Goal: Information Seeking & Learning: Learn about a topic

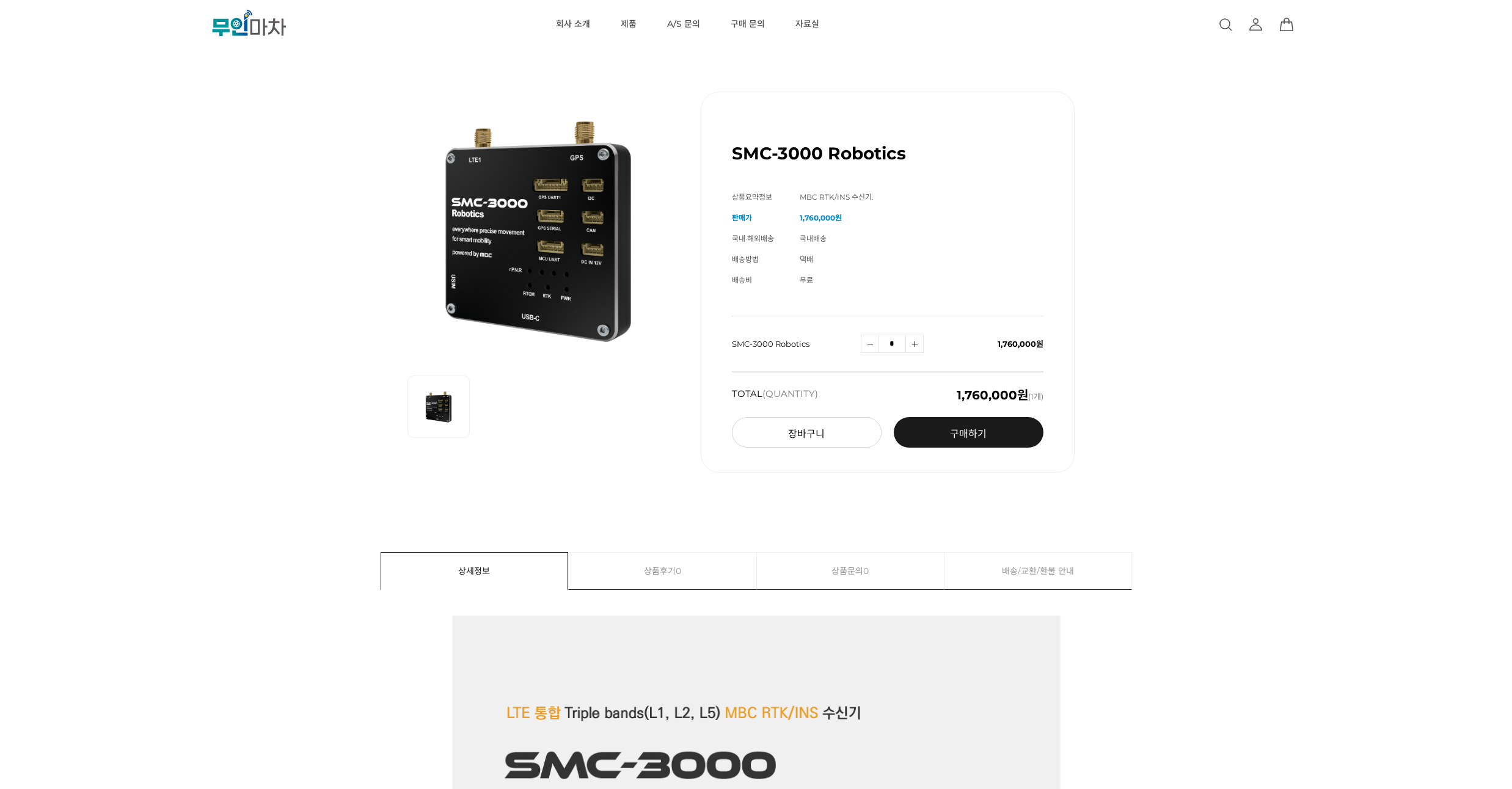
click at [253, 24] on icon ".cls-1 { fill: url(#linear-gradient-2); } .cls-2 { fill: url(#linear-gradient-6…" at bounding box center [249, 23] width 183 height 28
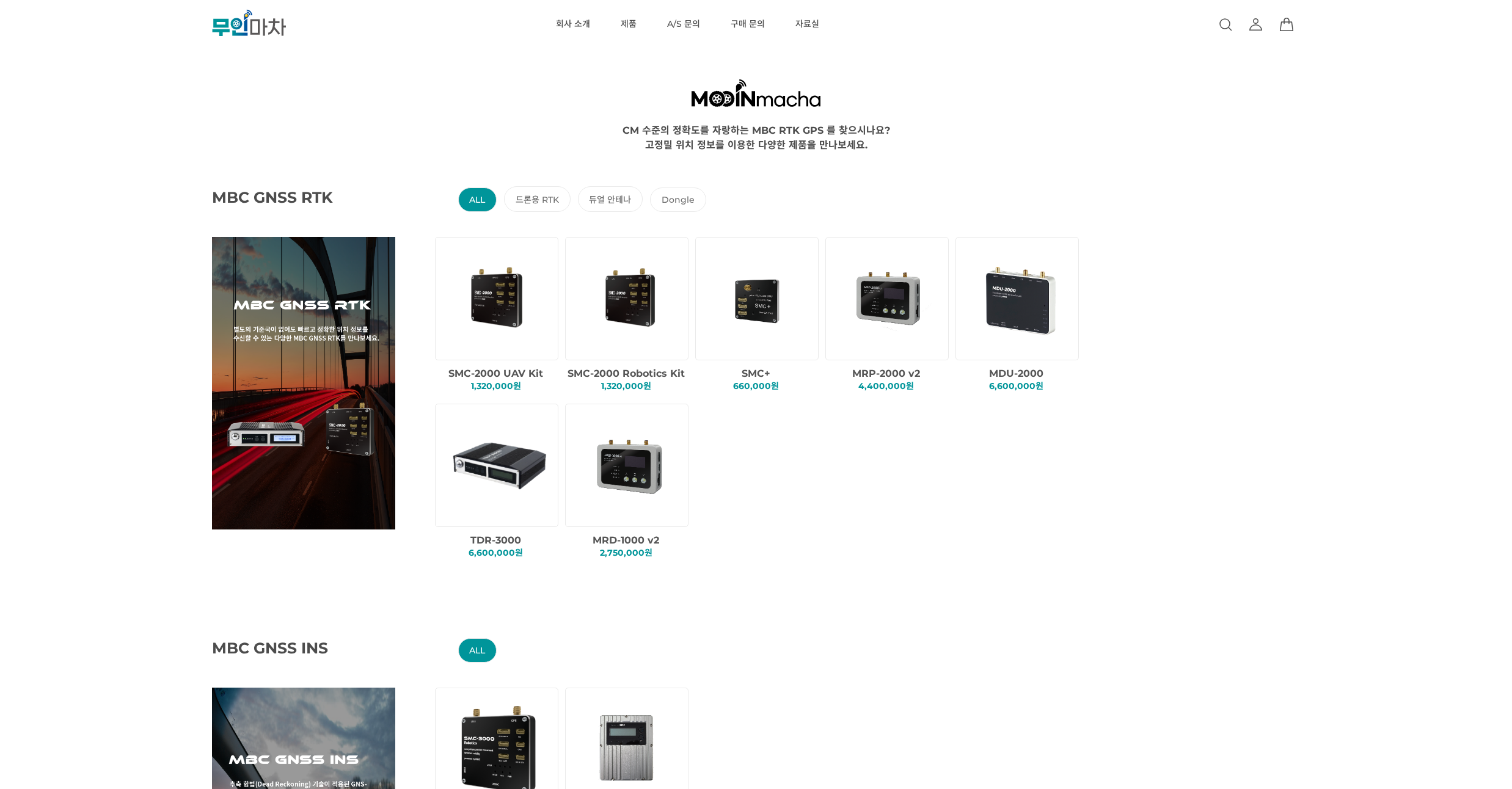
drag, startPoint x: 131, startPoint y: 178, endPoint x: 138, endPoint y: 154, distance: 25.0
click at [138, 154] on div "MBC GNSS RTK ALL 드론용 RTK 듀얼 안테나 Dongle SMC-2000 UAV Kit 1,320,000원 SMC+" at bounding box center [816, 362] width 1512 height 421
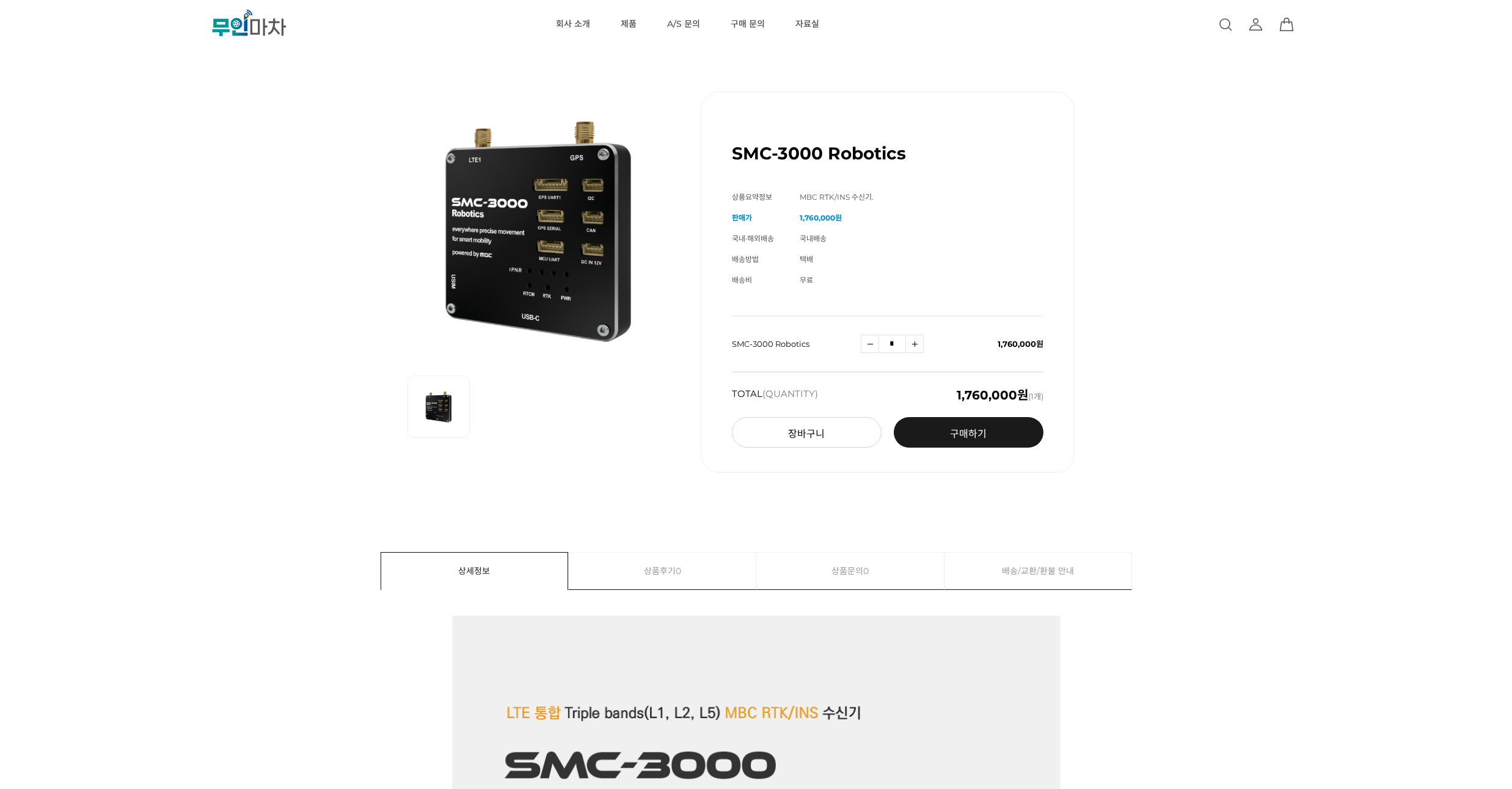
click at [925, 430] on link "구매하기 예약주문 REGULAR DELIVERY" at bounding box center [968, 432] width 150 height 30
click at [261, 24] on icon ".cls-1 { fill: url(#linear-gradient-2); } .cls-2 { fill: url(#linear-gradient-6…" at bounding box center [249, 23] width 183 height 28
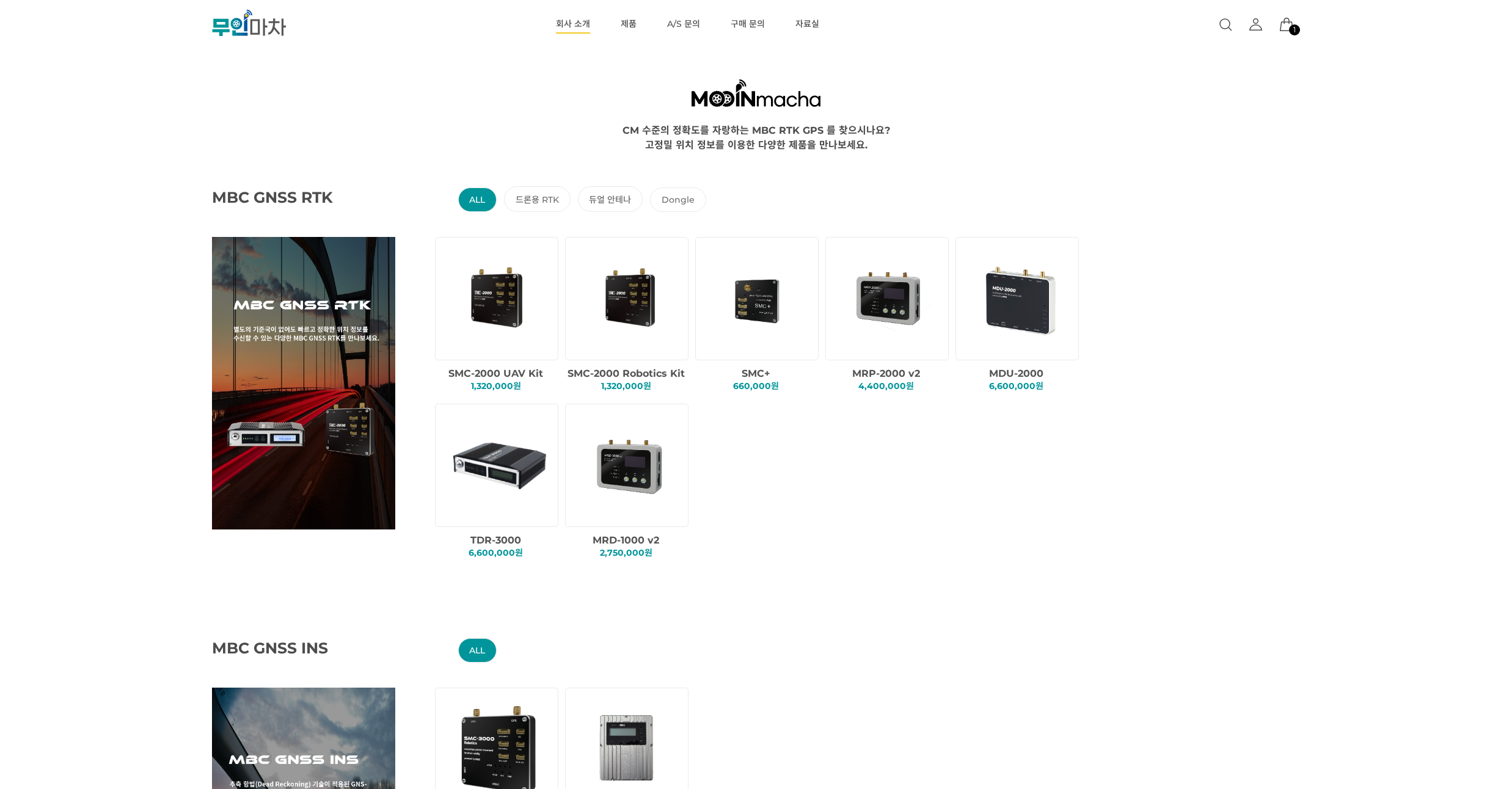
click at [583, 23] on link "회사 소개" at bounding box center [572, 24] width 34 height 49
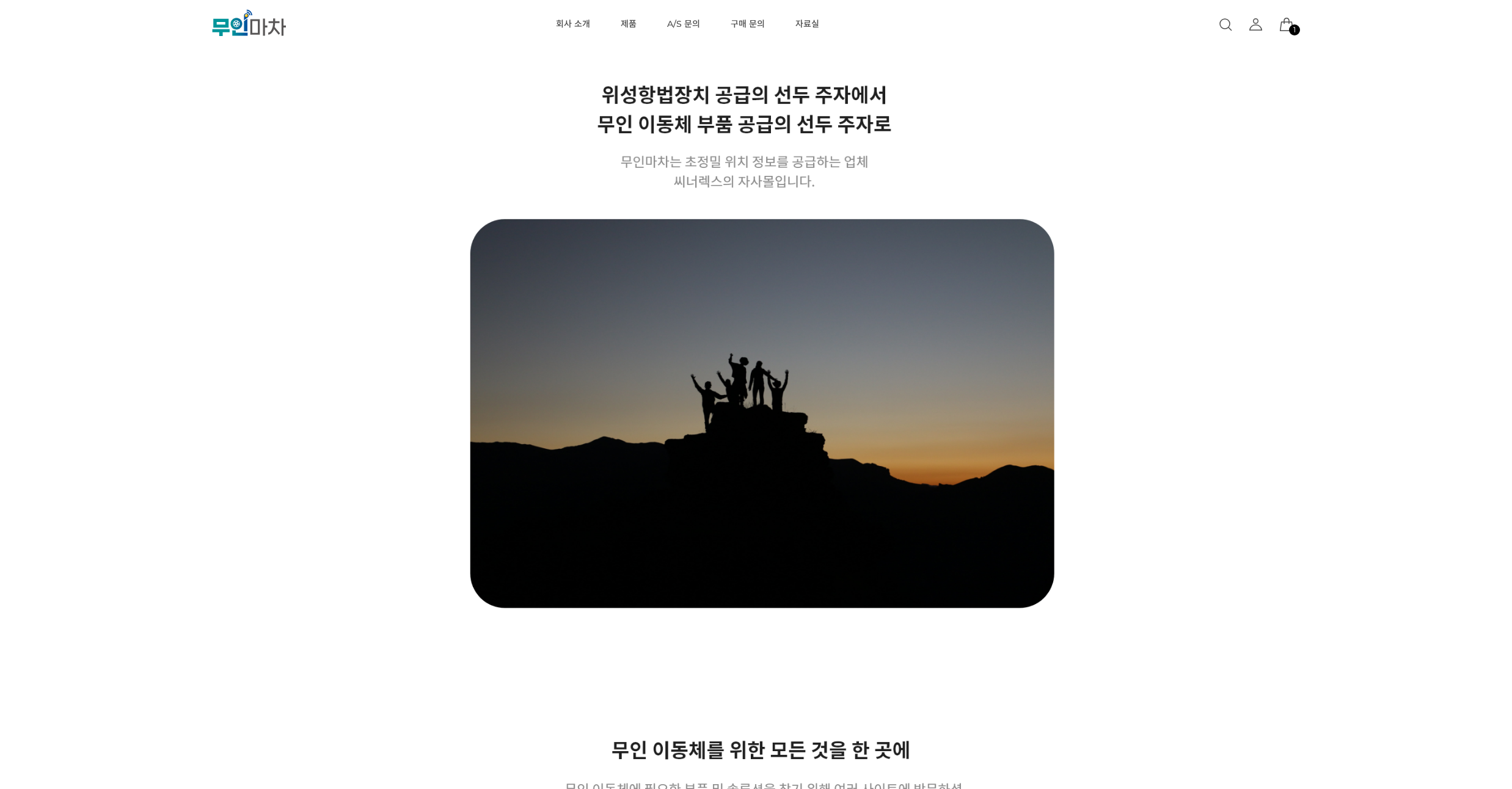
drag, startPoint x: 146, startPoint y: 192, endPoint x: 149, endPoint y: 176, distance: 16.3
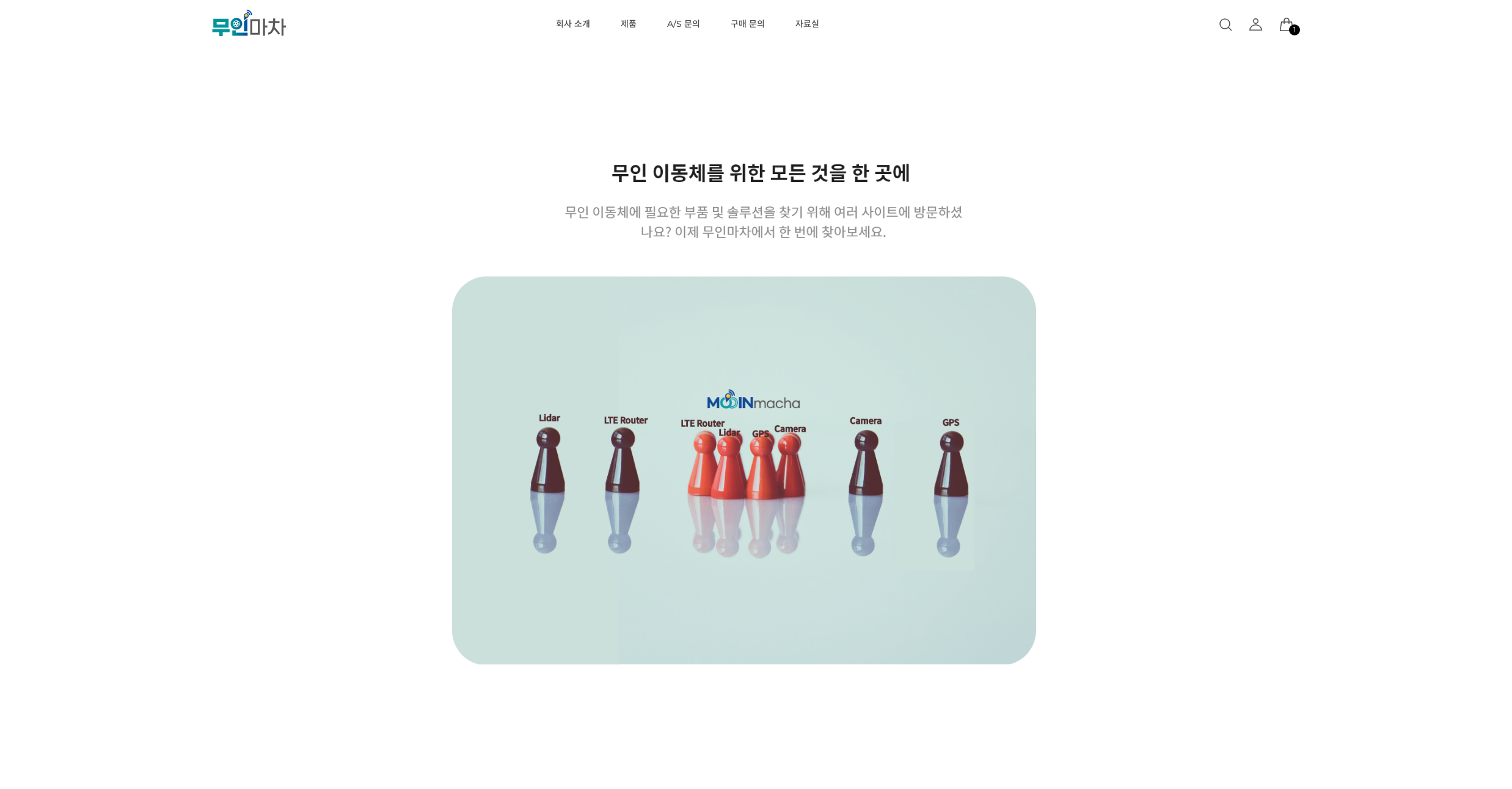
scroll to position [660, 0]
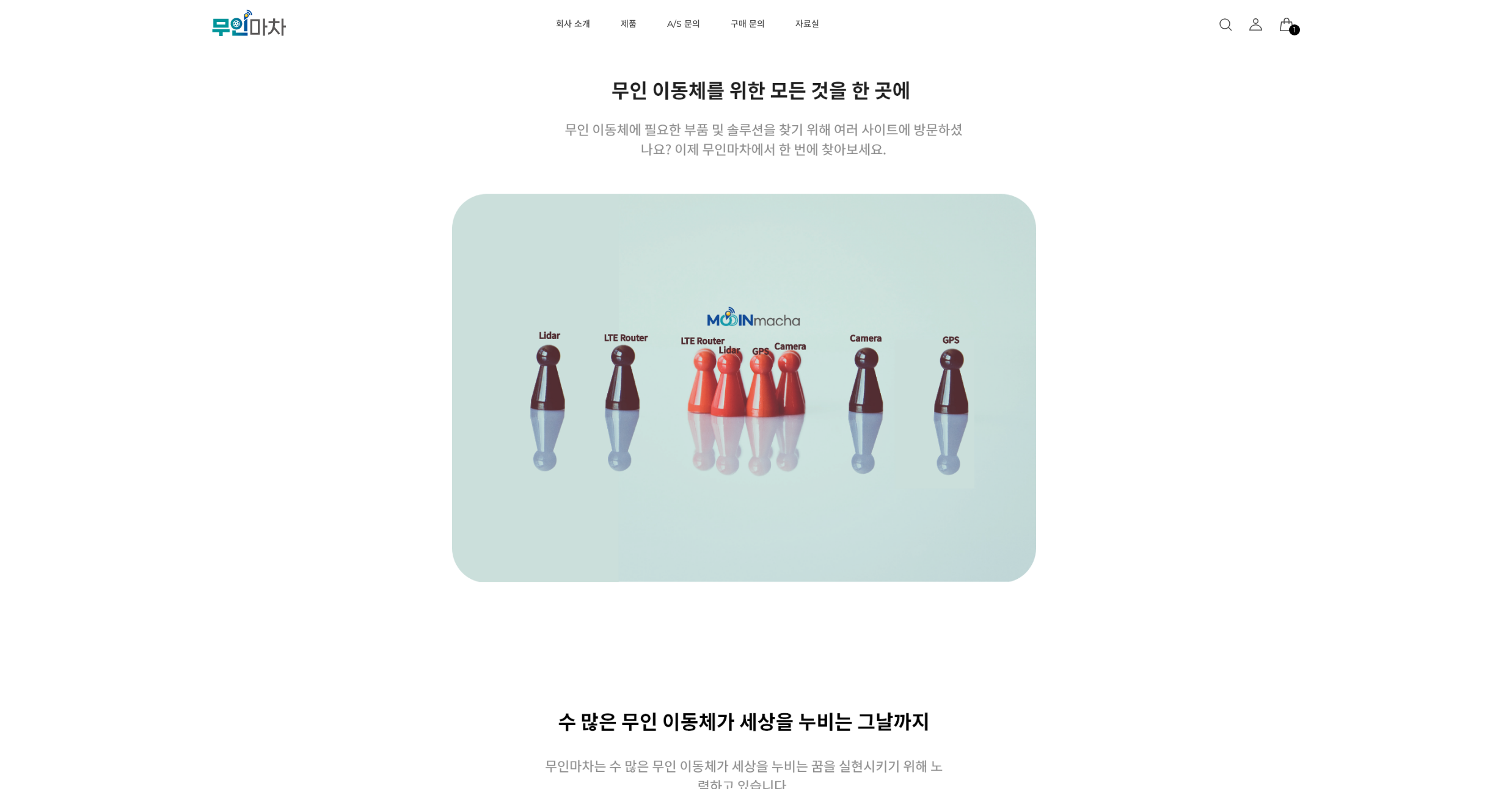
drag, startPoint x: 141, startPoint y: 178, endPoint x: 143, endPoint y: 156, distance: 22.1
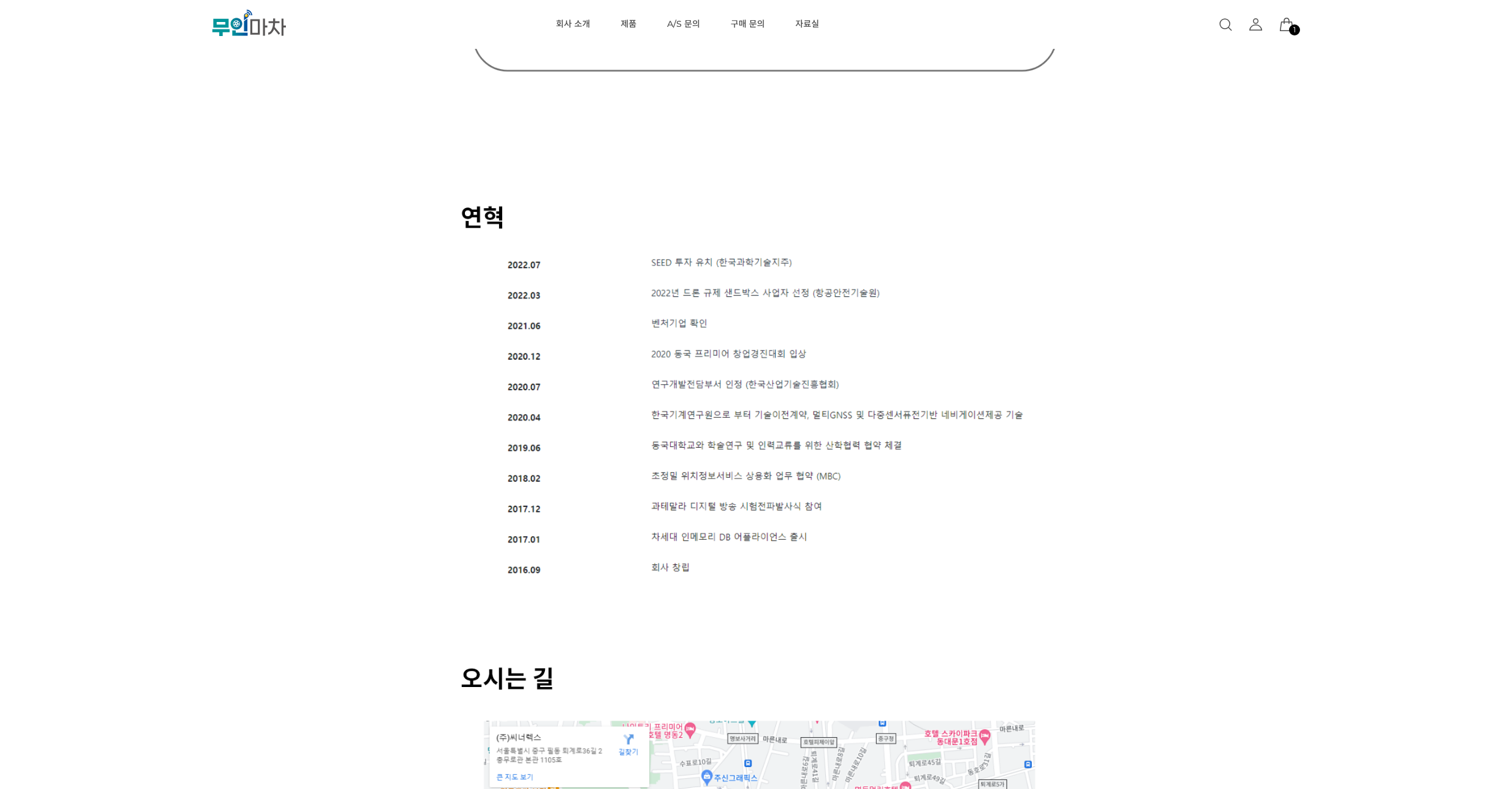
scroll to position [1832, 0]
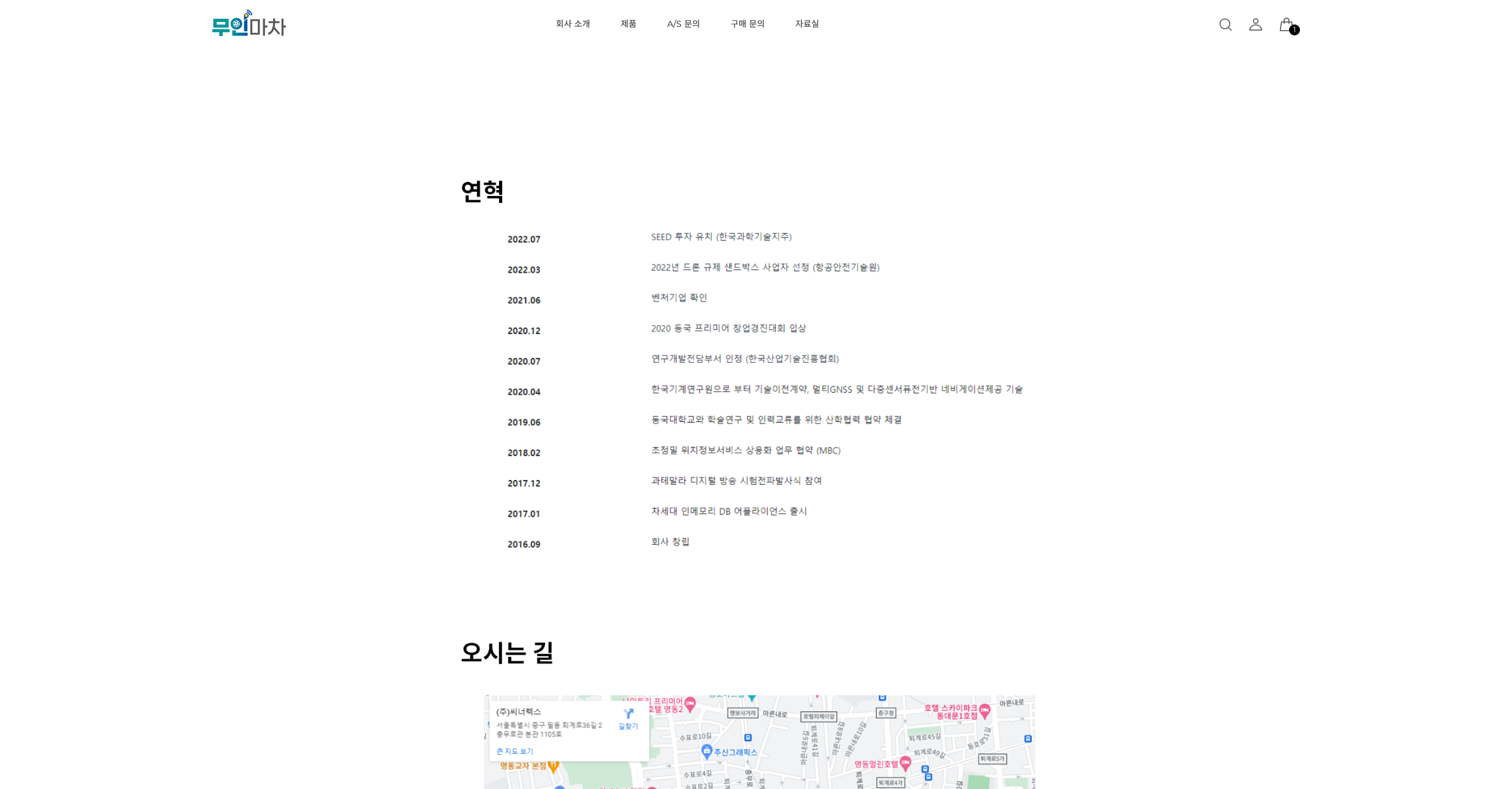
drag, startPoint x: 142, startPoint y: 200, endPoint x: 141, endPoint y: 187, distance: 13.0
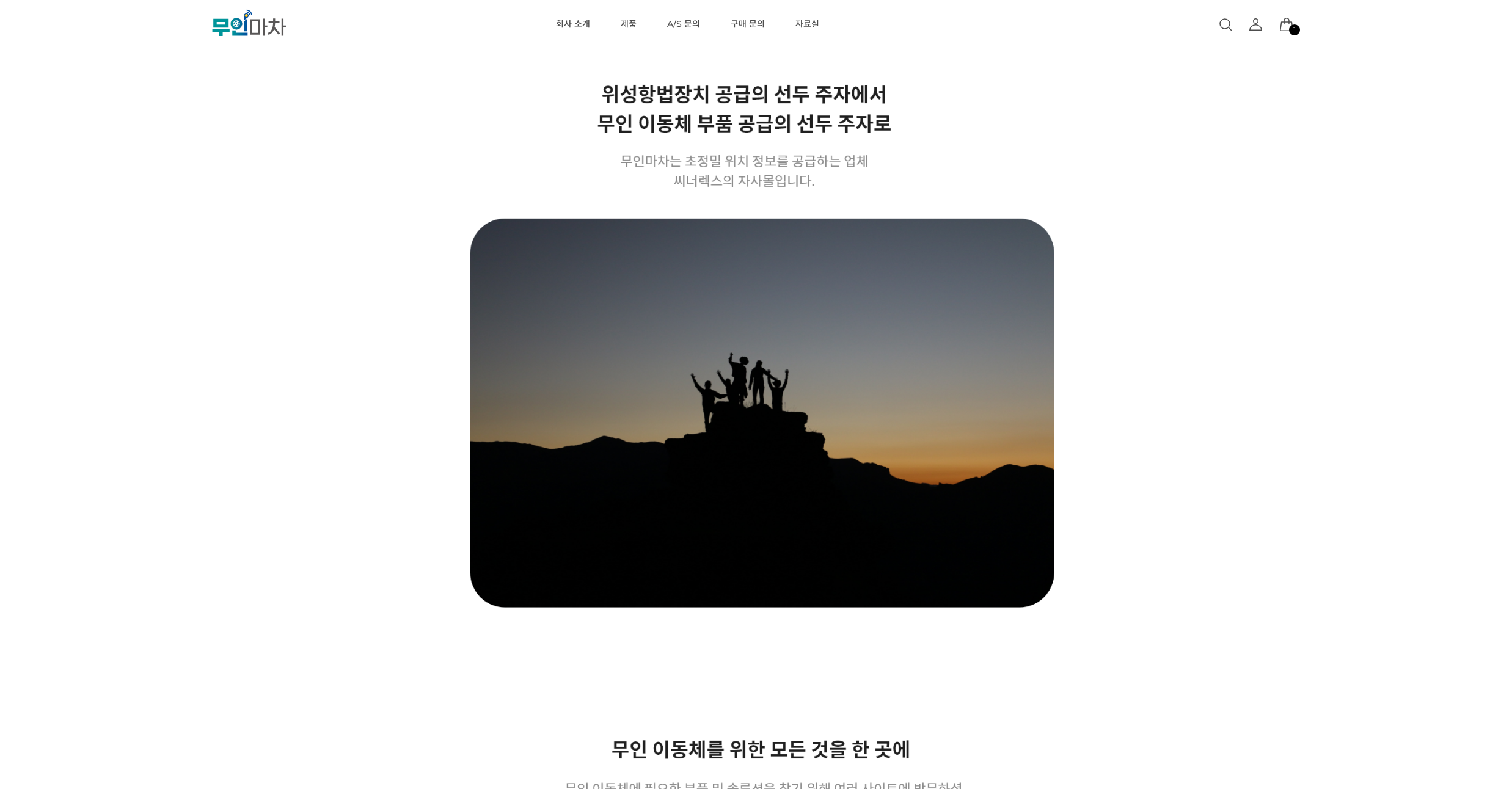
scroll to position [0, 0]
drag, startPoint x: 247, startPoint y: 255, endPoint x: 241, endPoint y: 226, distance: 29.6
click at [628, 23] on link "제품" at bounding box center [628, 24] width 16 height 49
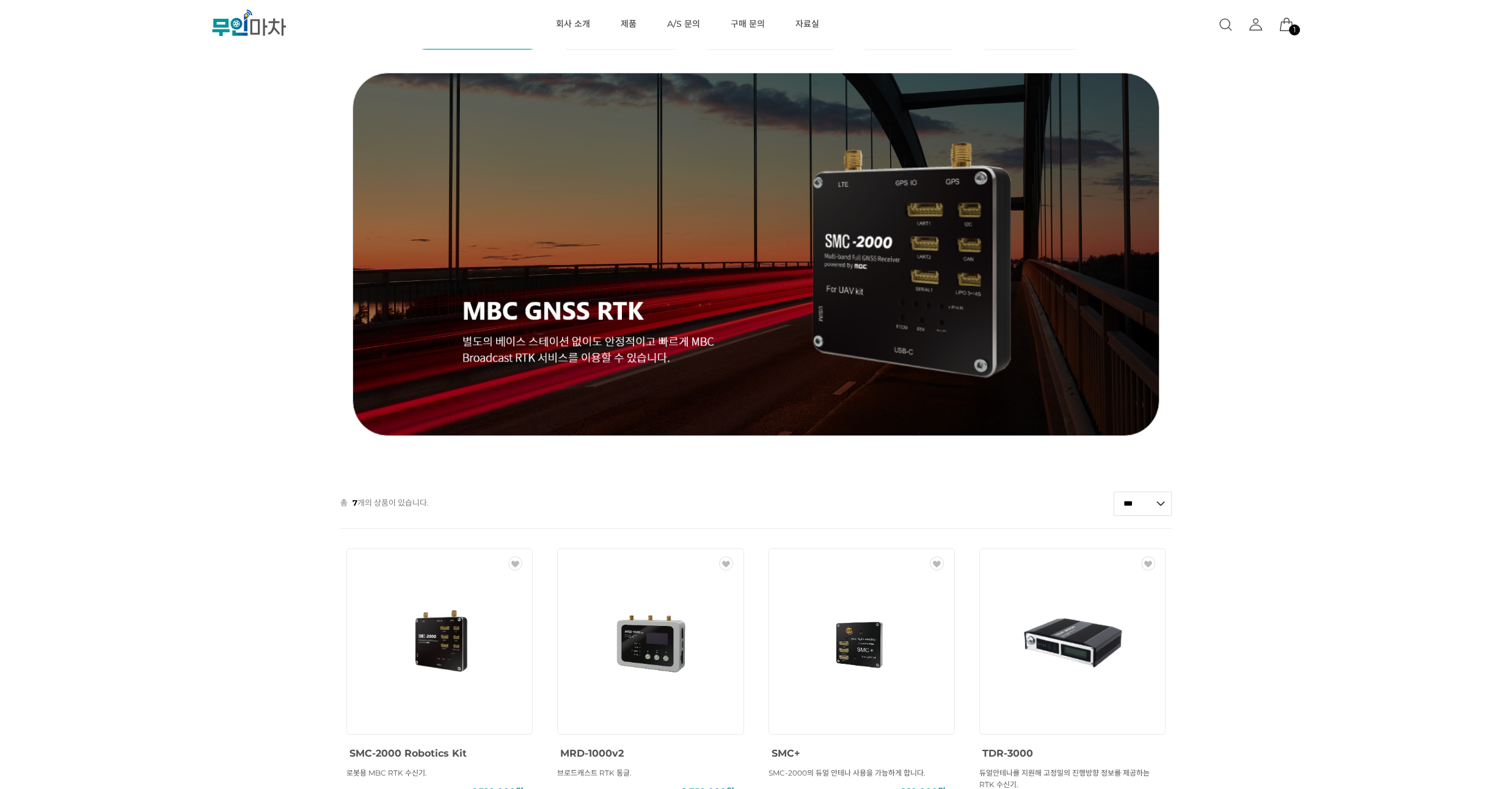
scroll to position [147, 0]
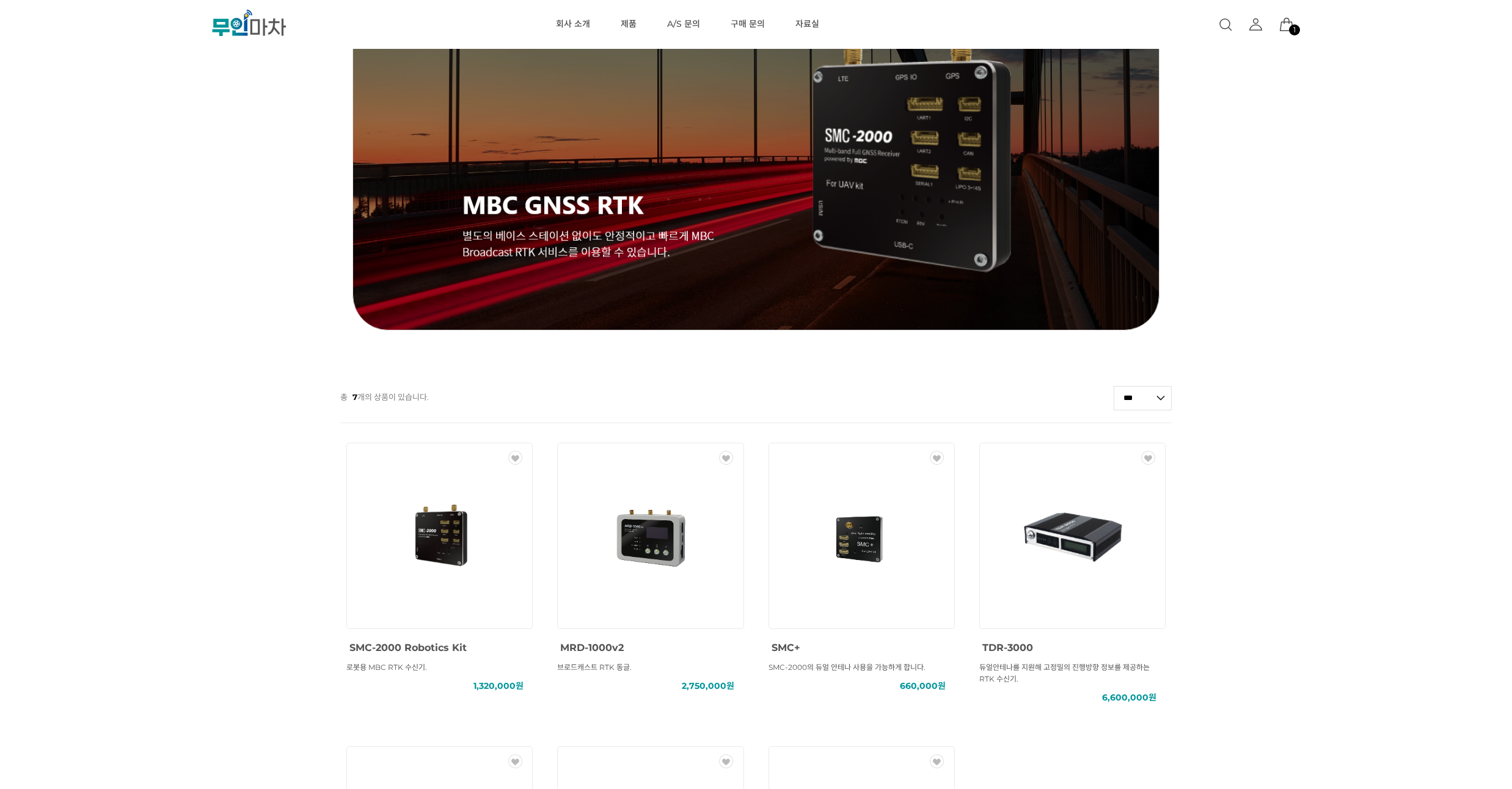
drag, startPoint x: 94, startPoint y: 196, endPoint x: 96, endPoint y: 172, distance: 24.1
click at [96, 172] on div "MBC GNSS RTK () MBC GNSS INS () MBC GNSS 측량/IoT () ANTENNA () SOLUTION () 총 7 개…" at bounding box center [756, 504] width 1512 height 1179
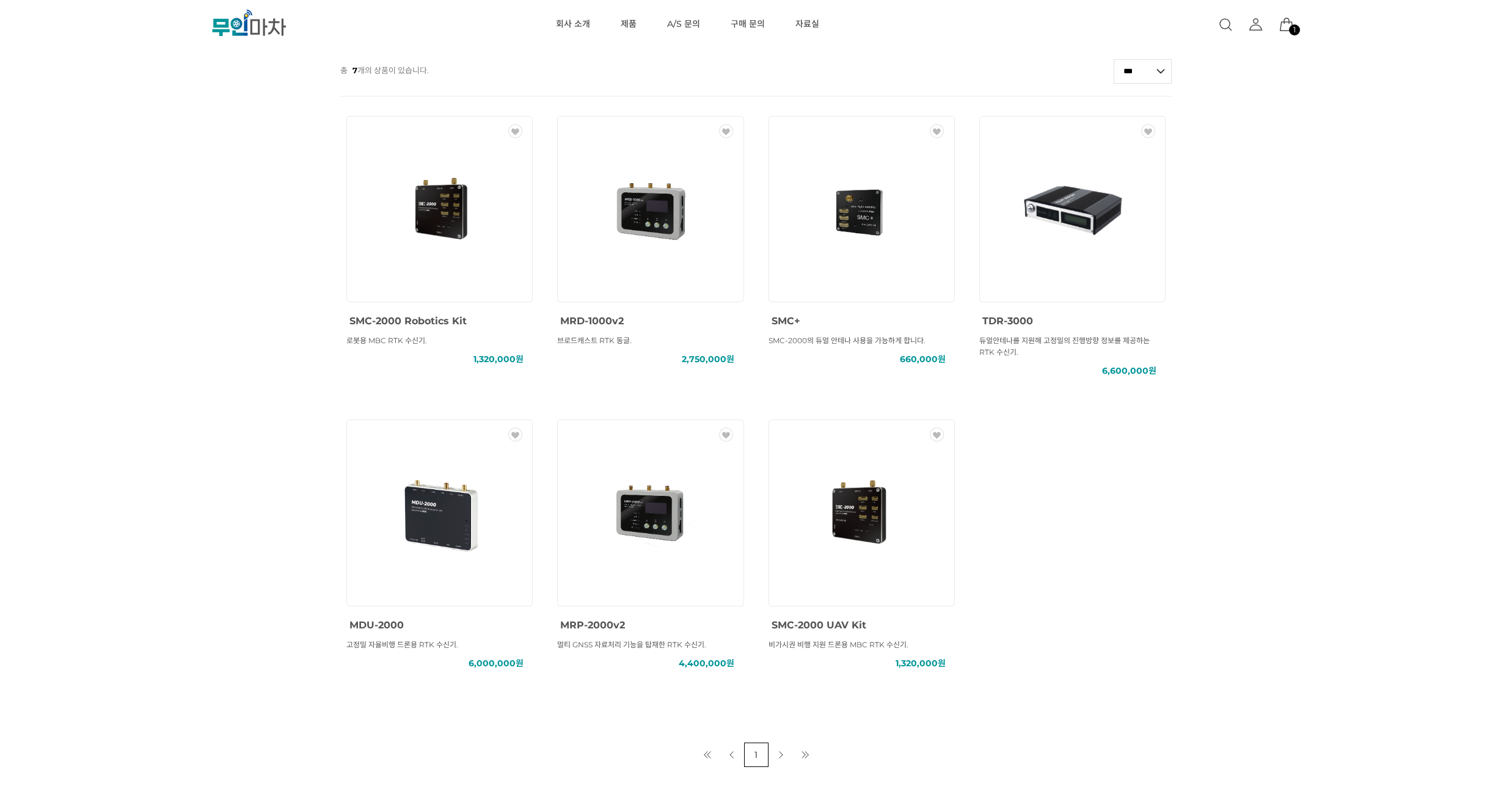
scroll to position [440, 0]
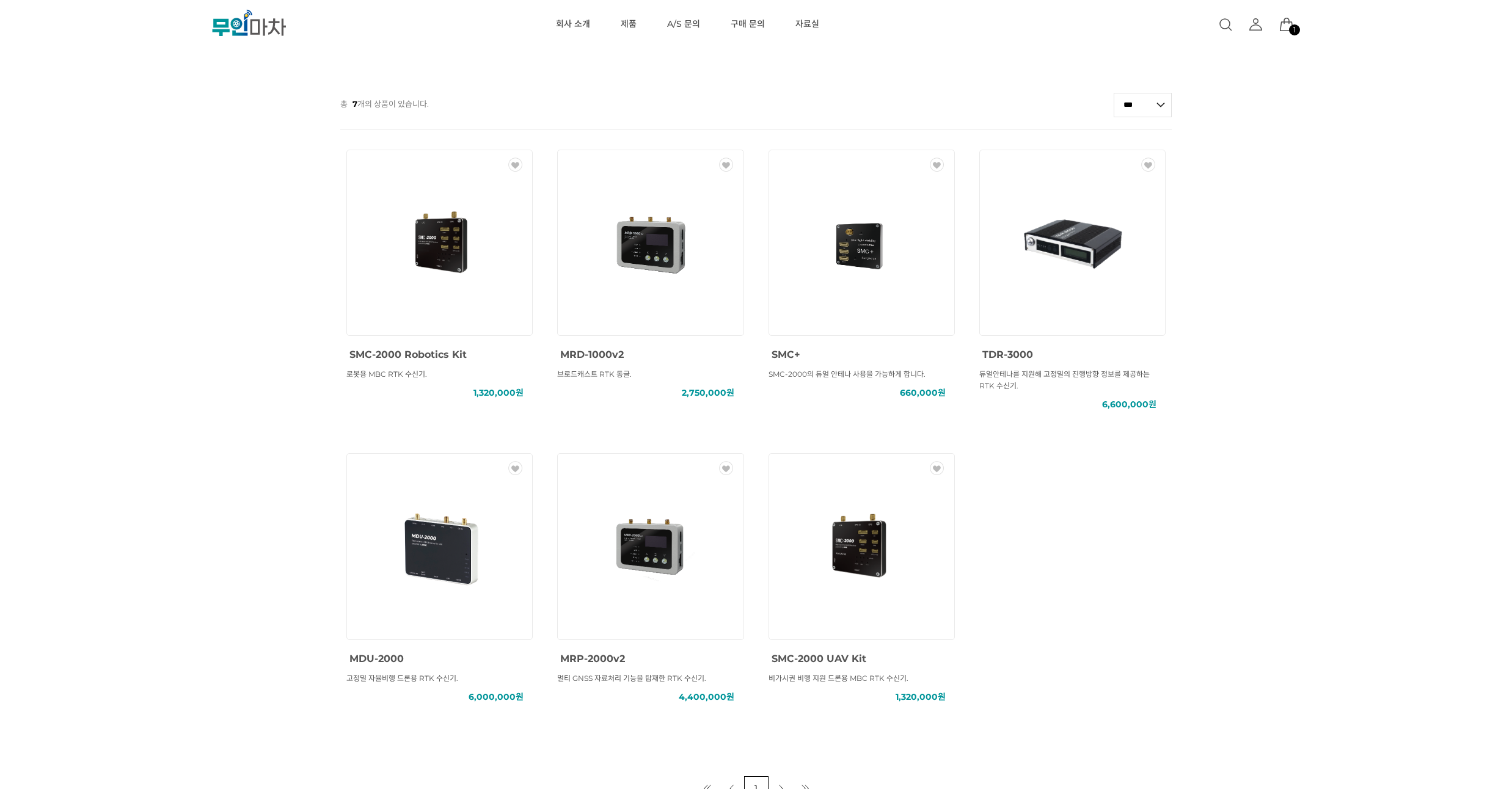
drag, startPoint x: 86, startPoint y: 189, endPoint x: 88, endPoint y: 174, distance: 15.1
click at [88, 174] on div "MBC GNSS RTK () MBC GNSS INS () MBC GNSS 측량/IoT () ANTENNA () SOLUTION () 총 7 개…" at bounding box center [756, 211] width 1512 height 1179
drag, startPoint x: 1269, startPoint y: 236, endPoint x: 1257, endPoint y: 209, distance: 29.5
click at [1257, 209] on div "MBC GNSS RTK () MBC GNSS INS () MBC GNSS 측량/IoT () ANTENNA () SOLUTION () 총 7 개…" at bounding box center [756, 211] width 1512 height 1179
drag, startPoint x: 1220, startPoint y: 217, endPoint x: 1220, endPoint y: 211, distance: 6.0
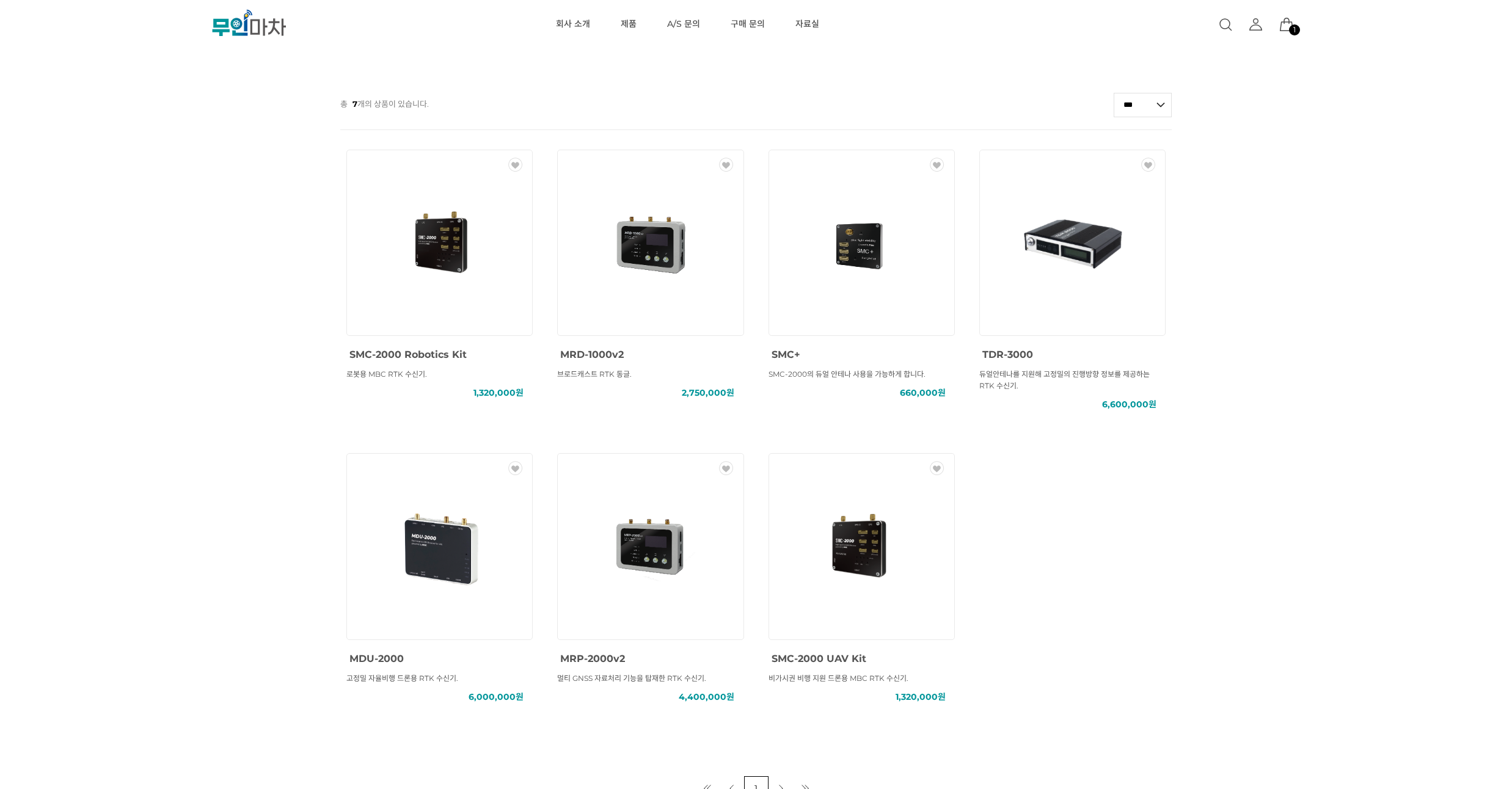
click at [1220, 211] on div "MBC GNSS RTK () MBC GNSS INS () MBC GNSS 측량/IoT () ANTENNA () SOLUTION () 총 7 개…" at bounding box center [756, 211] width 1512 height 1179
drag, startPoint x: 1191, startPoint y: 176, endPoint x: 1205, endPoint y: 151, distance: 28.7
click at [1205, 151] on div "MBC GNSS RTK () MBC GNSS INS () MBC GNSS 측량/IoT () ANTENNA () SOLUTION () 총 7 개…" at bounding box center [756, 211] width 1512 height 1179
drag, startPoint x: 1181, startPoint y: 185, endPoint x: 1183, endPoint y: 170, distance: 15.1
click at [1183, 170] on div "MBC GNSS RTK () MBC GNSS INS () MBC GNSS 측량/IoT () ANTENNA () SOLUTION () 총 7 개…" at bounding box center [756, 211] width 1512 height 1179
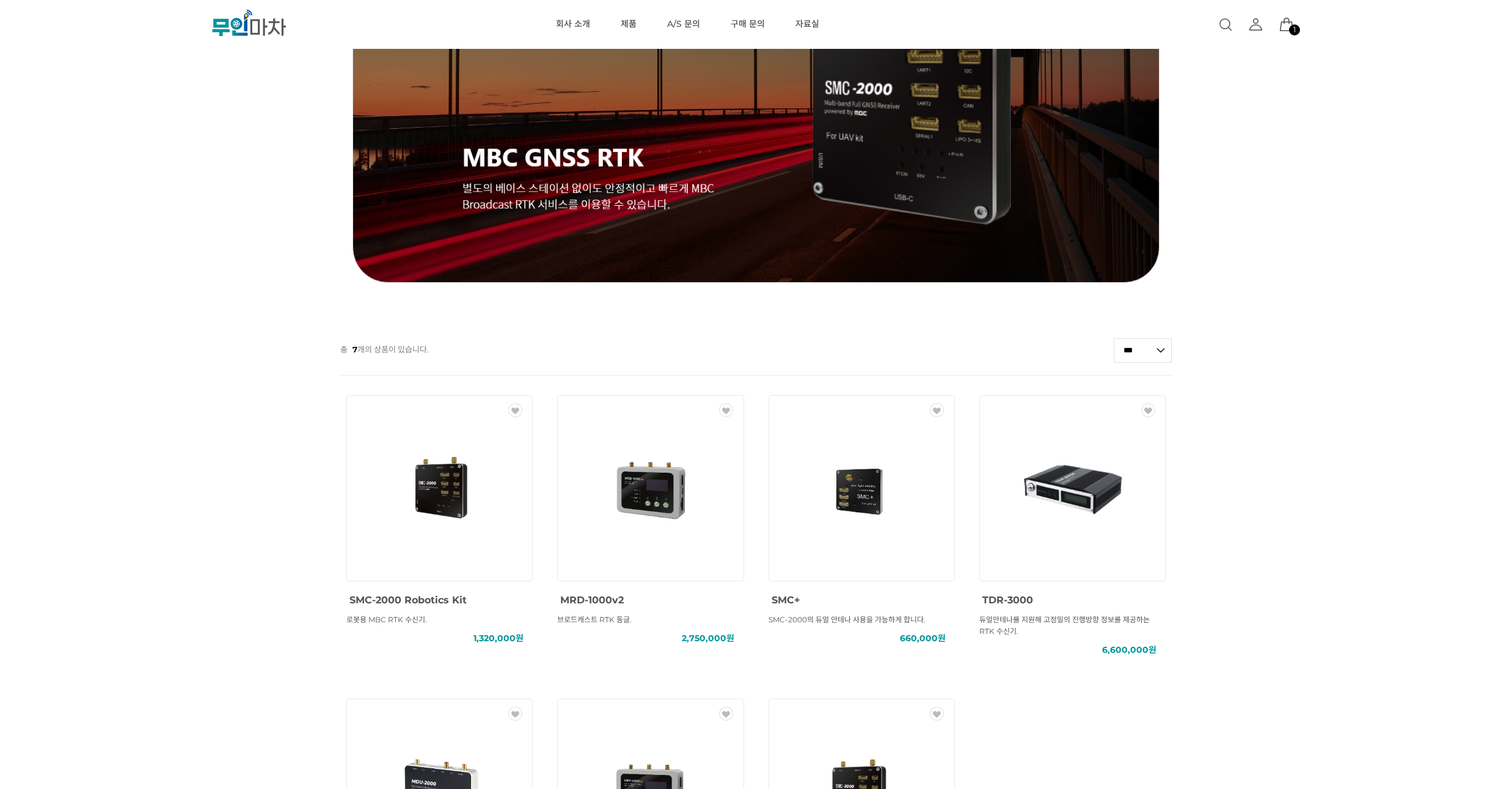
scroll to position [0, 0]
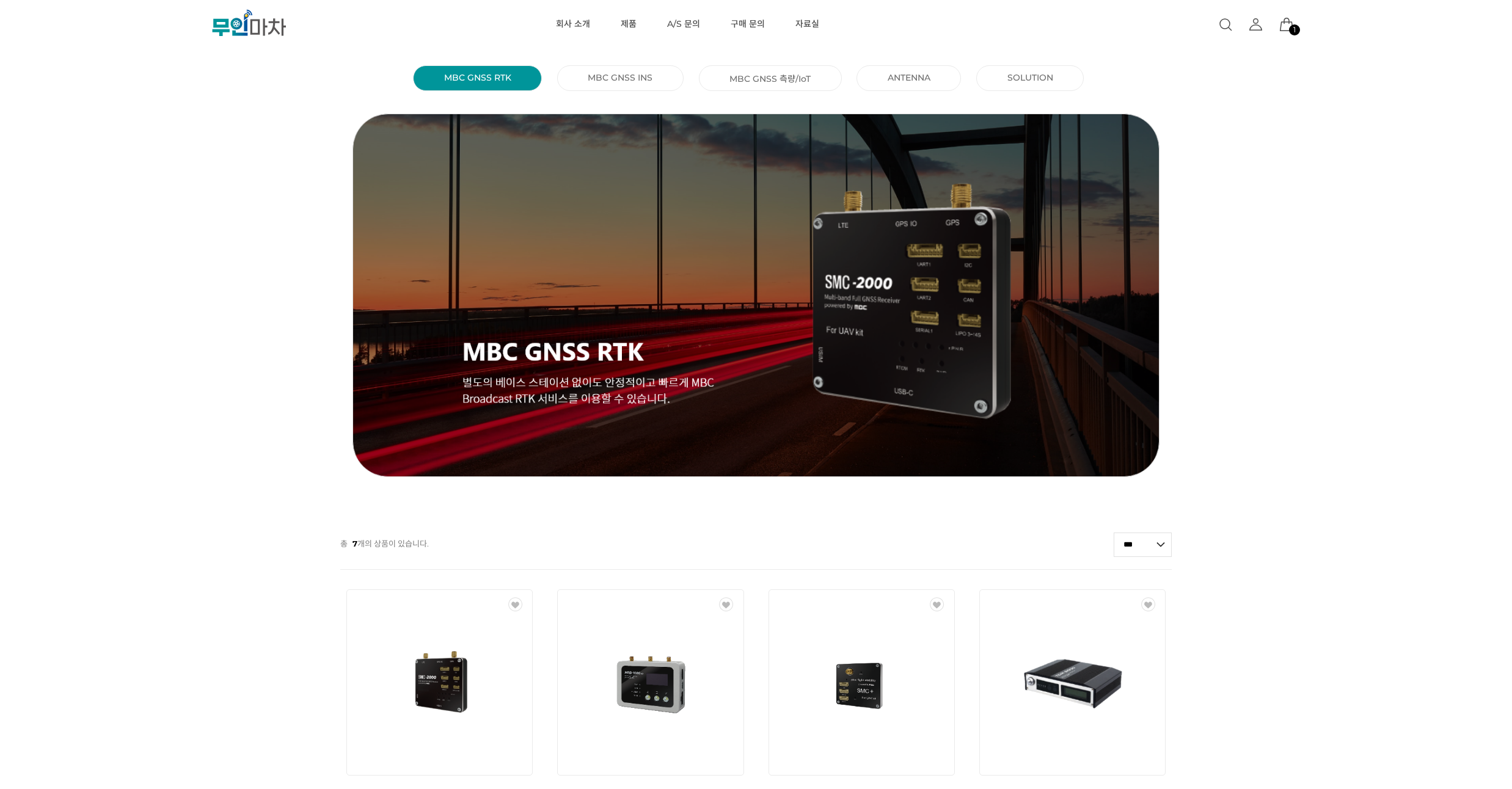
click at [649, 87] on li "MBC GNSS INS ()" at bounding box center [620, 78] width 127 height 26
click at [626, 75] on link "MBC GNSS INS ()" at bounding box center [620, 77] width 65 height 11
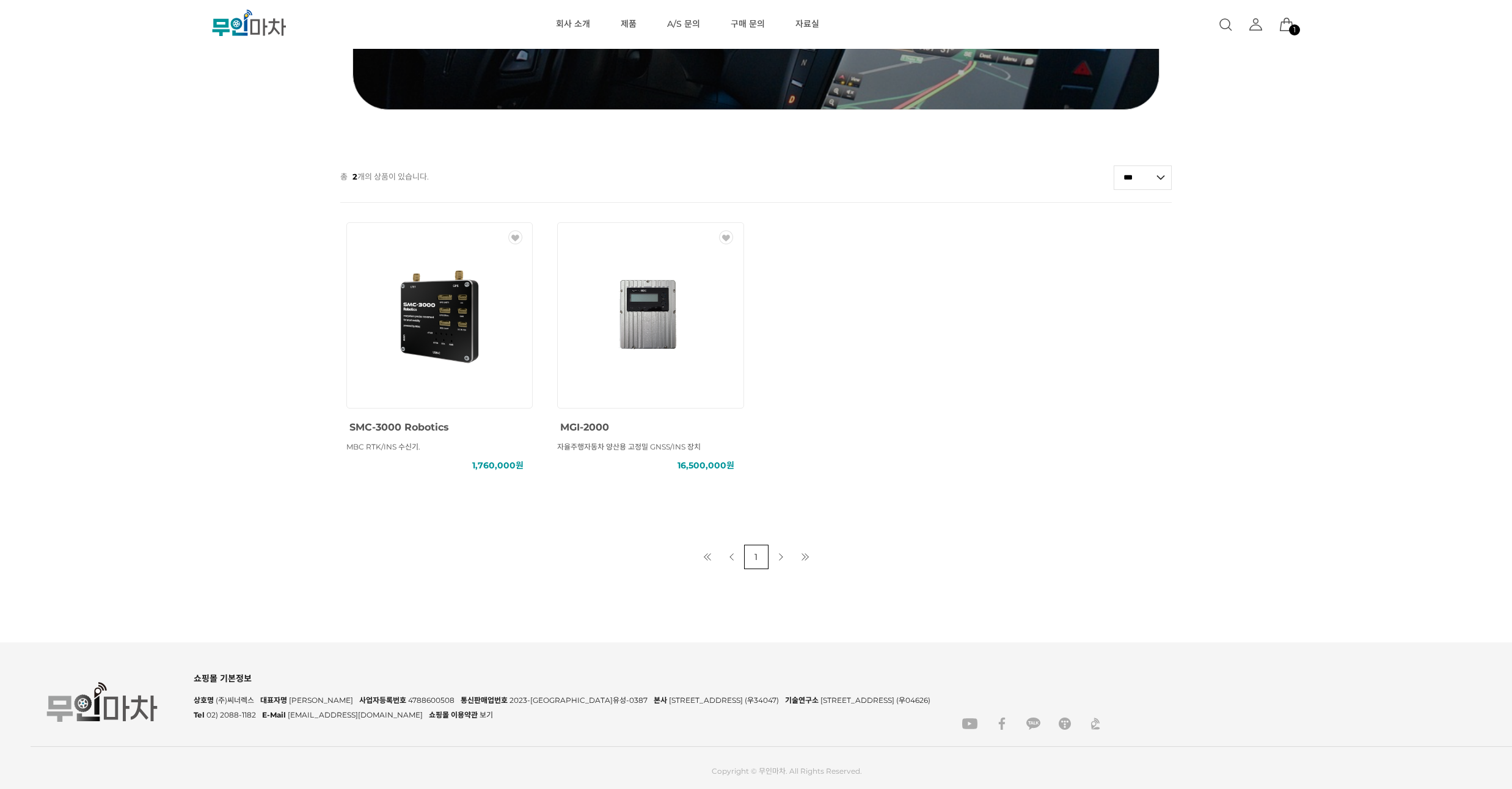
drag, startPoint x: 144, startPoint y: 232, endPoint x: 126, endPoint y: 203, distance: 34.1
click at [126, 203] on div "MBC GNSS RTK () MBC GNSS INS () MBC GNSS 측량/IoT () ANTENNA () SOLUTION () 총 2 개…" at bounding box center [756, 132] width 1512 height 875
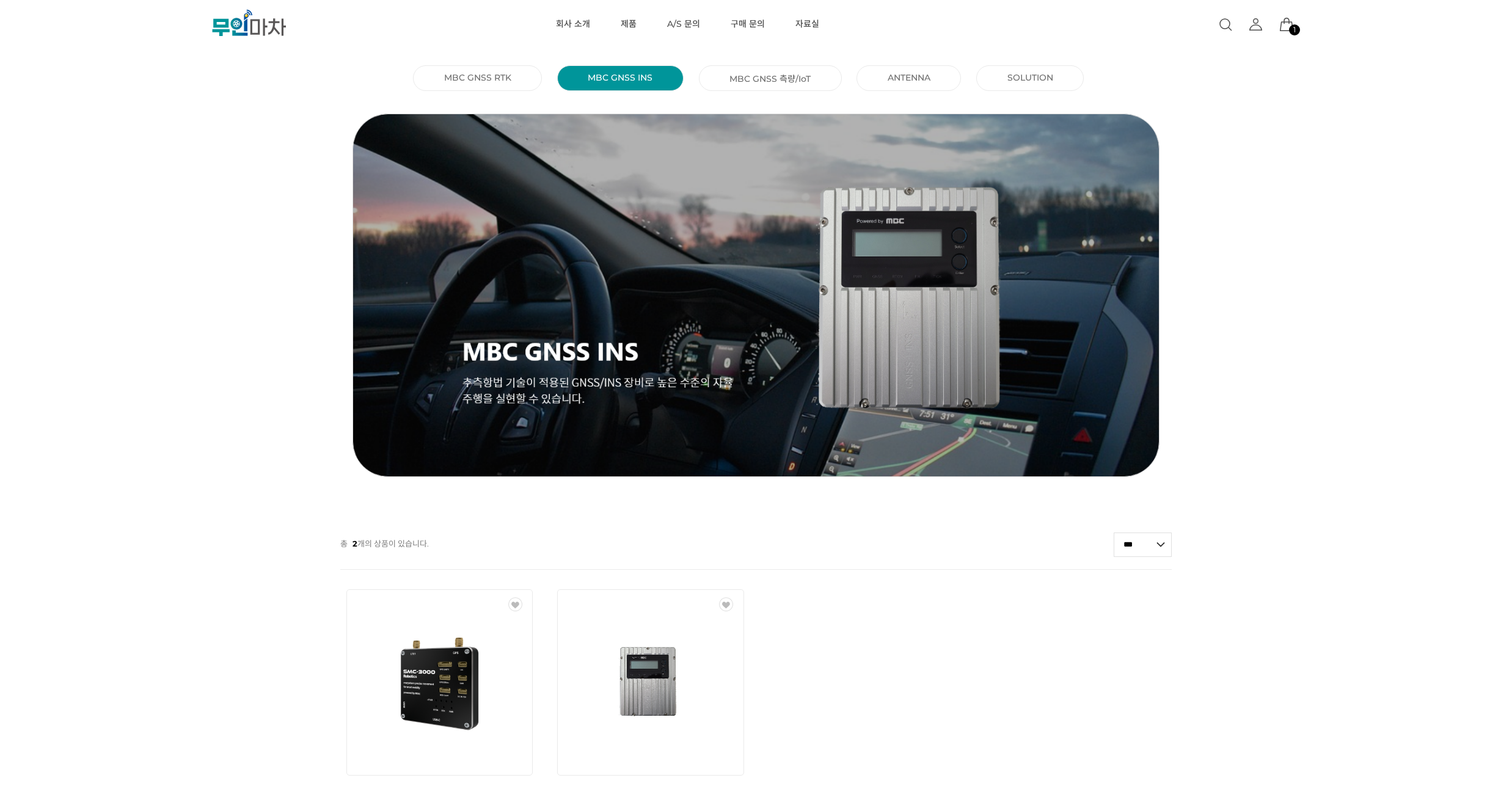
click at [469, 76] on link "MBC GNSS RTK ()" at bounding box center [478, 77] width 67 height 11
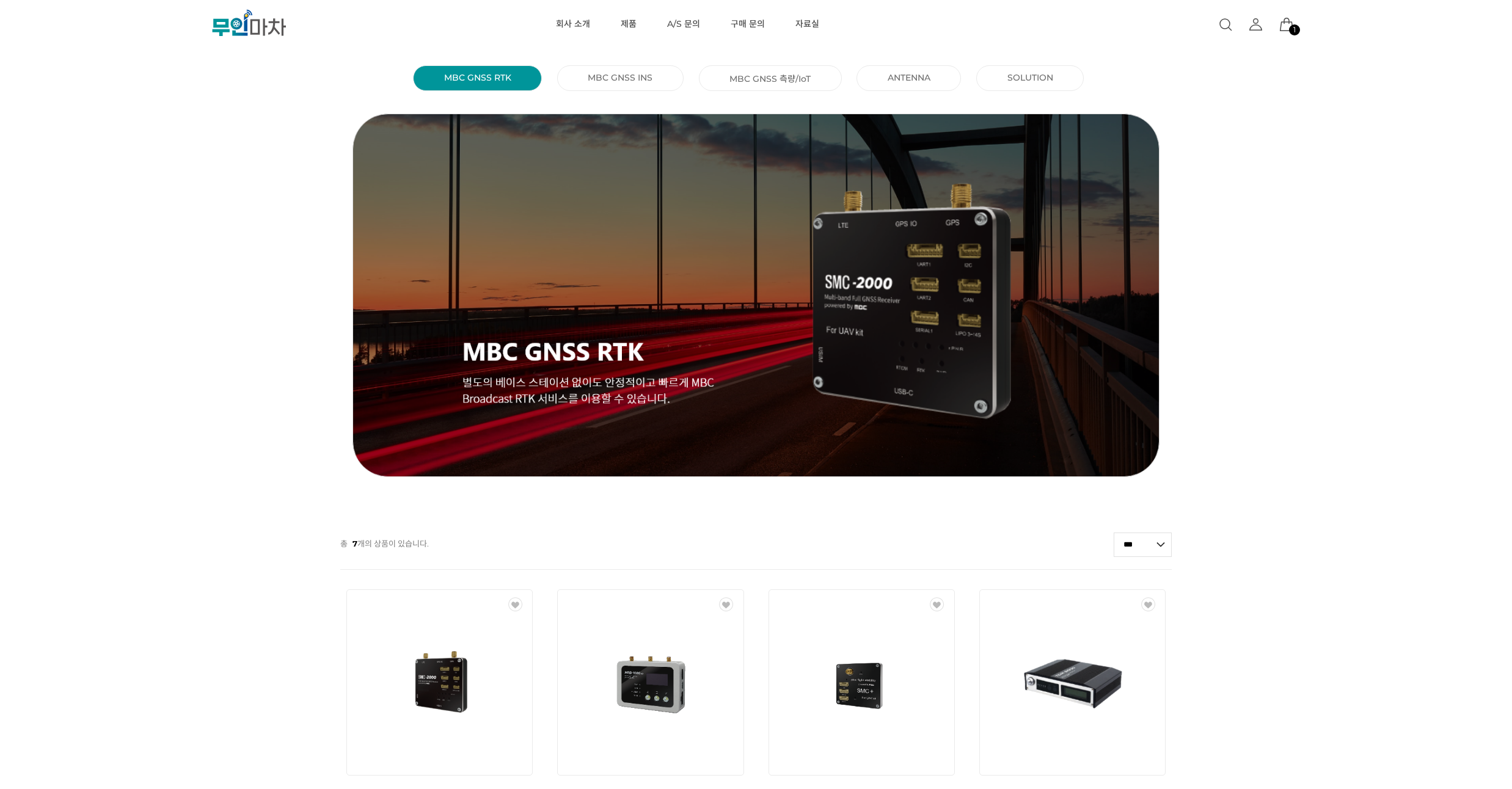
click at [581, 85] on li "MBC GNSS INS ()" at bounding box center [620, 78] width 127 height 26
click at [591, 74] on link "MBC GNSS INS ()" at bounding box center [620, 77] width 65 height 11
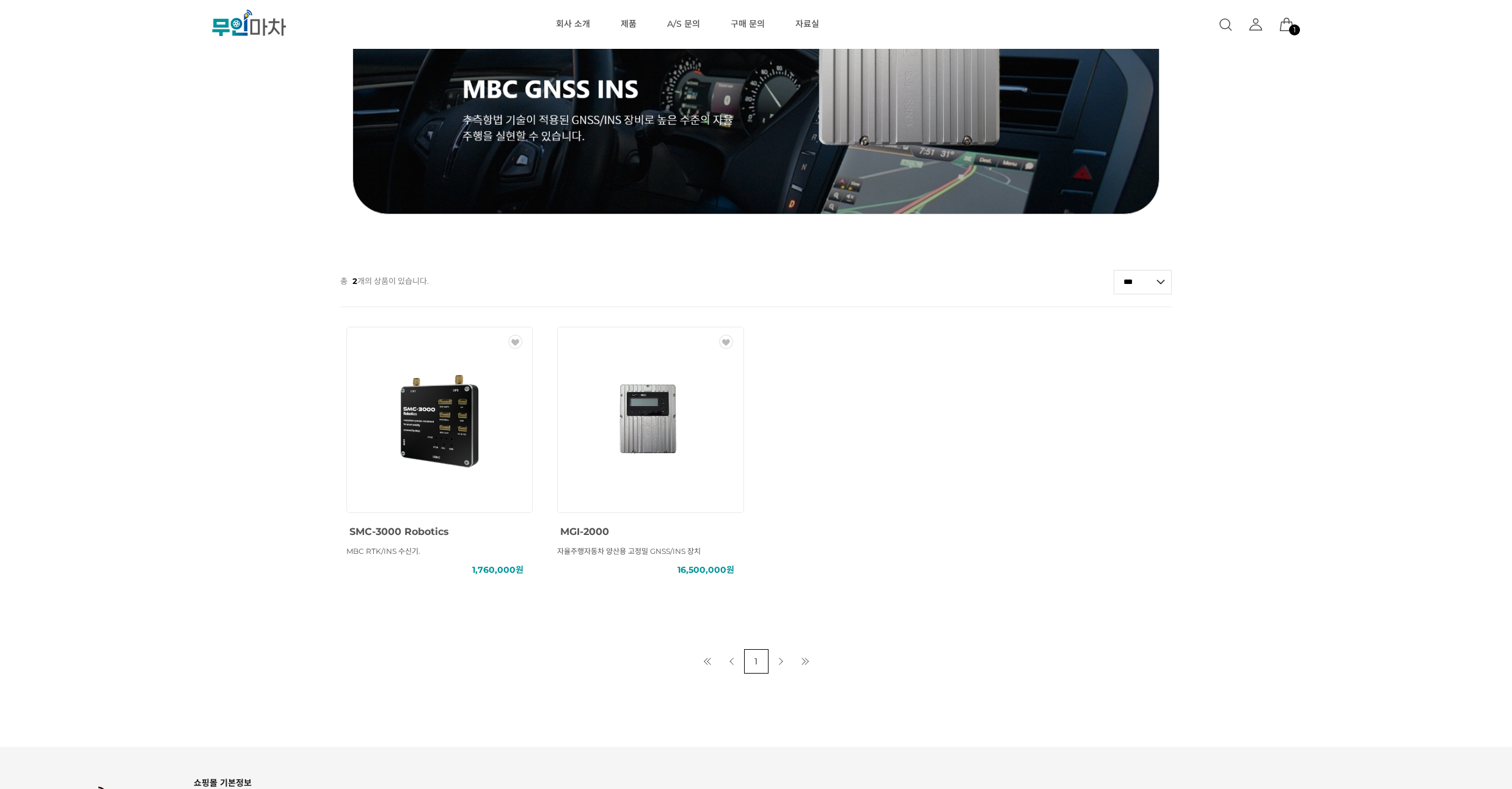
scroll to position [366, 0]
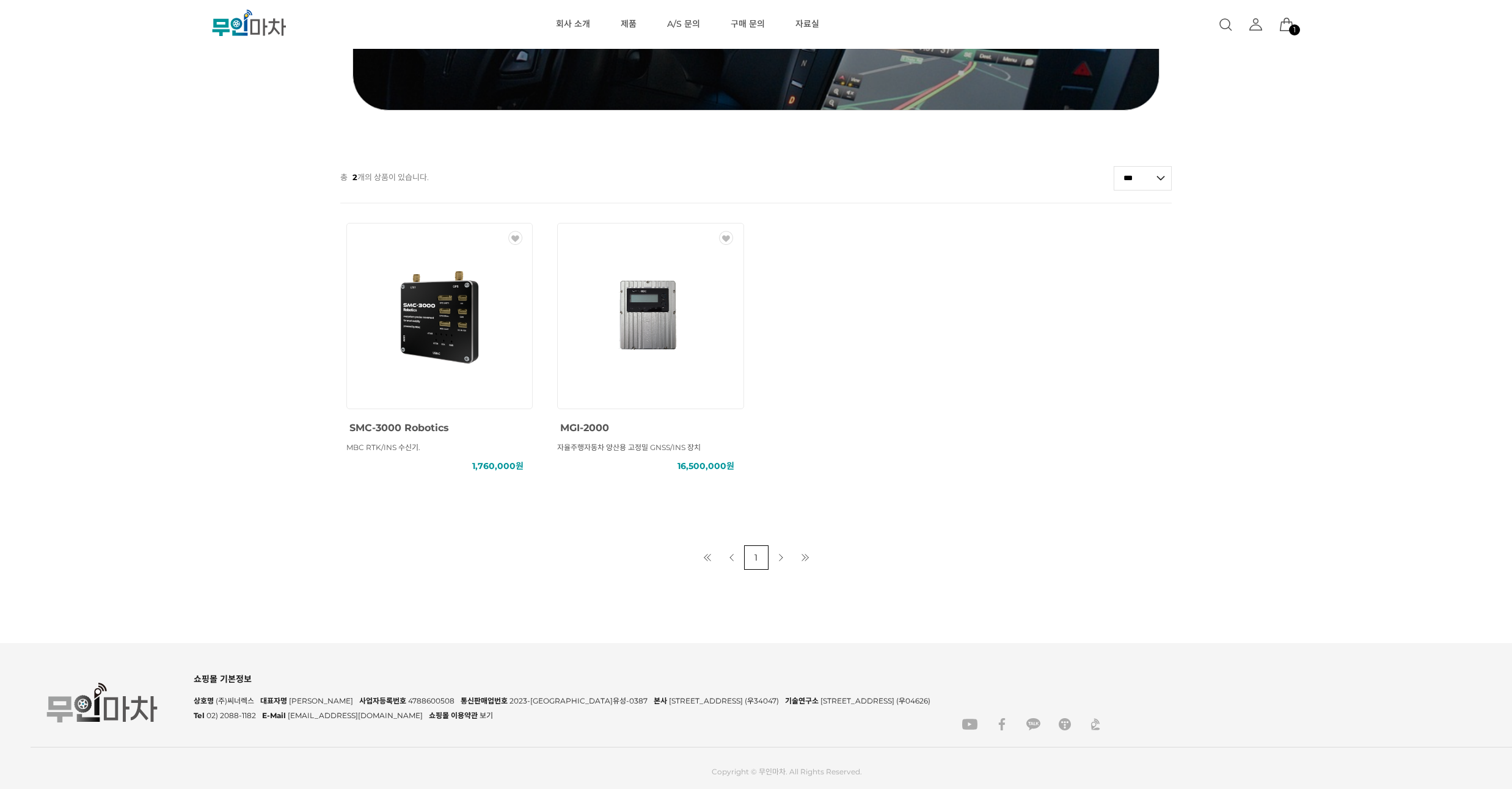
click at [455, 347] on img at bounding box center [439, 316] width 110 height 110
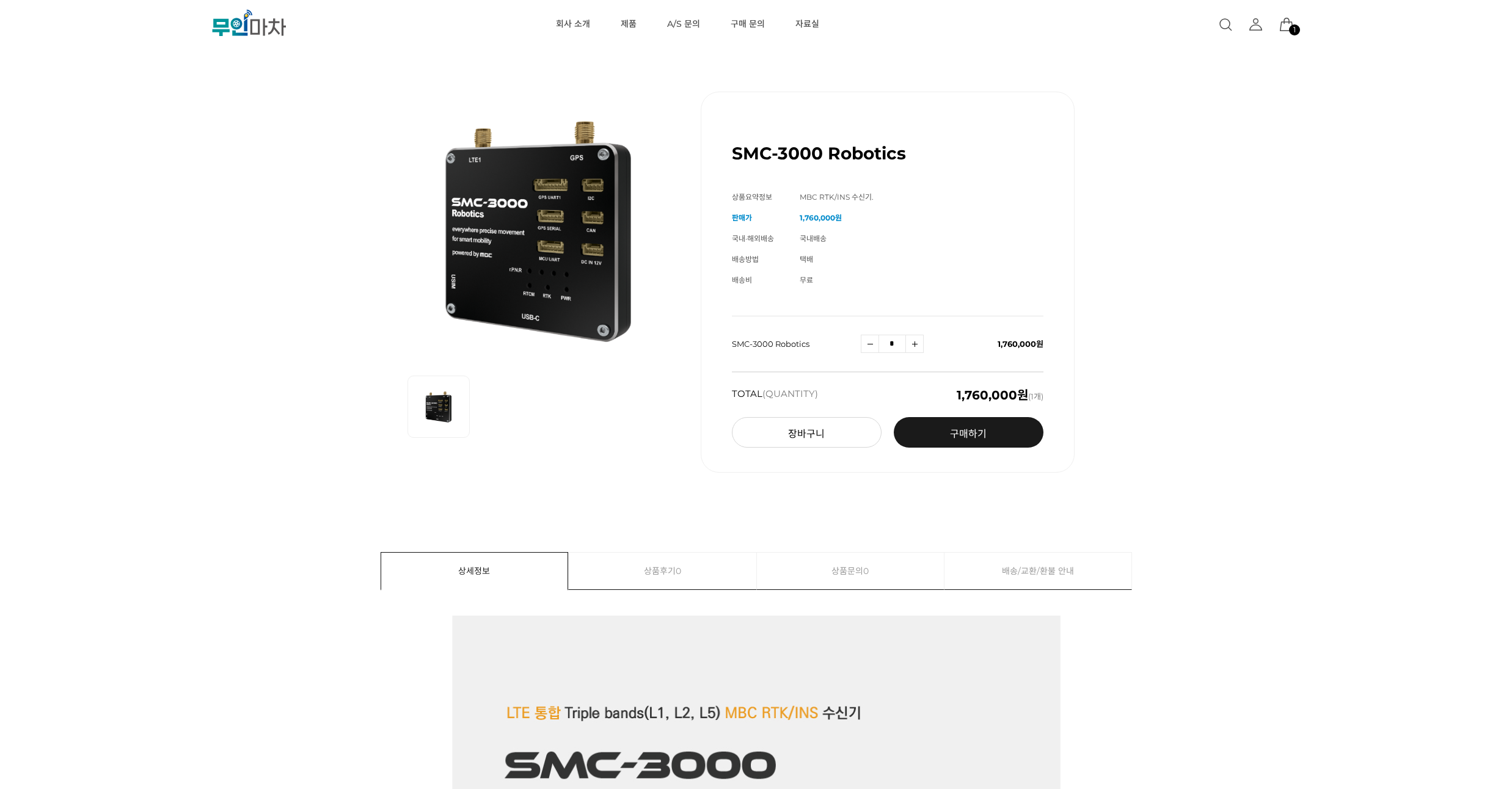
drag, startPoint x: 95, startPoint y: 226, endPoint x: 110, endPoint y: 184, distance: 44.6
click at [110, 184] on div "SMC-3000 Robotics (해외배송 가능상품) 기본 정보 상품명 SMC-3000 Robotics 상품요약정보 MBC RTK/INS 수신…" at bounding box center [756, 282] width 1361 height 442
drag, startPoint x: 123, startPoint y: 214, endPoint x: 125, endPoint y: 194, distance: 20.1
click at [125, 194] on div "SMC-3000 Robotics (해외배송 가능상품) 기본 정보 상품명 SMC-3000 Robotics 상품요약정보 MBC RTK/INS 수신…" at bounding box center [756, 282] width 1361 height 442
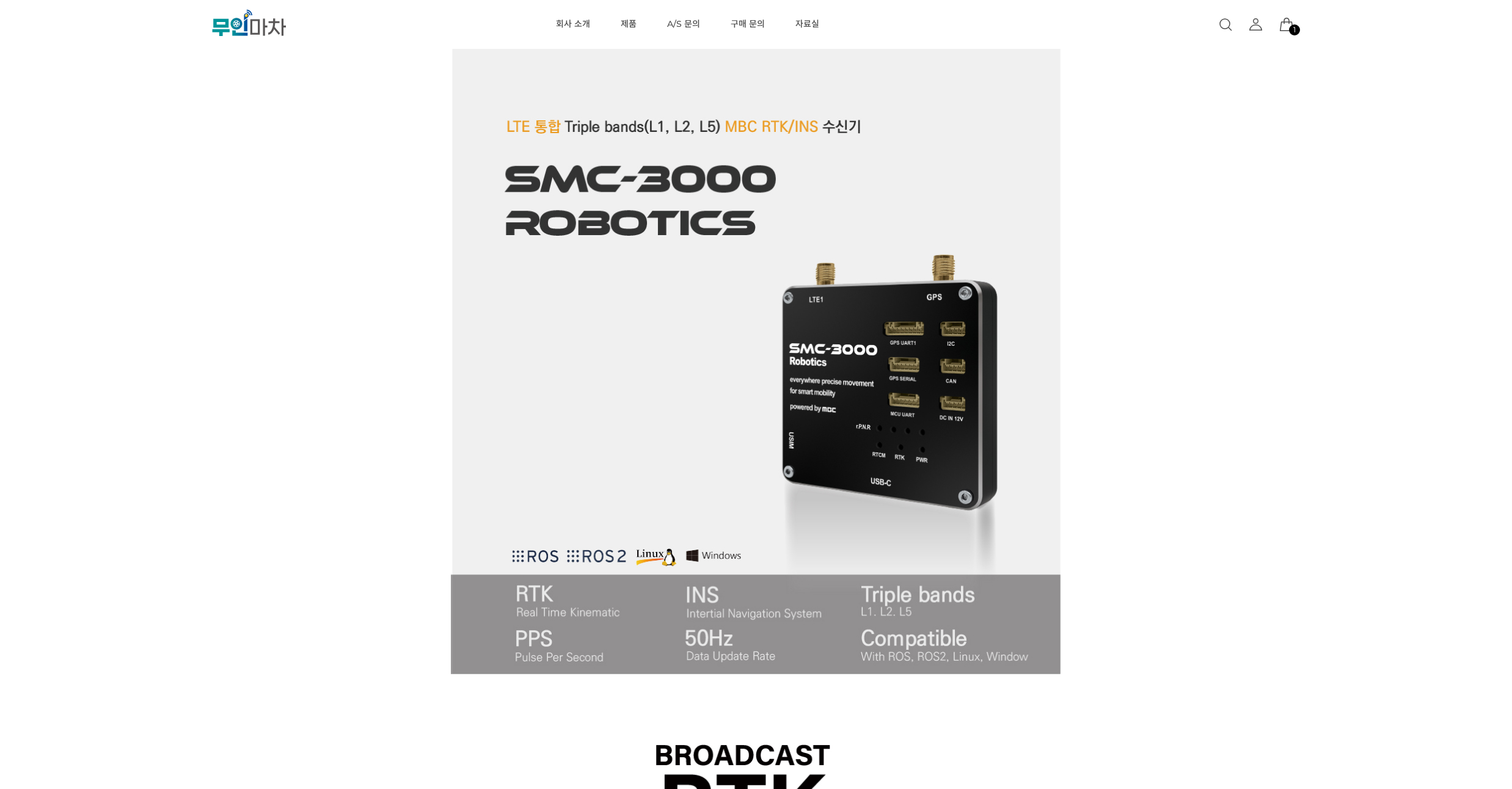
scroll to position [513, 0]
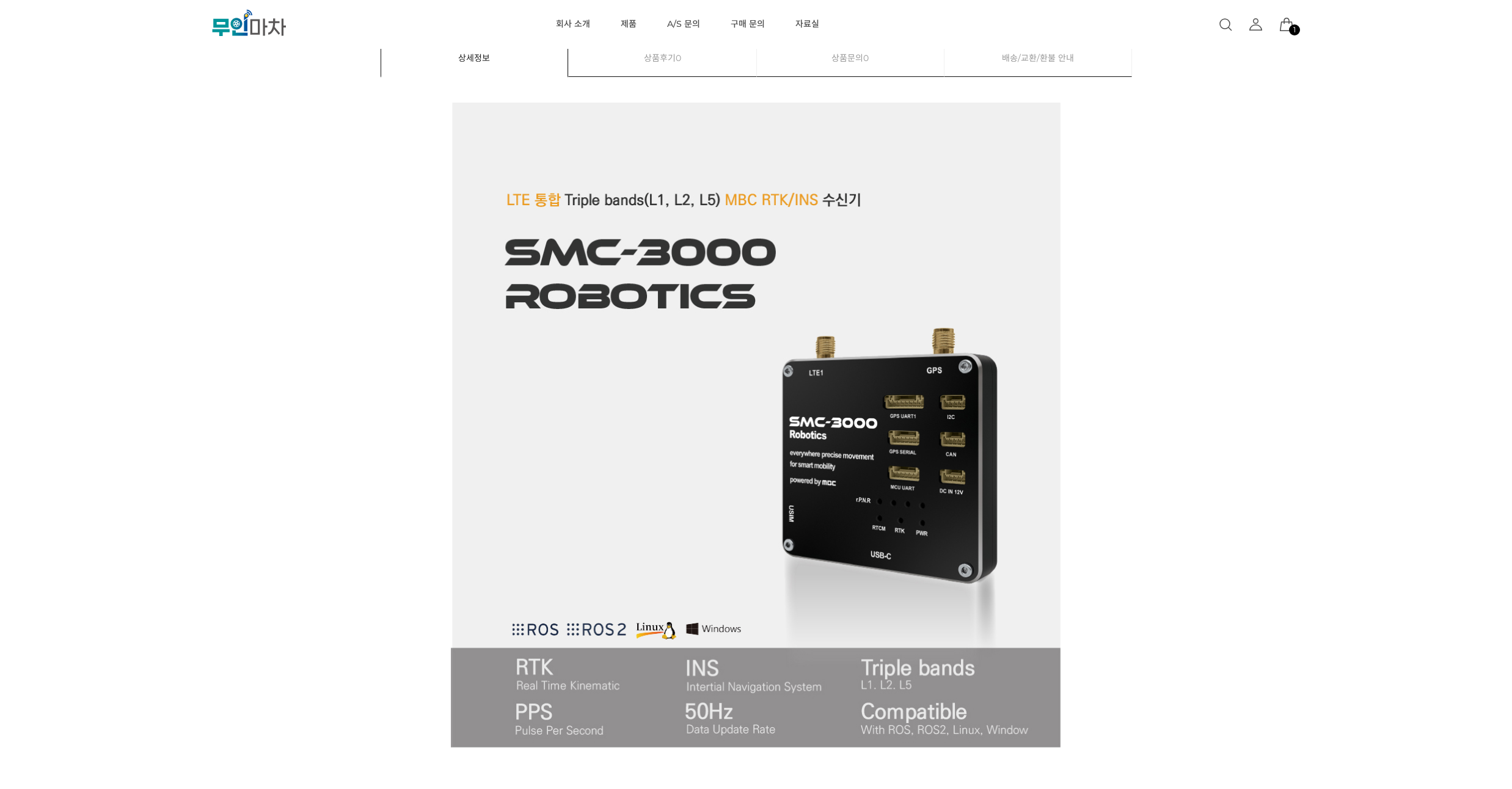
drag, startPoint x: 123, startPoint y: 216, endPoint x: 125, endPoint y: 199, distance: 17.1
drag, startPoint x: 127, startPoint y: 193, endPoint x: 128, endPoint y: 180, distance: 13.0
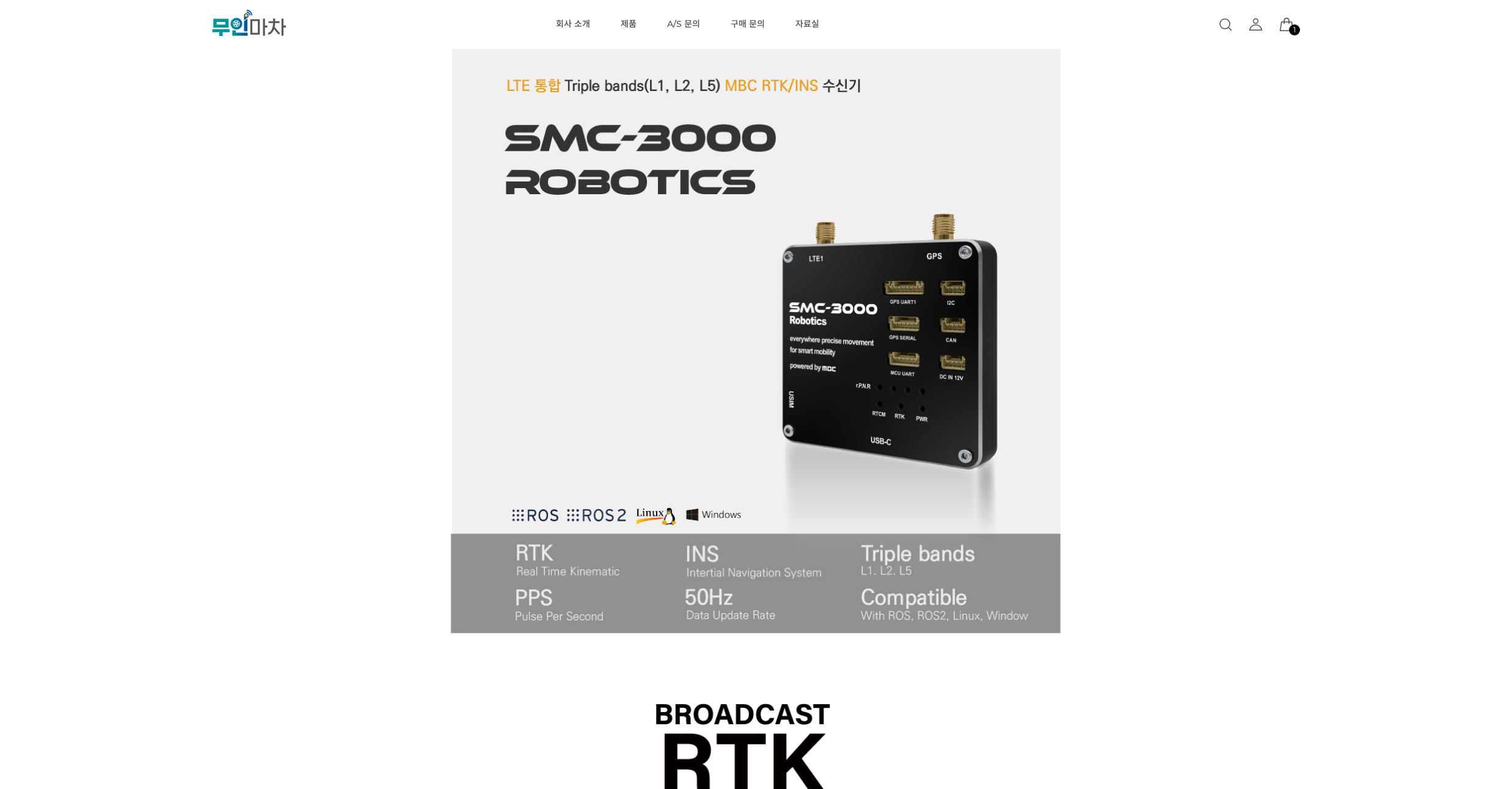
scroll to position [806, 0]
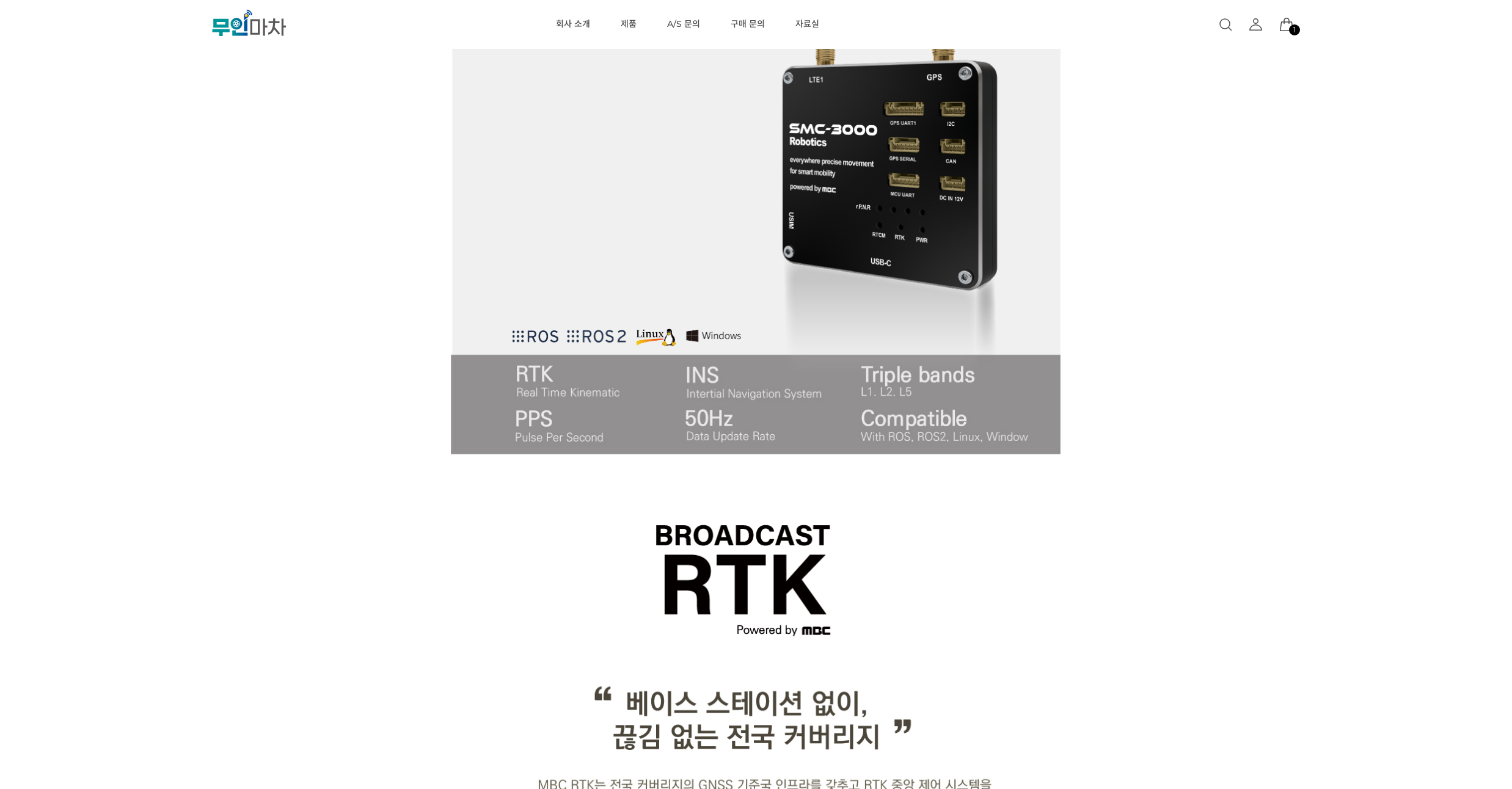
drag, startPoint x: 147, startPoint y: 186, endPoint x: 147, endPoint y: 152, distance: 34.0
drag, startPoint x: 147, startPoint y: 152, endPoint x: 147, endPoint y: 133, distance: 19.0
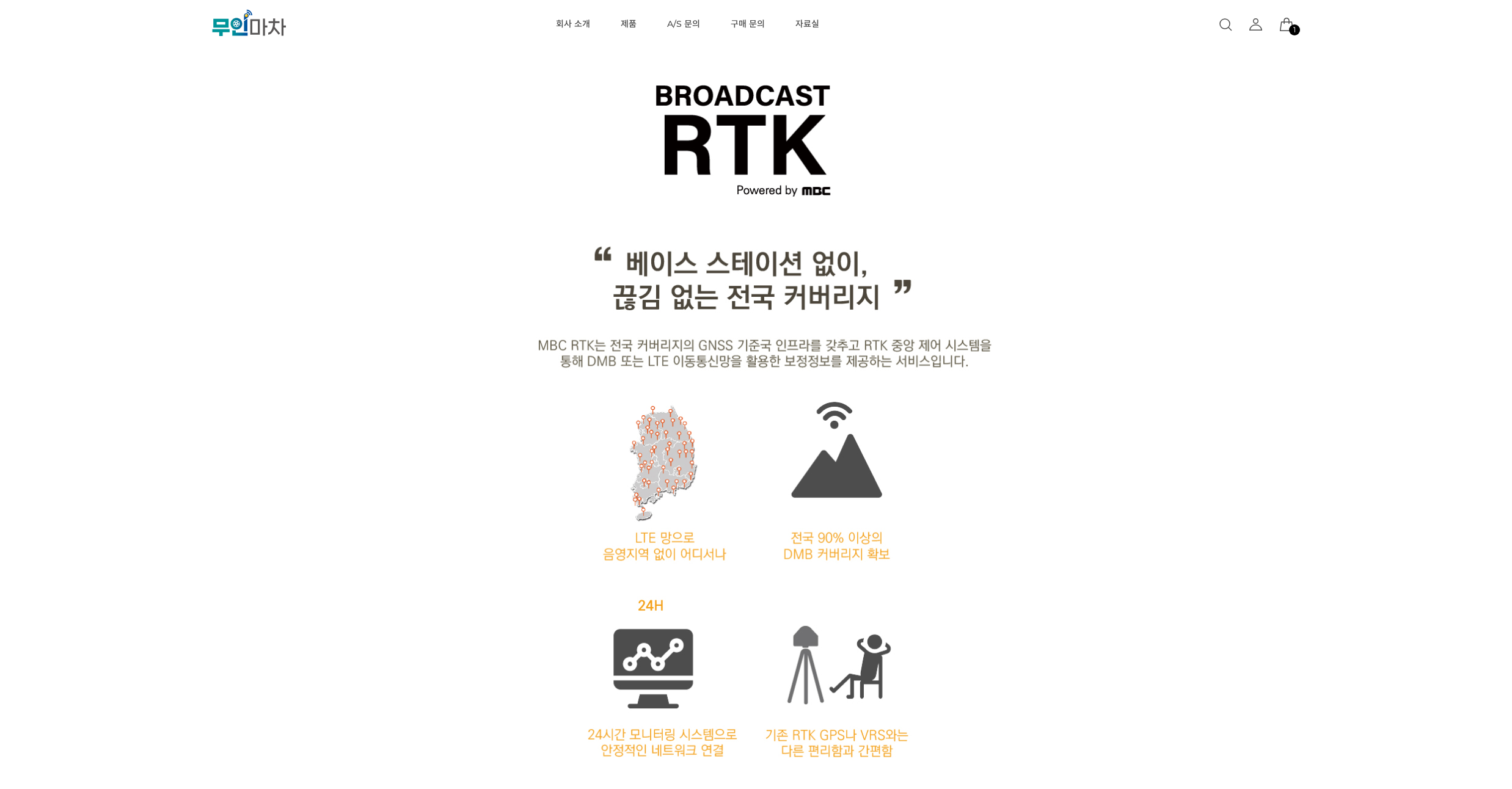
scroll to position [1319, 0]
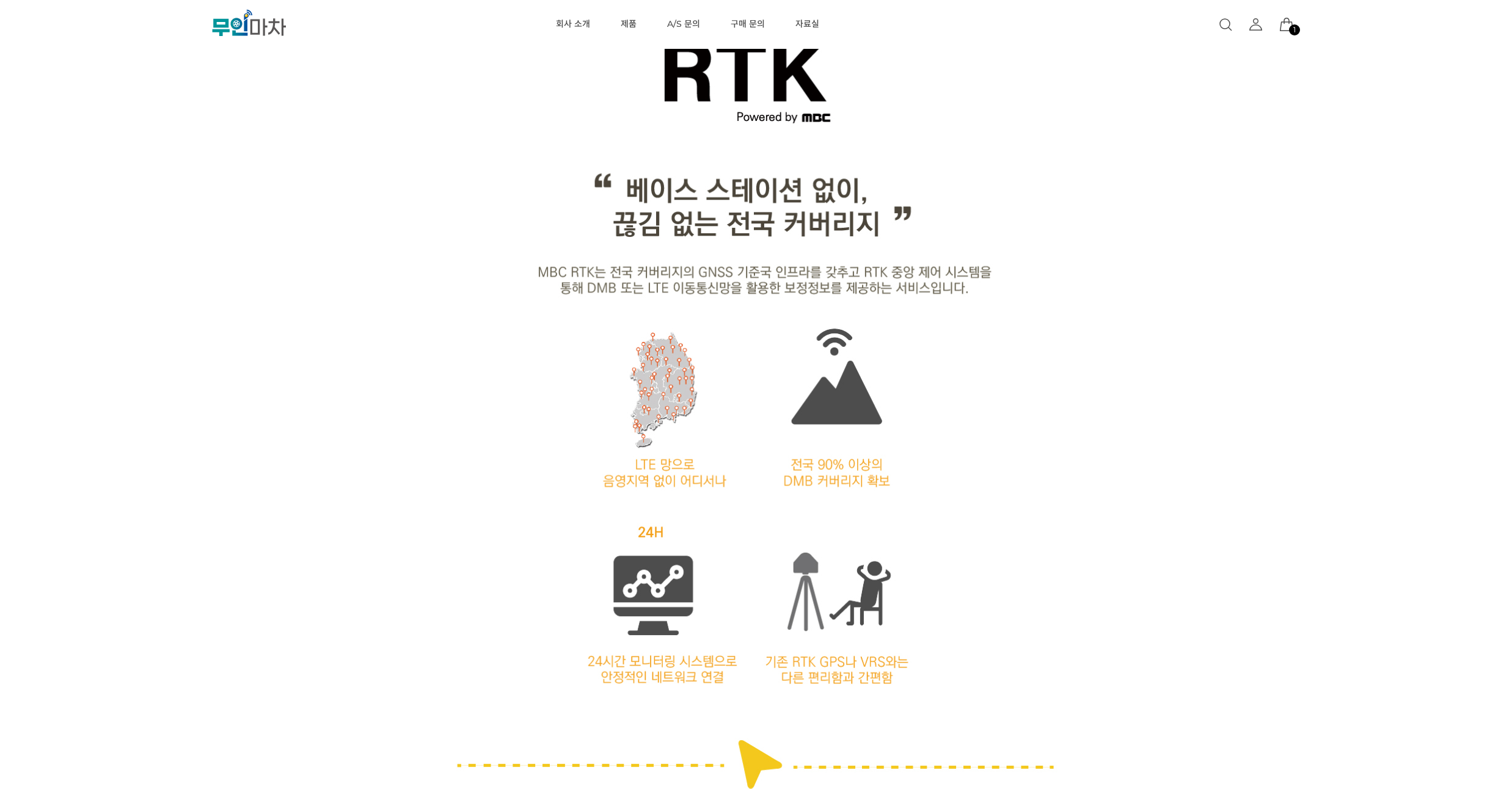
drag, startPoint x: 157, startPoint y: 179, endPoint x: 161, endPoint y: 153, distance: 26.3
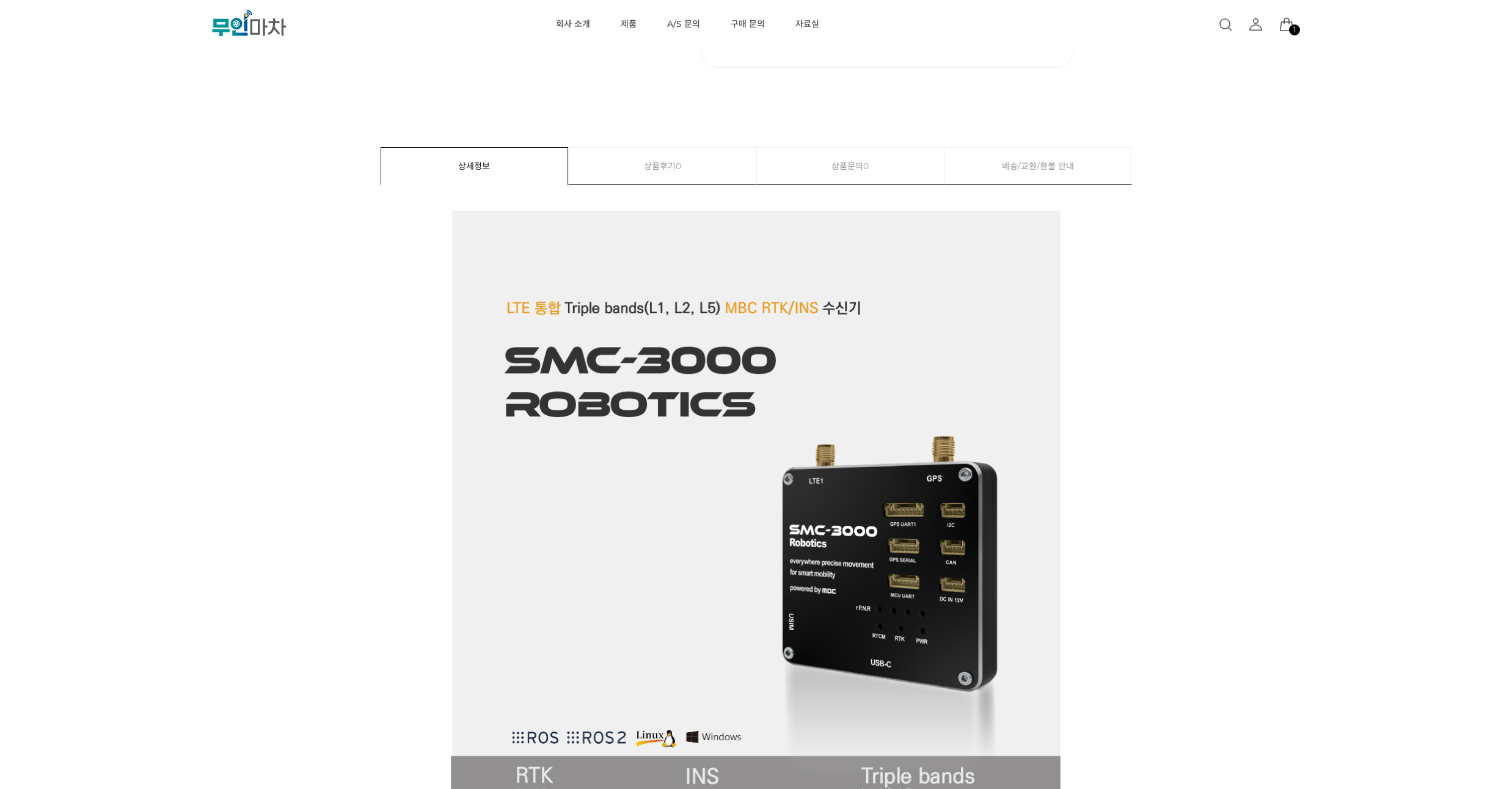
scroll to position [440, 0]
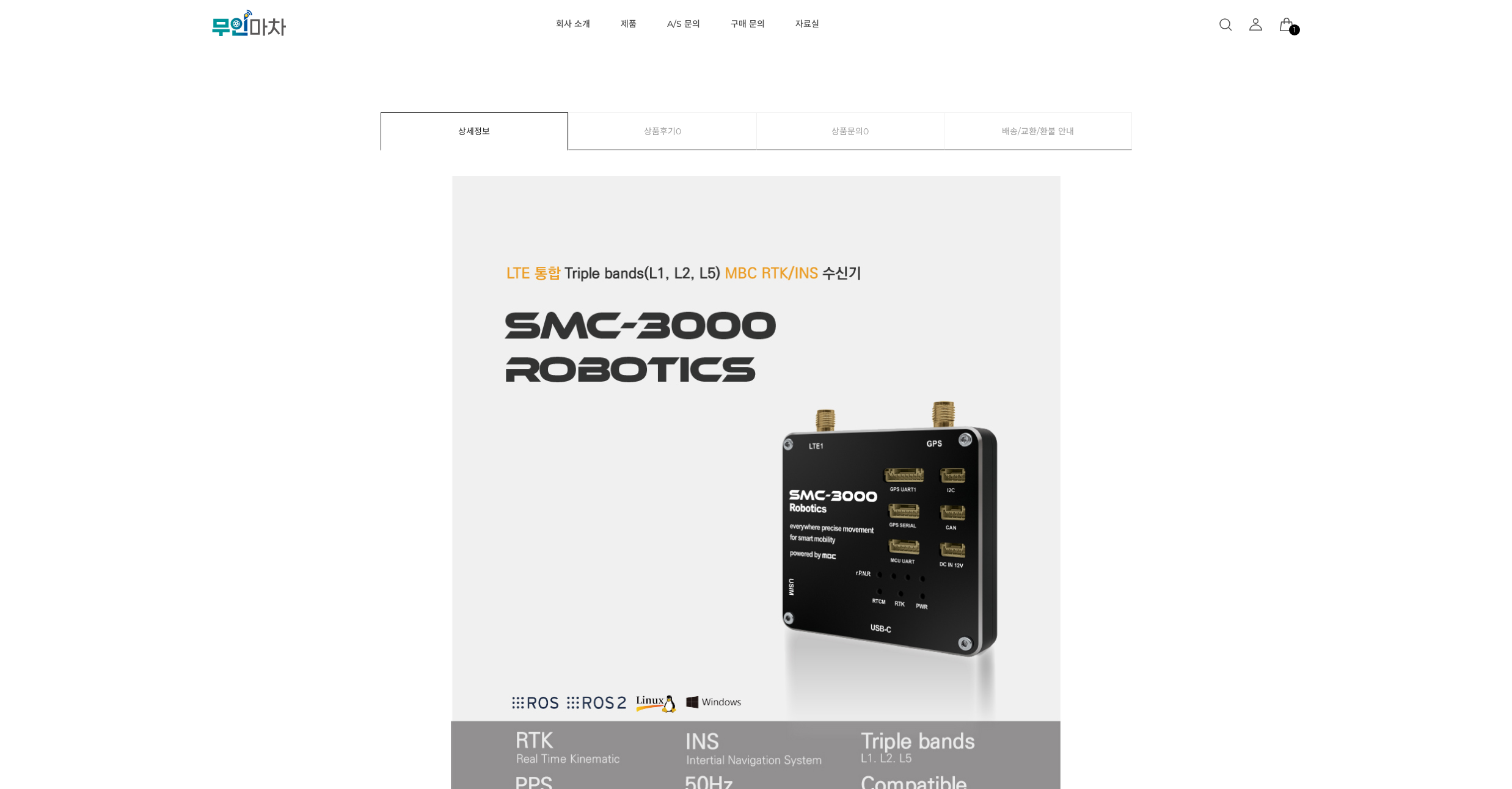
drag, startPoint x: 176, startPoint y: 180, endPoint x: 178, endPoint y: 154, distance: 26.1
drag, startPoint x: 153, startPoint y: 206, endPoint x: 153, endPoint y: 193, distance: 13.0
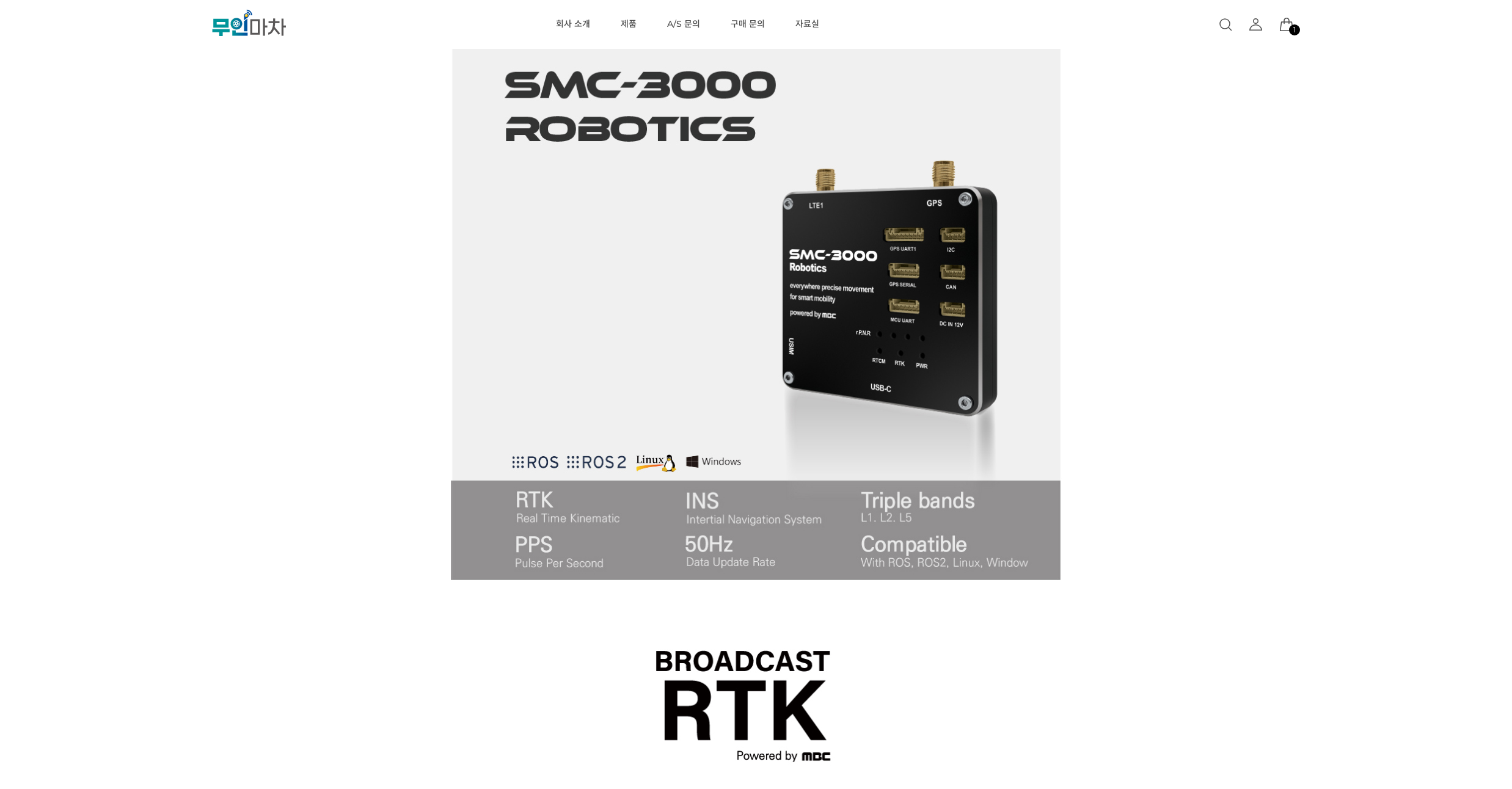
scroll to position [586, 0]
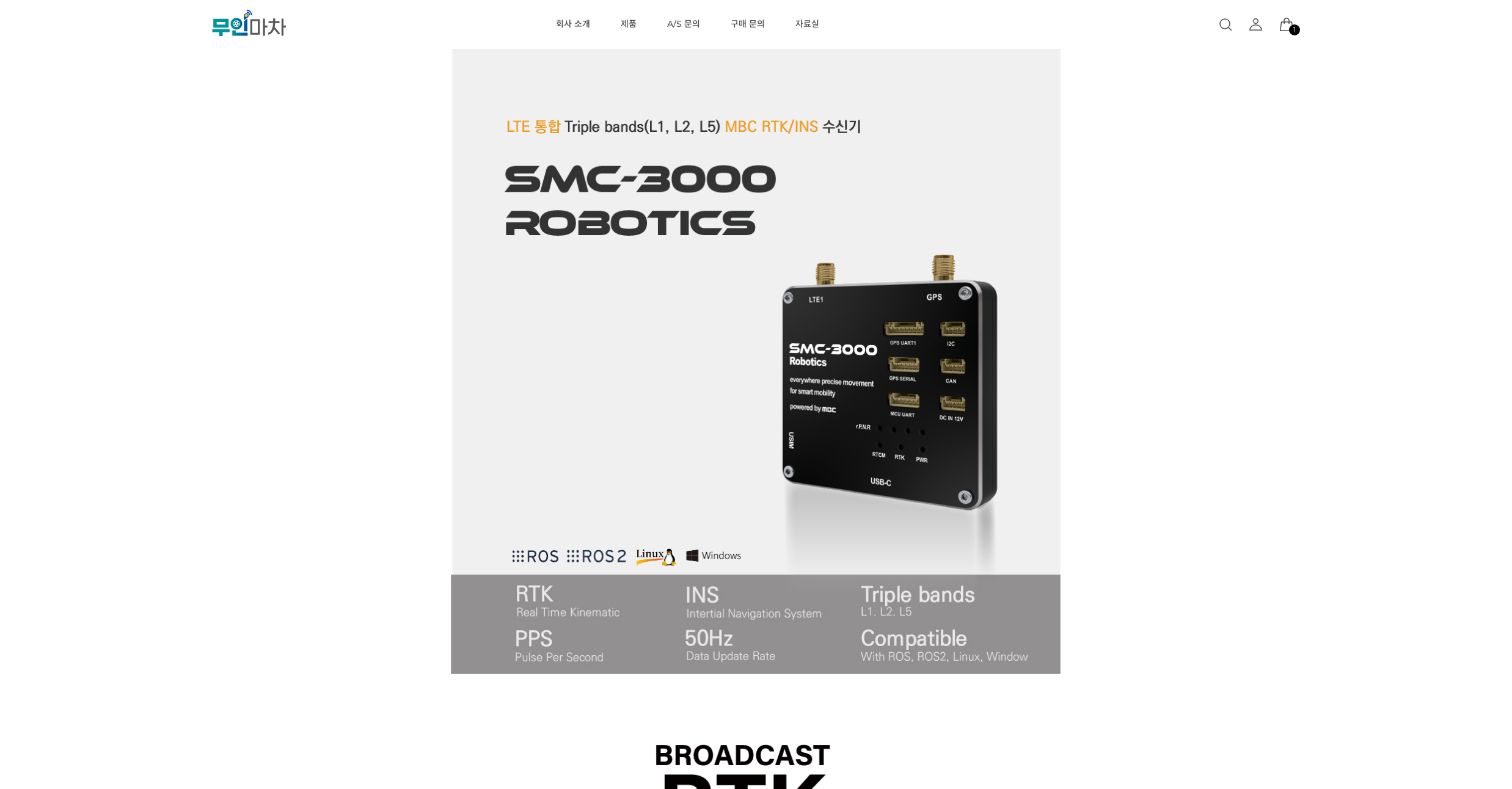
drag, startPoint x: 146, startPoint y: 226, endPoint x: 154, endPoint y: 187, distance: 39.8
drag, startPoint x: 154, startPoint y: 187, endPoint x: 158, endPoint y: 164, distance: 23.3
drag, startPoint x: 158, startPoint y: 164, endPoint x: 156, endPoint y: 131, distance: 33.1
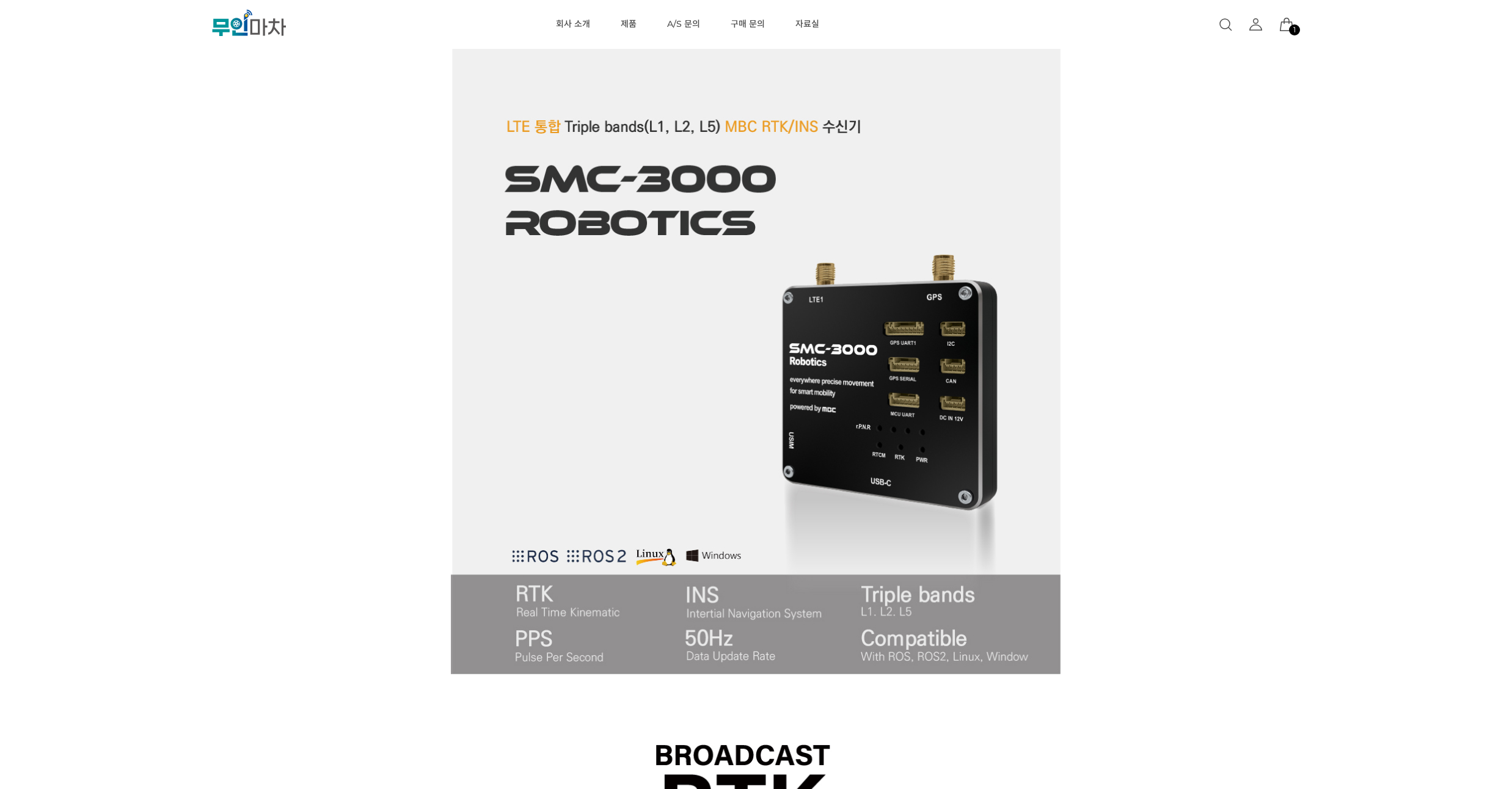
drag, startPoint x: 151, startPoint y: 155, endPoint x: 148, endPoint y: 131, distance: 24.2
drag, startPoint x: 176, startPoint y: 200, endPoint x: 172, endPoint y: 178, distance: 22.4
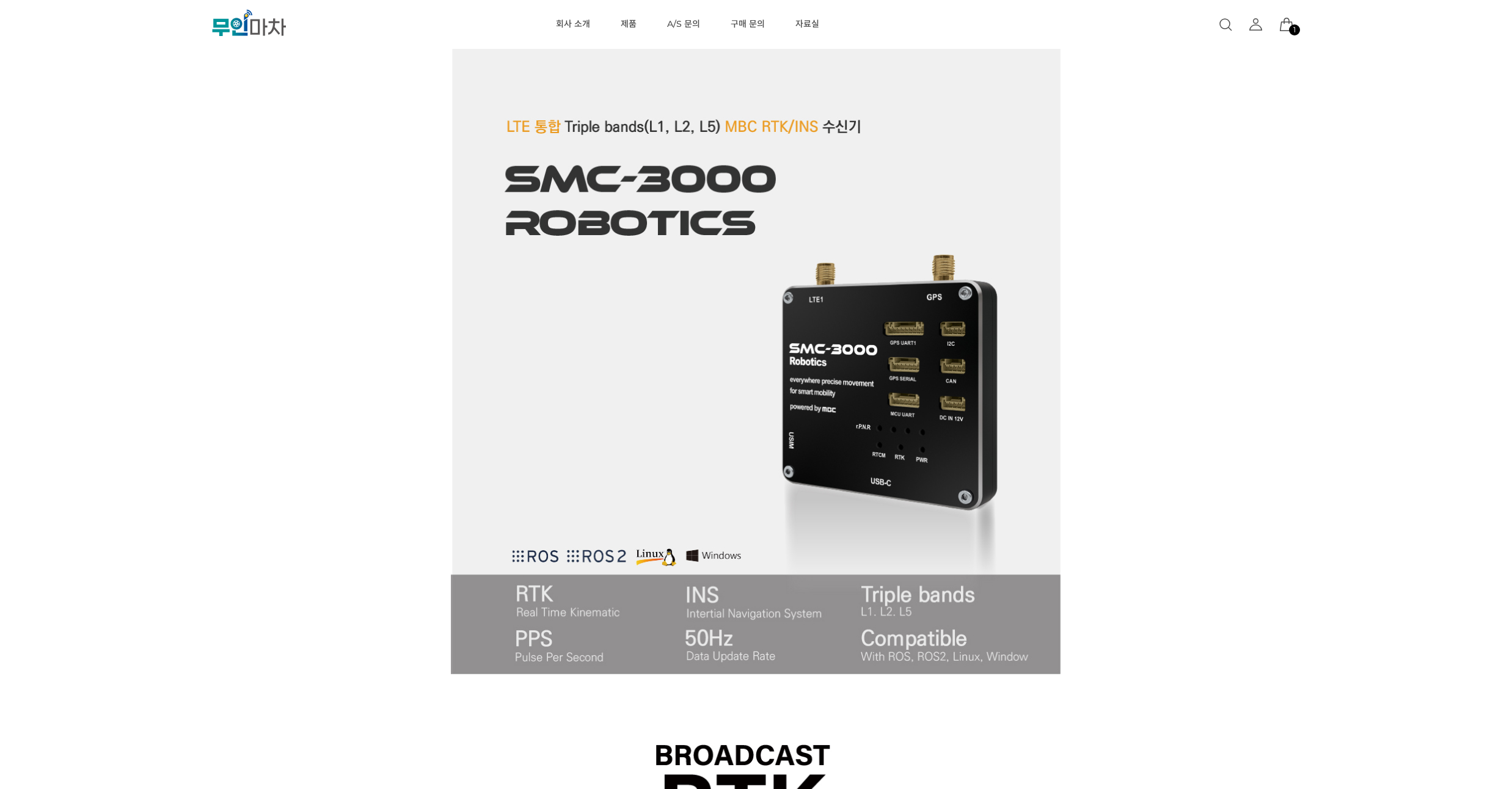
drag, startPoint x: 150, startPoint y: 211, endPoint x: 145, endPoint y: 191, distance: 20.6
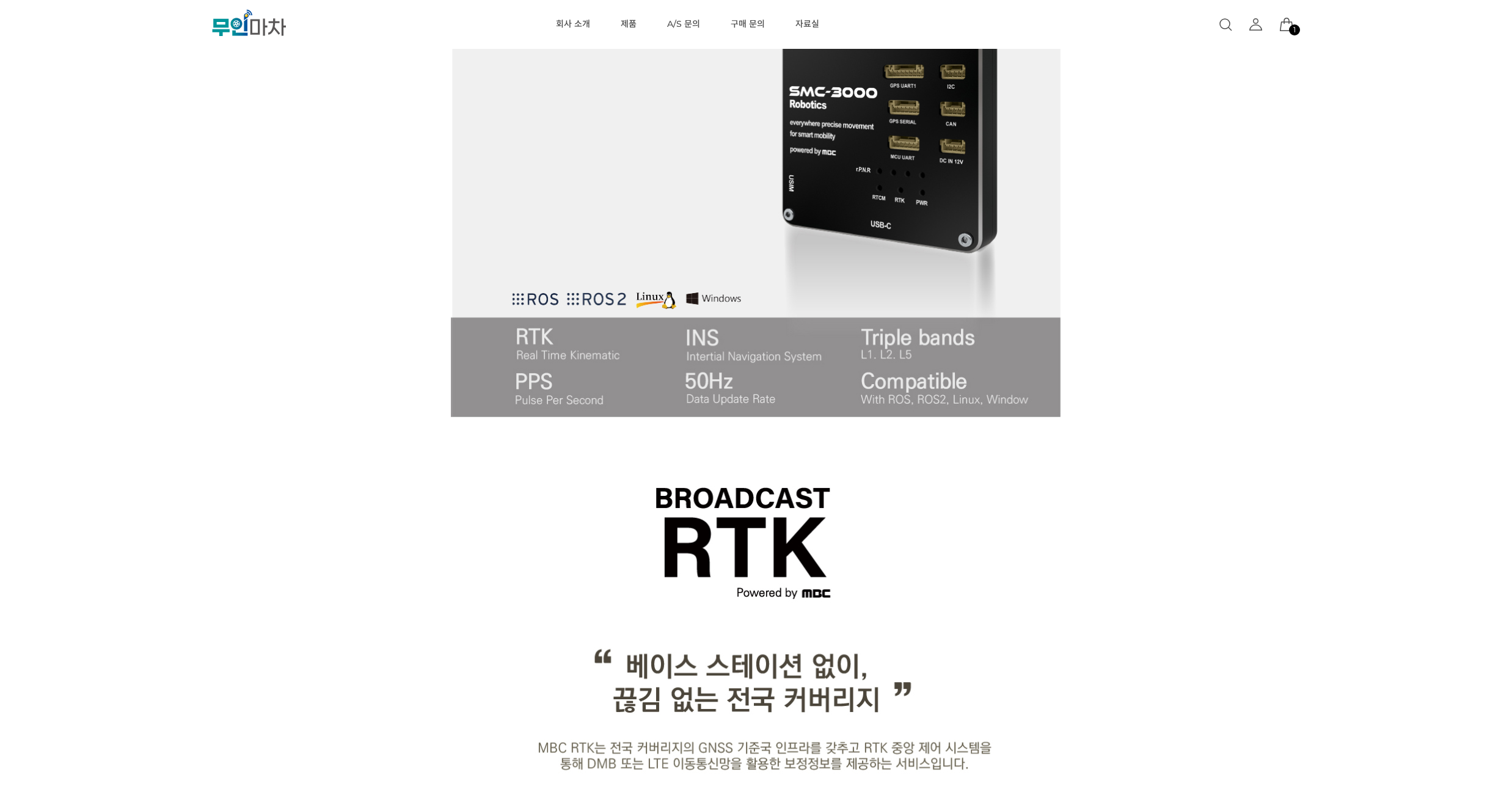
scroll to position [879, 0]
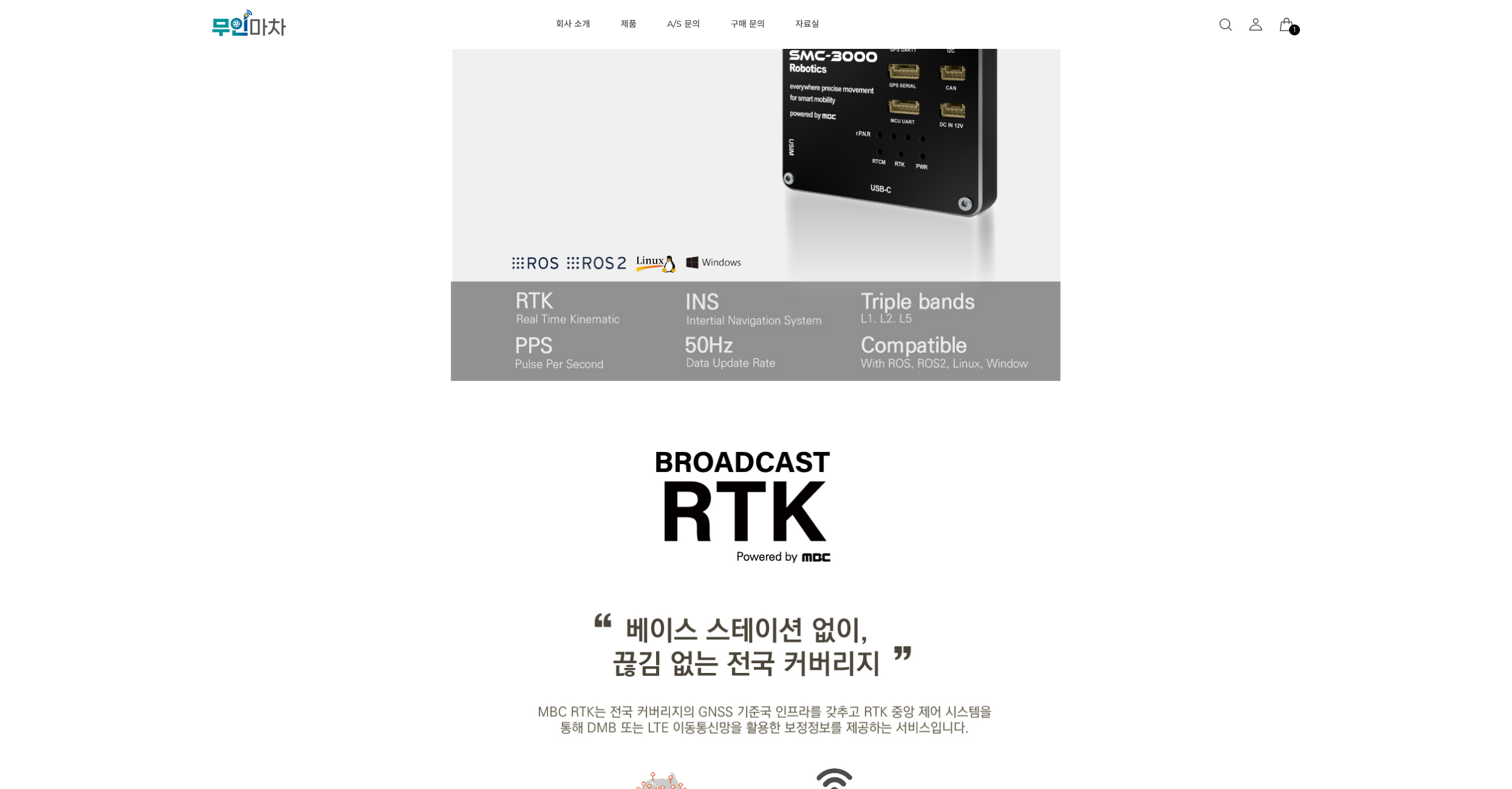
drag, startPoint x: 145, startPoint y: 189, endPoint x: 154, endPoint y: 166, distance: 24.7
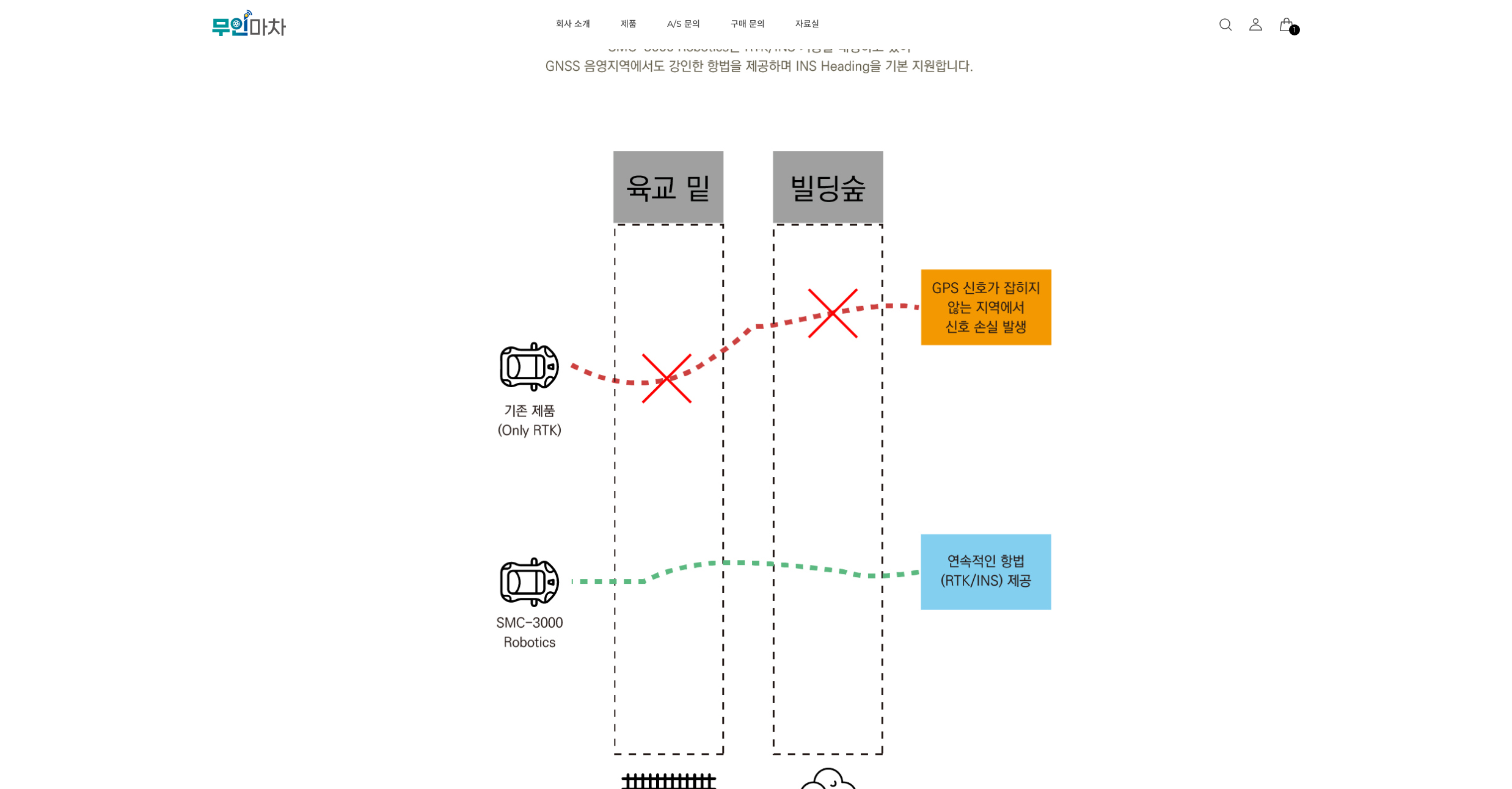
scroll to position [2271, 0]
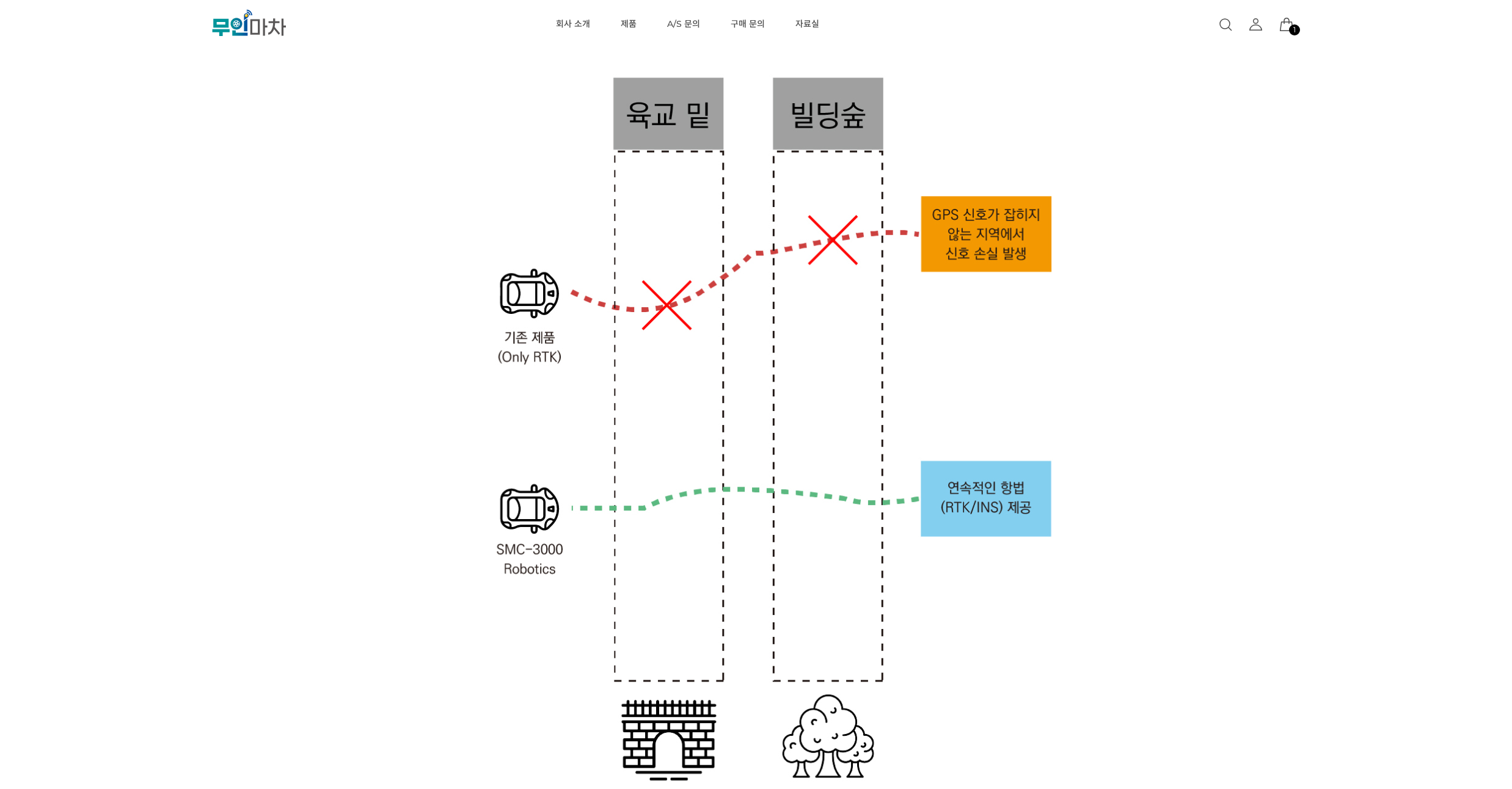
drag, startPoint x: 154, startPoint y: 172, endPoint x: 177, endPoint y: 132, distance: 46.1
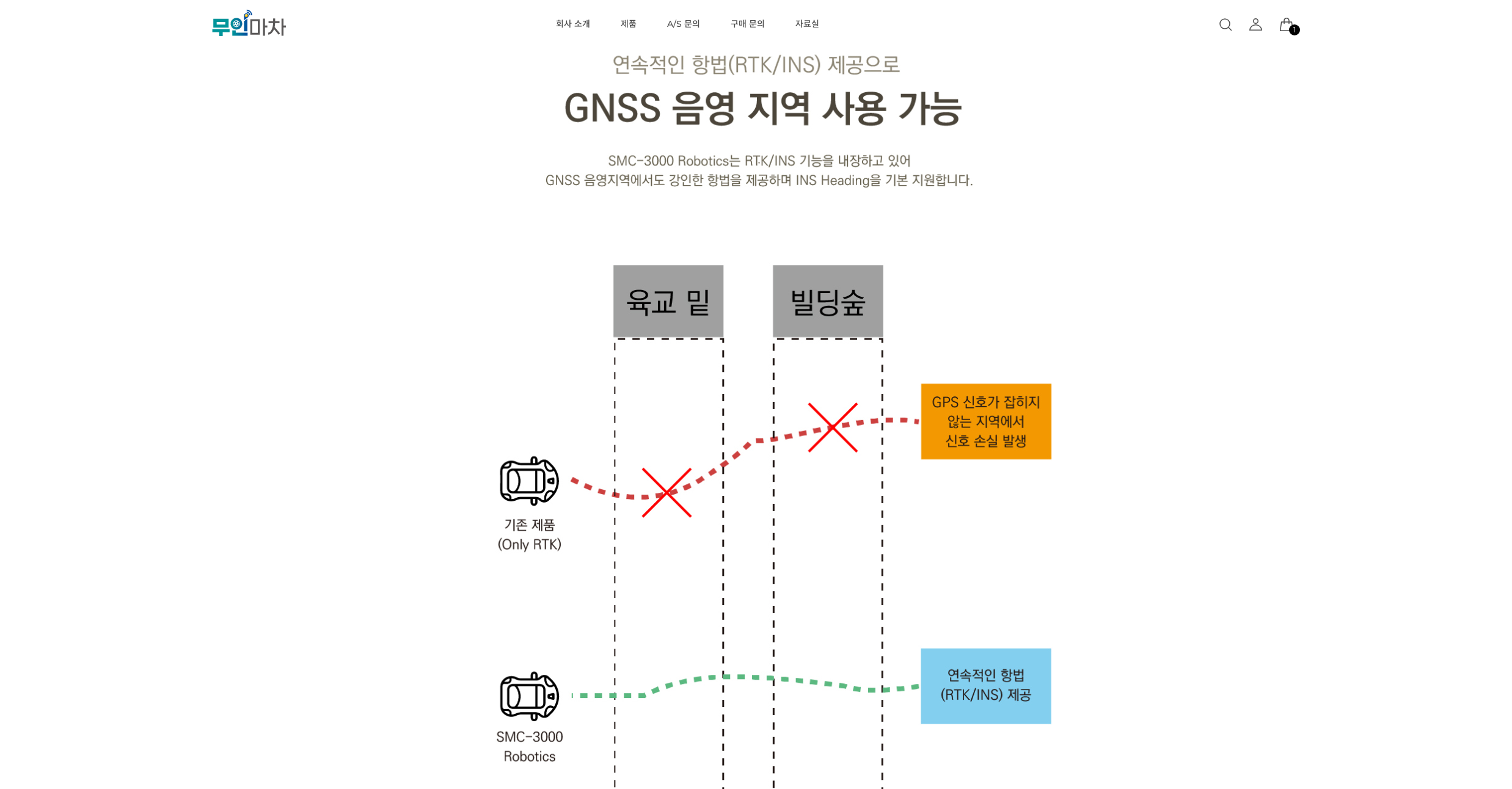
scroll to position [2051, 0]
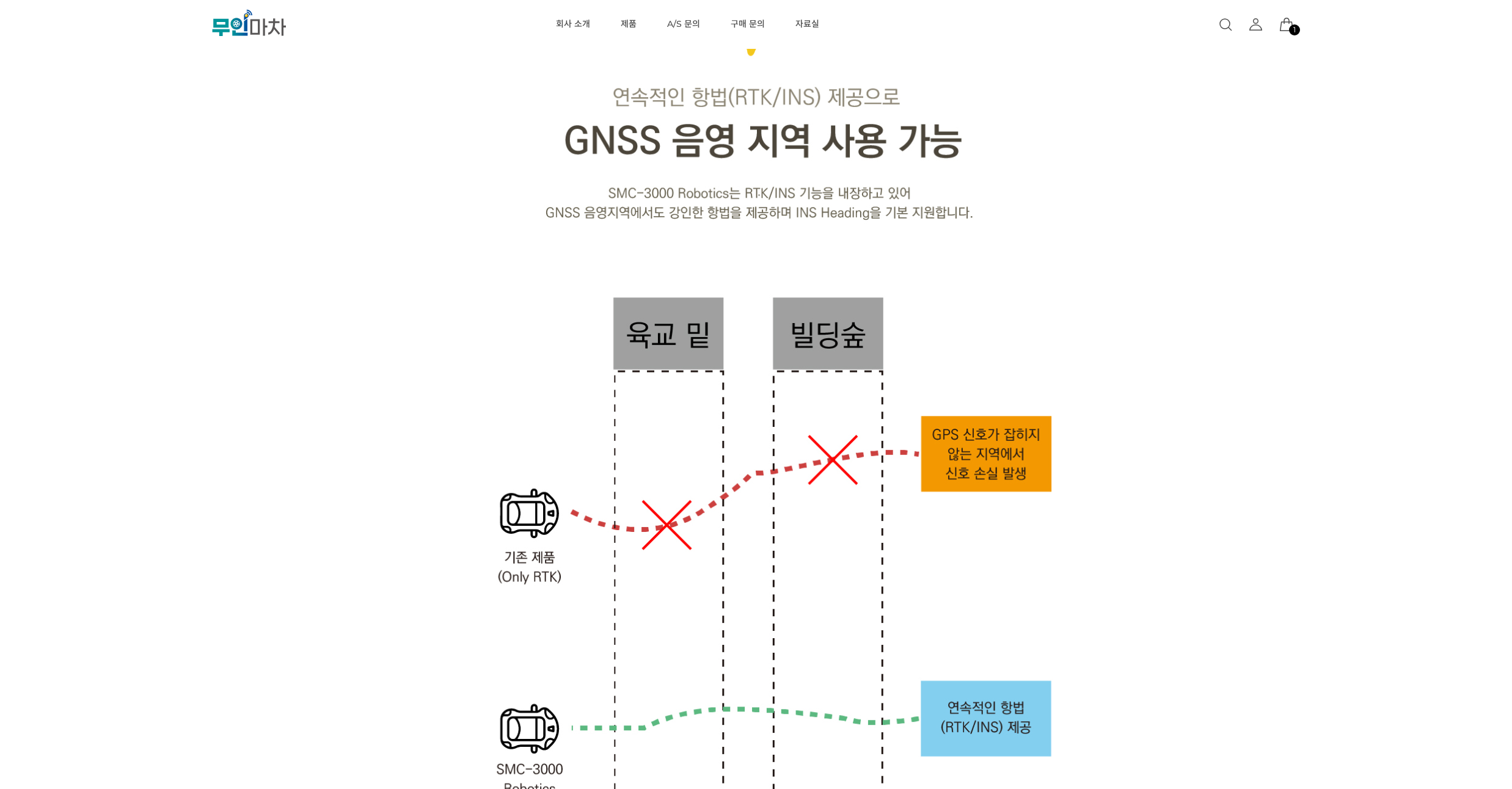
drag, startPoint x: 172, startPoint y: 162, endPoint x: 183, endPoint y: 146, distance: 19.4
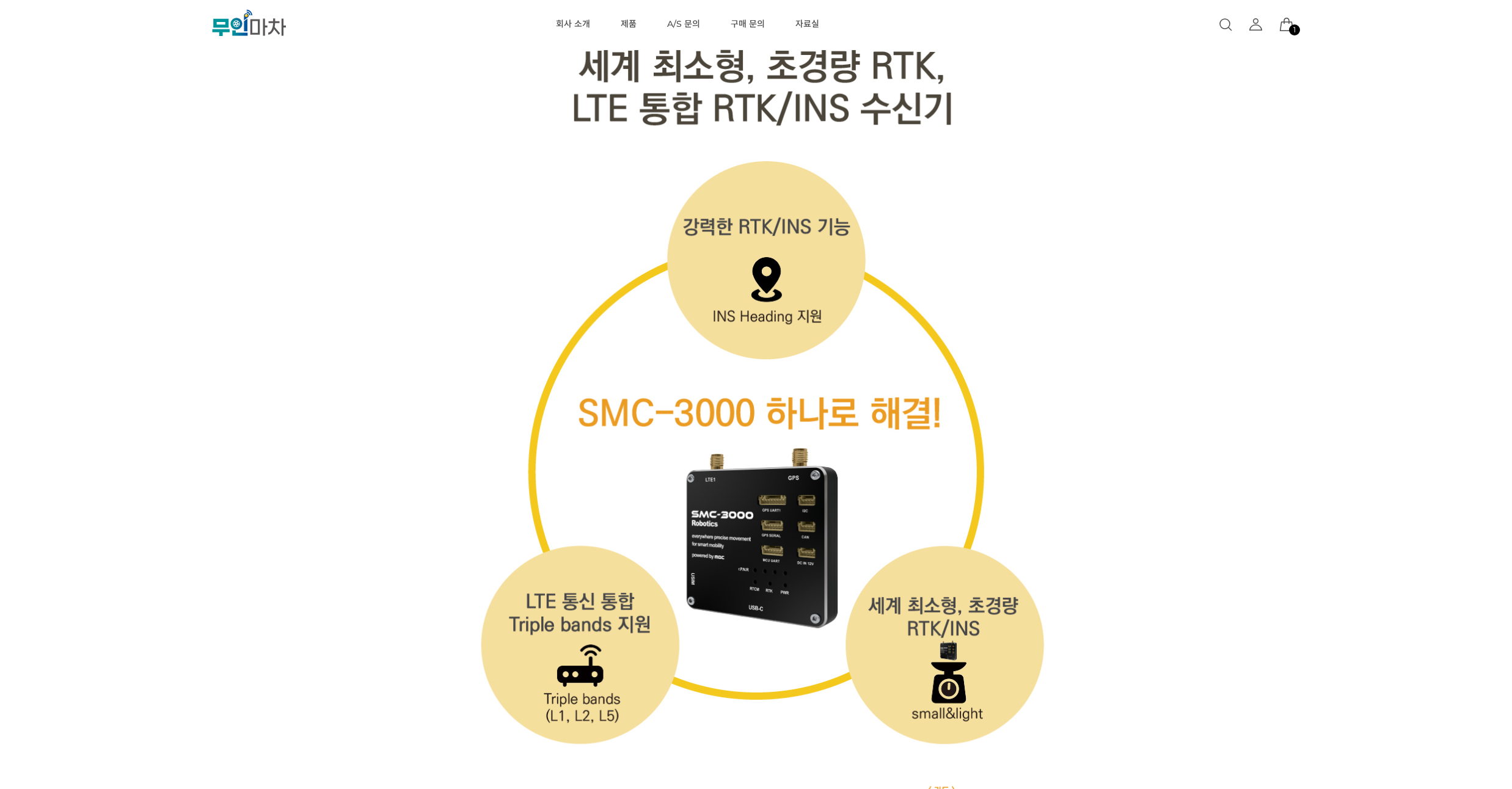
scroll to position [3664, 0]
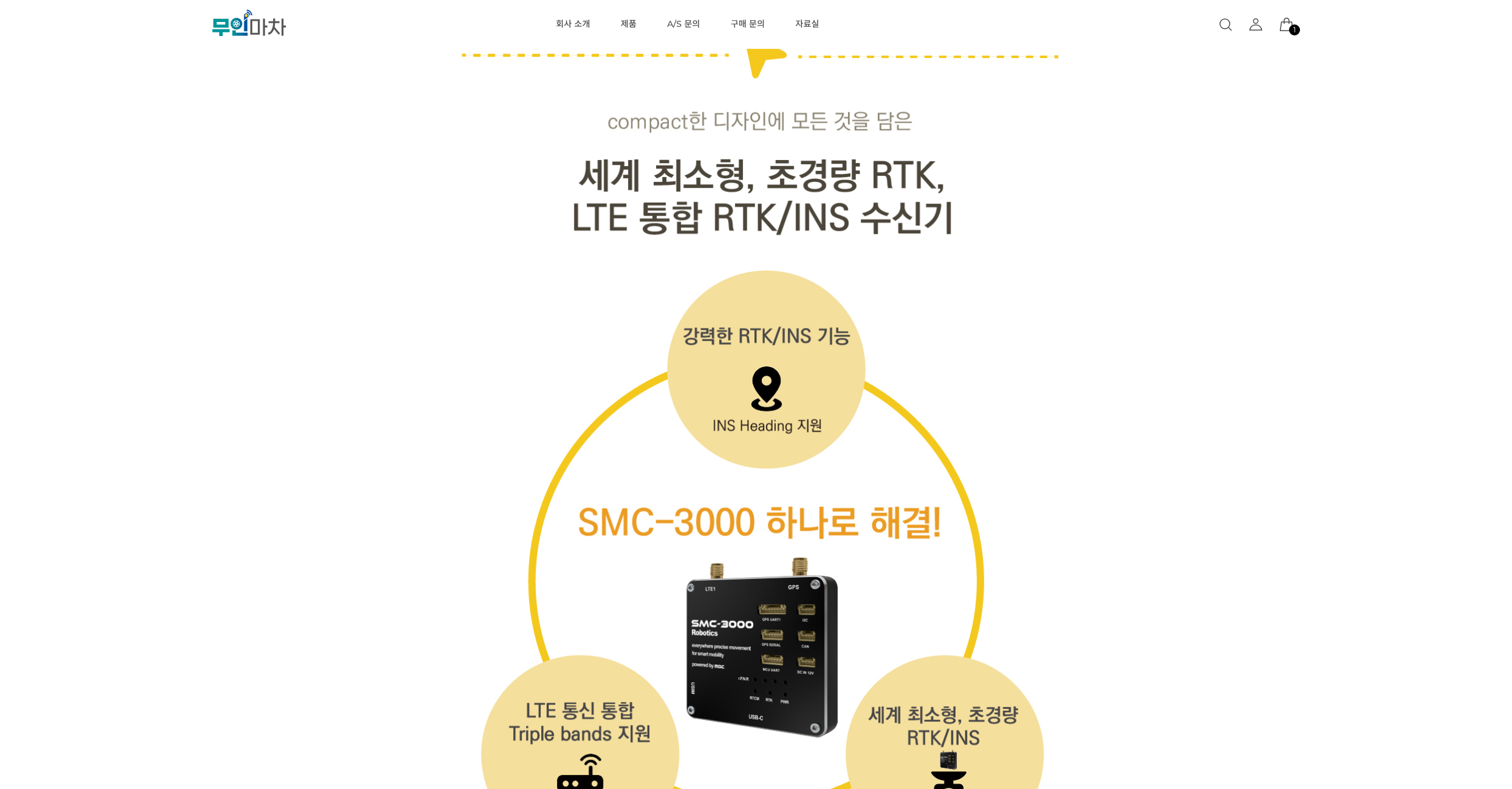
drag, startPoint x: 180, startPoint y: 152, endPoint x: 188, endPoint y: 141, distance: 13.6
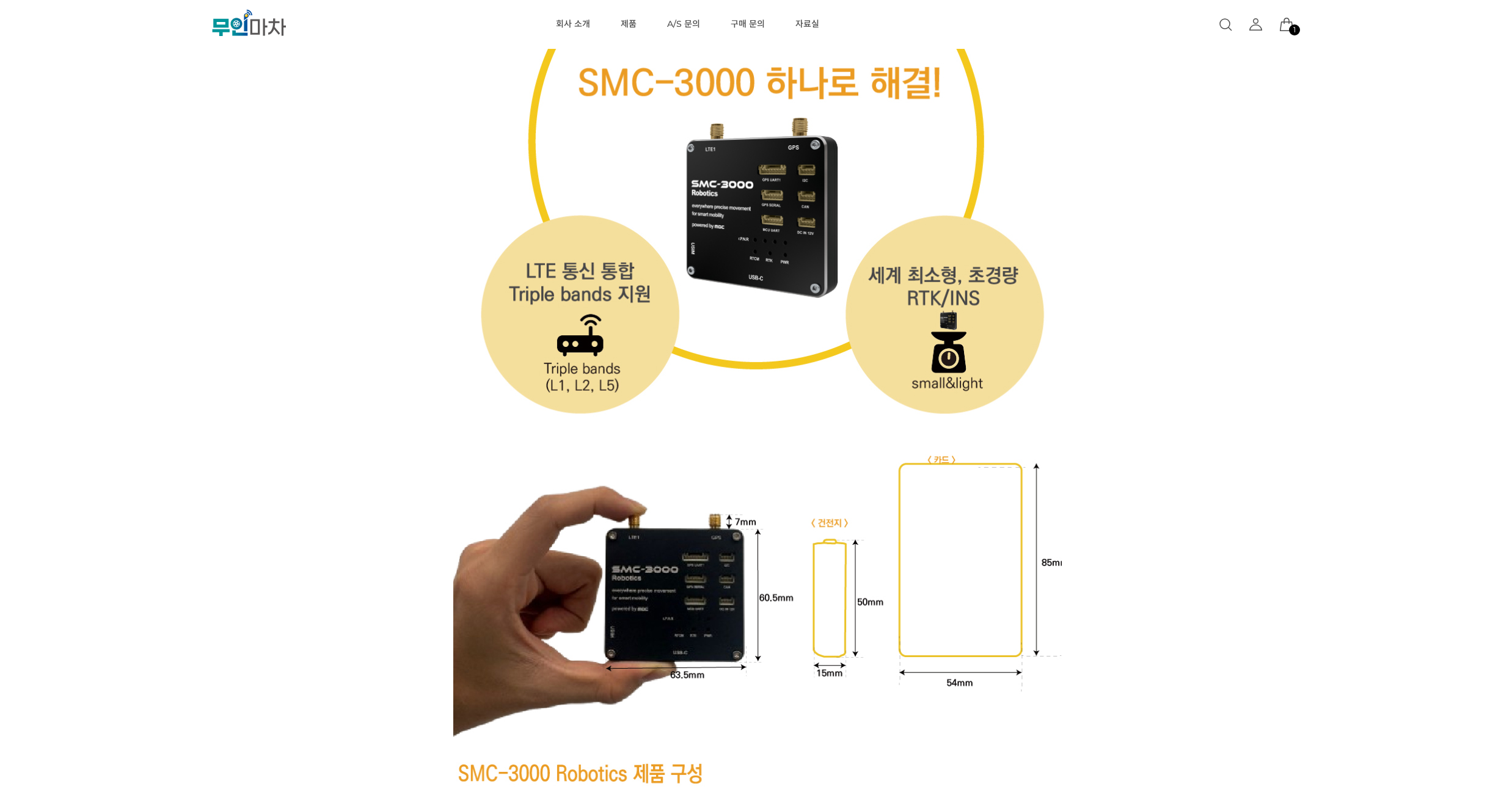
scroll to position [4177, 0]
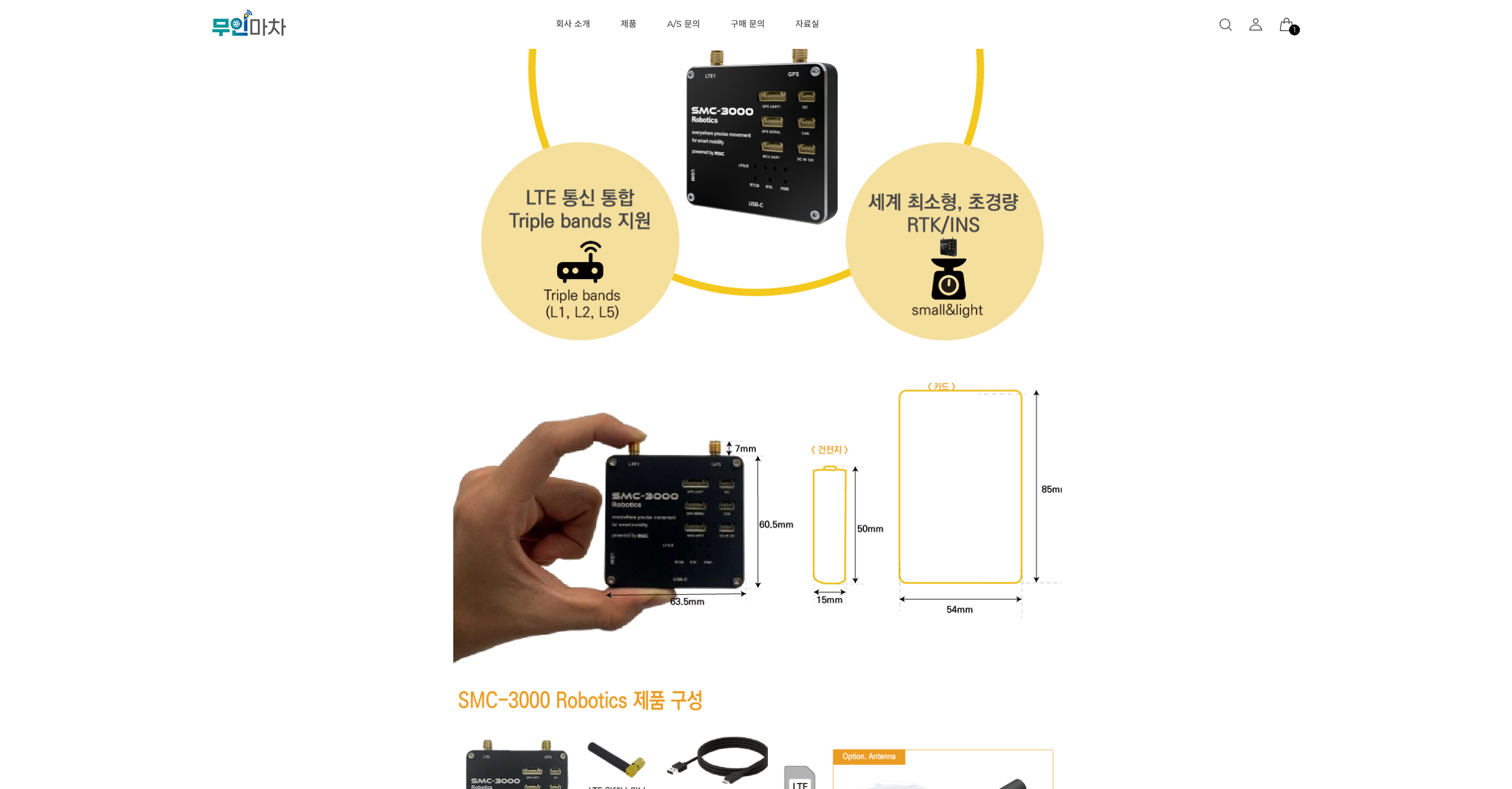
drag, startPoint x: 188, startPoint y: 141, endPoint x: 190, endPoint y: 135, distance: 6.3
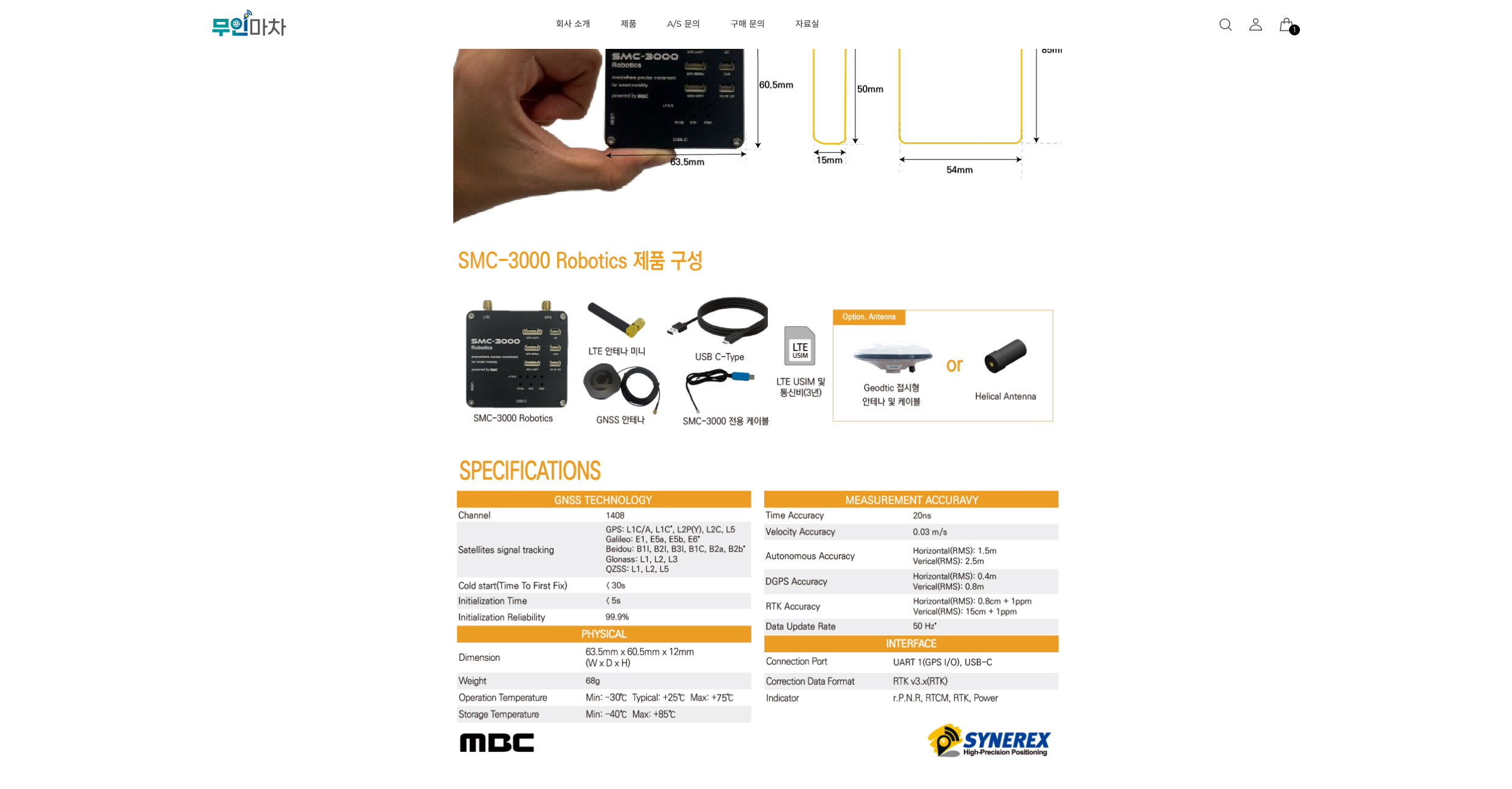
scroll to position [4690, 0]
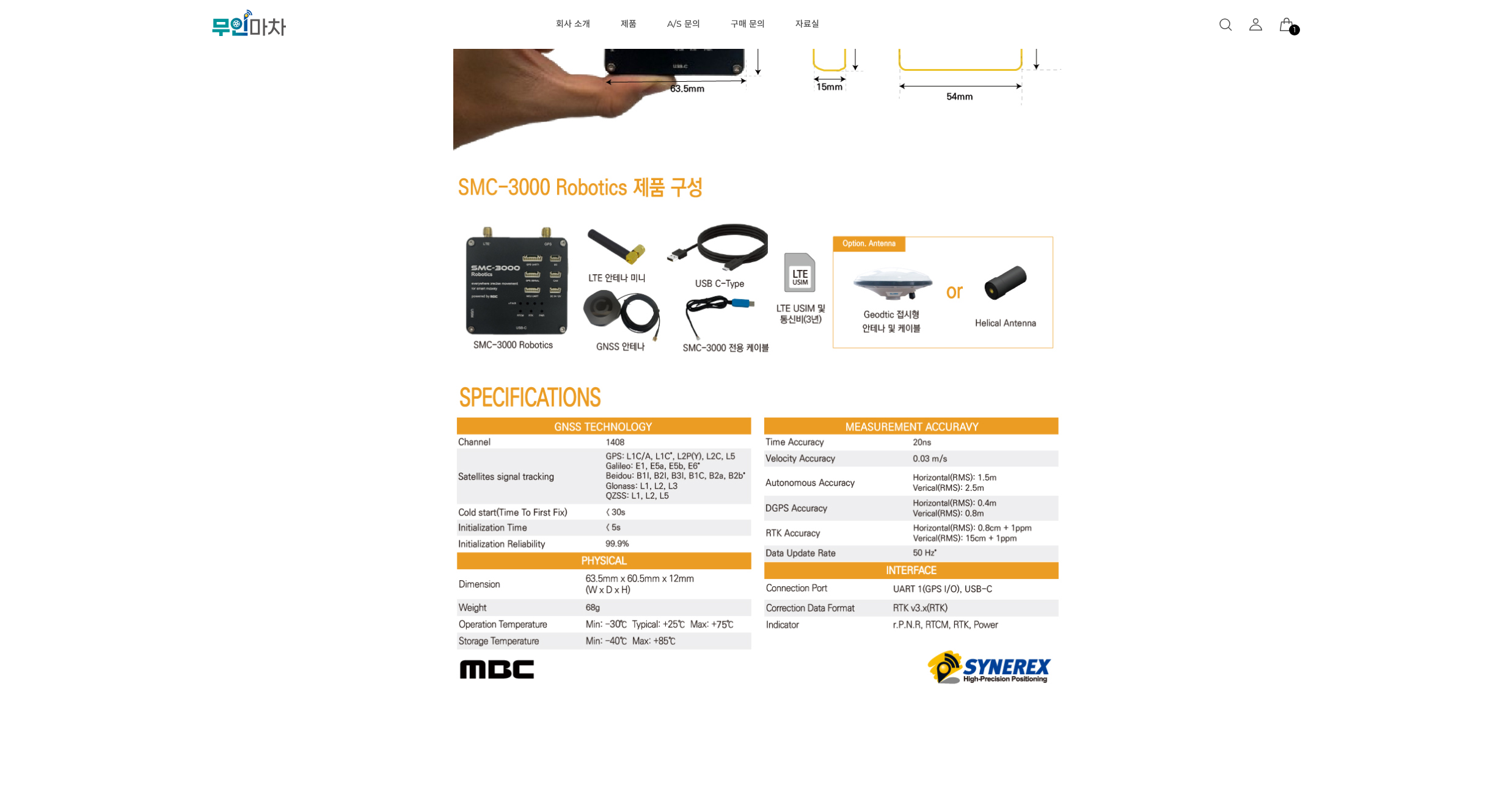
drag, startPoint x: 161, startPoint y: 185, endPoint x: 162, endPoint y: 170, distance: 15.0
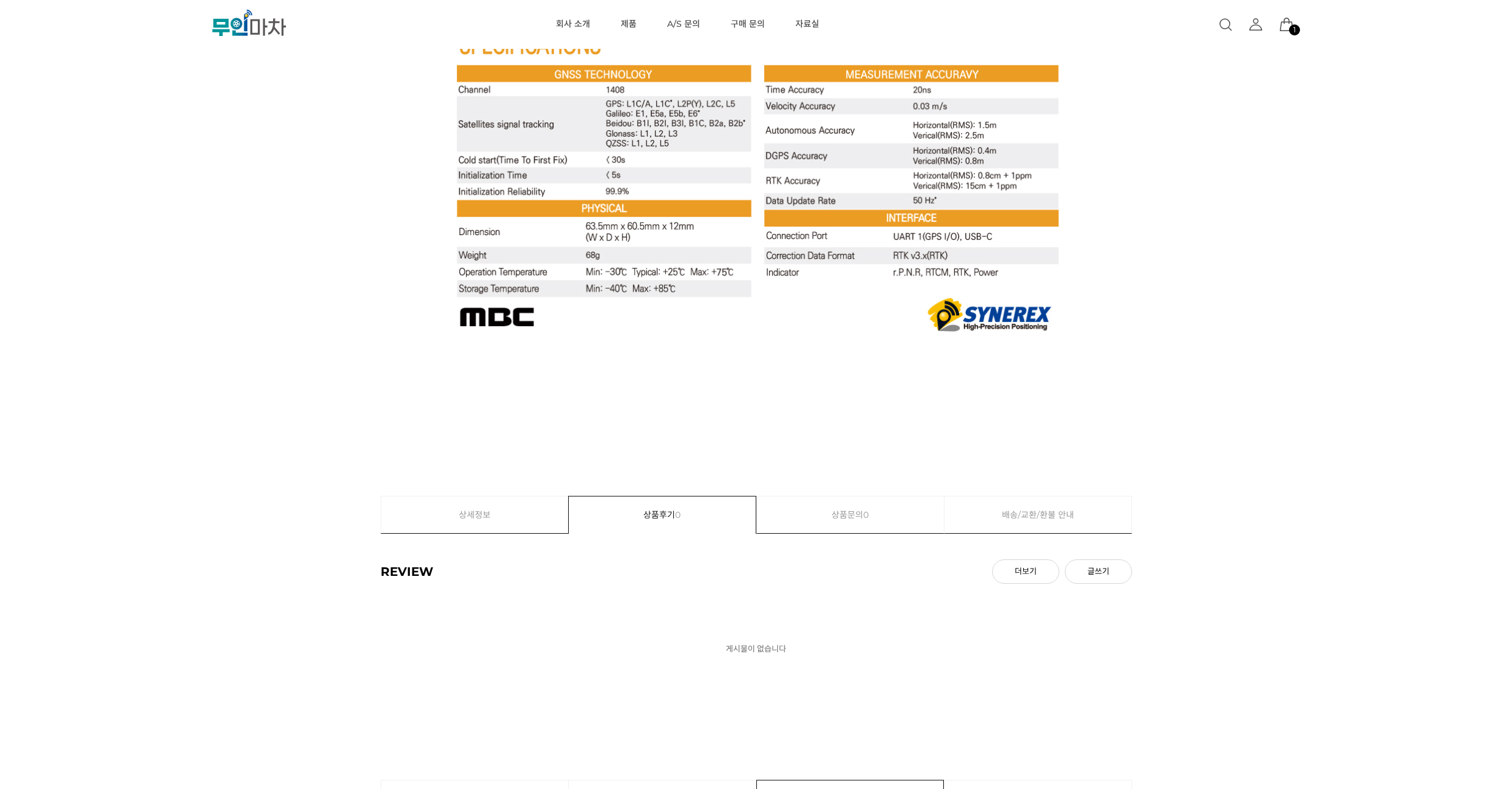
scroll to position [5056, 0]
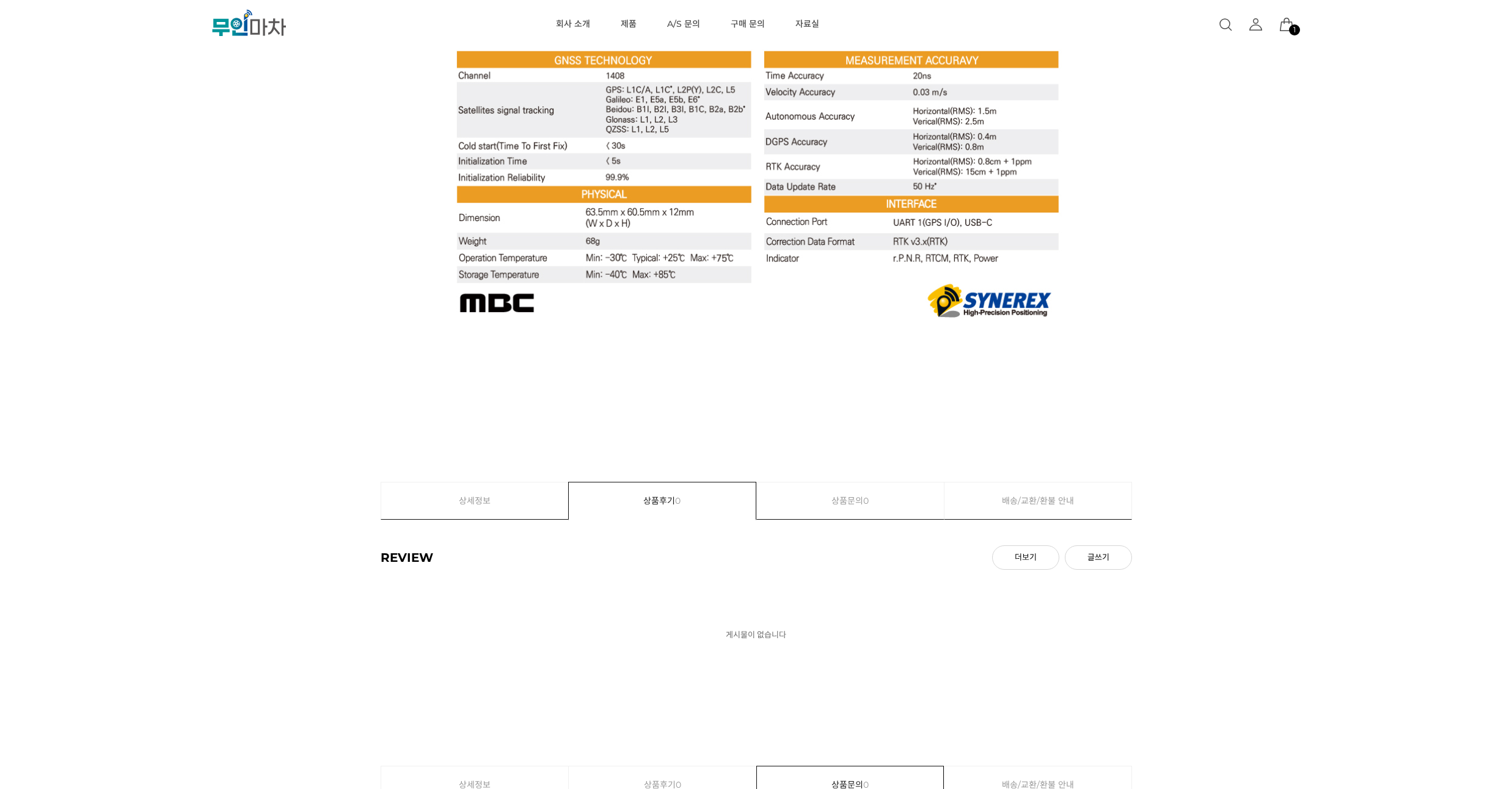
drag, startPoint x: 159, startPoint y: 139, endPoint x: 158, endPoint y: 131, distance: 8.1
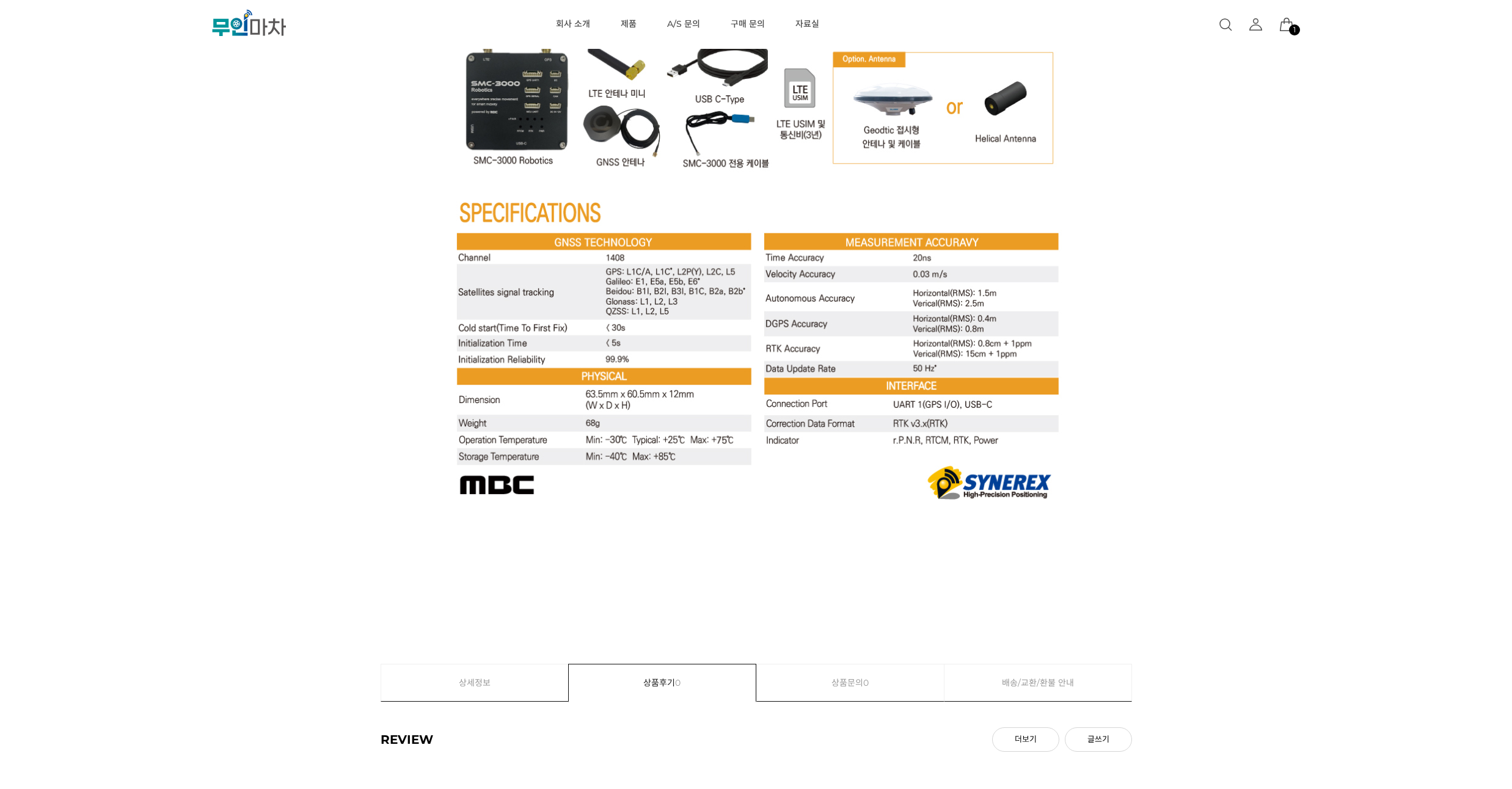
scroll to position [4836, 0]
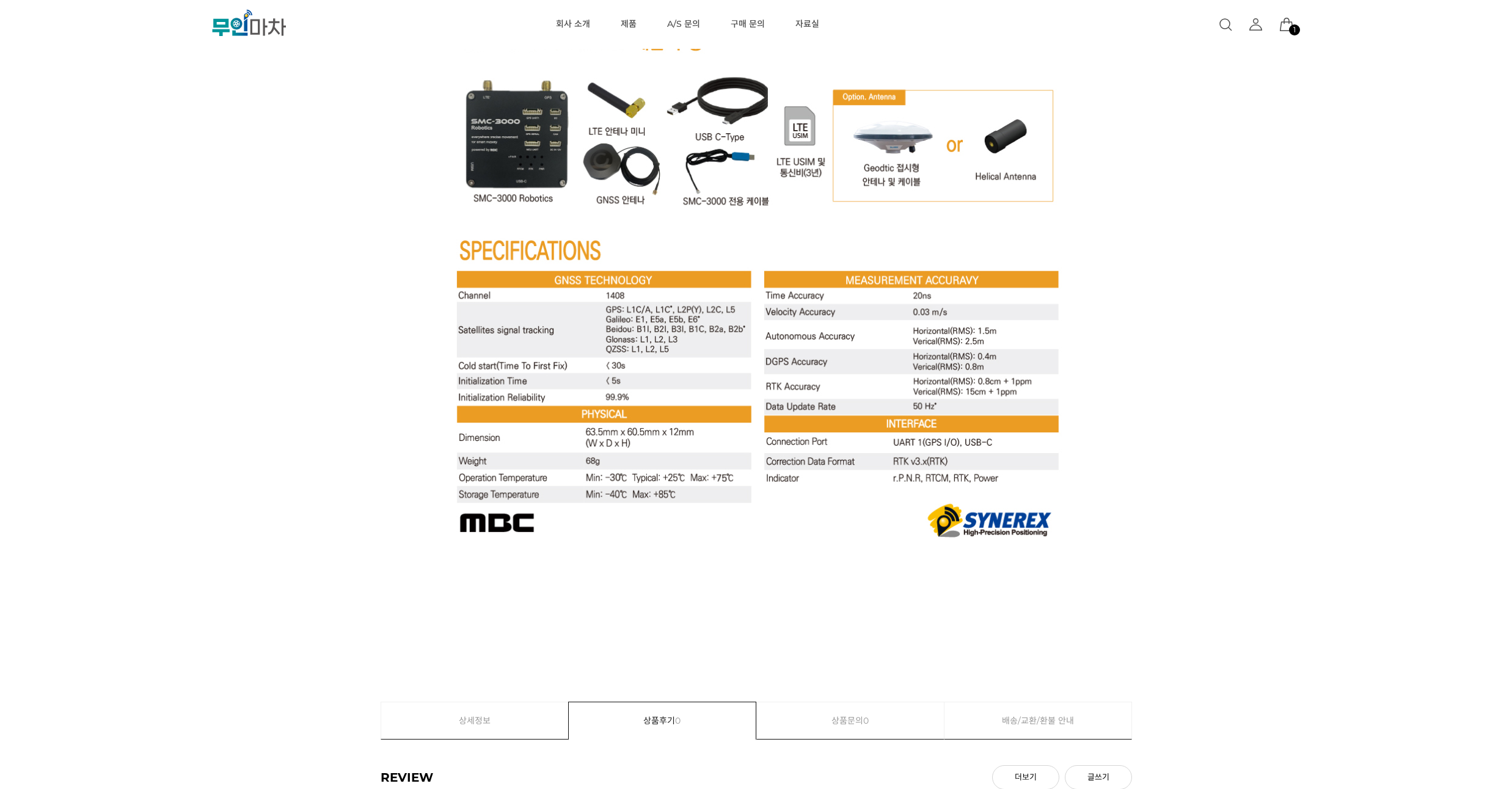
drag, startPoint x: 156, startPoint y: 215, endPoint x: 161, endPoint y: 193, distance: 22.6
drag, startPoint x: 147, startPoint y: 255, endPoint x: 154, endPoint y: 243, distance: 13.9
drag, startPoint x: 154, startPoint y: 243, endPoint x: 162, endPoint y: 220, distance: 24.4
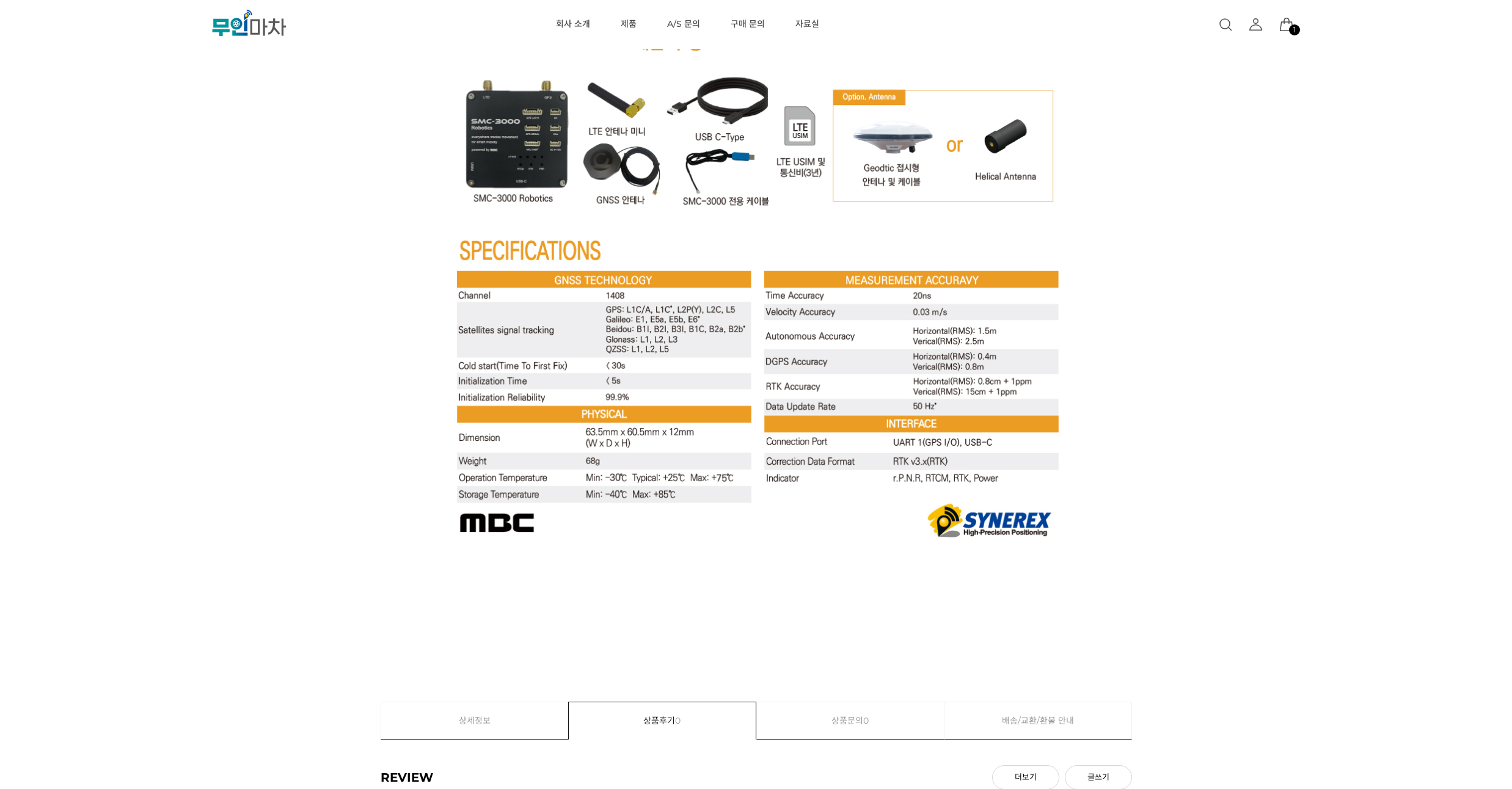
drag, startPoint x: 162, startPoint y: 219, endPoint x: 168, endPoint y: 193, distance: 26.7
drag, startPoint x: 168, startPoint y: 193, endPoint x: 170, endPoint y: 181, distance: 12.2
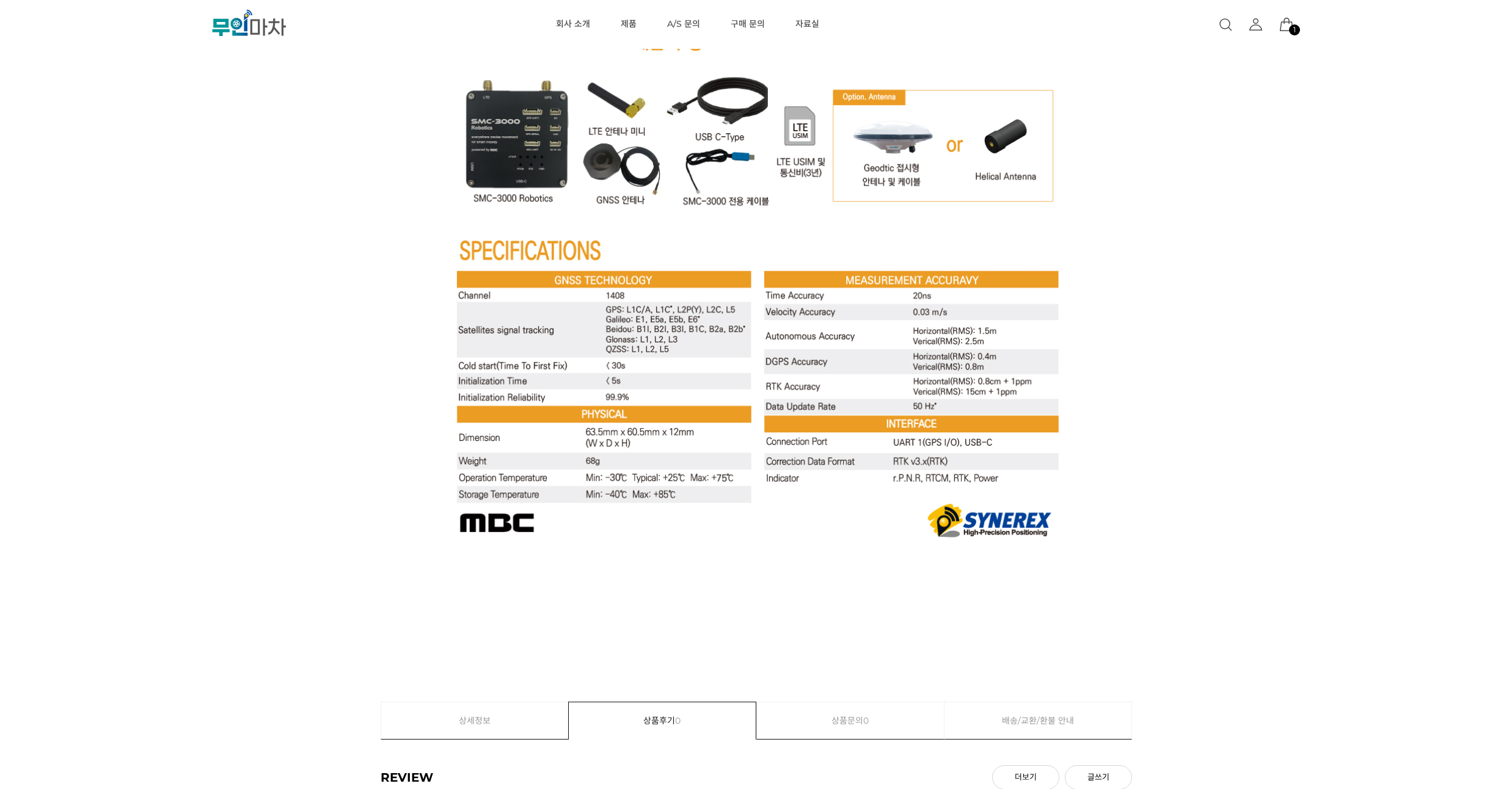
drag, startPoint x: 170, startPoint y: 181, endPoint x: 170, endPoint y: 164, distance: 17.0
drag, startPoint x: 170, startPoint y: 164, endPoint x: 172, endPoint y: 146, distance: 18.1
drag, startPoint x: 172, startPoint y: 146, endPoint x: 174, endPoint y: 129, distance: 17.1
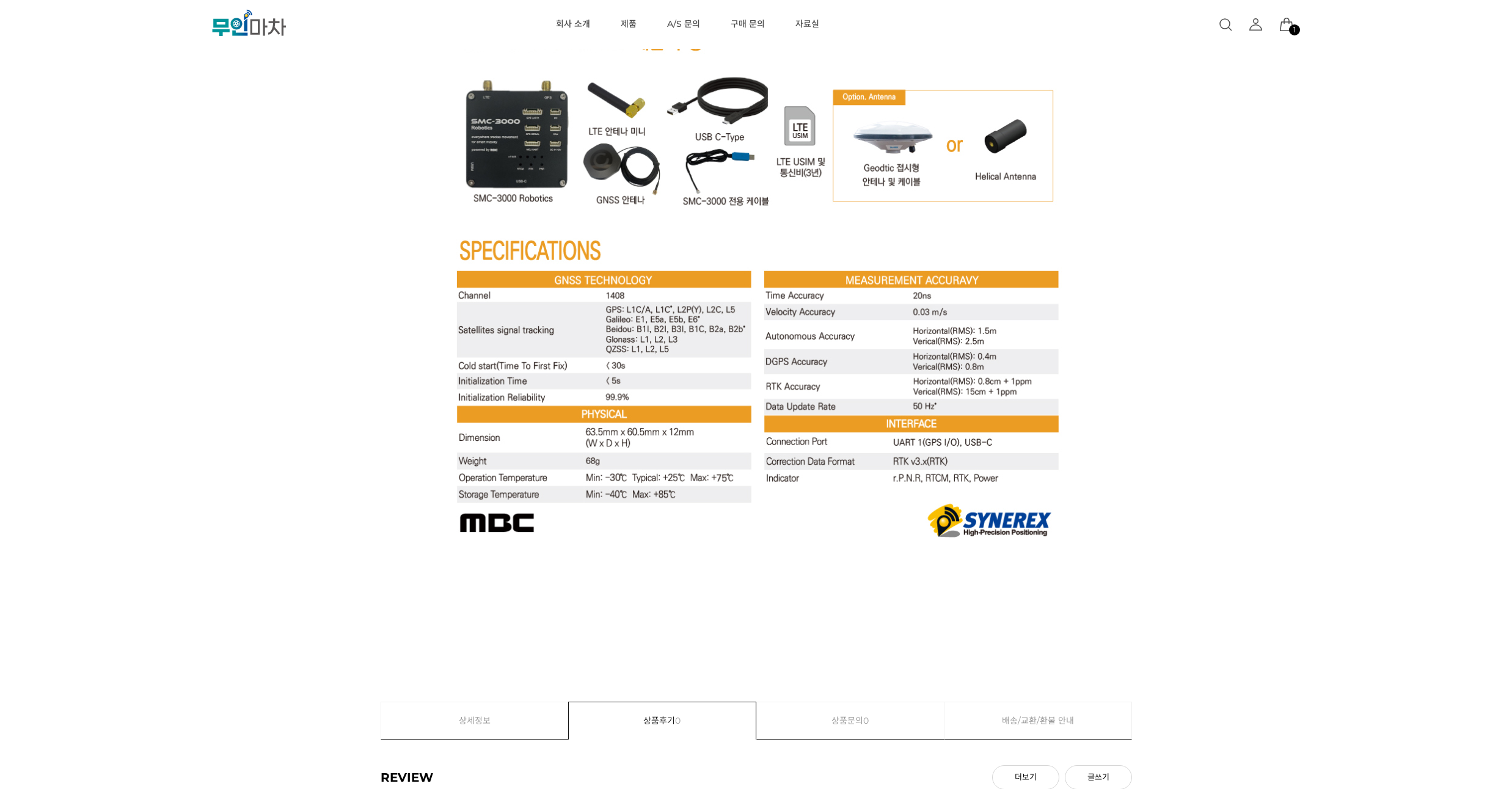
drag, startPoint x: 207, startPoint y: 174, endPoint x: 211, endPoint y: 147, distance: 27.3
drag, startPoint x: 205, startPoint y: 186, endPoint x: 208, endPoint y: 153, distance: 33.1
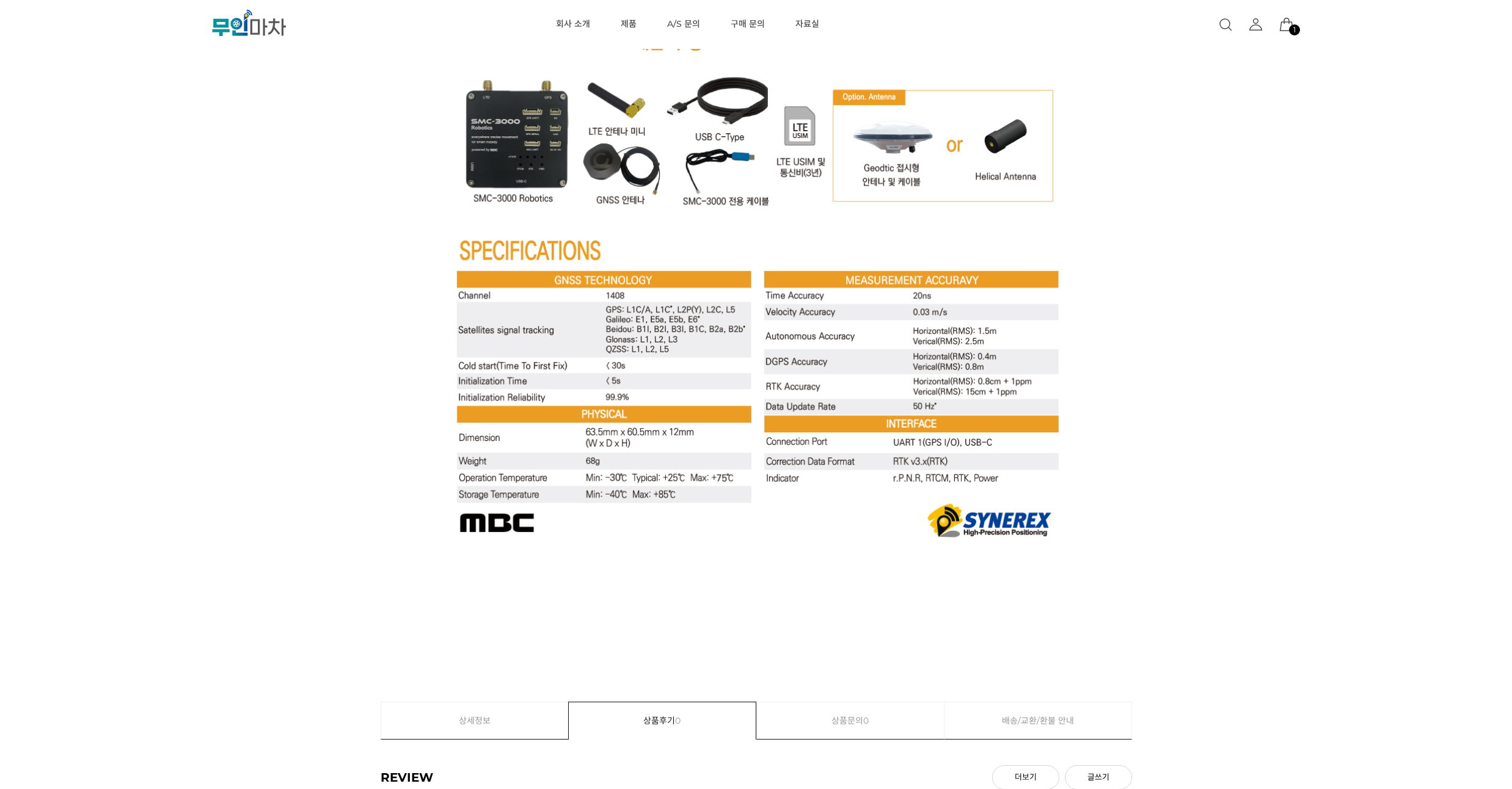
drag, startPoint x: 208, startPoint y: 153, endPoint x: 220, endPoint y: 125, distance: 30.5
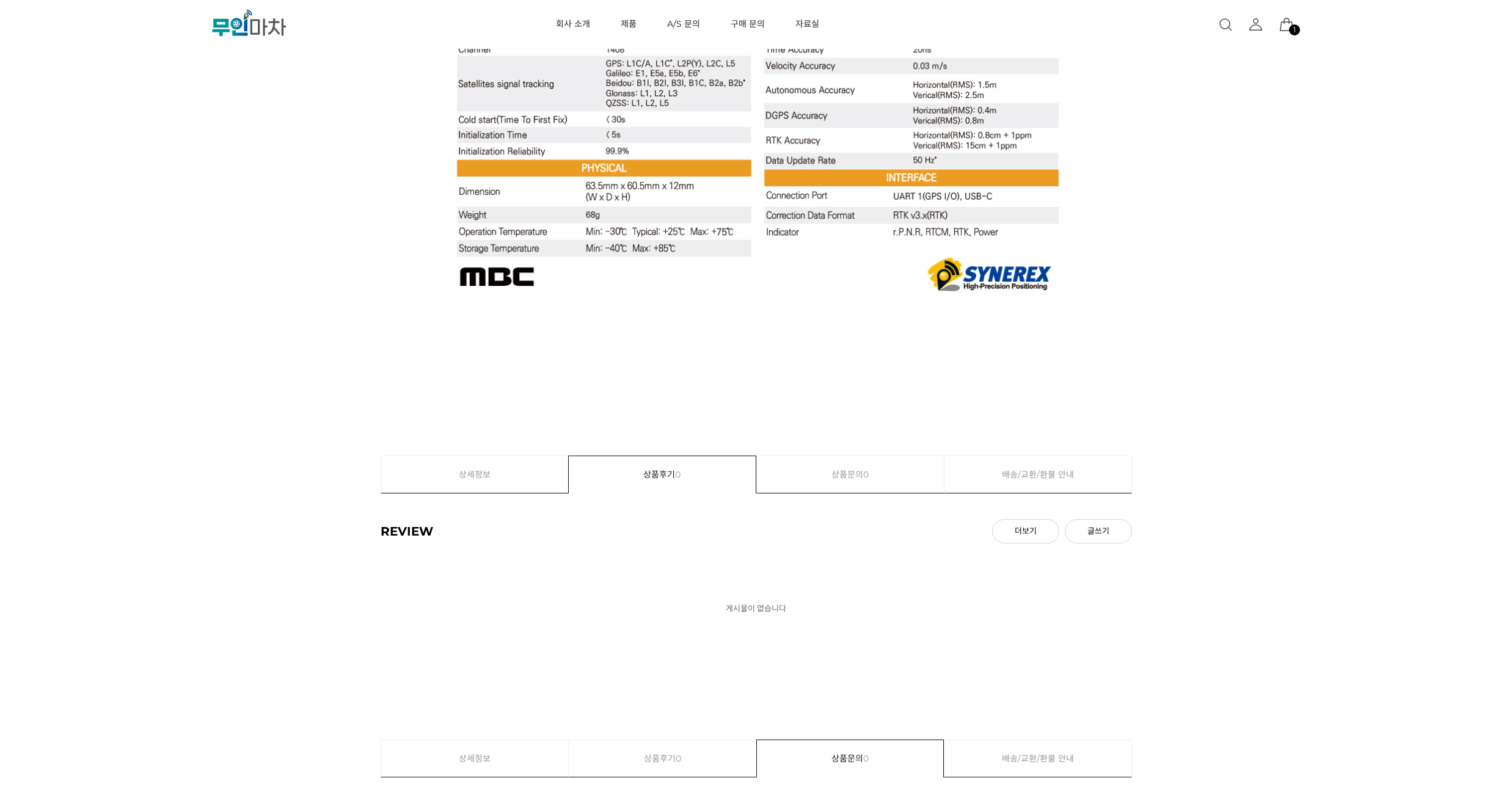
scroll to position [5077, 0]
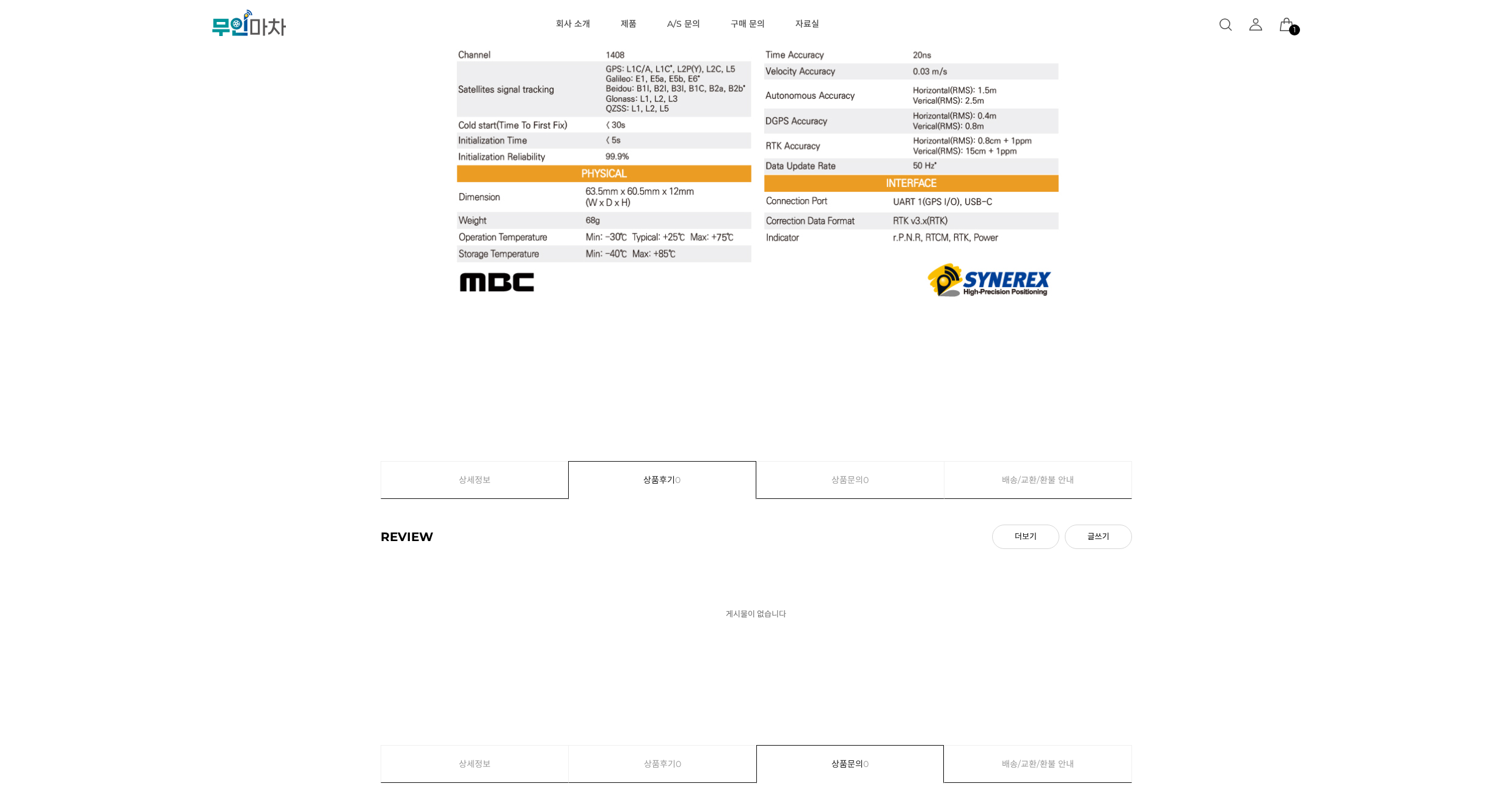
drag, startPoint x: 205, startPoint y: 154, endPoint x: 211, endPoint y: 134, distance: 20.9
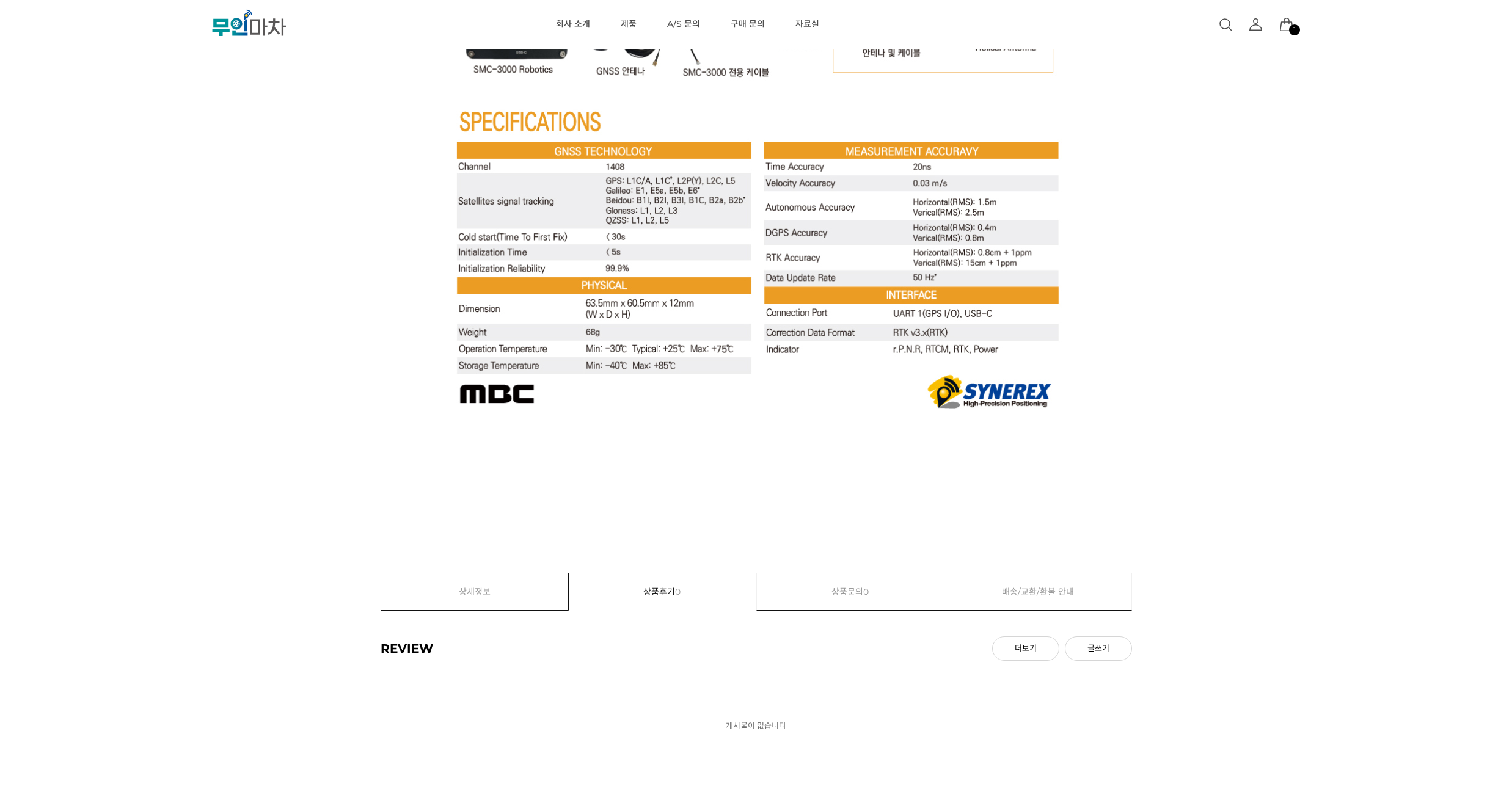
scroll to position [4930, 0]
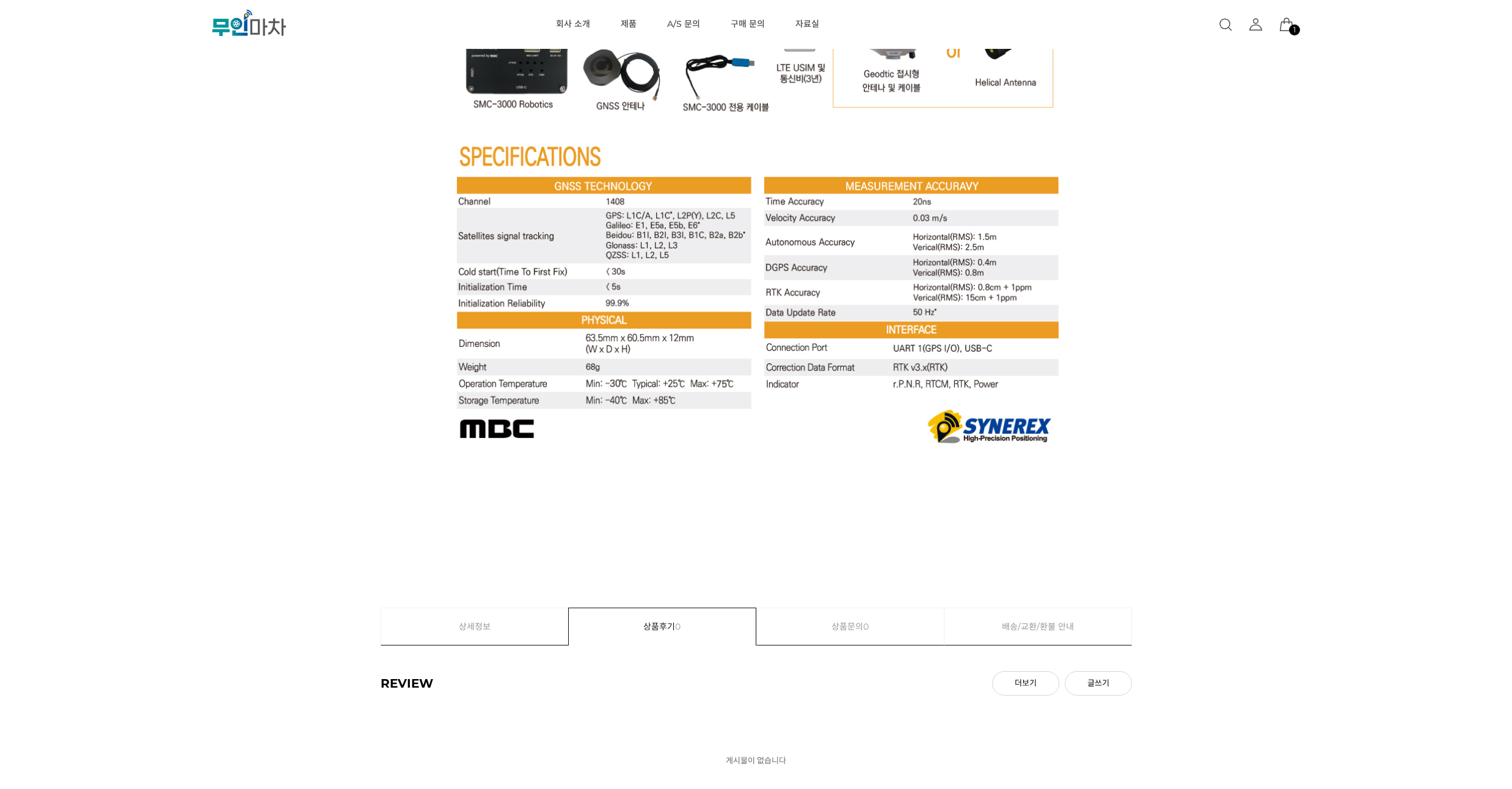
drag, startPoint x: 164, startPoint y: 163, endPoint x: 164, endPoint y: 135, distance: 28.0
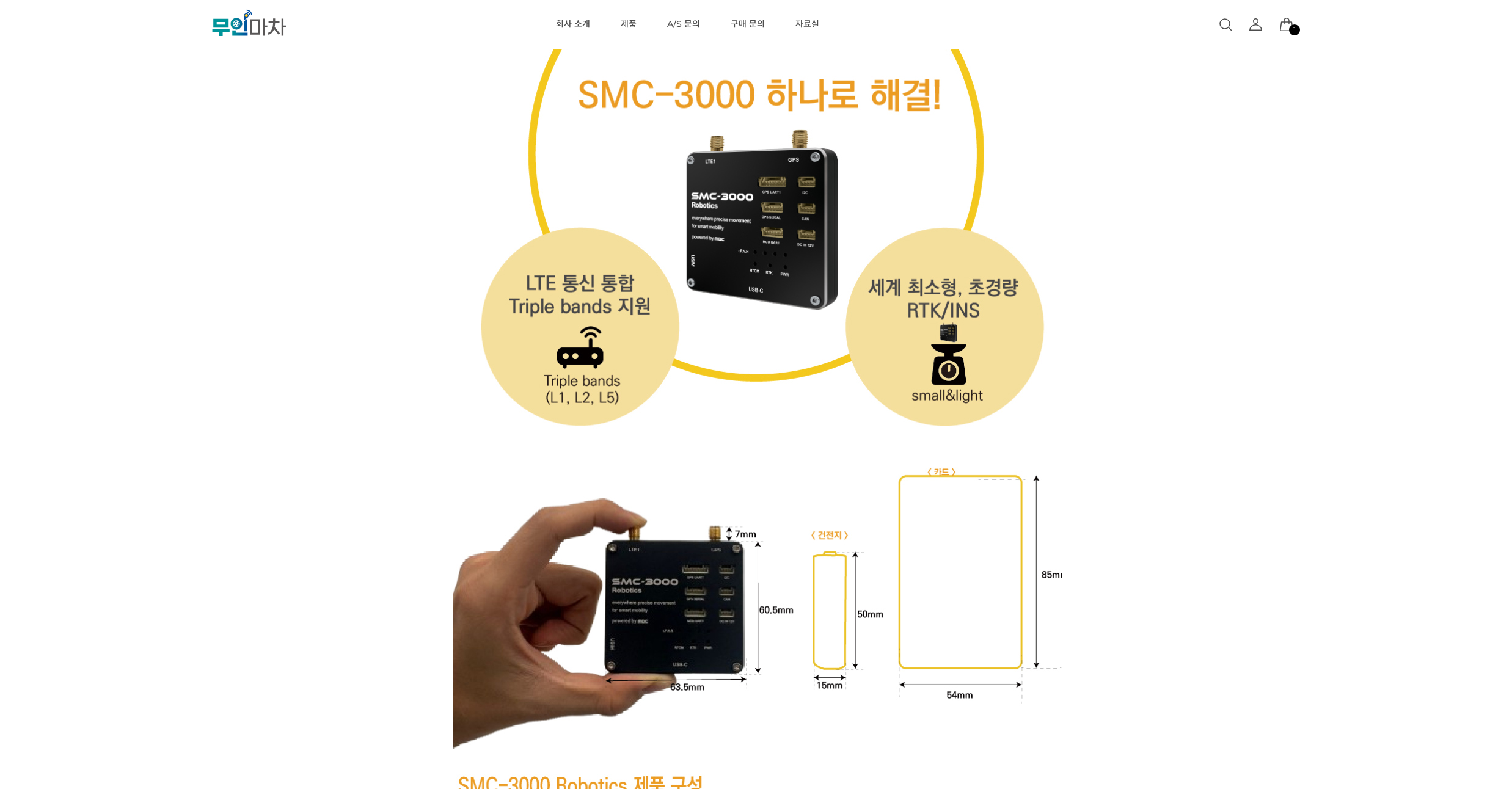
scroll to position [4051, 0]
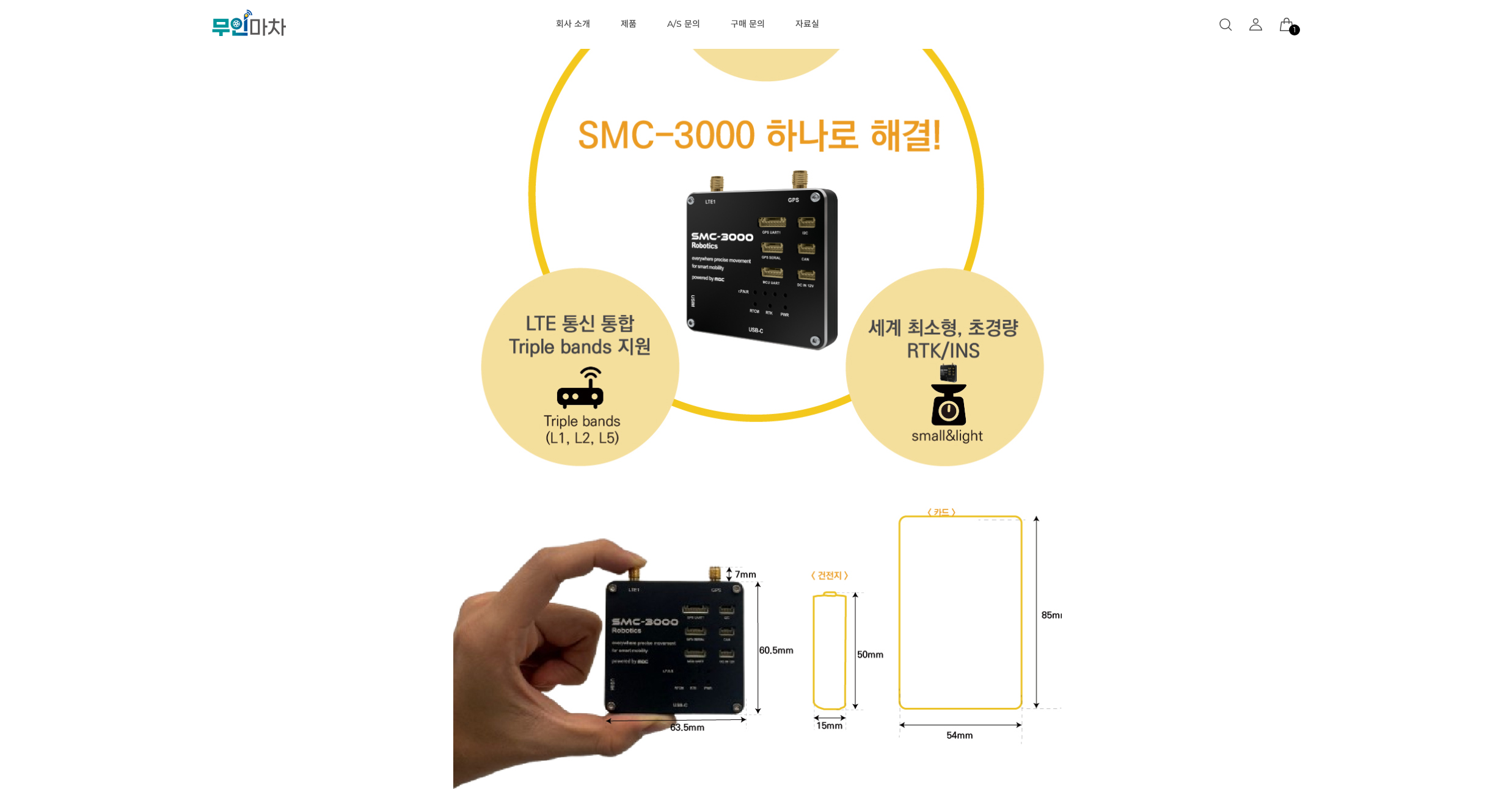
drag, startPoint x: 164, startPoint y: 133, endPoint x: 164, endPoint y: 124, distance: 9.0
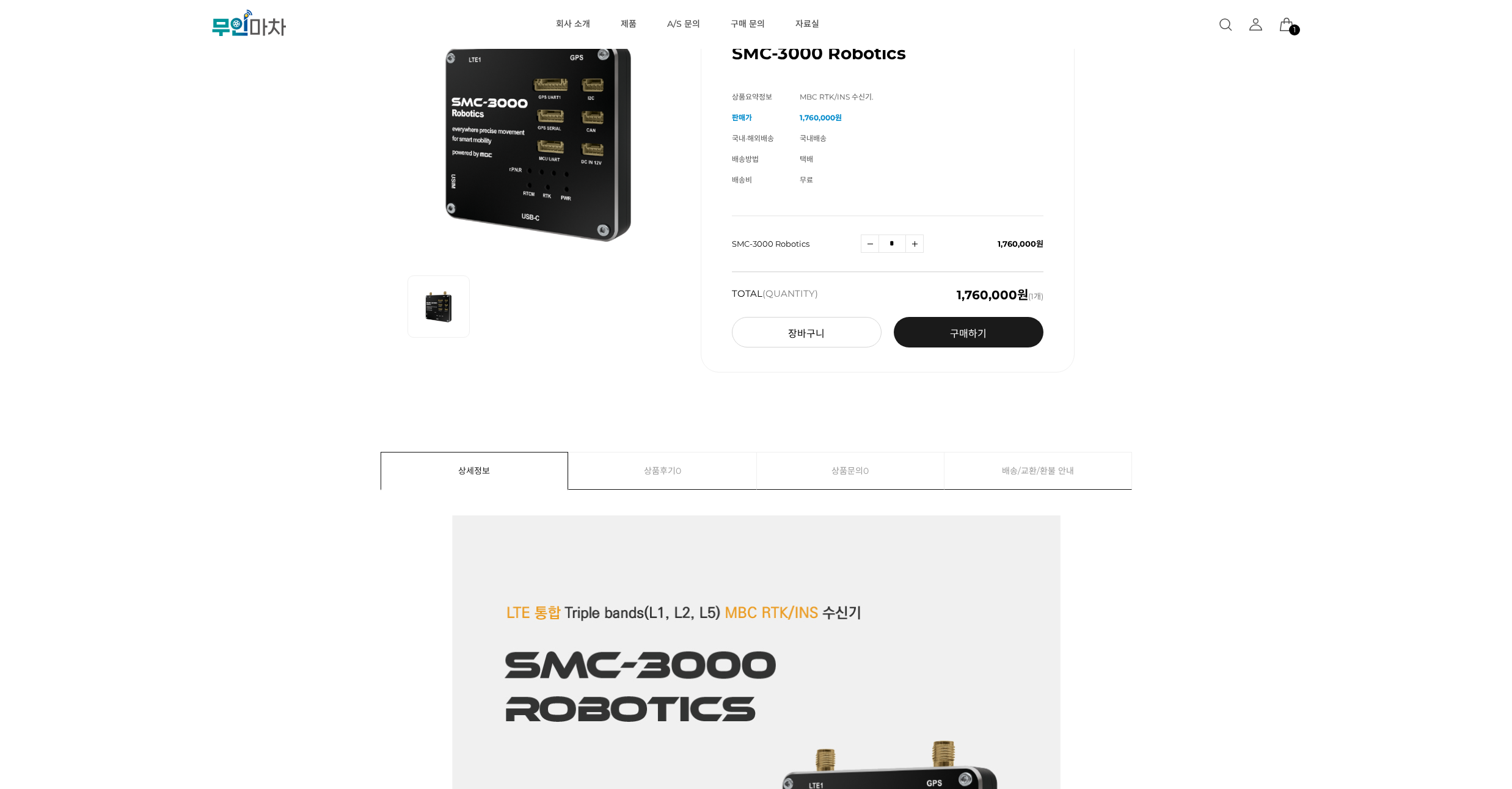
scroll to position [0, 0]
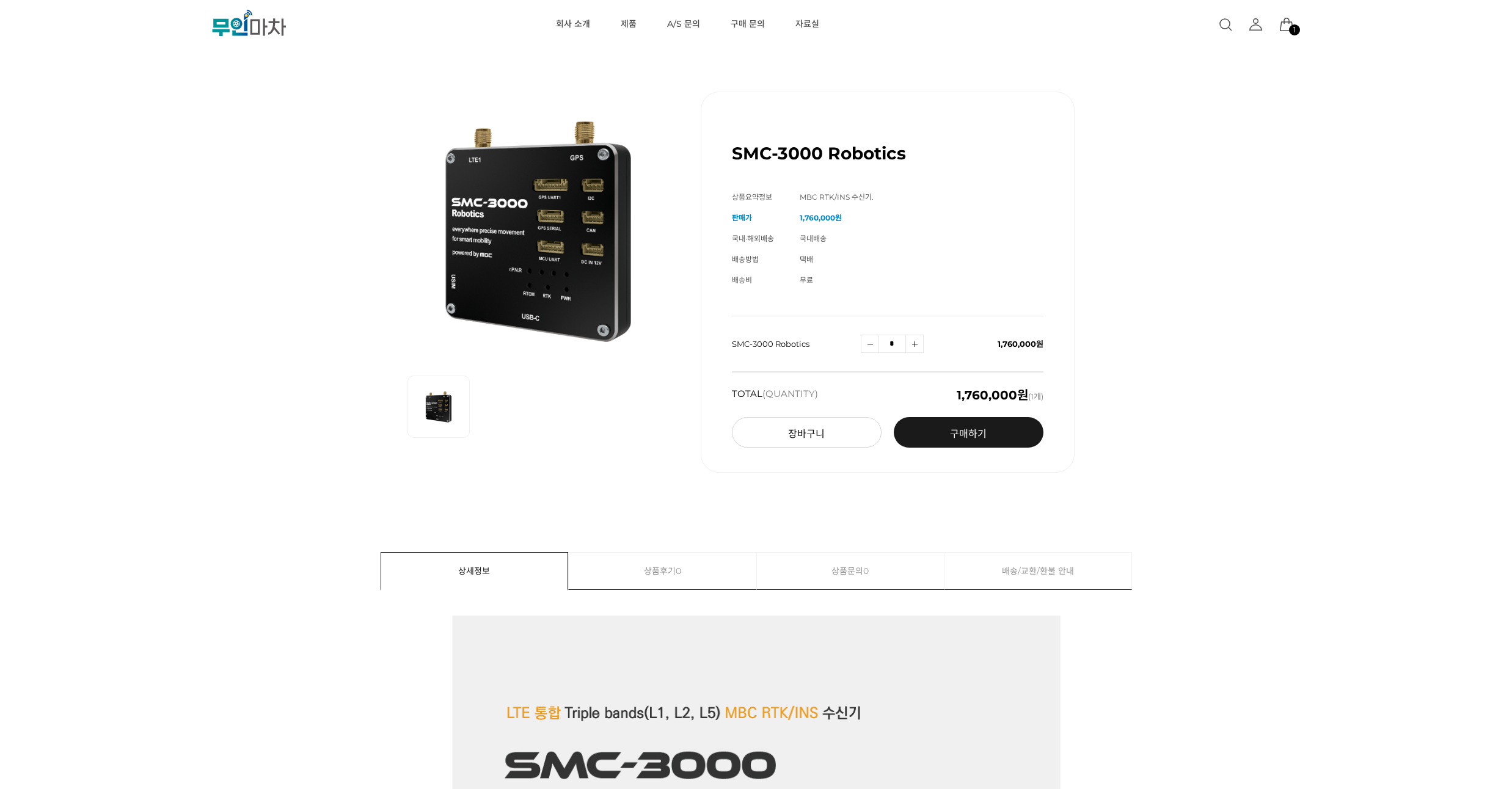
click at [164, 124] on div "SMC-3000 Robotics (해외배송 가능상품) 기본 정보 상품명 SMC-3000 Robotics 상품요약정보 MBC RTK/INS 수신…" at bounding box center [756, 282] width 1361 height 442
click at [371, 147] on div "SMC-3000 Robotics (해외배송 가능상품) 기본 정보 상품명 SMC-3000 Robotics 상품요약정보 MBC RTK/INS 수신…" at bounding box center [756, 282] width 1361 height 442
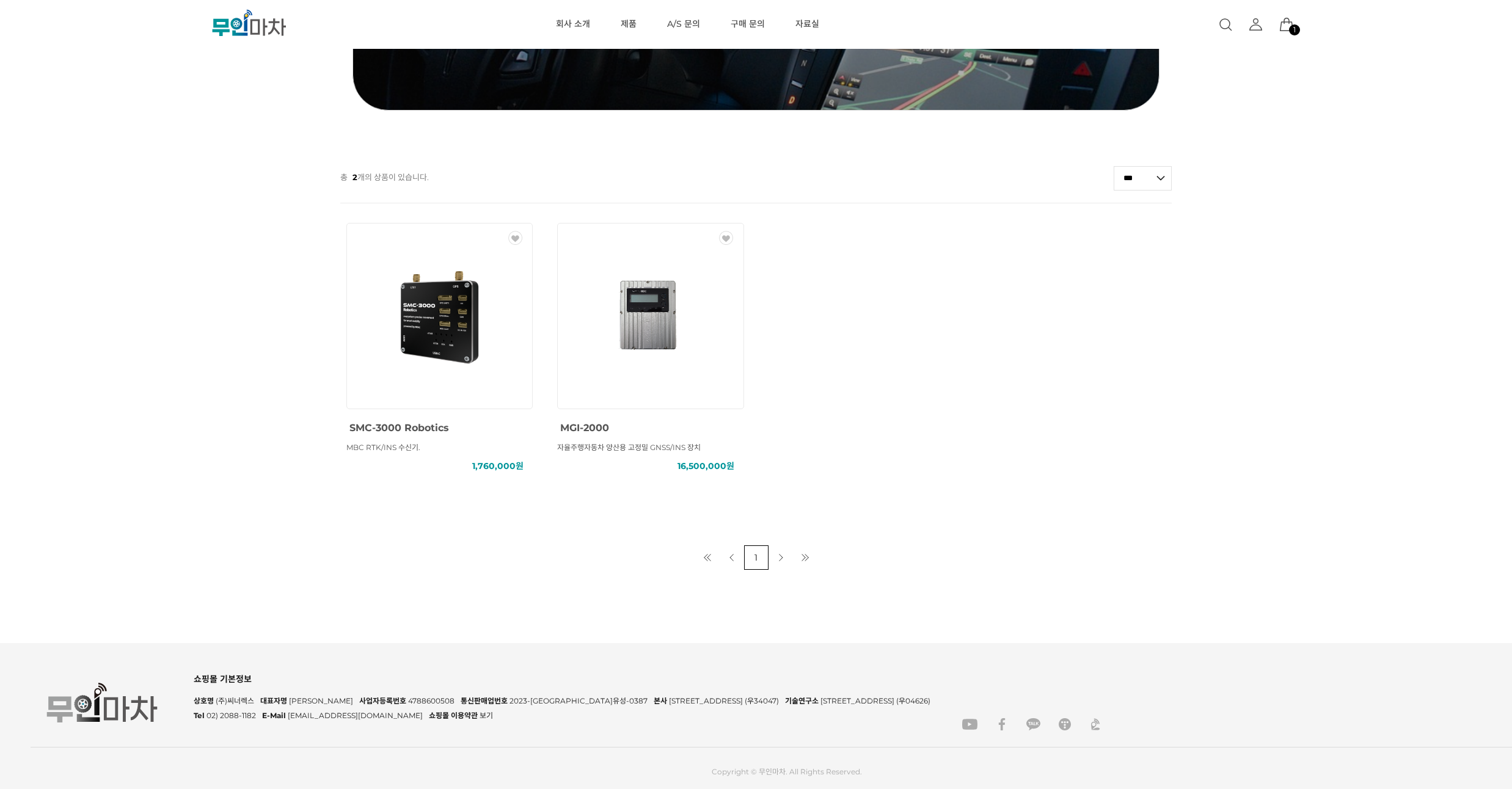
click at [657, 302] on img at bounding box center [650, 316] width 110 height 110
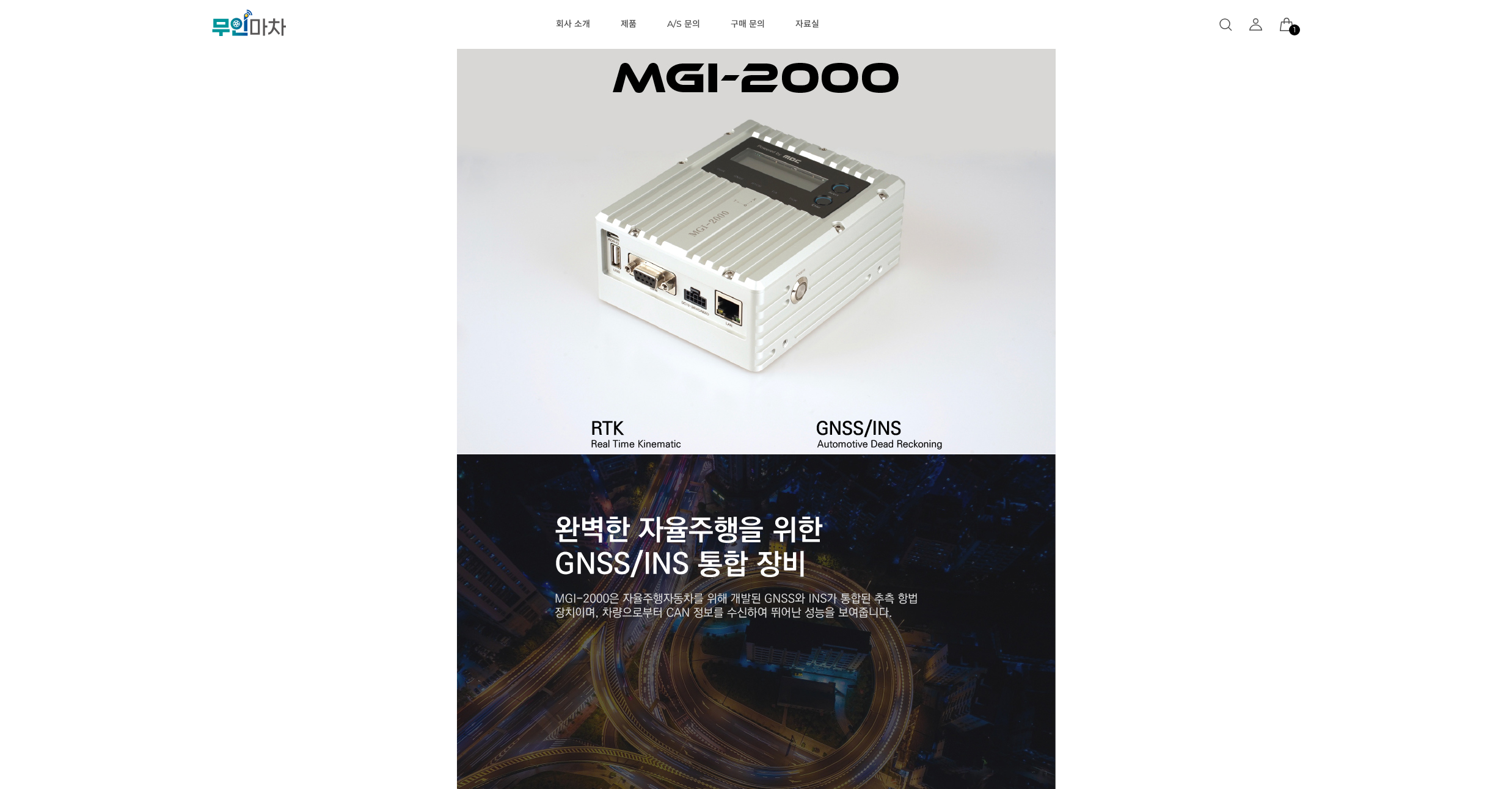
scroll to position [660, 0]
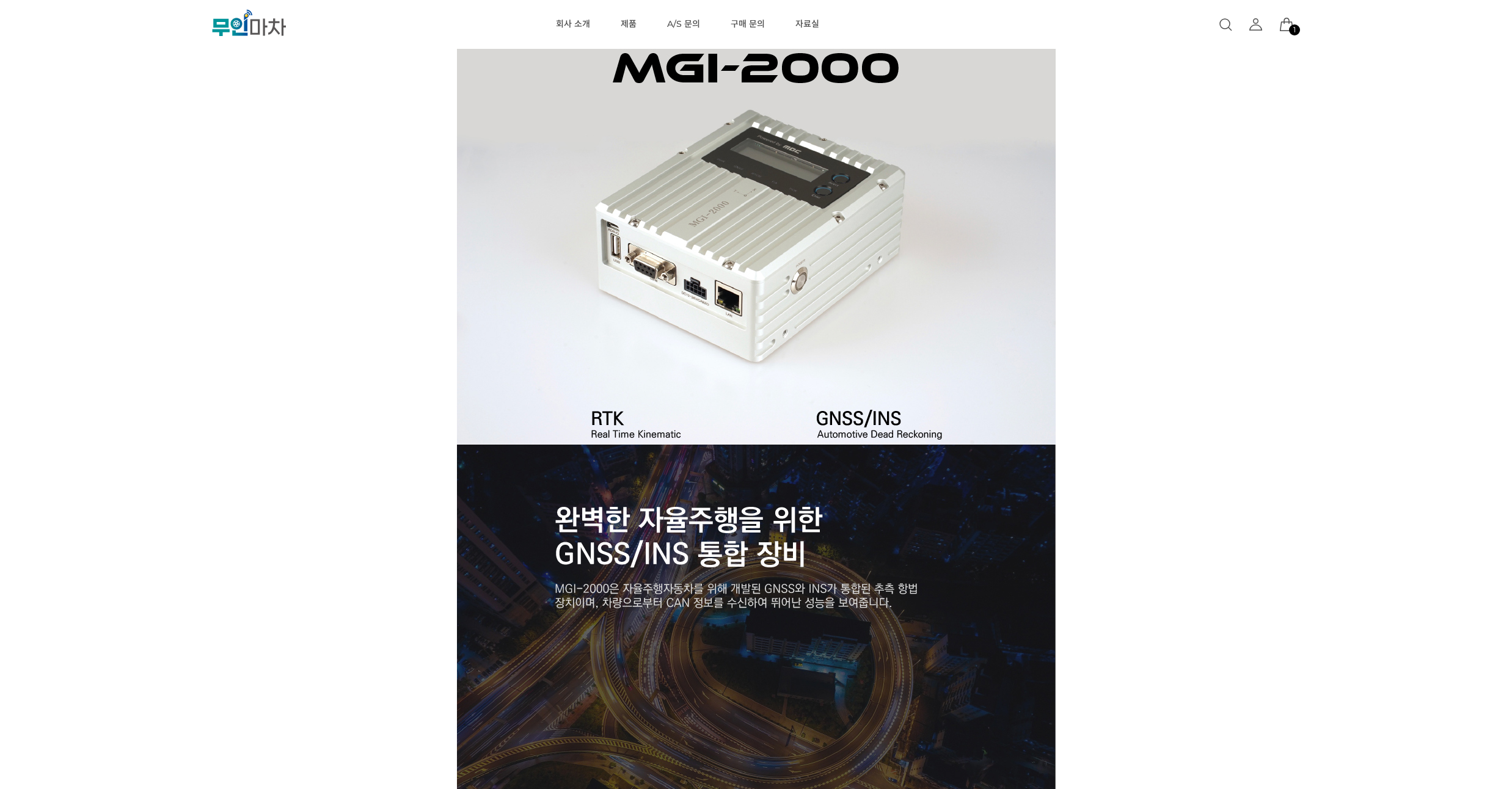
drag, startPoint x: 151, startPoint y: 197, endPoint x: 157, endPoint y: 166, distance: 31.6
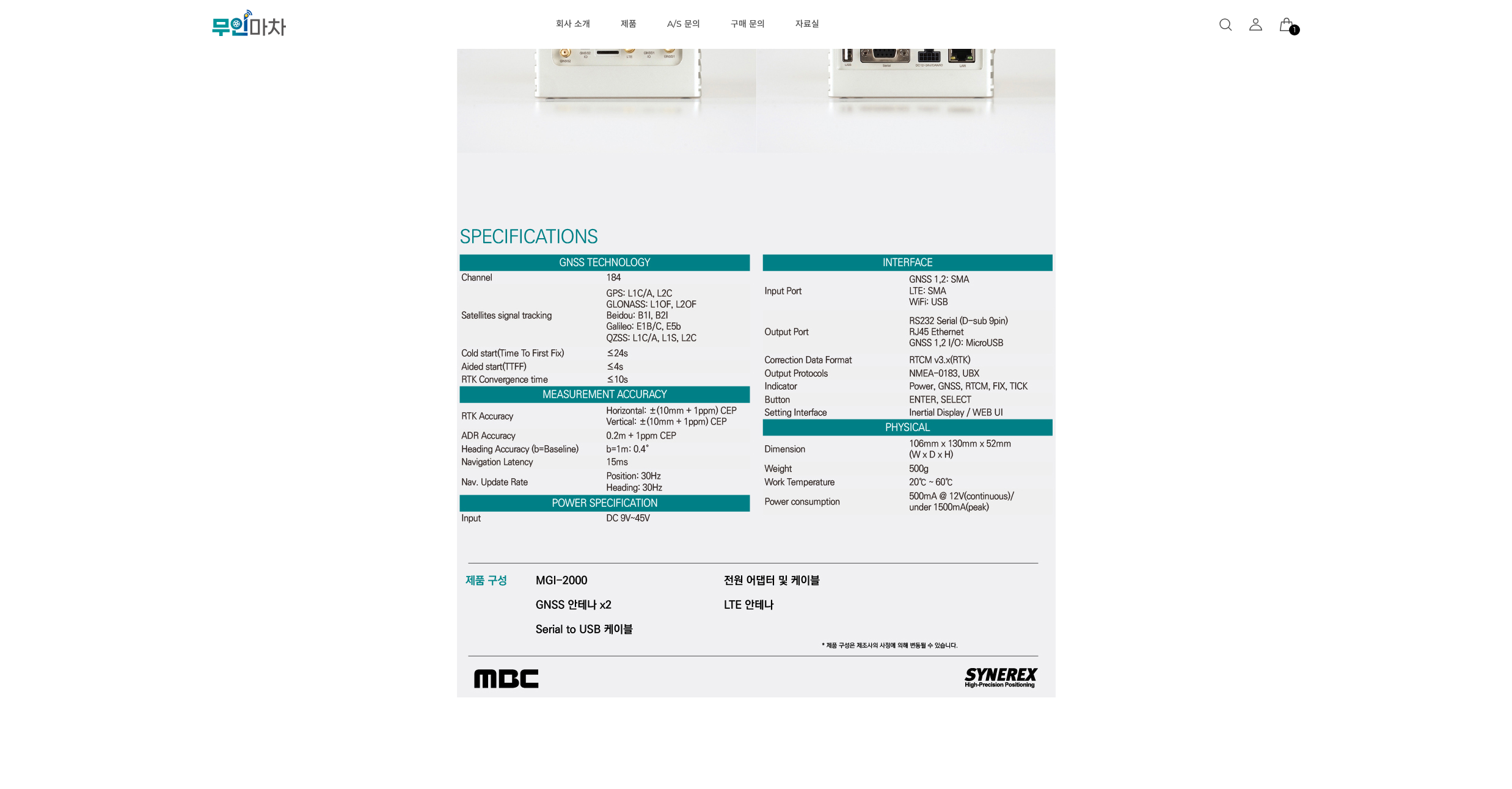
scroll to position [3810, 0]
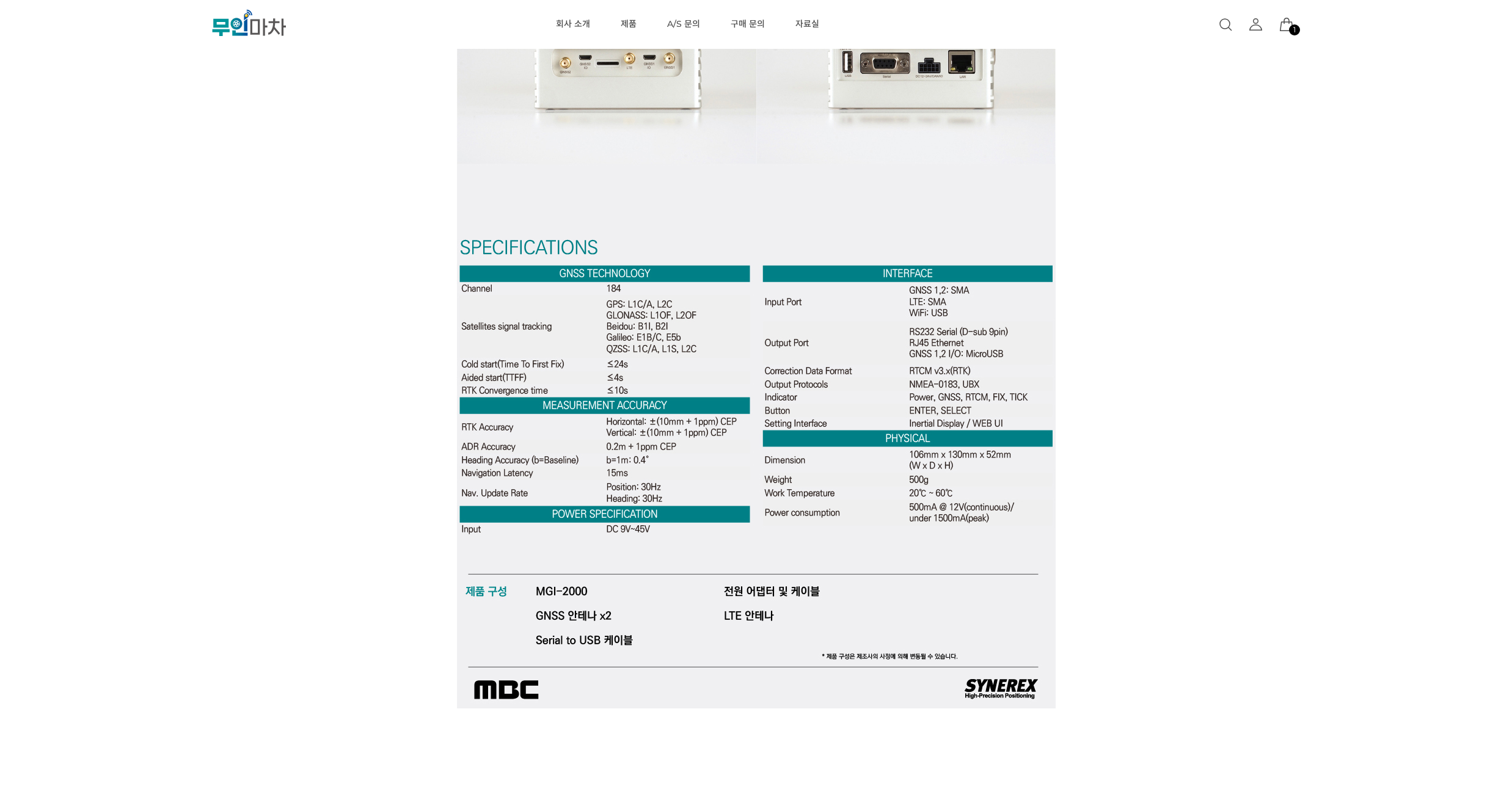
drag, startPoint x: 157, startPoint y: 166, endPoint x: 161, endPoint y: 147, distance: 19.4
drag, startPoint x: 168, startPoint y: 234, endPoint x: 168, endPoint y: 199, distance: 35.0
drag, startPoint x: 168, startPoint y: 193, endPoint x: 174, endPoint y: 173, distance: 20.9
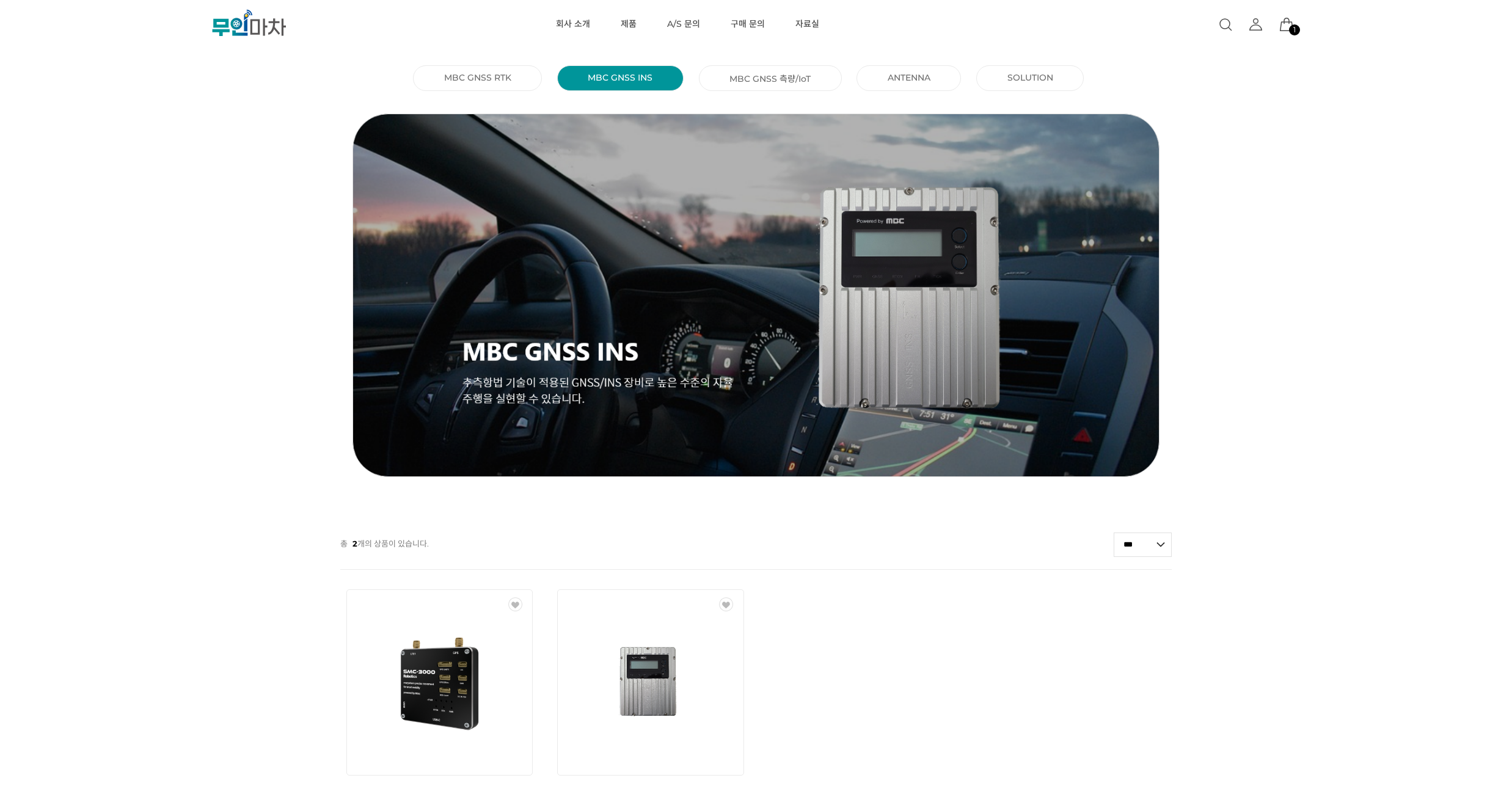
click at [504, 76] on link "MBC GNSS RTK ()" at bounding box center [478, 77] width 67 height 11
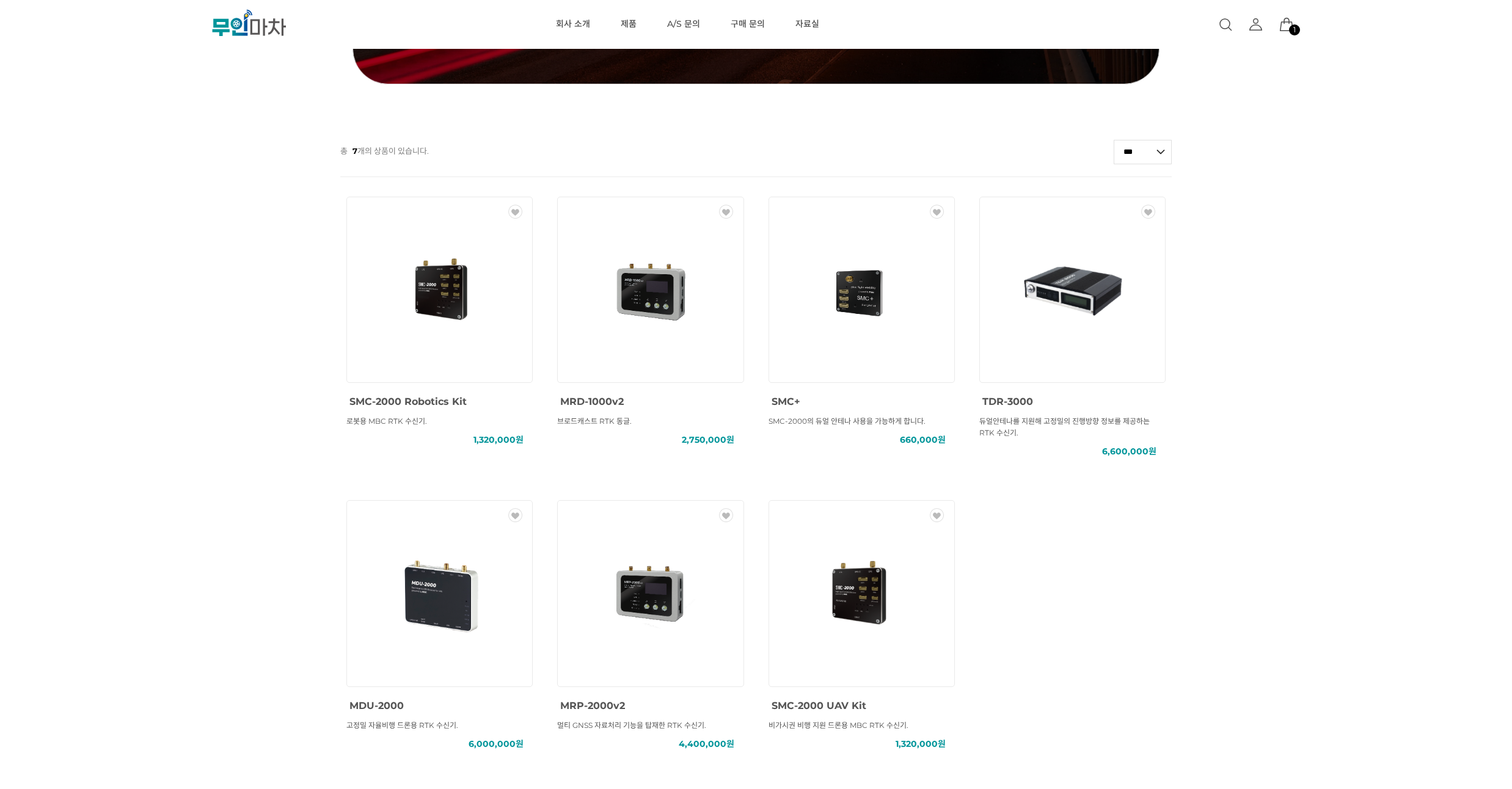
scroll to position [440, 0]
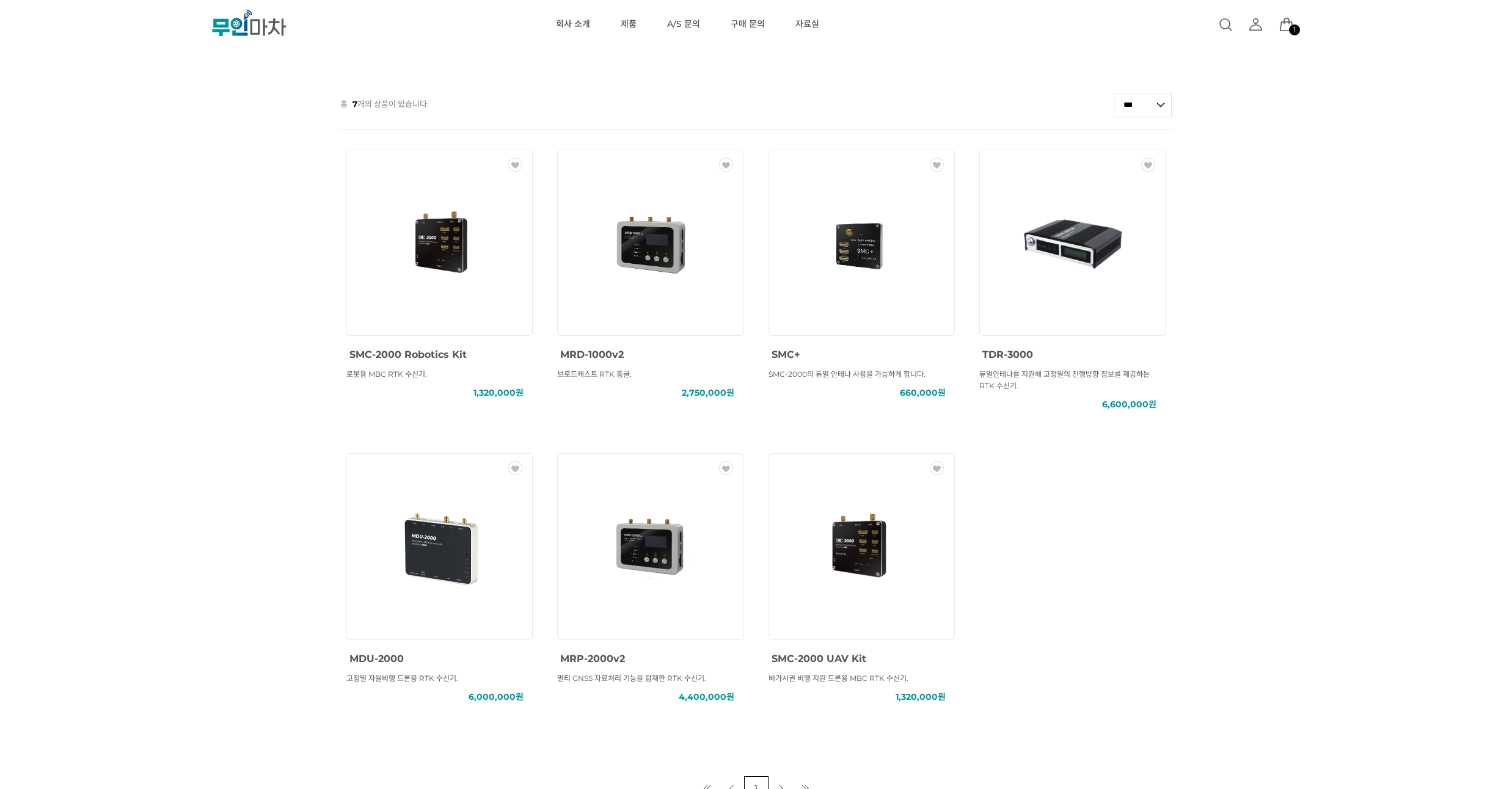
drag, startPoint x: 172, startPoint y: 223, endPoint x: 173, endPoint y: 201, distance: 22.0
click at [173, 201] on div "MBC GNSS RTK () MBC GNSS INS () MBC GNSS 측량/IoT () ANTENNA () SOLUTION () 총 7 개…" at bounding box center [756, 211] width 1512 height 1179
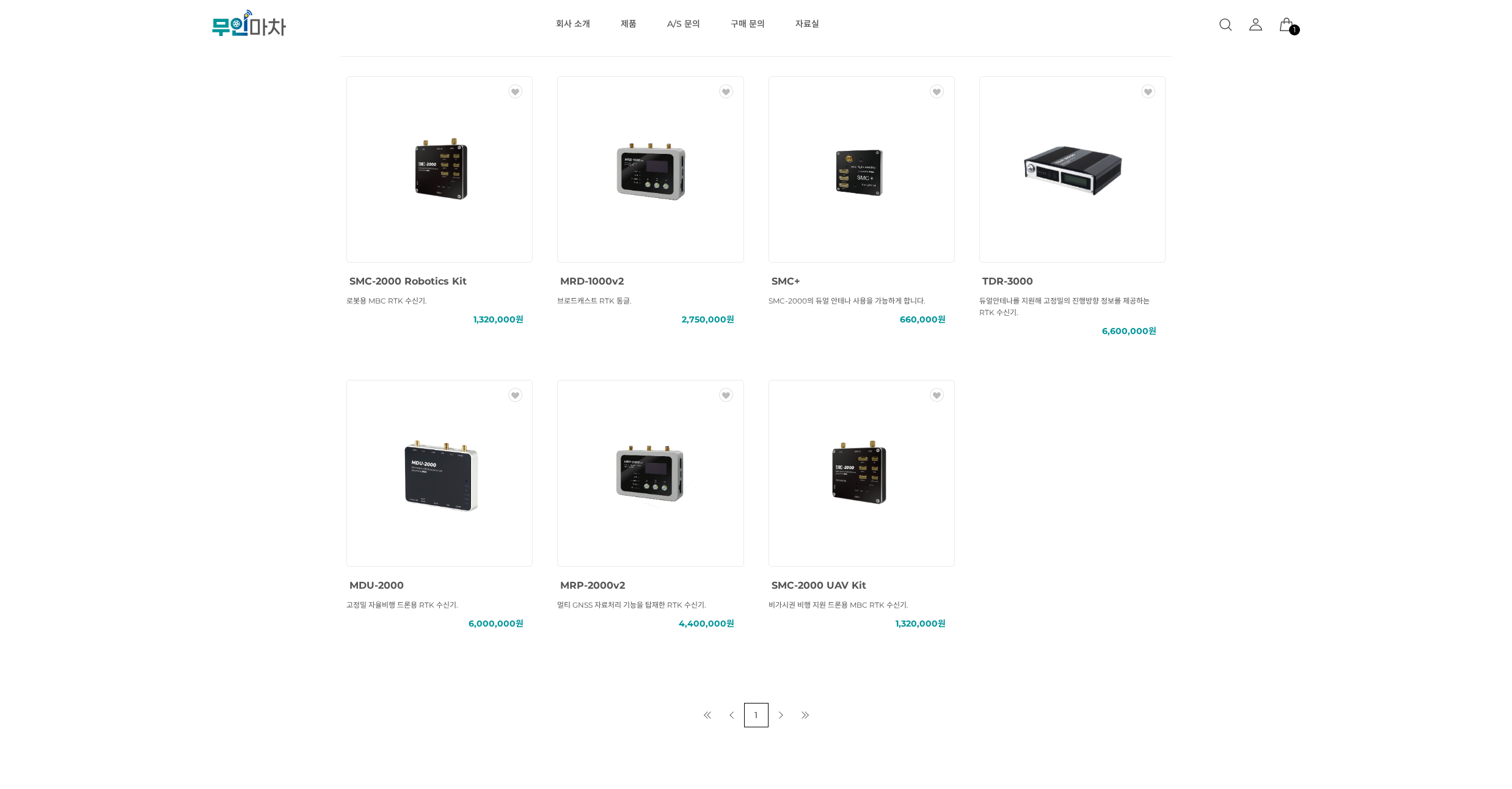
drag, startPoint x: 160, startPoint y: 217, endPoint x: 160, endPoint y: 197, distance: 20.0
click at [160, 197] on div "MBC GNSS RTK () MBC GNSS INS () MBC GNSS 측량/IoT () ANTENNA () SOLUTION () 총 7 개…" at bounding box center [756, 137] width 1512 height 1179
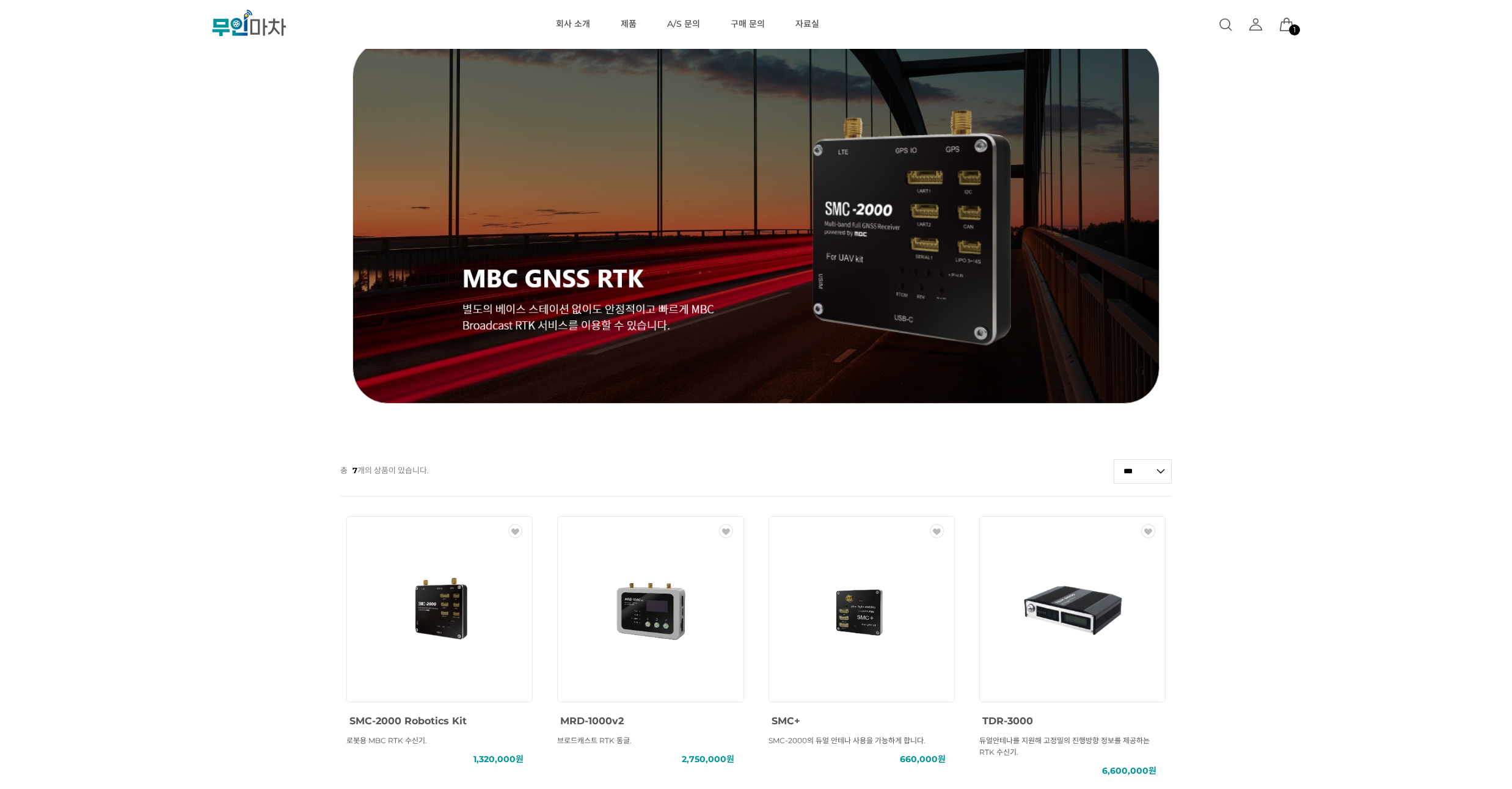
scroll to position [0, 0]
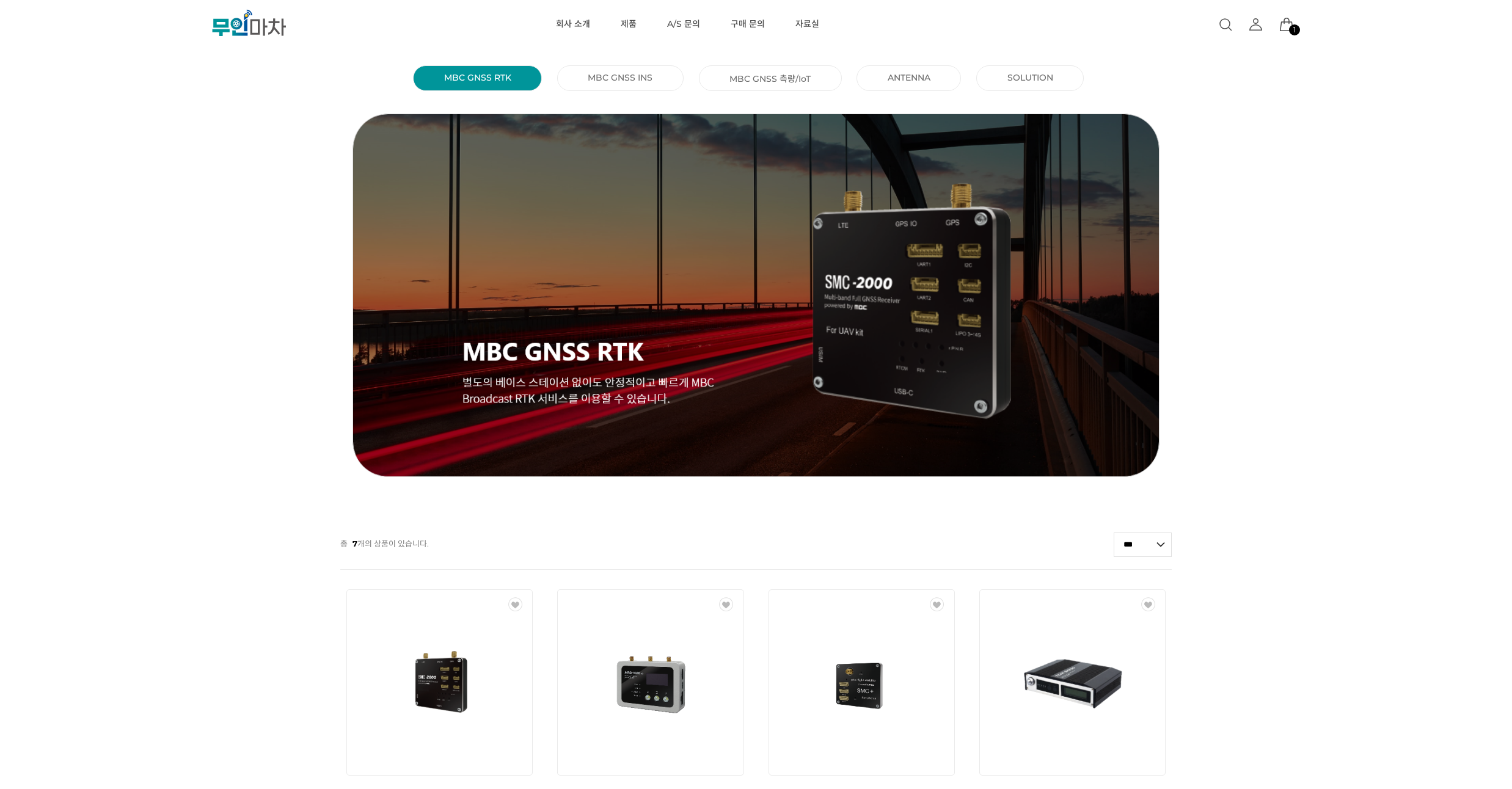
click at [791, 77] on link "MBC GNSS 측량/IoT ()" at bounding box center [770, 78] width 81 height 12
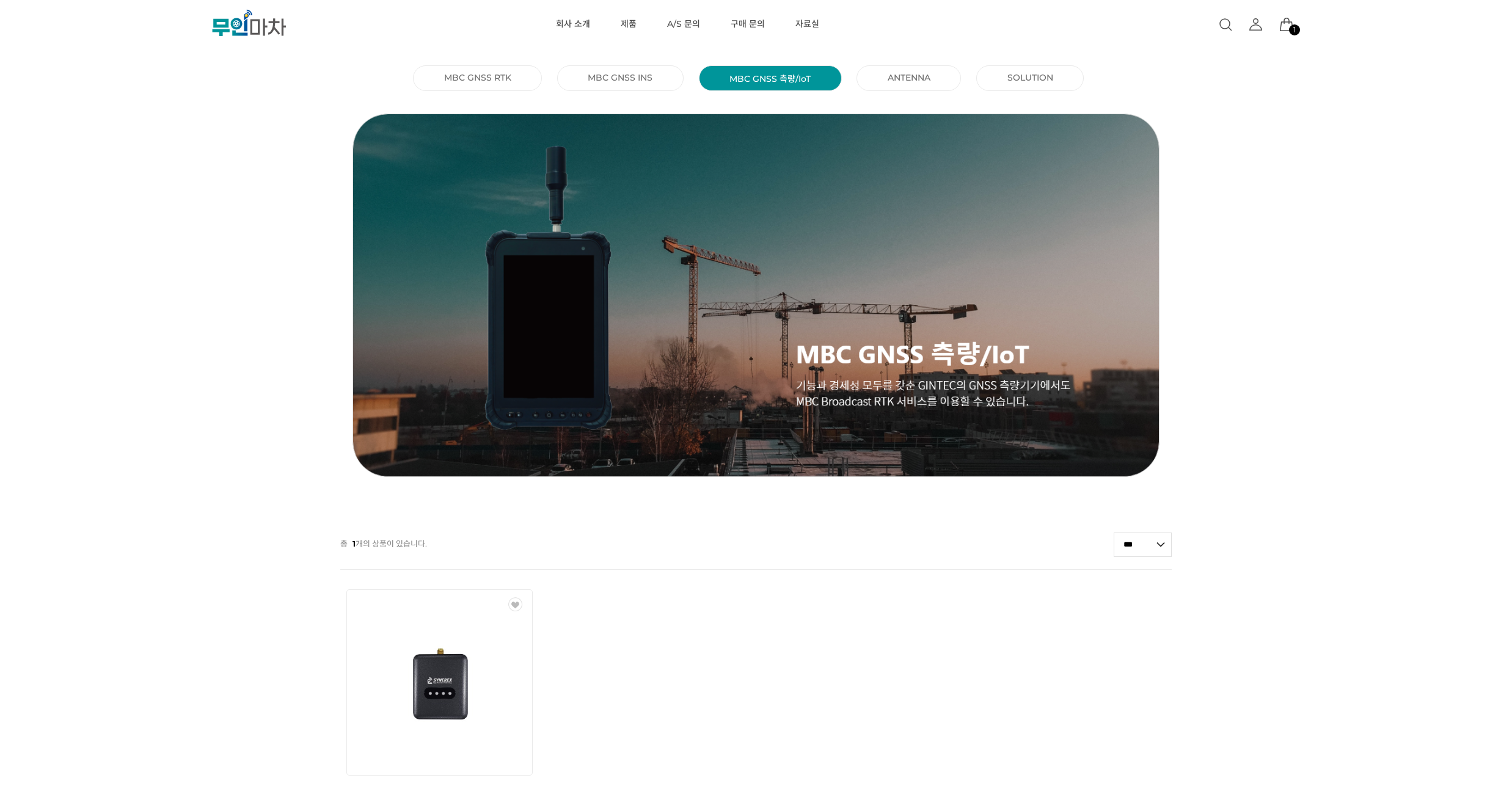
scroll to position [366, 0]
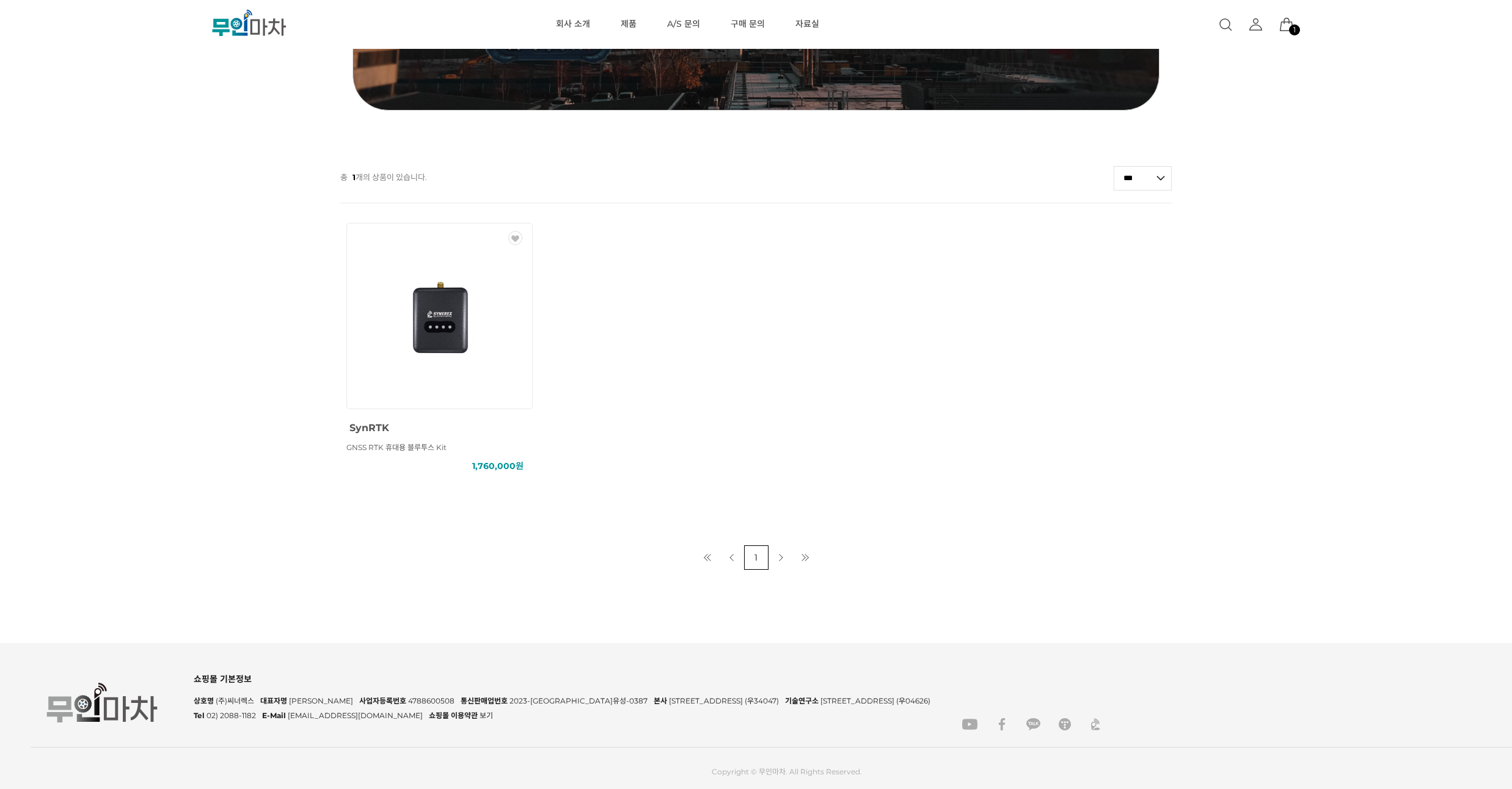
click at [484, 333] on img at bounding box center [439, 316] width 109 height 110
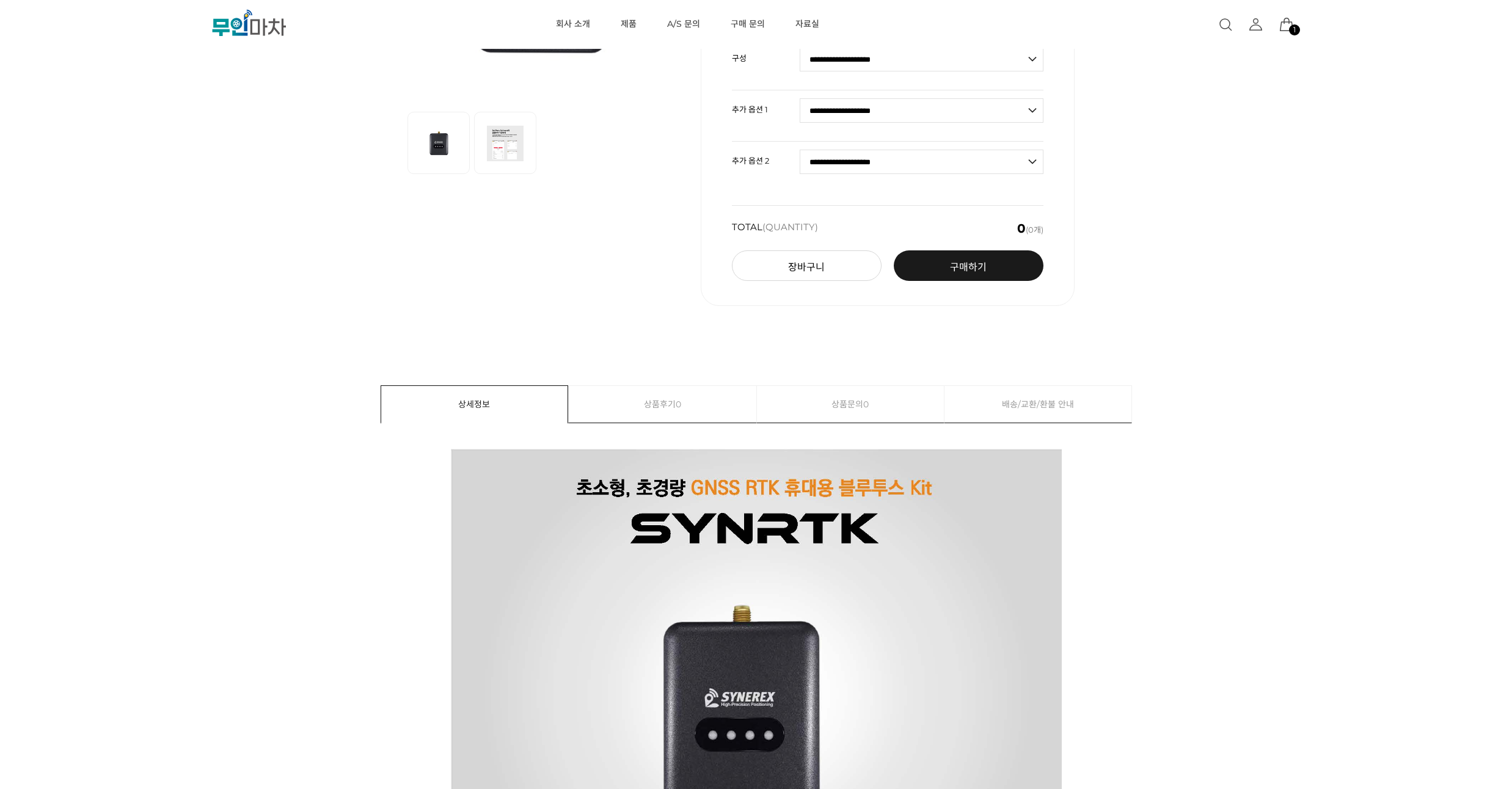
scroll to position [73, 0]
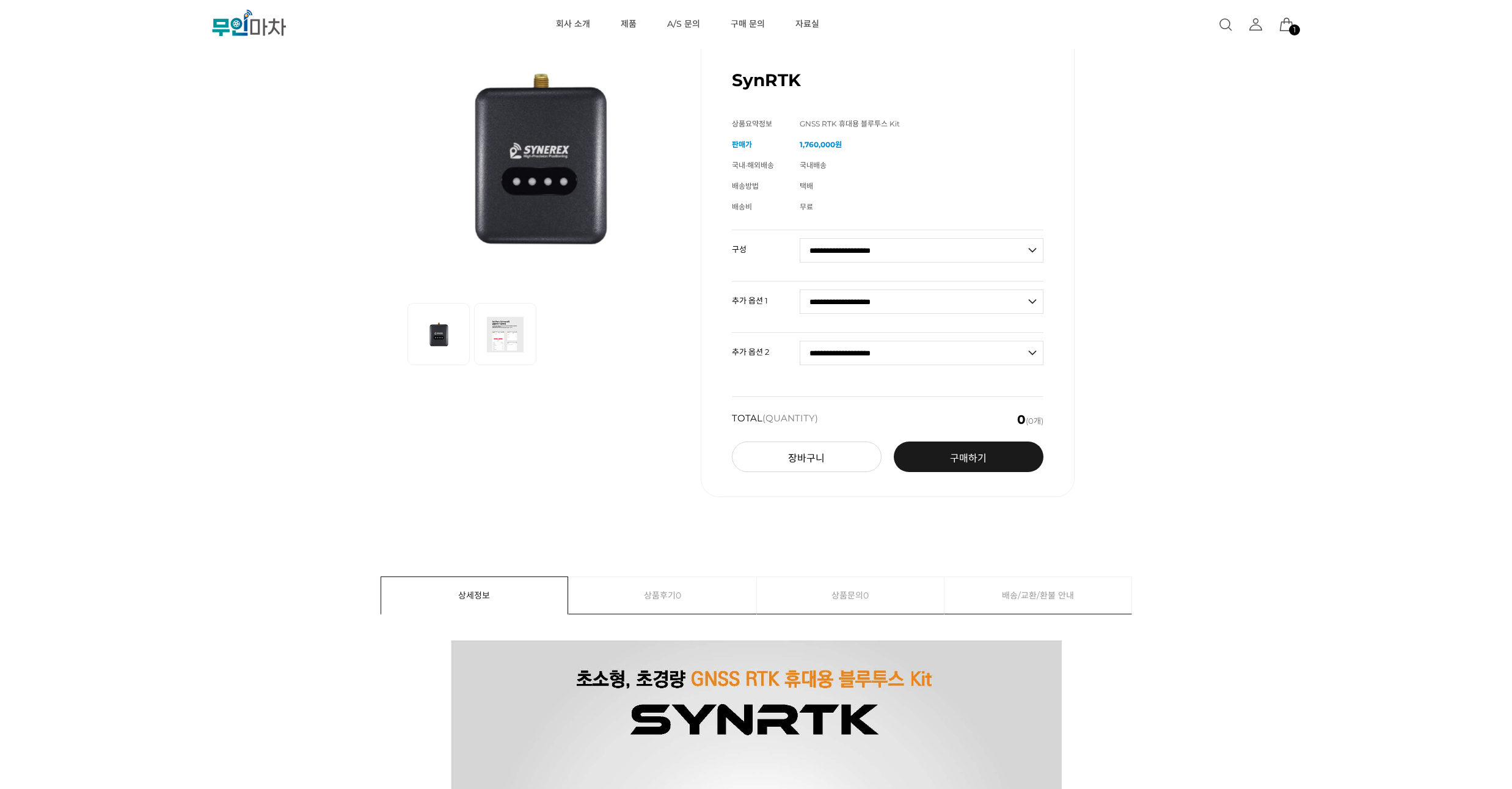
drag, startPoint x: 869, startPoint y: 246, endPoint x: 312, endPoint y: 242, distance: 557.0
click at [312, 242] on div "이전 리스트 1번째 리스트 2번째 리스트 다음 리스트 SynRTK (해외배송 가능상품) 기본 정보 상품명 SynRTK 상품요약정보" at bounding box center [756, 258] width 1361 height 540
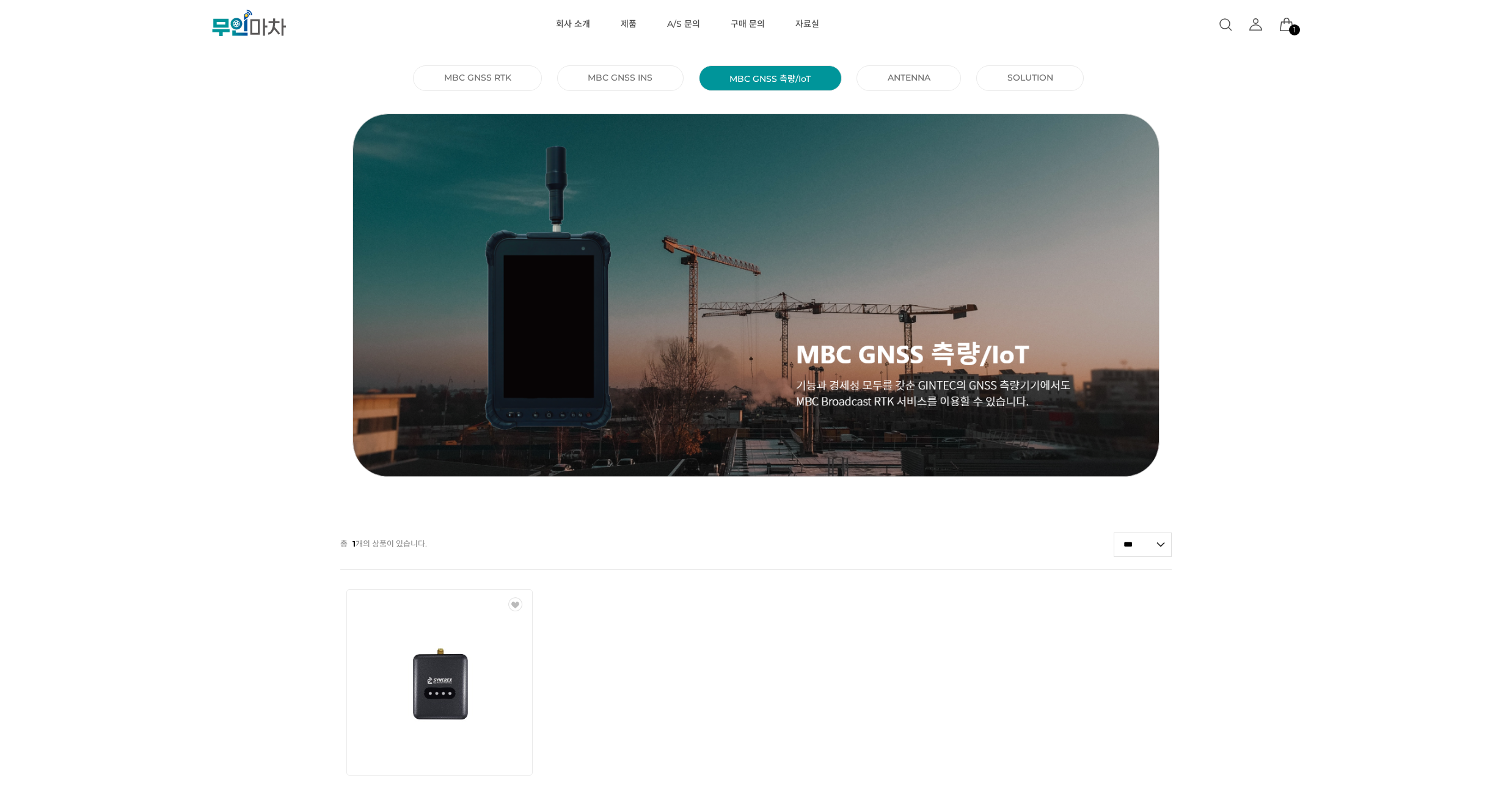
click at [620, 77] on link "MBC GNSS INS ()" at bounding box center [620, 77] width 65 height 11
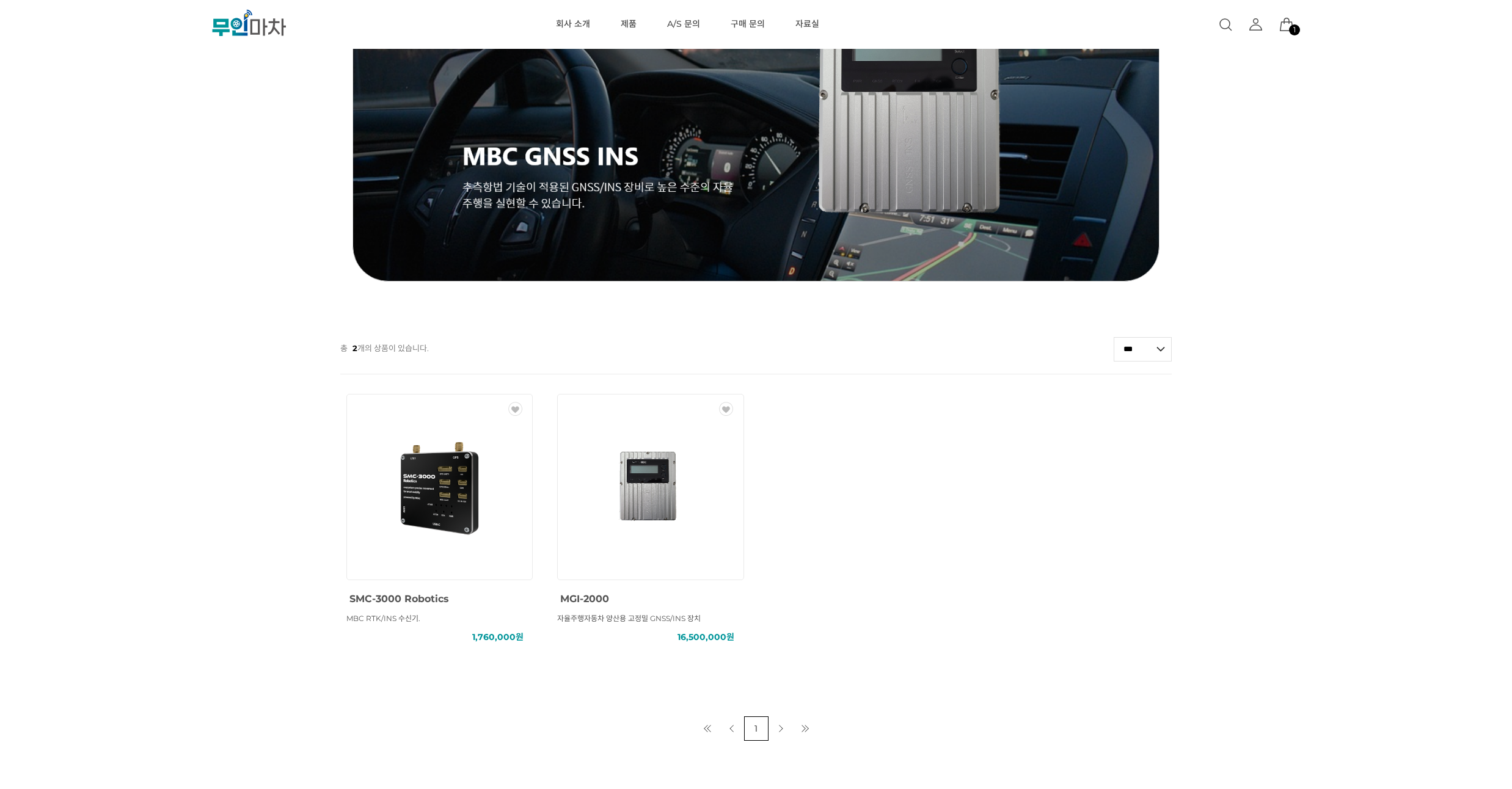
scroll to position [368, 0]
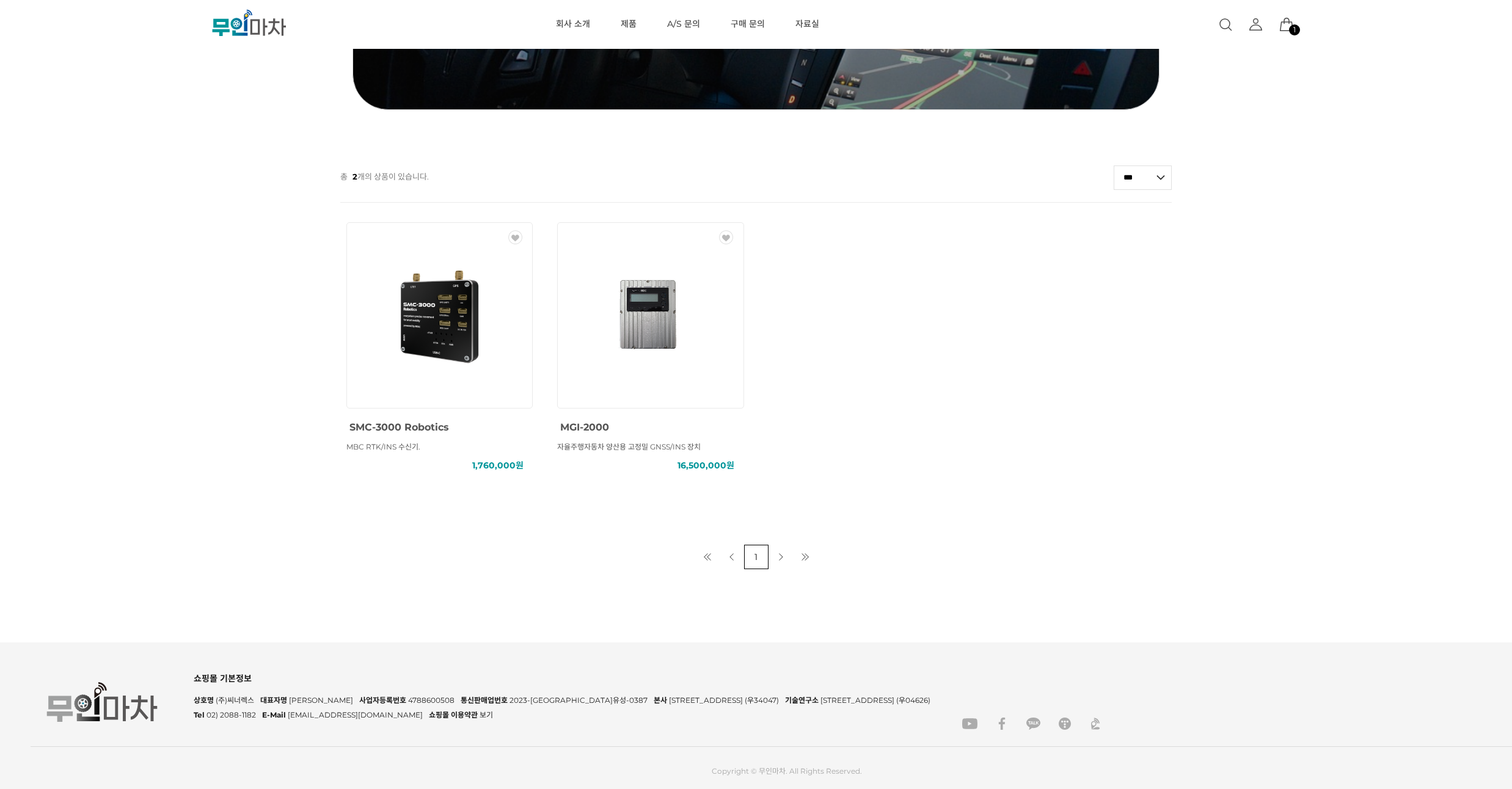
click at [459, 350] on img at bounding box center [439, 315] width 110 height 110
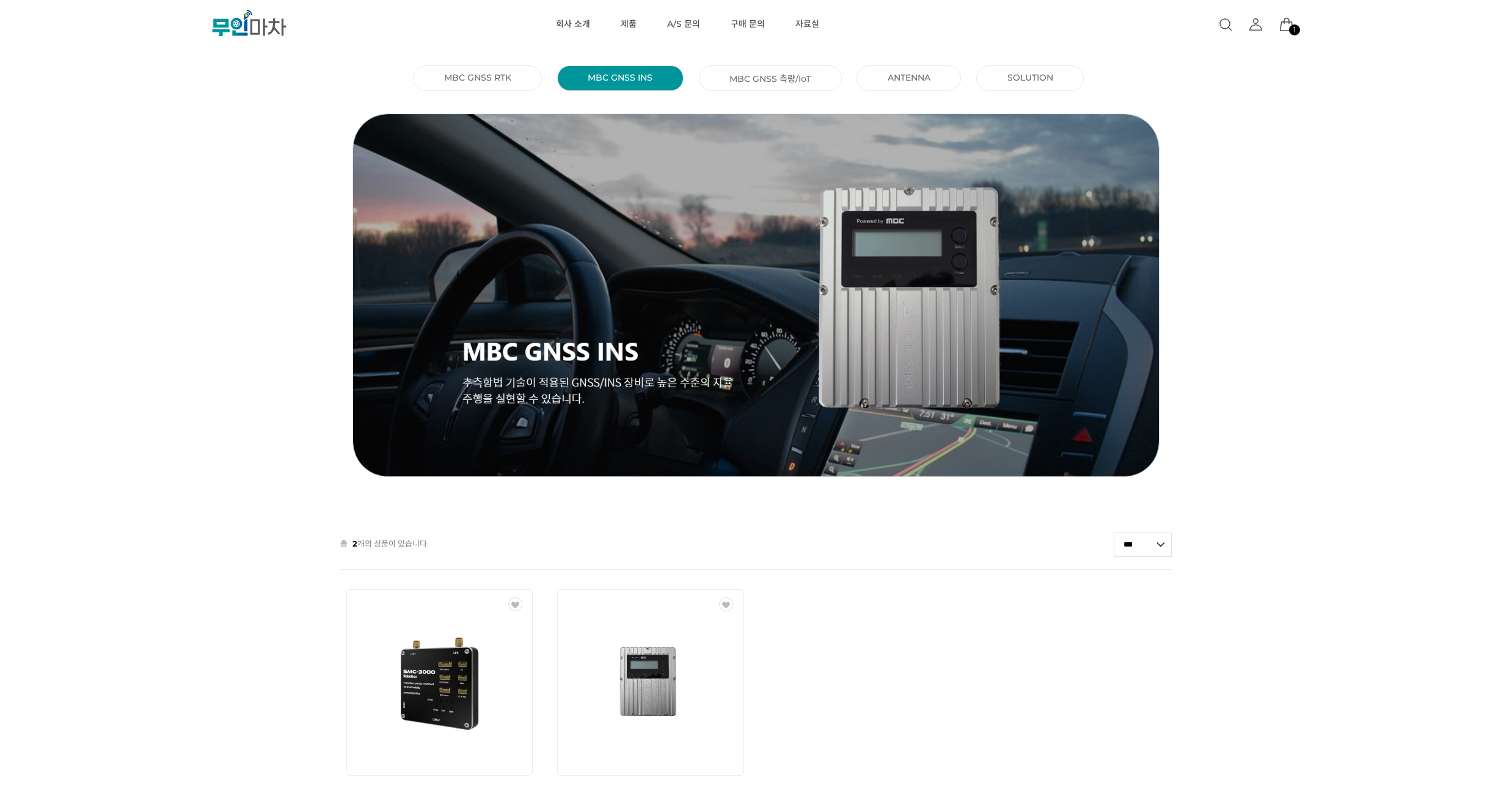
click at [758, 81] on link "MBC GNSS 측량/IoT ()" at bounding box center [770, 78] width 81 height 12
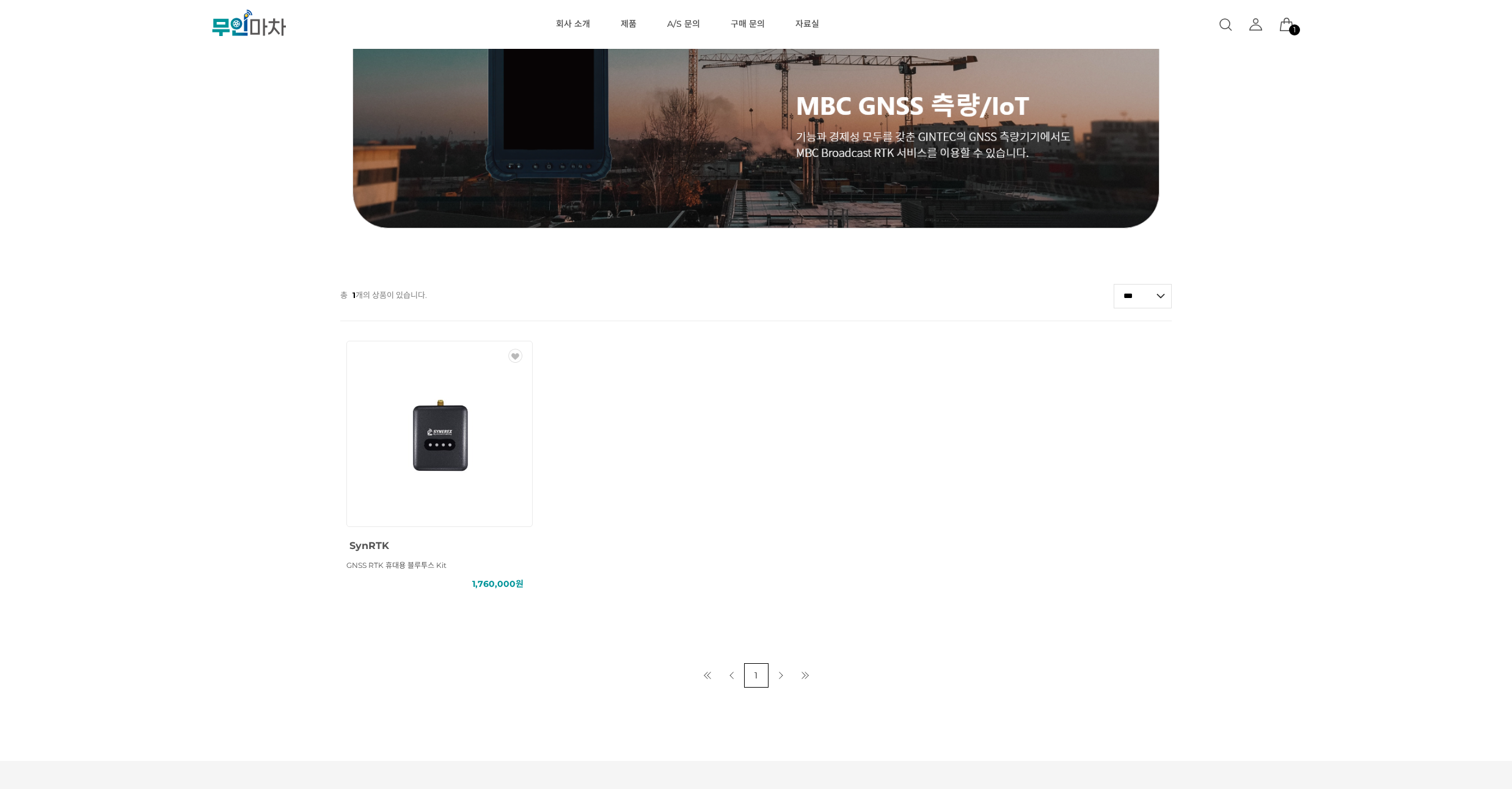
scroll to position [368, 0]
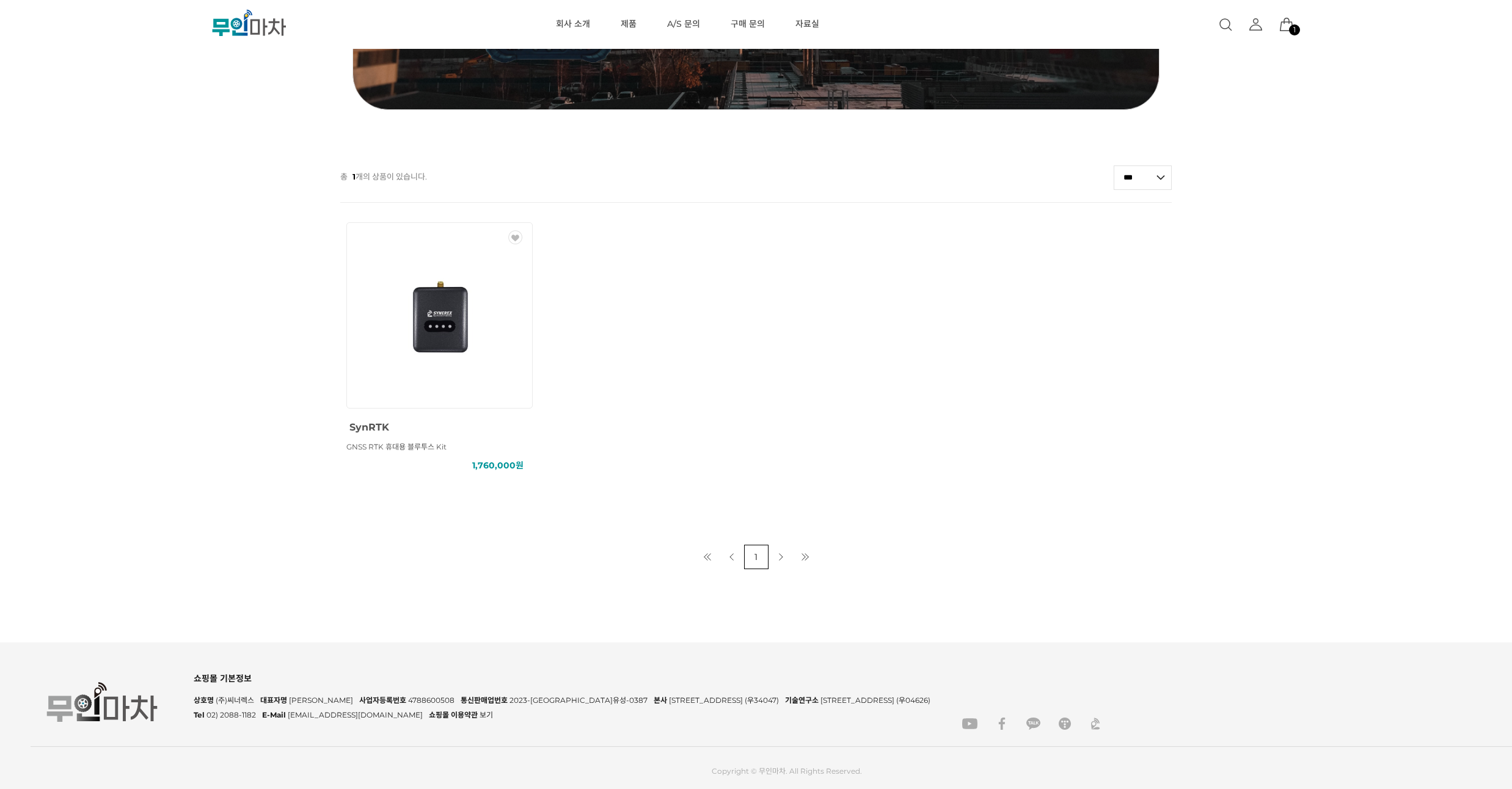
click at [463, 357] on img at bounding box center [439, 315] width 109 height 110
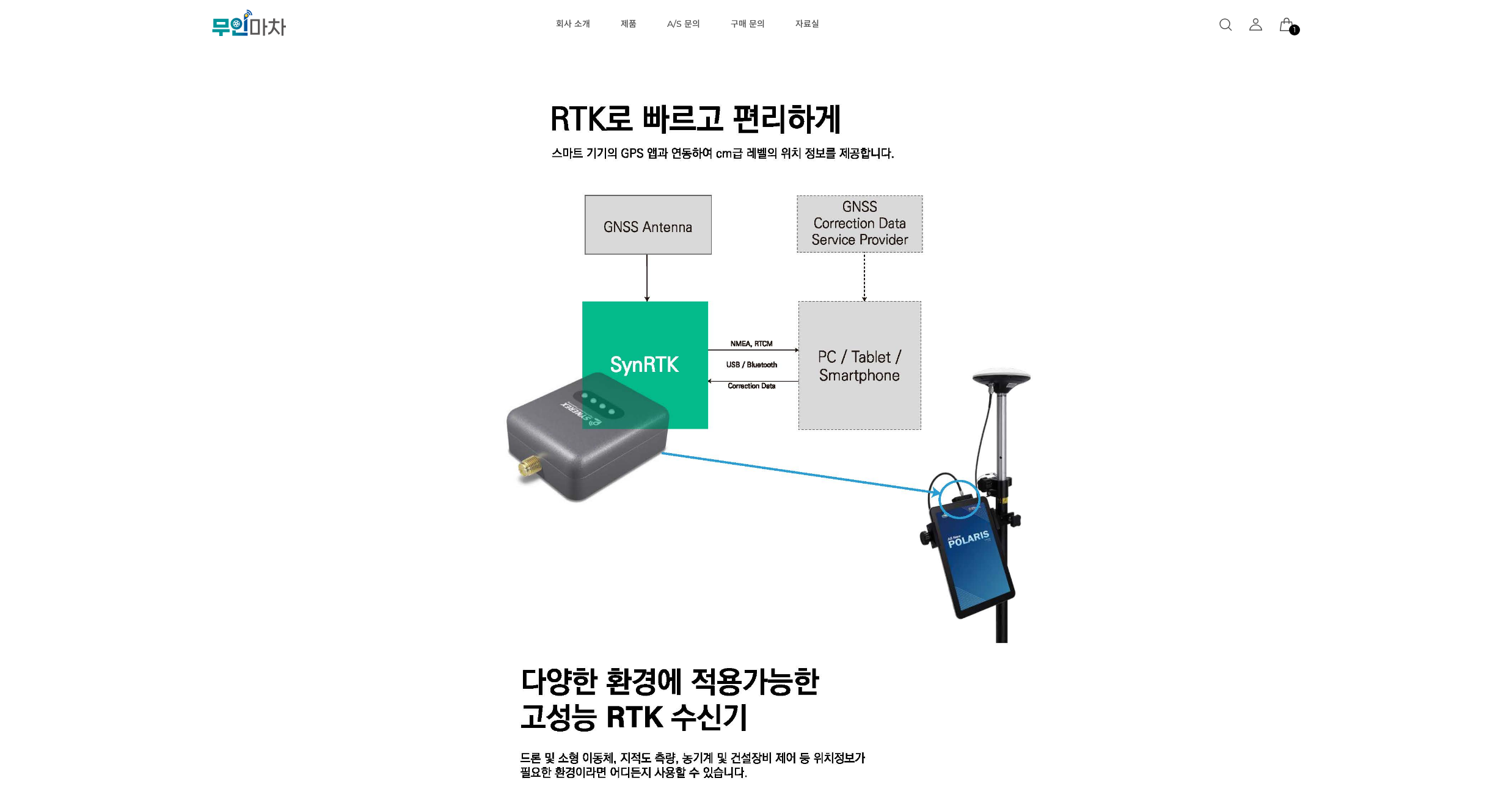
scroll to position [1172, 0]
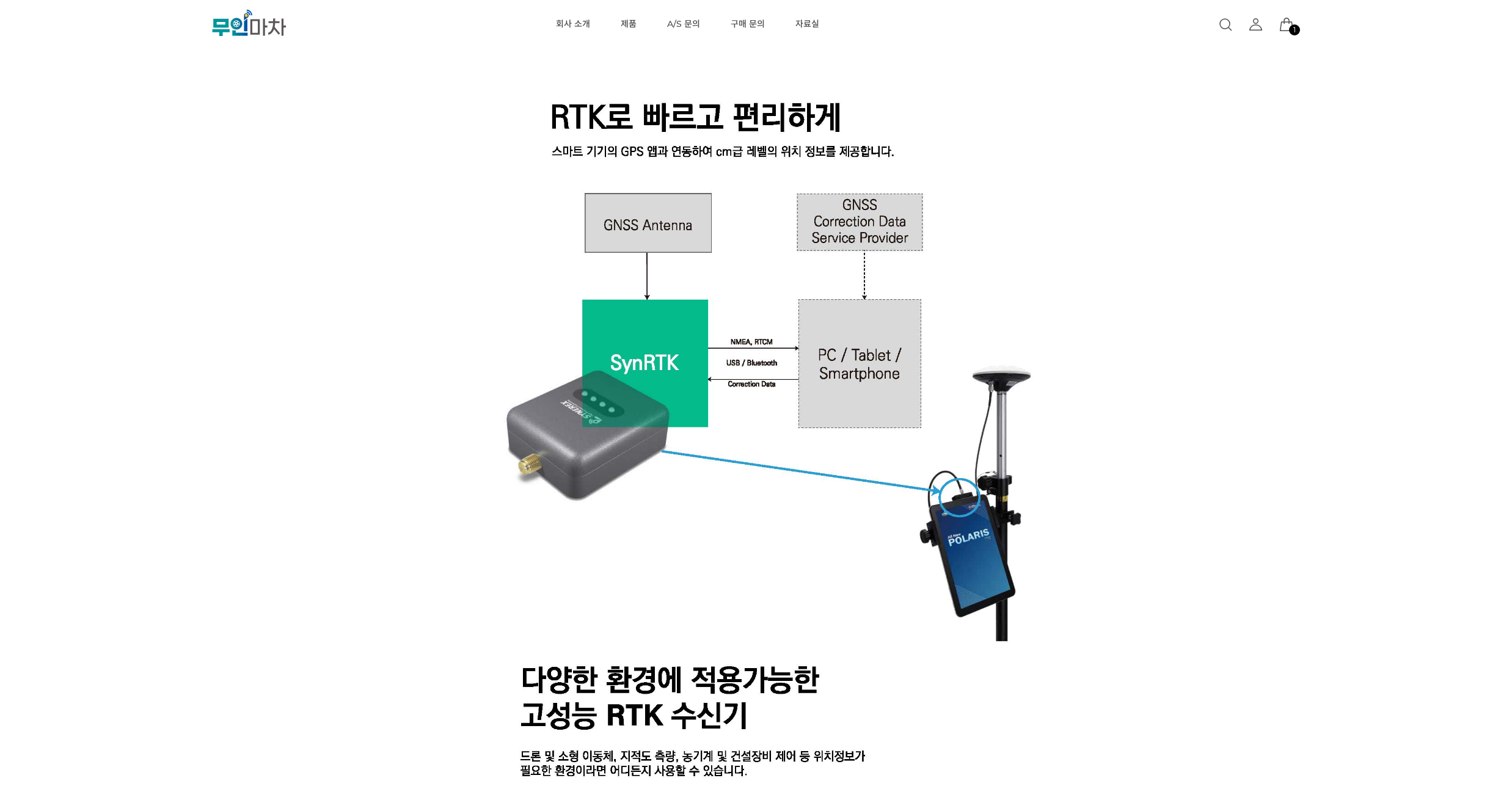
drag, startPoint x: 176, startPoint y: 315, endPoint x: 175, endPoint y: 300, distance: 15.0
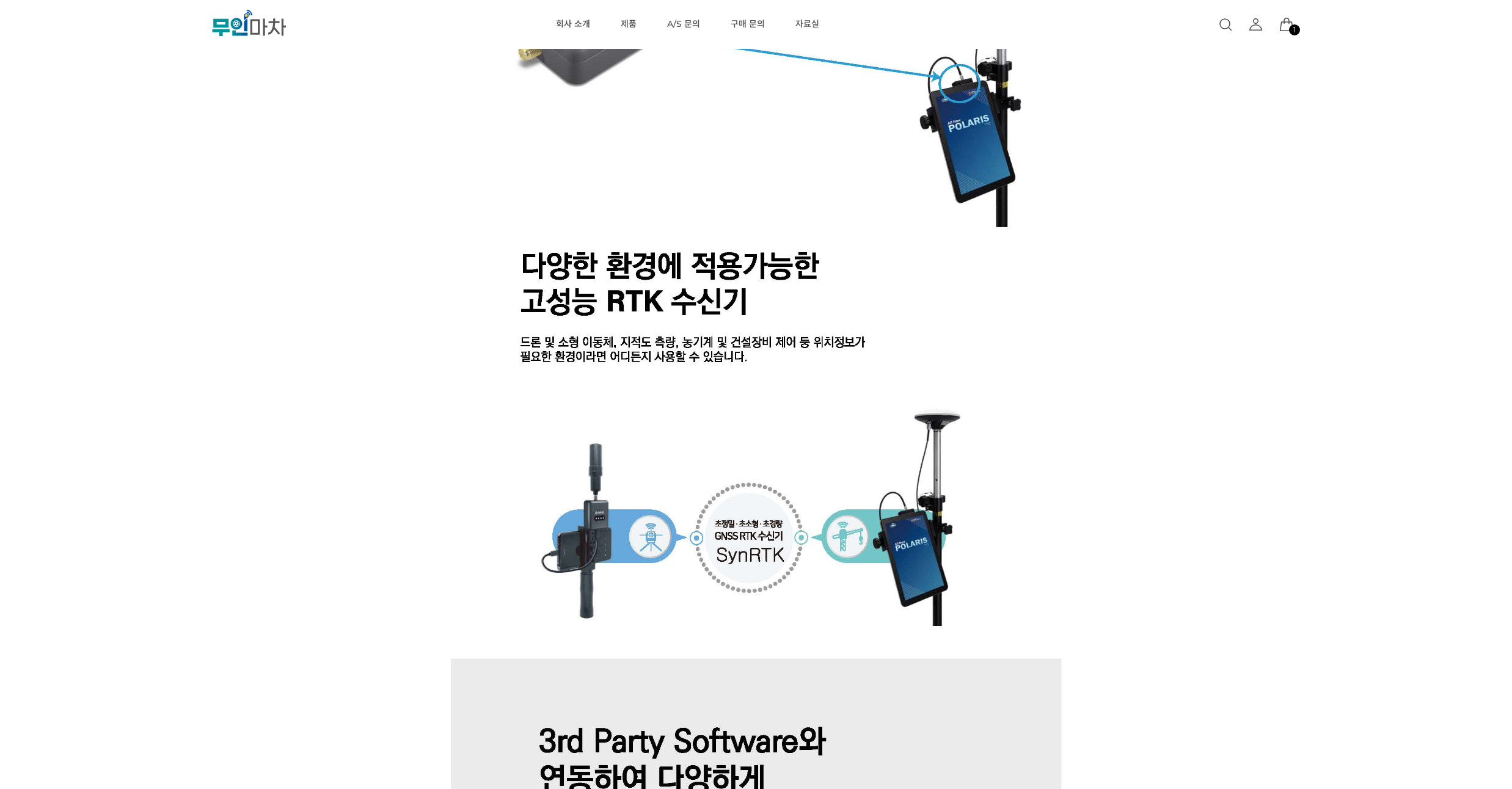
scroll to position [1685, 0]
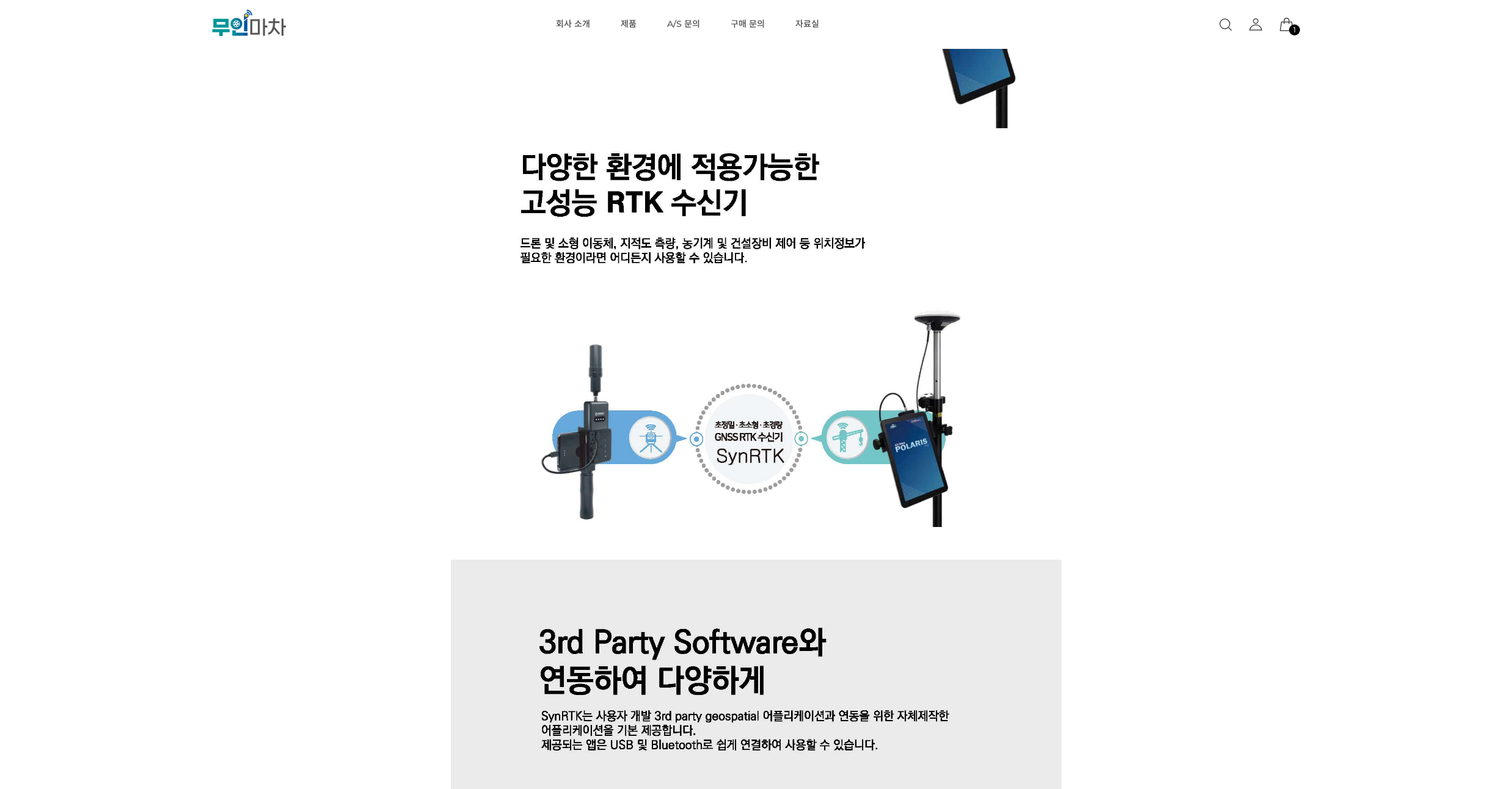
drag, startPoint x: 175, startPoint y: 297, endPoint x: 226, endPoint y: 238, distance: 78.0
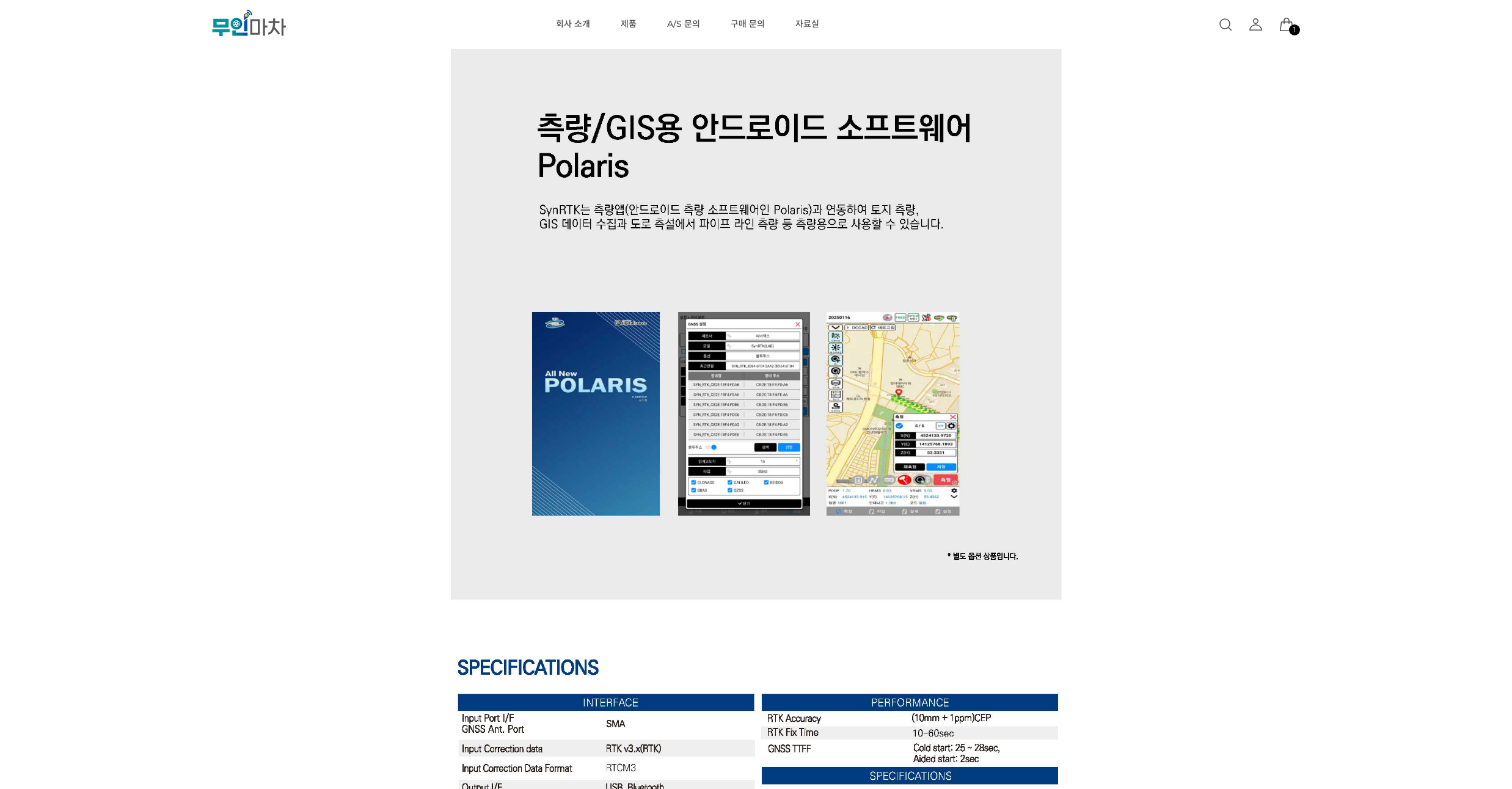
drag, startPoint x: 221, startPoint y: 246, endPoint x: 216, endPoint y: 210, distance: 36.3
click at [216, 210] on div "이전 리스트 1번째 리스트 2번째 리스트 다음 리스트 SynRTK (해외배송 가능상품) 기본 정보 상품명 SynRTK" at bounding box center [756, 30] width 1512 height 5544
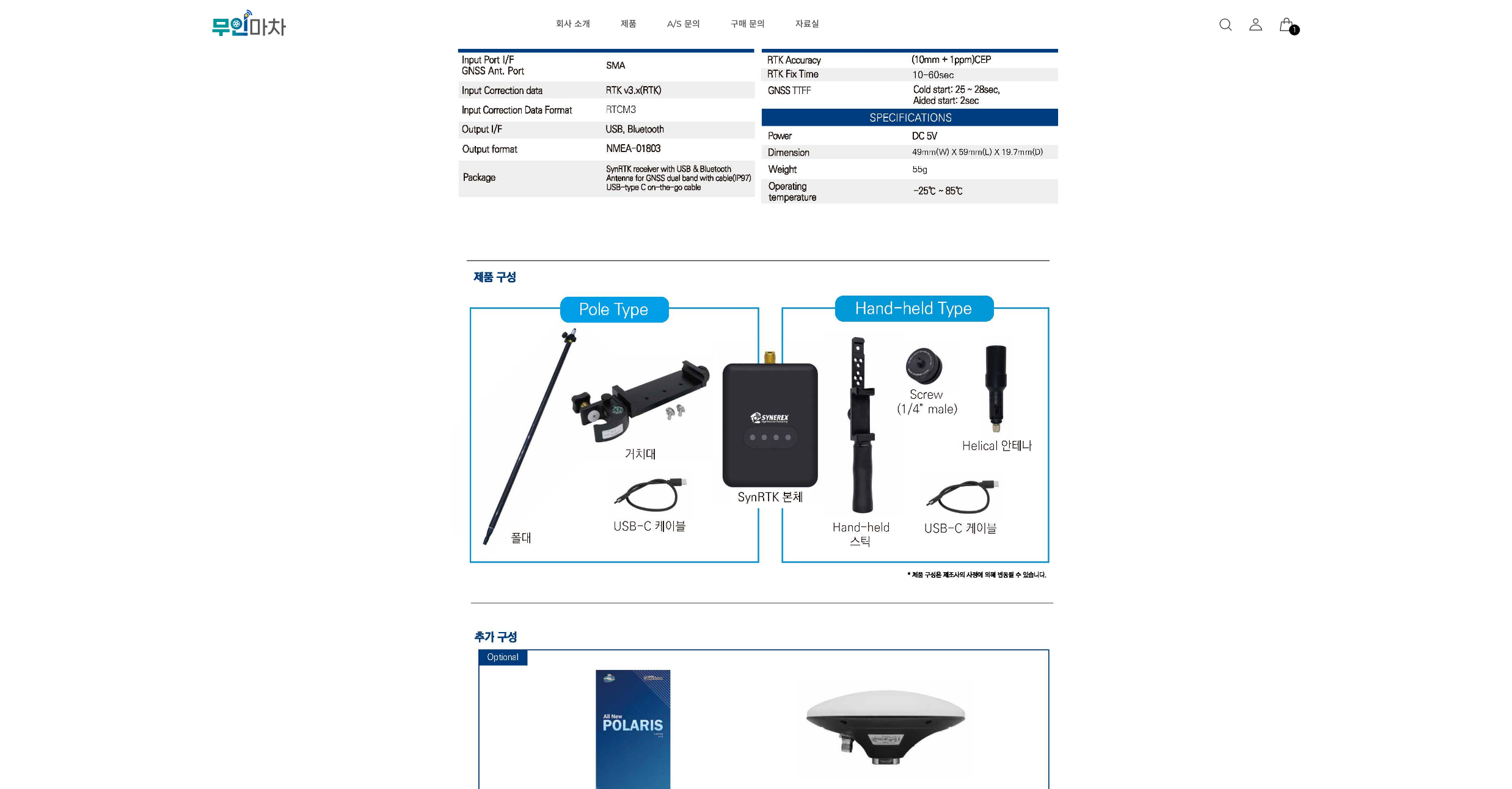
scroll to position [3443, 0]
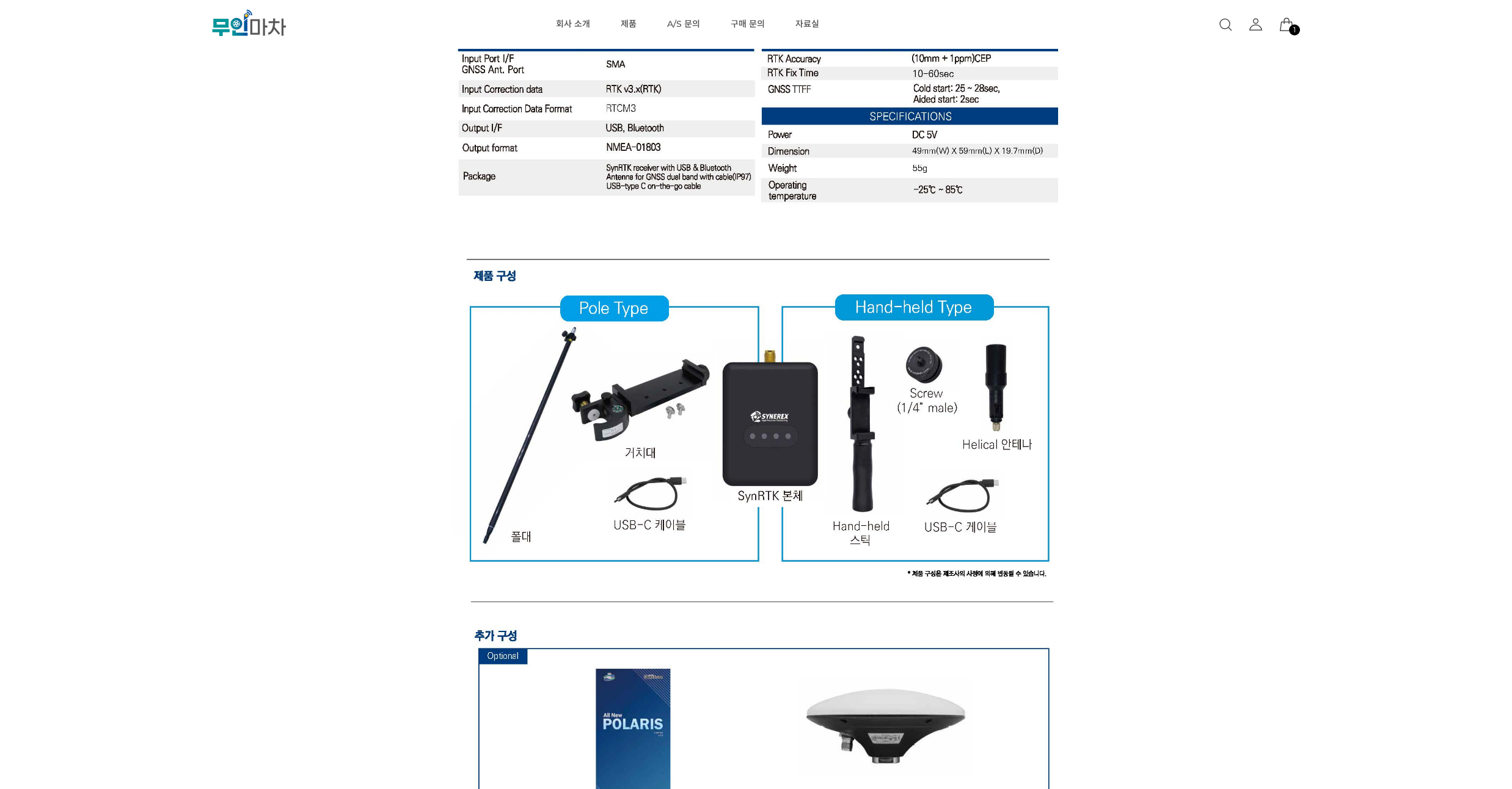
drag, startPoint x: 162, startPoint y: 225, endPoint x: 162, endPoint y: 207, distance: 18.0
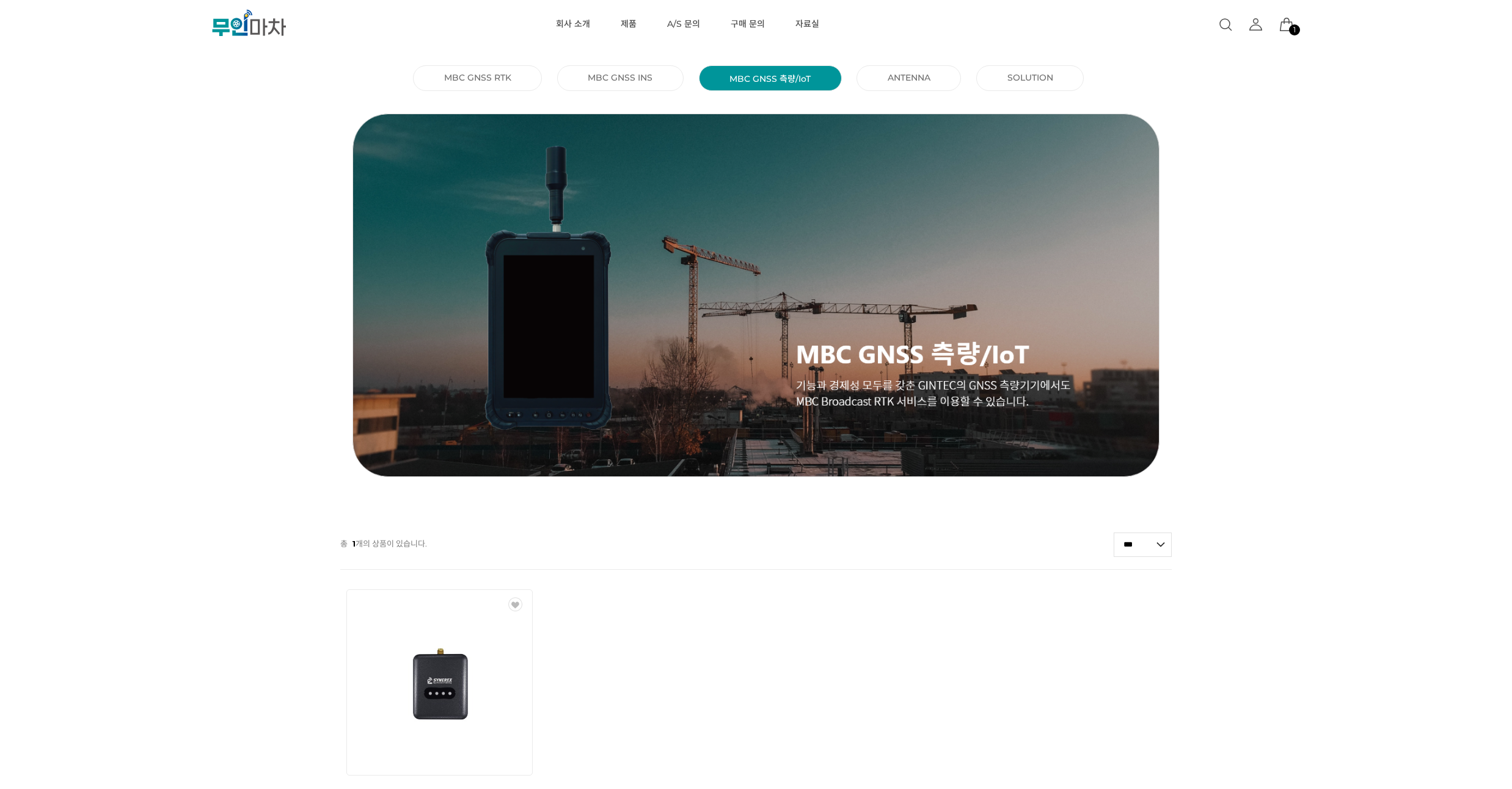
click at [926, 82] on link "ANTENNA ()" at bounding box center [909, 77] width 42 height 11
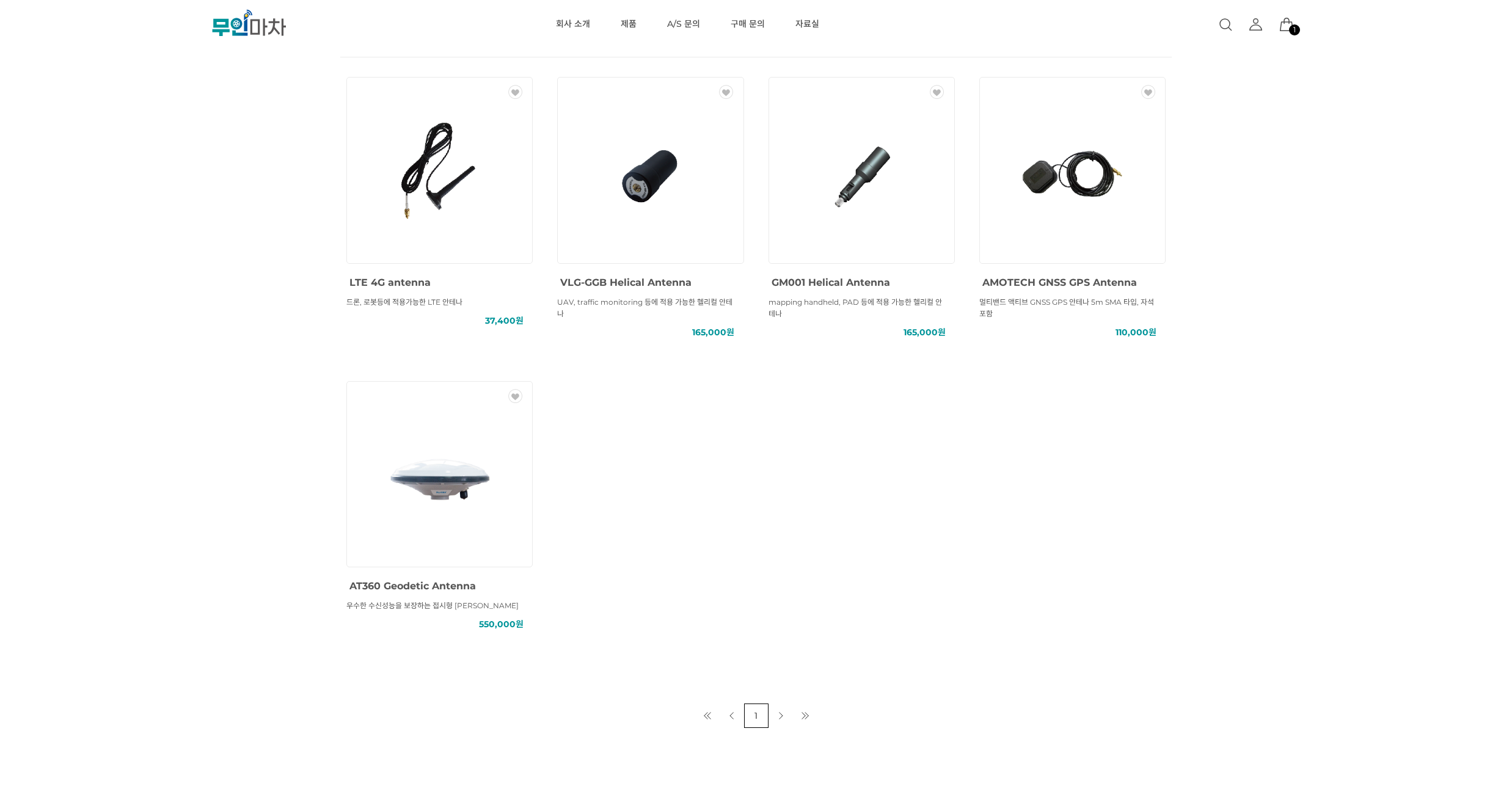
scroll to position [511, 0]
drag, startPoint x: 1257, startPoint y: 168, endPoint x: 1259, endPoint y: 151, distance: 17.1
click at [1259, 151] on div "MBC GNSS RTK () MBC GNSS INS () MBC GNSS 측량/IoT () ANTENNA () SOLUTION () 총 5 개…" at bounding box center [756, 140] width 1512 height 1179
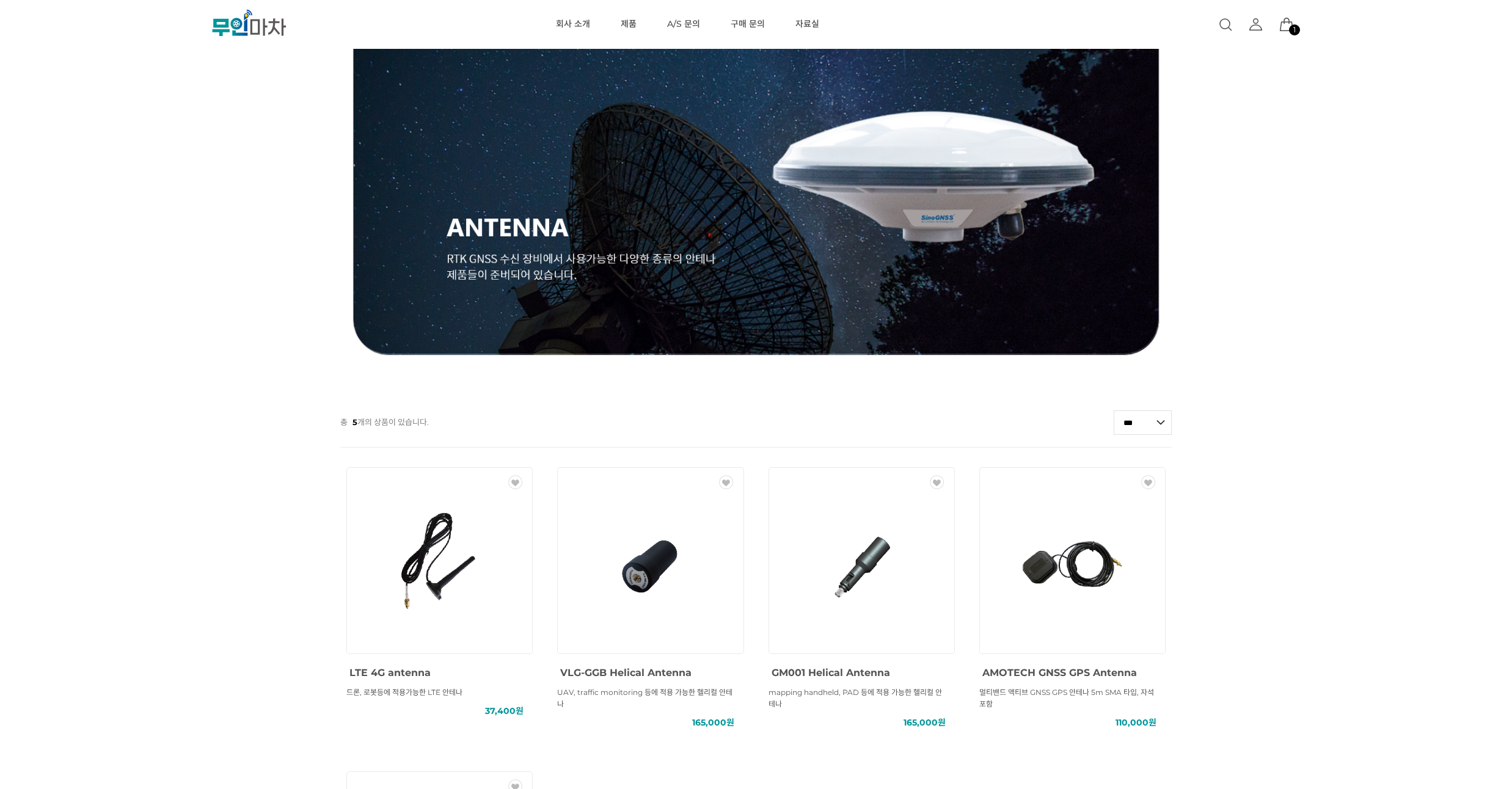
scroll to position [0, 0]
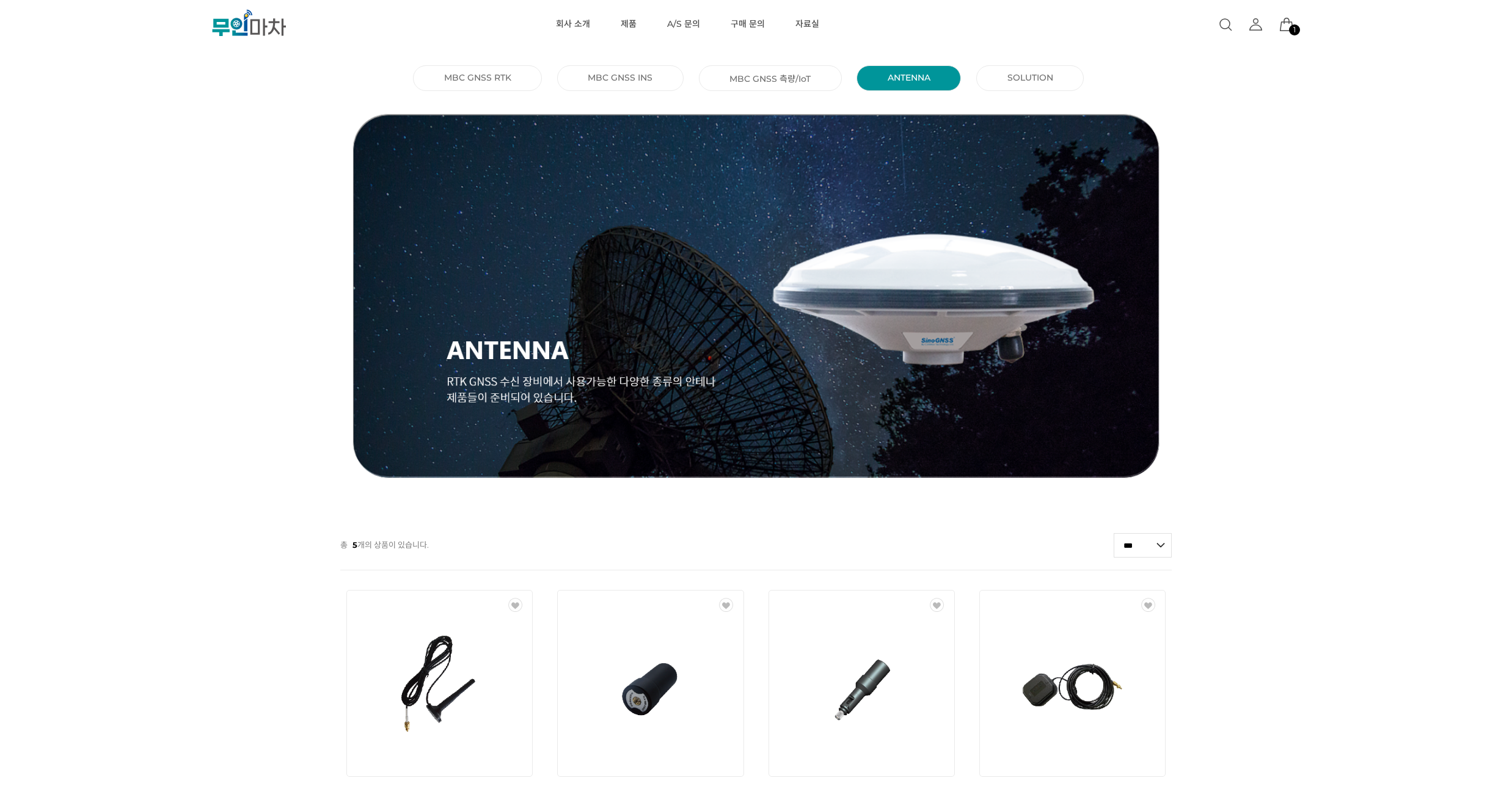
click at [1034, 89] on li "SOLUTION ()" at bounding box center [1030, 78] width 108 height 26
click at [1034, 79] on link "SOLUTION ()" at bounding box center [1030, 77] width 46 height 11
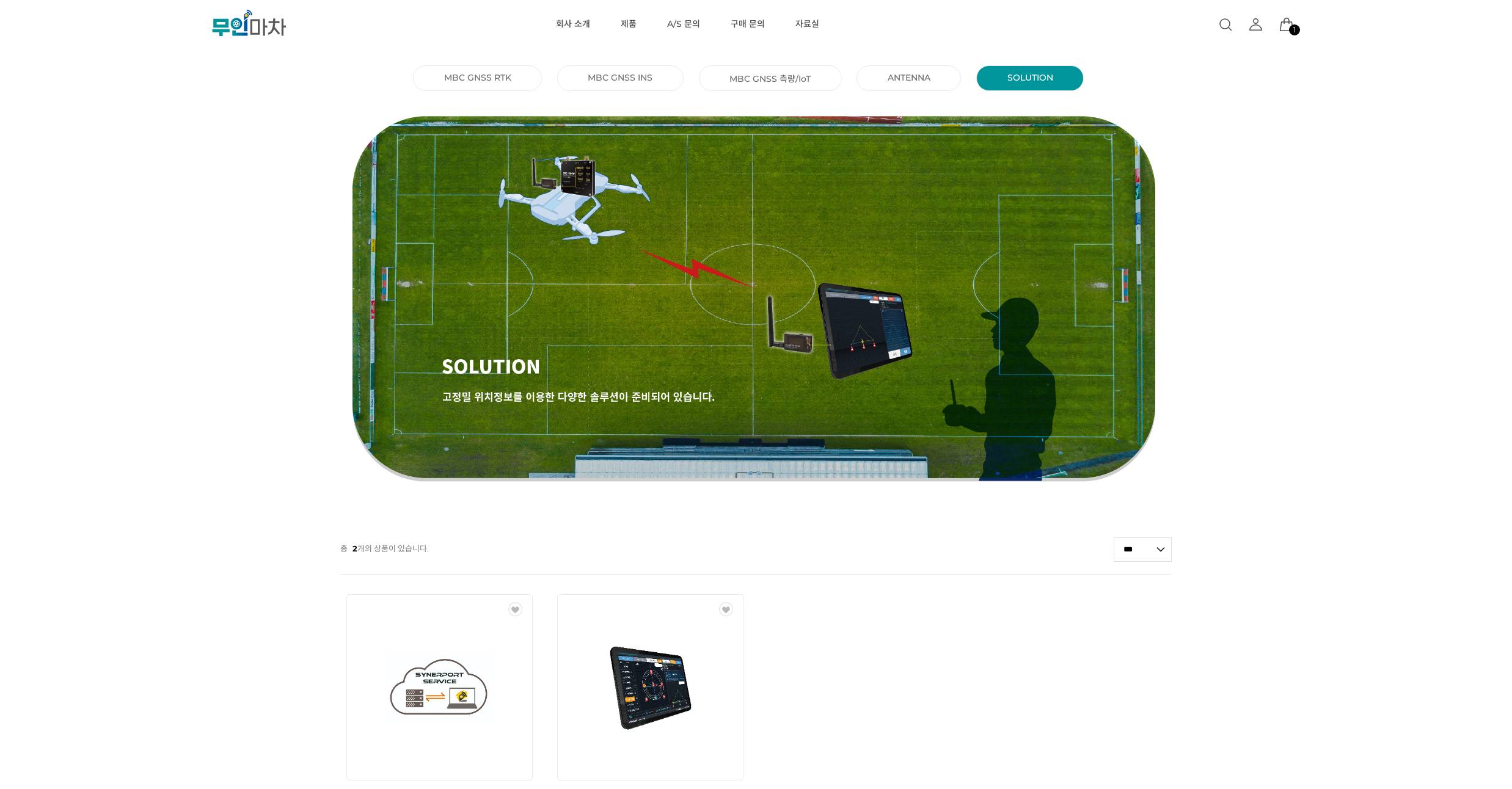
click at [601, 78] on link "MBC GNSS INS ()" at bounding box center [620, 77] width 65 height 11
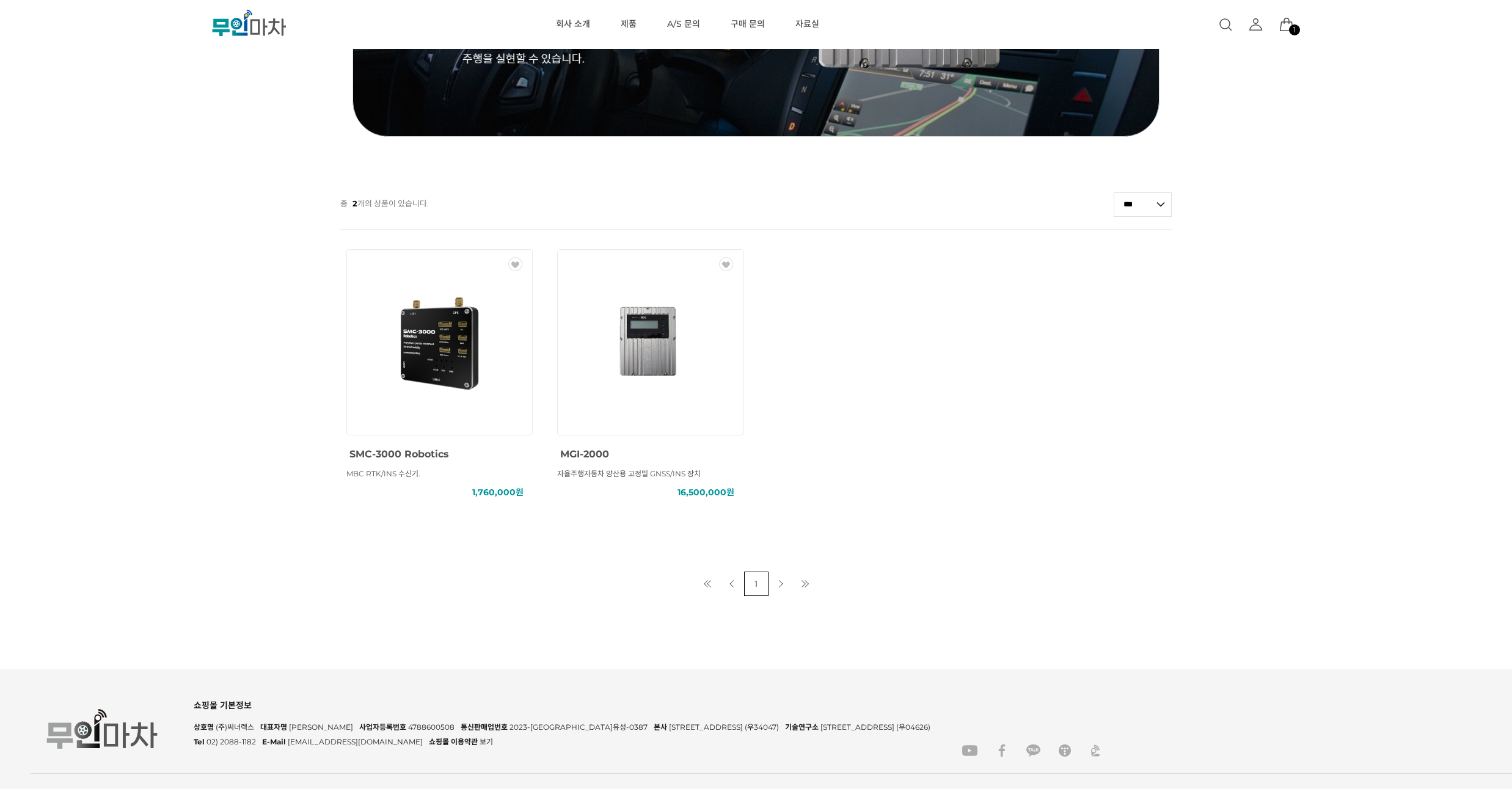
scroll to position [366, 0]
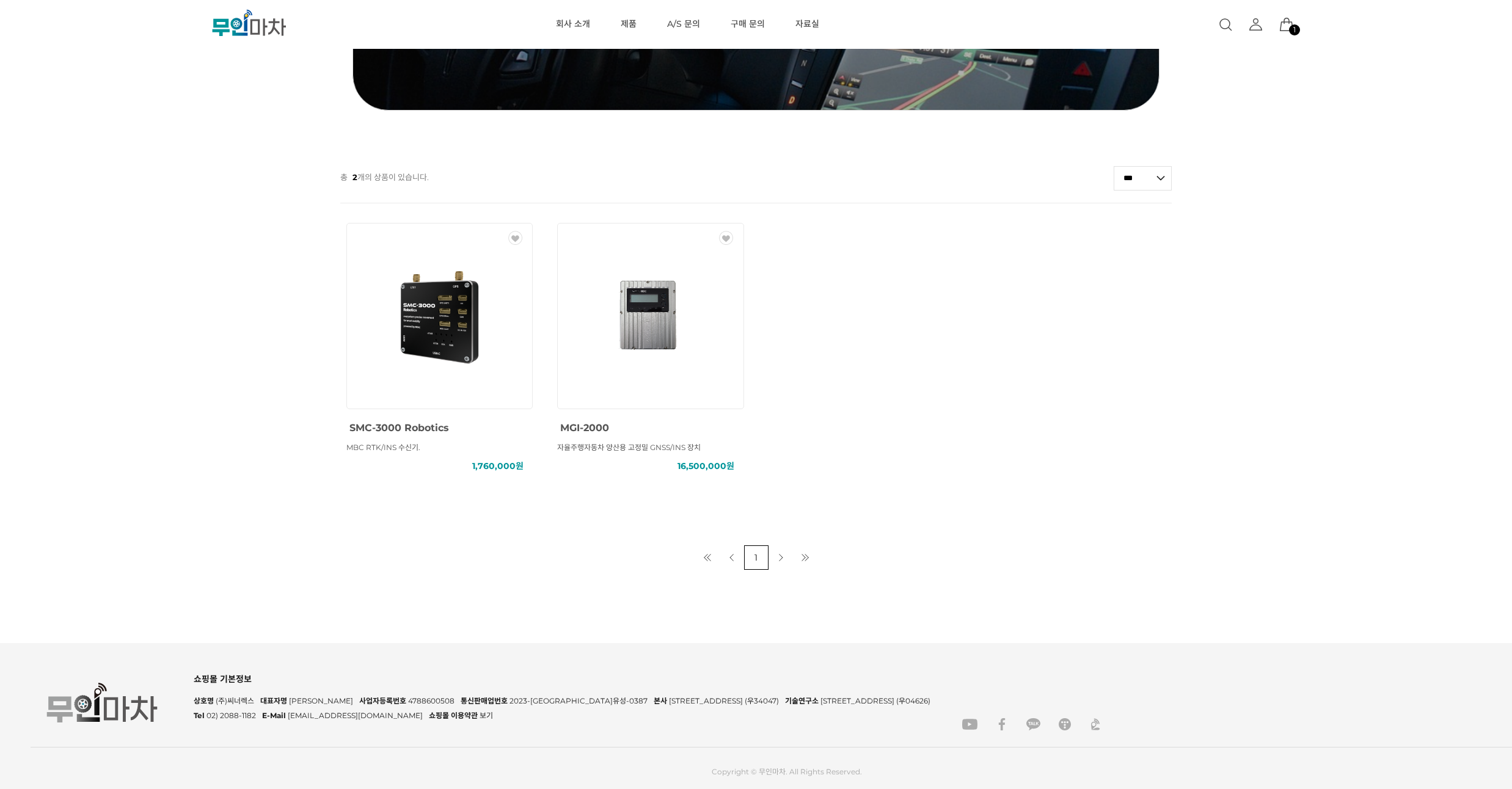
drag, startPoint x: 159, startPoint y: 198, endPoint x: 159, endPoint y: 167, distance: 31.0
click at [160, 168] on div "MBC GNSS RTK () MBC GNSS INS () MBC GNSS 측량/IoT () ANTENNA () SOLUTION () 총 2 개…" at bounding box center [756, 133] width 1512 height 875
drag, startPoint x: 61, startPoint y: 167, endPoint x: 61, endPoint y: 145, distance: 22.0
click at [61, 146] on div "MBC GNSS RTK () MBC GNSS INS () MBC GNSS 측량/IoT () ANTENNA () SOLUTION () 총 2 개…" at bounding box center [756, 133] width 1512 height 875
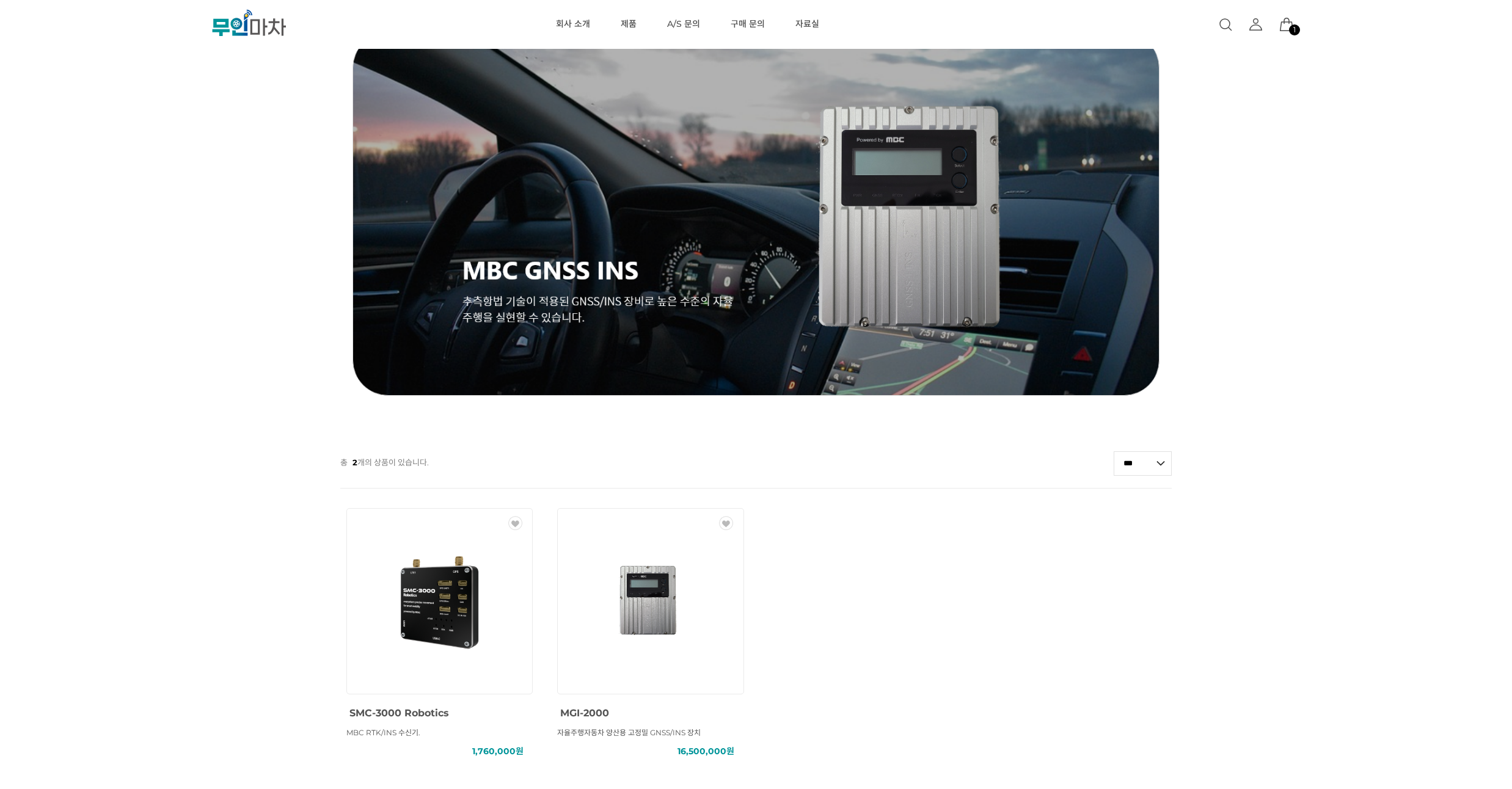
scroll to position [0, 0]
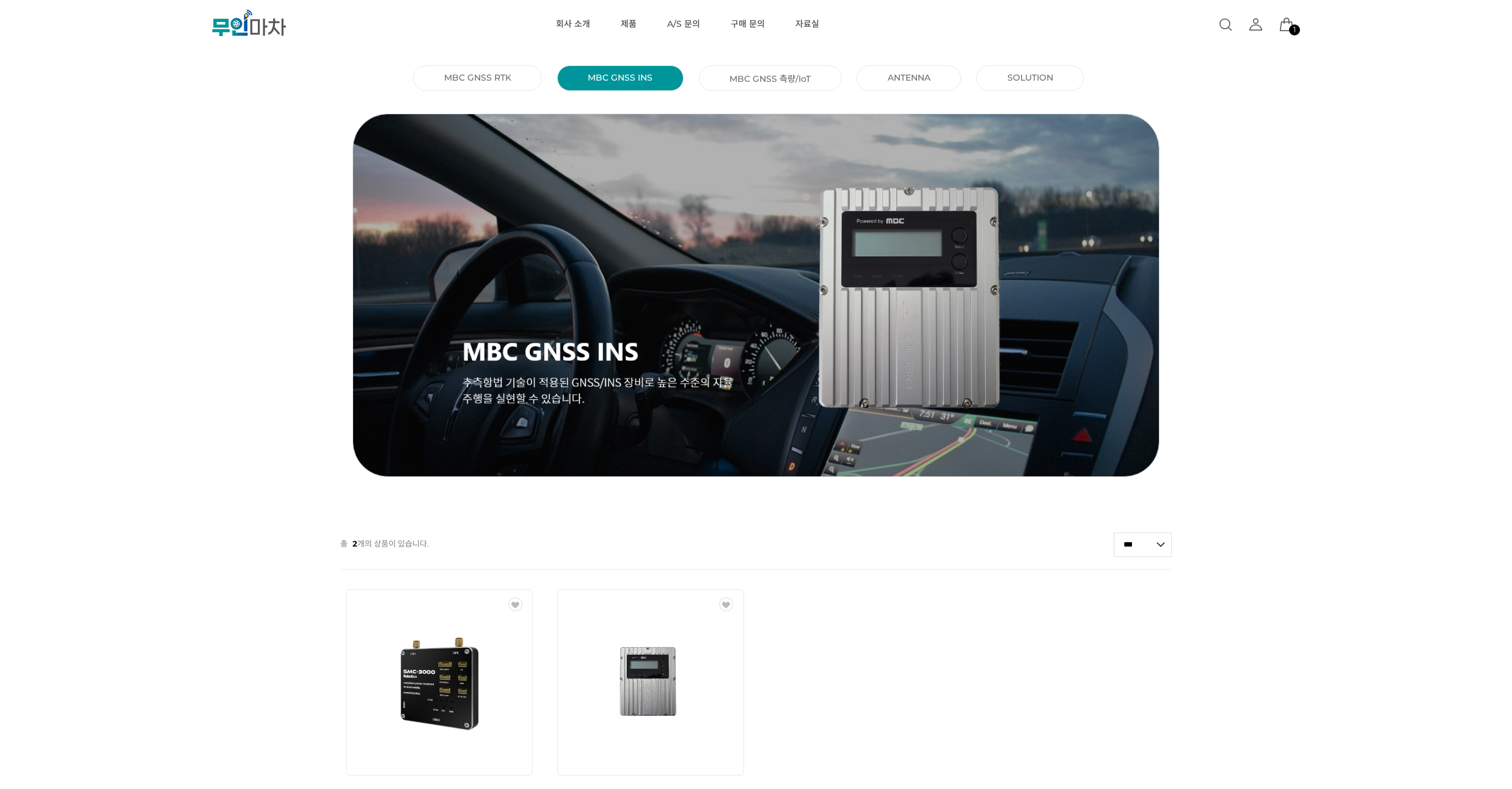
click at [521, 80] on li "MBC GNSS RTK ()" at bounding box center [477, 78] width 129 height 26
click at [475, 81] on link "MBC GNSS RTK ()" at bounding box center [478, 77] width 67 height 11
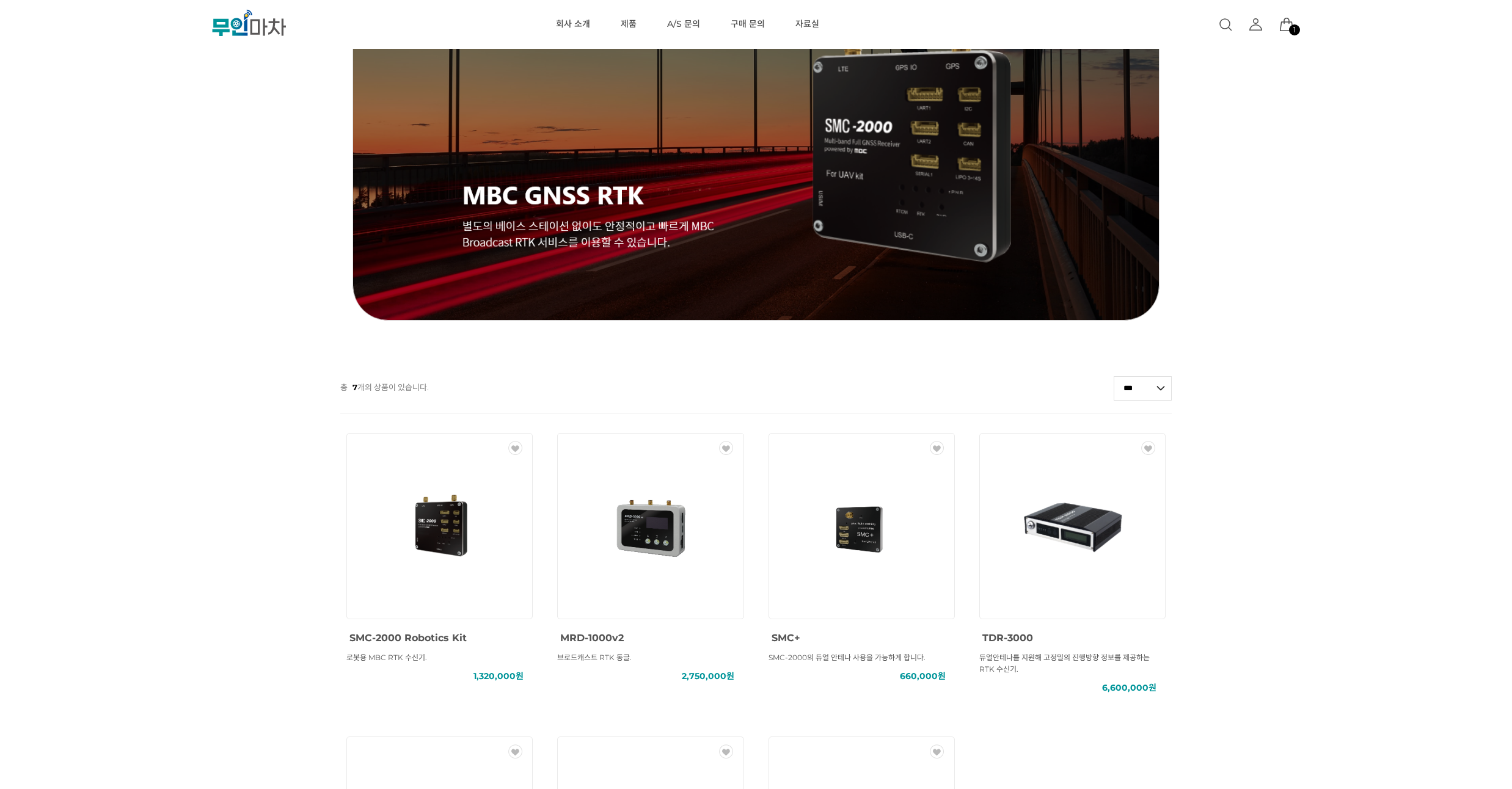
scroll to position [440, 0]
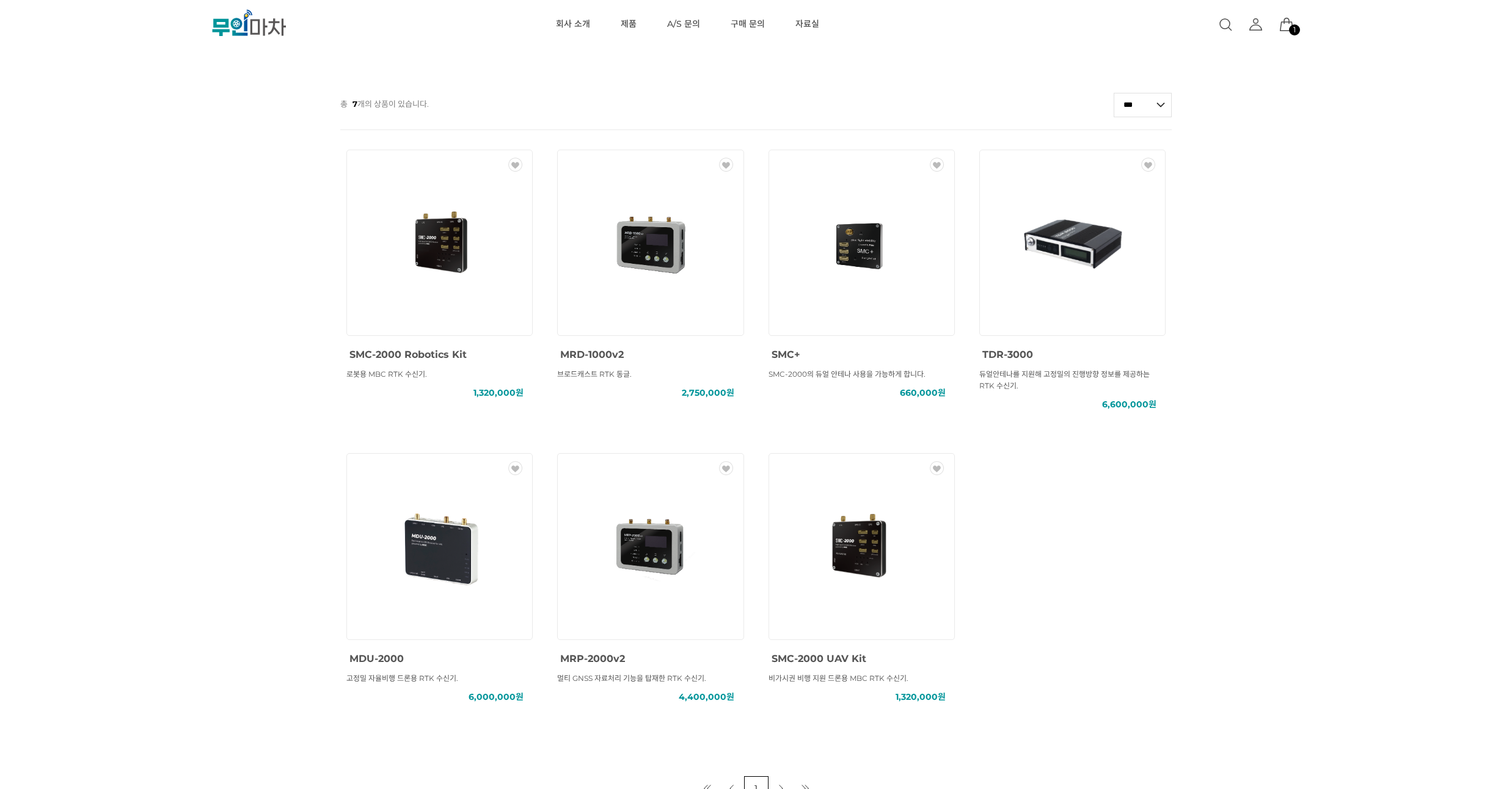
drag, startPoint x: 214, startPoint y: 207, endPoint x: 213, endPoint y: 187, distance: 20.0
click at [213, 187] on div "MBC GNSS RTK () MBC GNSS INS () MBC GNSS 측량/IoT () ANTENNA () SOLUTION () 총 7 개…" at bounding box center [756, 211] width 1512 height 1179
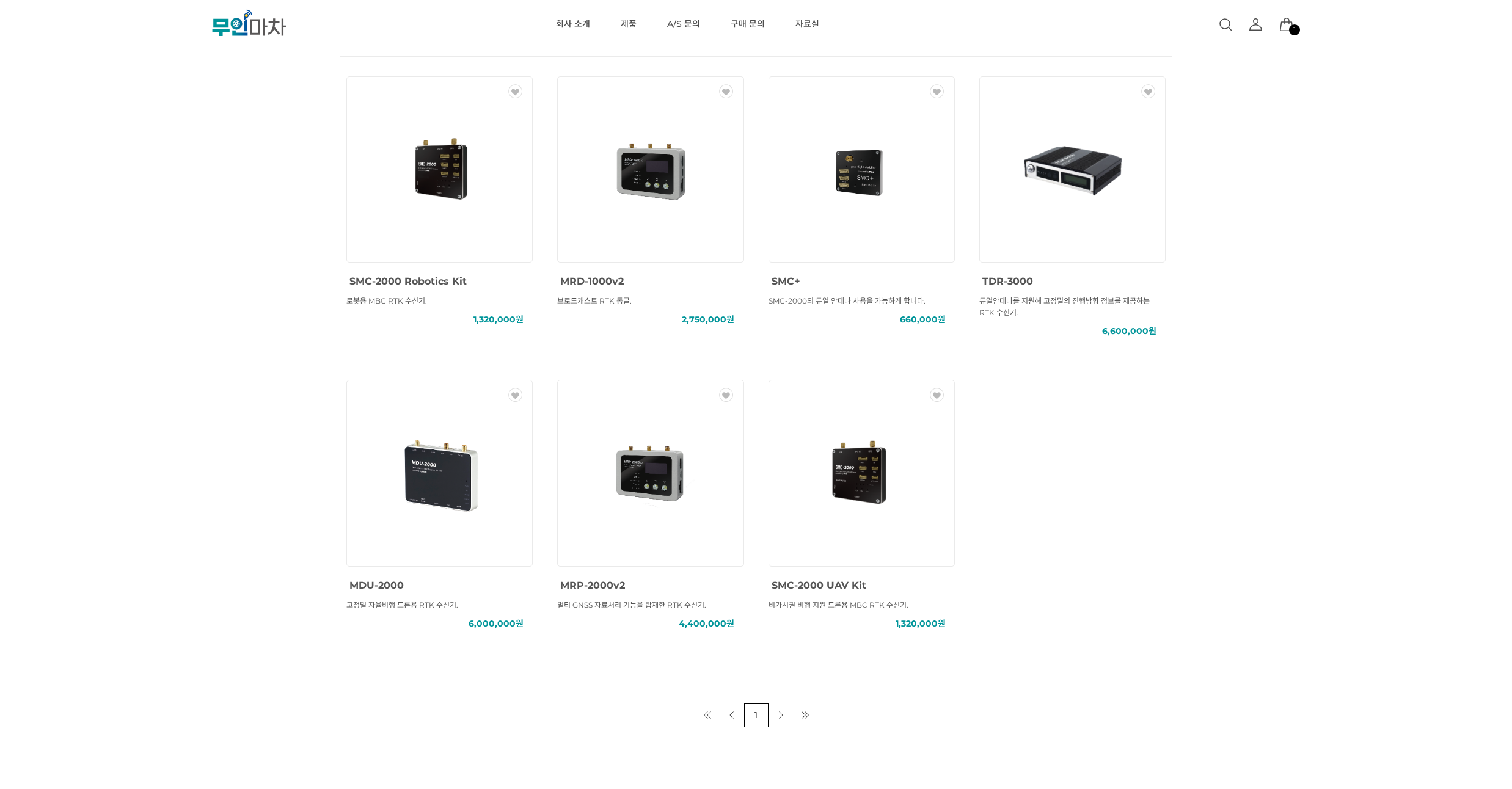
scroll to position [510, 0]
drag, startPoint x: 142, startPoint y: 189, endPoint x: 138, endPoint y: 166, distance: 23.3
click at [138, 166] on div "MBC GNSS RTK () MBC GNSS INS () MBC GNSS 측량/IoT () ANTENNA () SOLUTION () 총 7 개…" at bounding box center [756, 139] width 1512 height 1179
click at [831, 185] on img at bounding box center [861, 172] width 110 height 110
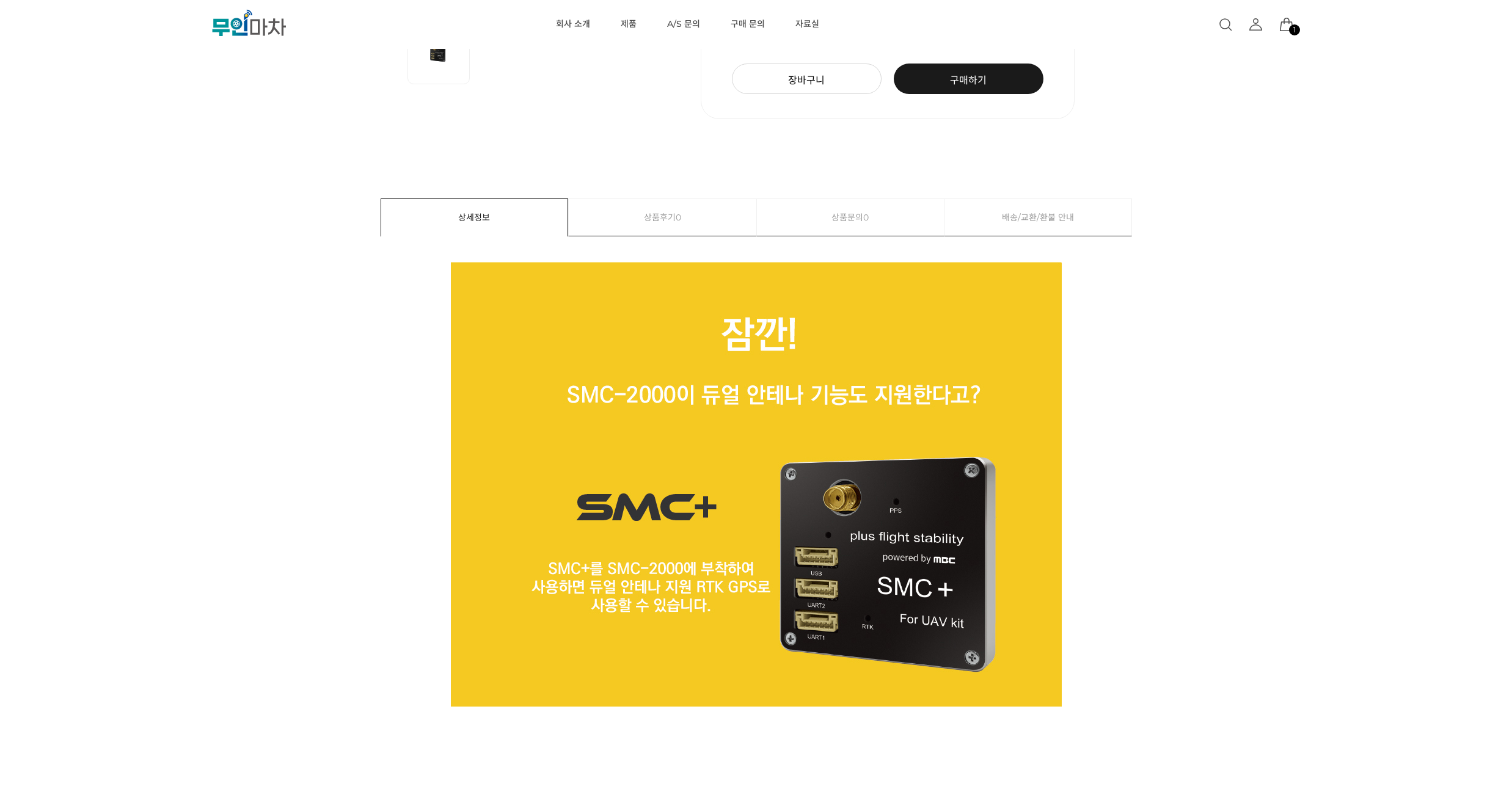
scroll to position [440, 0]
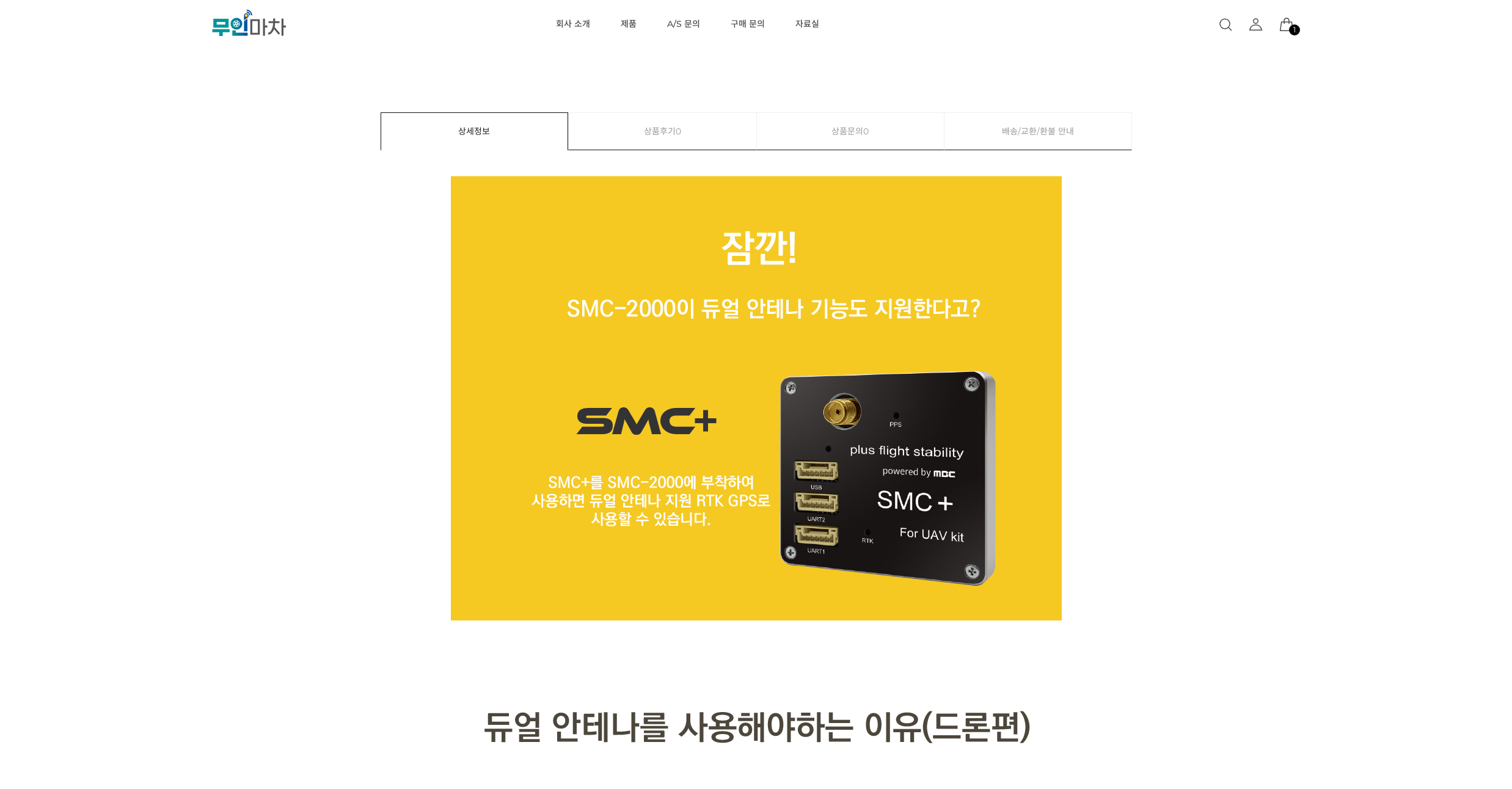
drag, startPoint x: 155, startPoint y: 141, endPoint x: 161, endPoint y: 123, distance: 19.0
drag, startPoint x: 178, startPoint y: 163, endPoint x: 192, endPoint y: 130, distance: 35.8
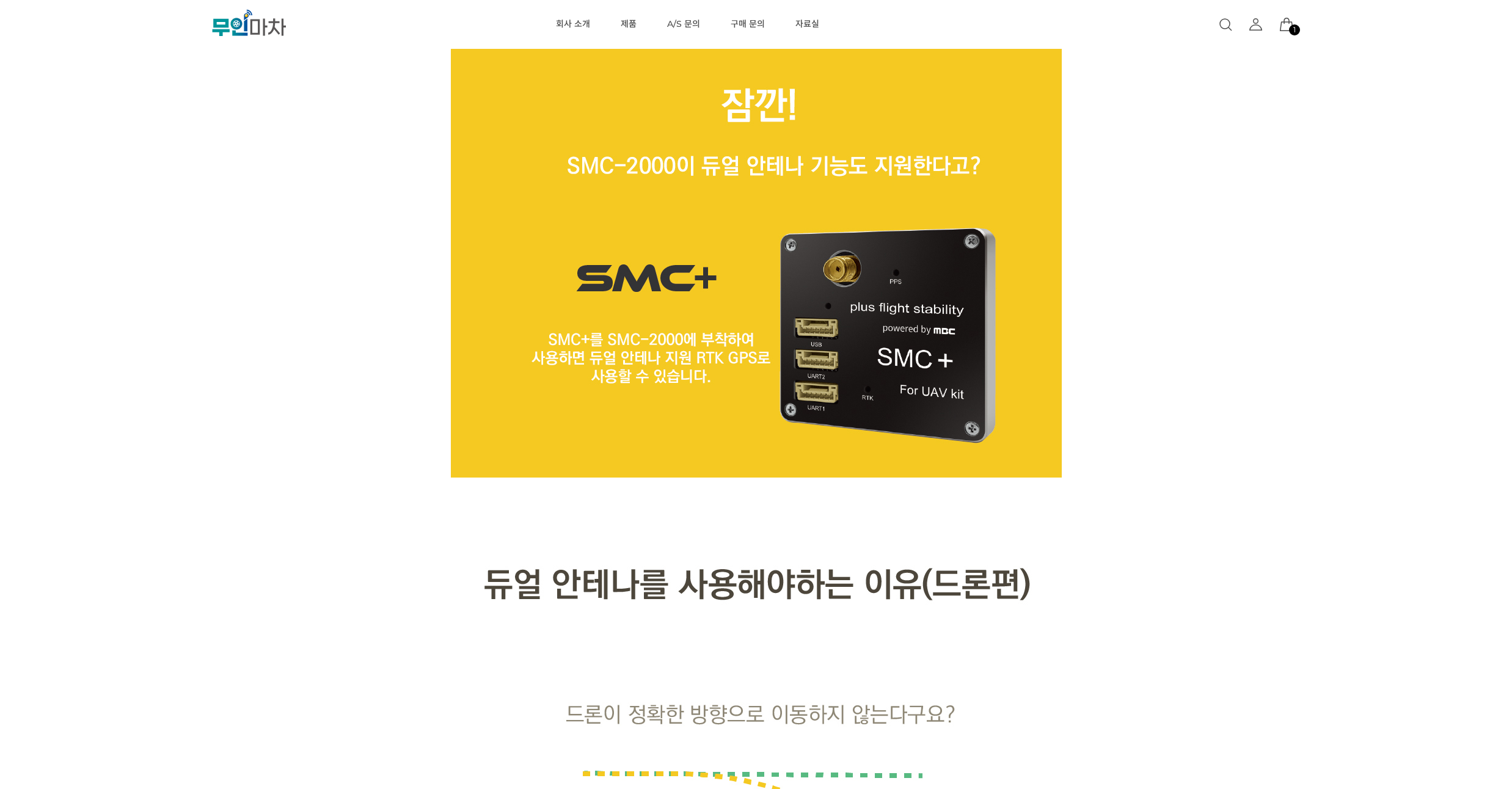
scroll to position [586, 0]
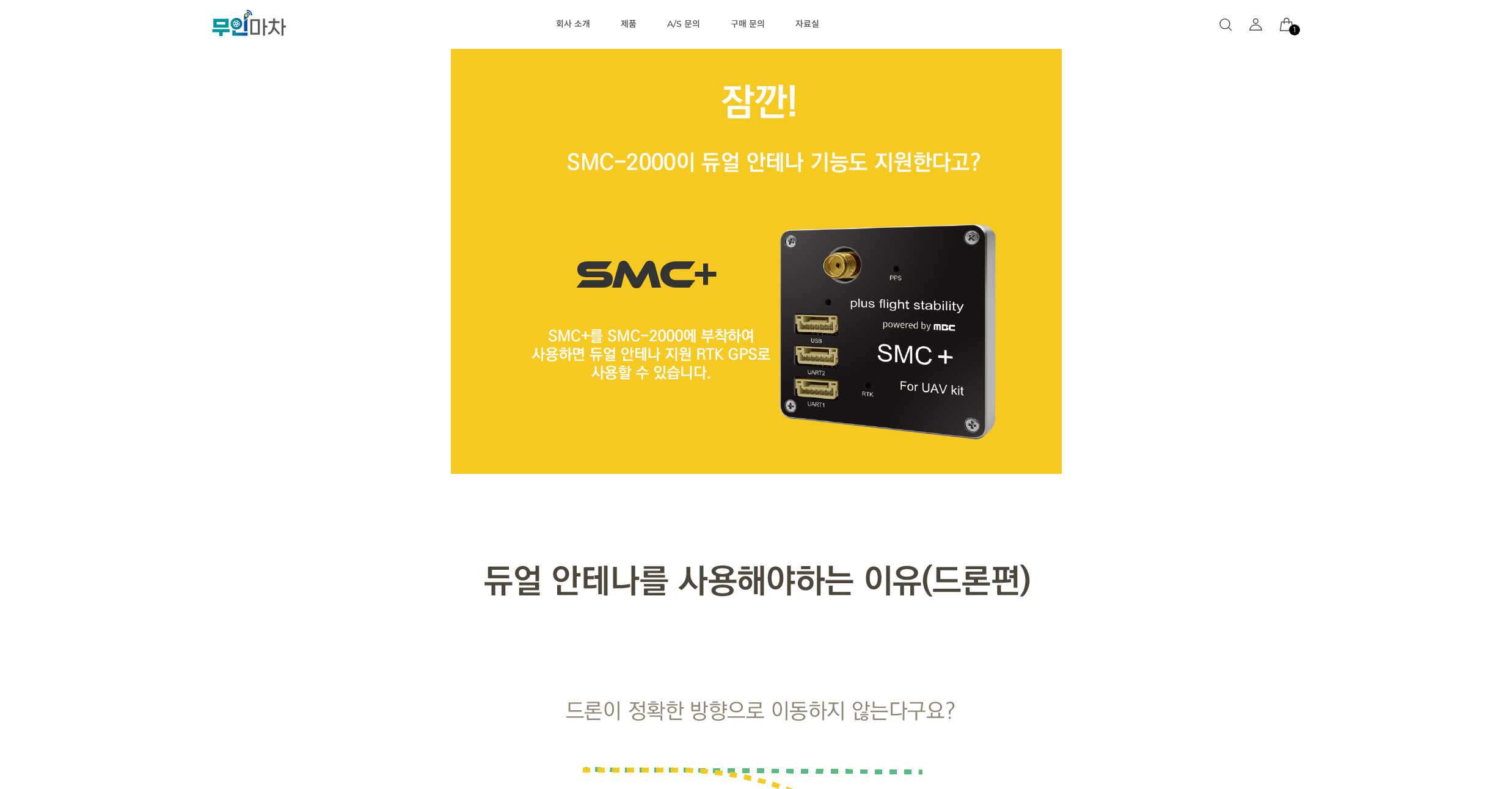
drag, startPoint x: 184, startPoint y: 149, endPoint x: 180, endPoint y: 140, distance: 9.8
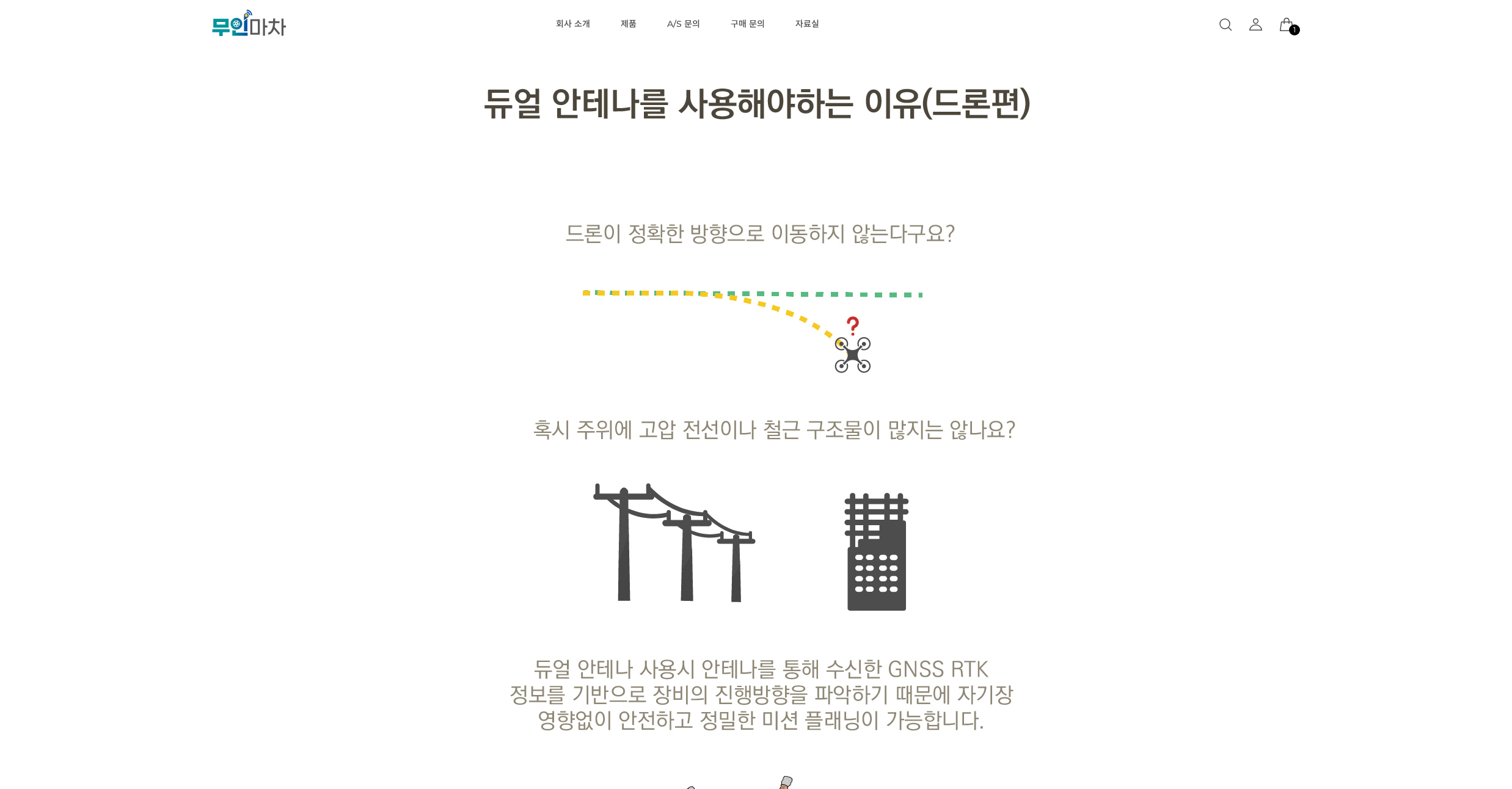
scroll to position [1099, 0]
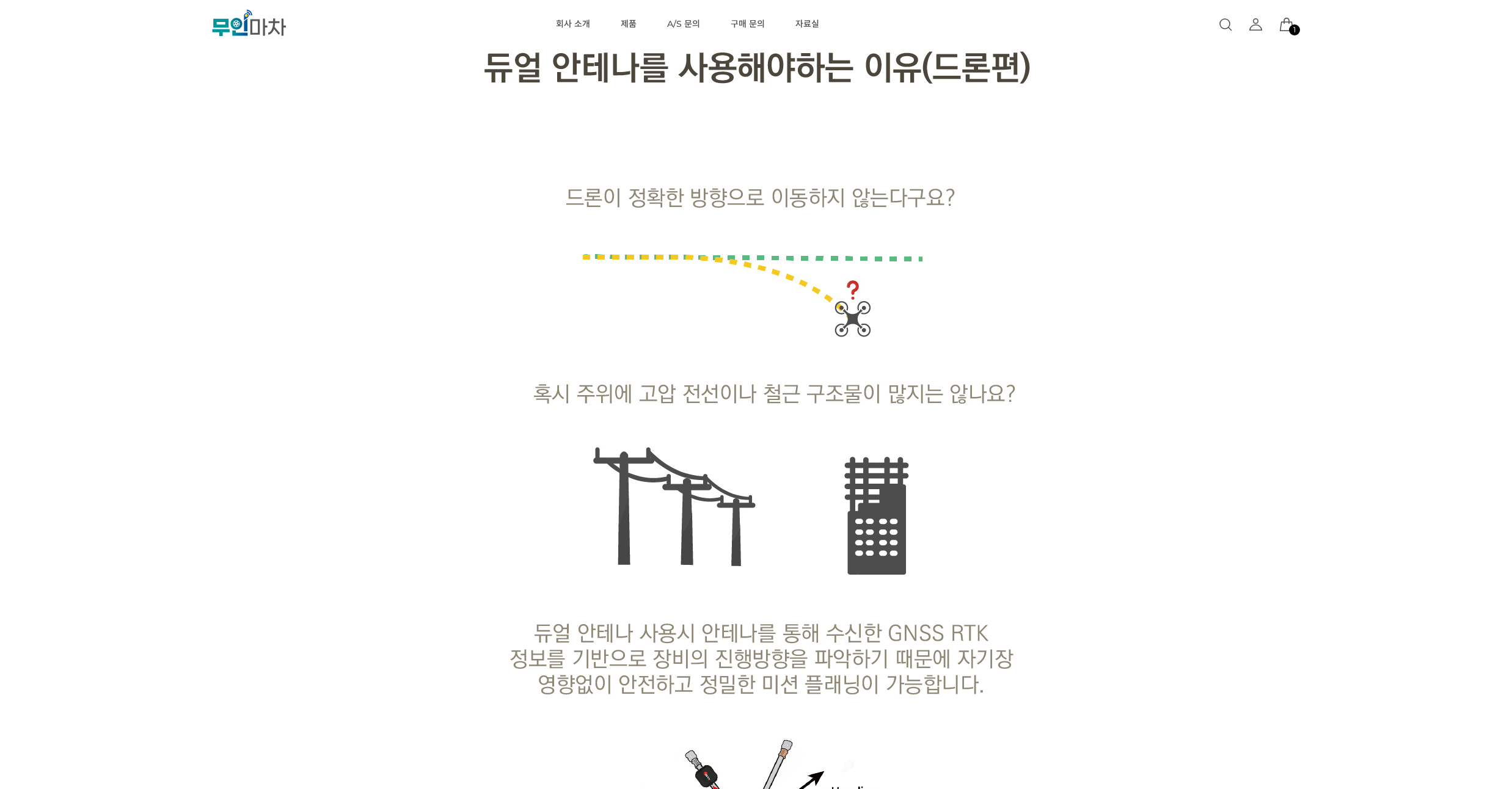
drag, startPoint x: 174, startPoint y: 192, endPoint x: 170, endPoint y: 156, distance: 36.2
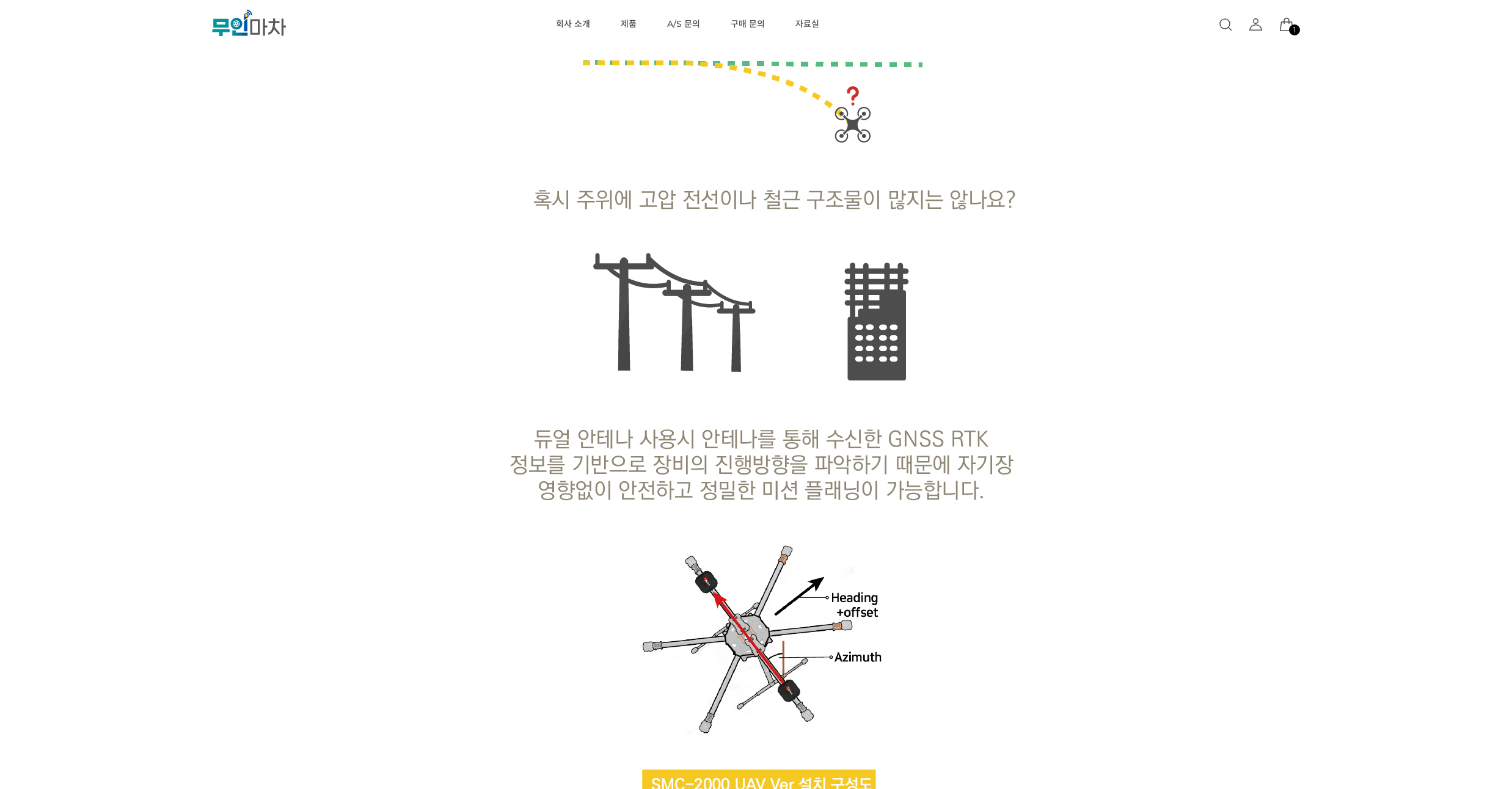
scroll to position [1319, 0]
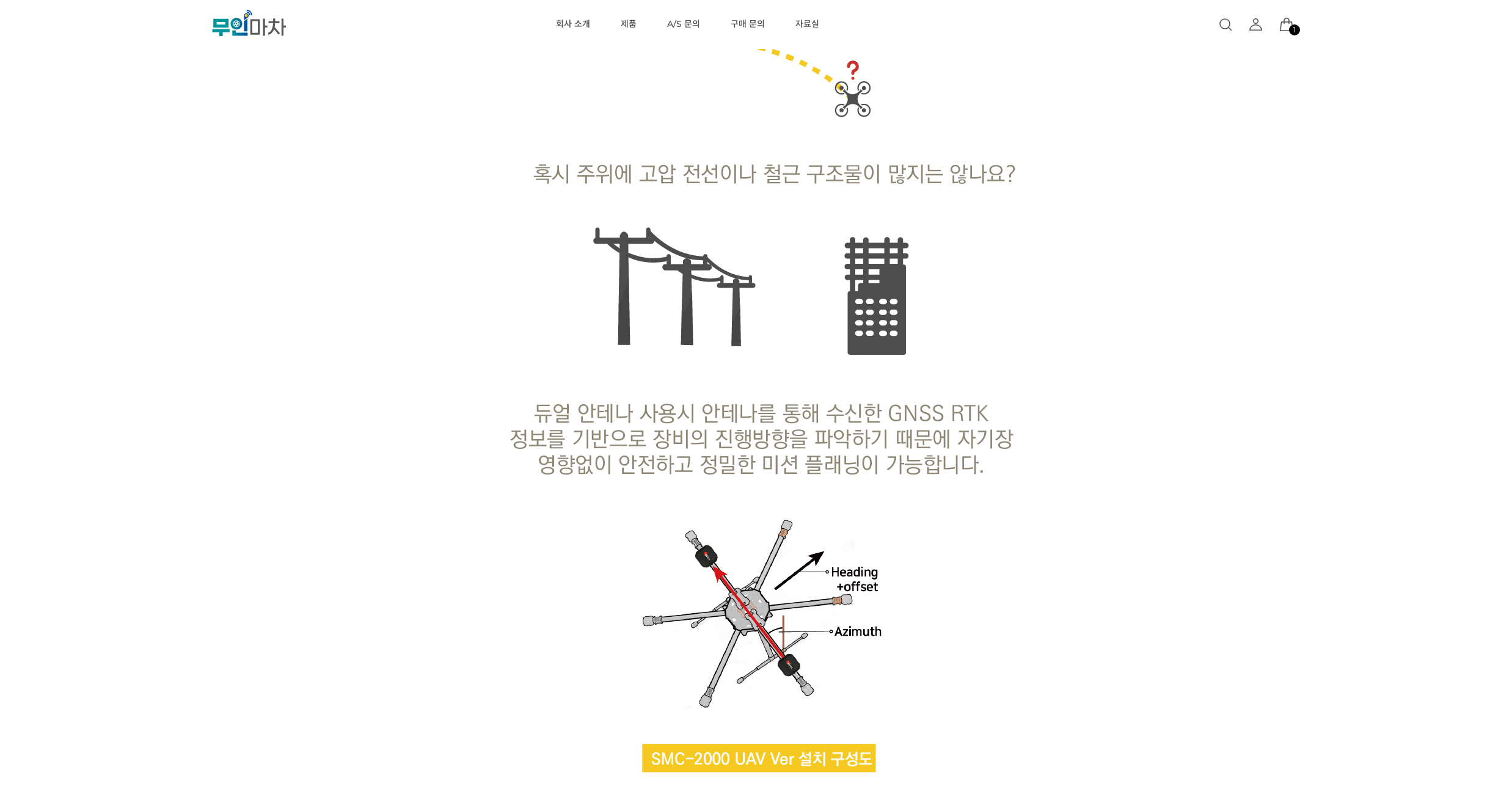
drag, startPoint x: 170, startPoint y: 156, endPoint x: 170, endPoint y: 144, distance: 12.0
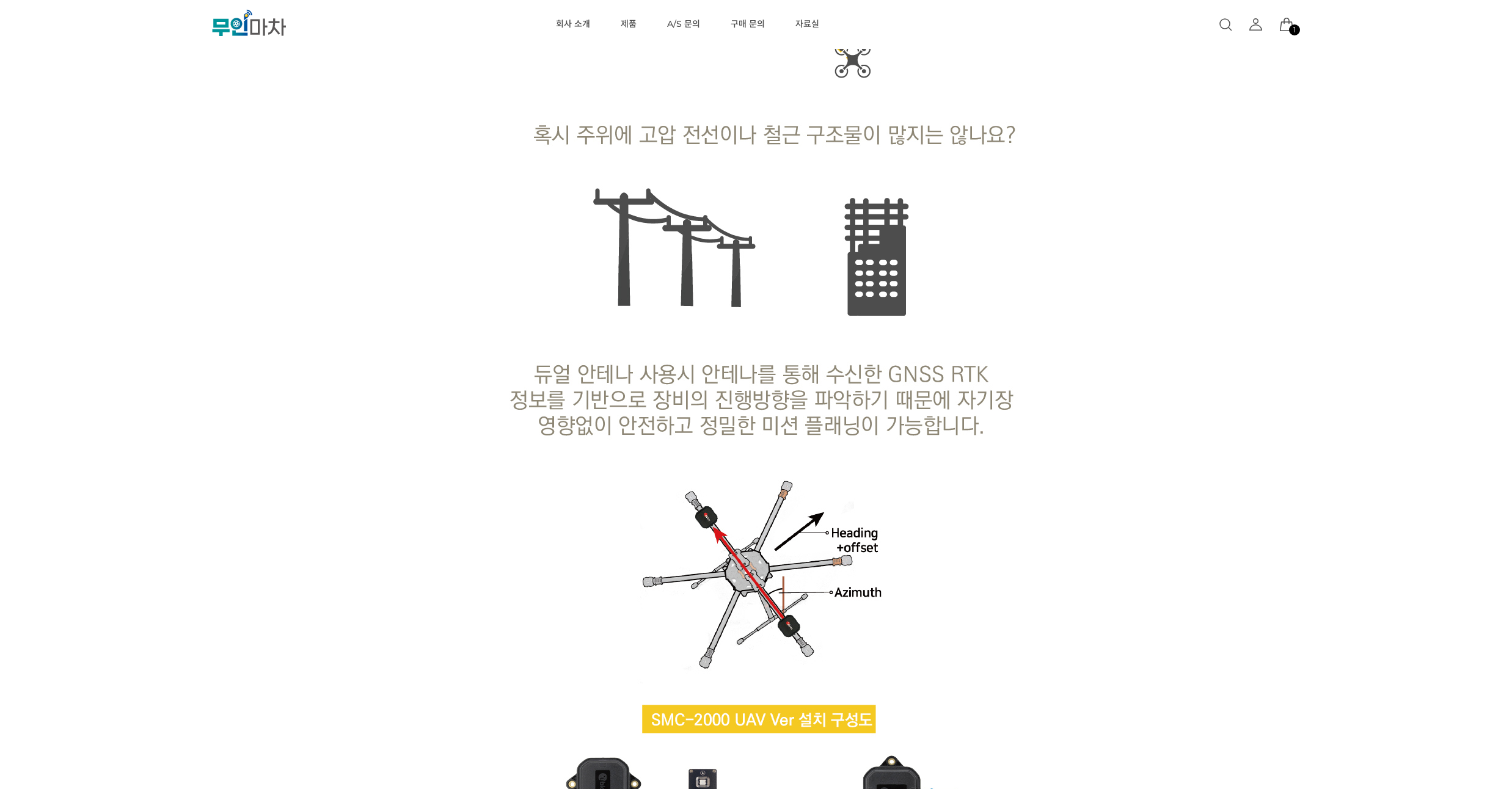
scroll to position [1392, 0]
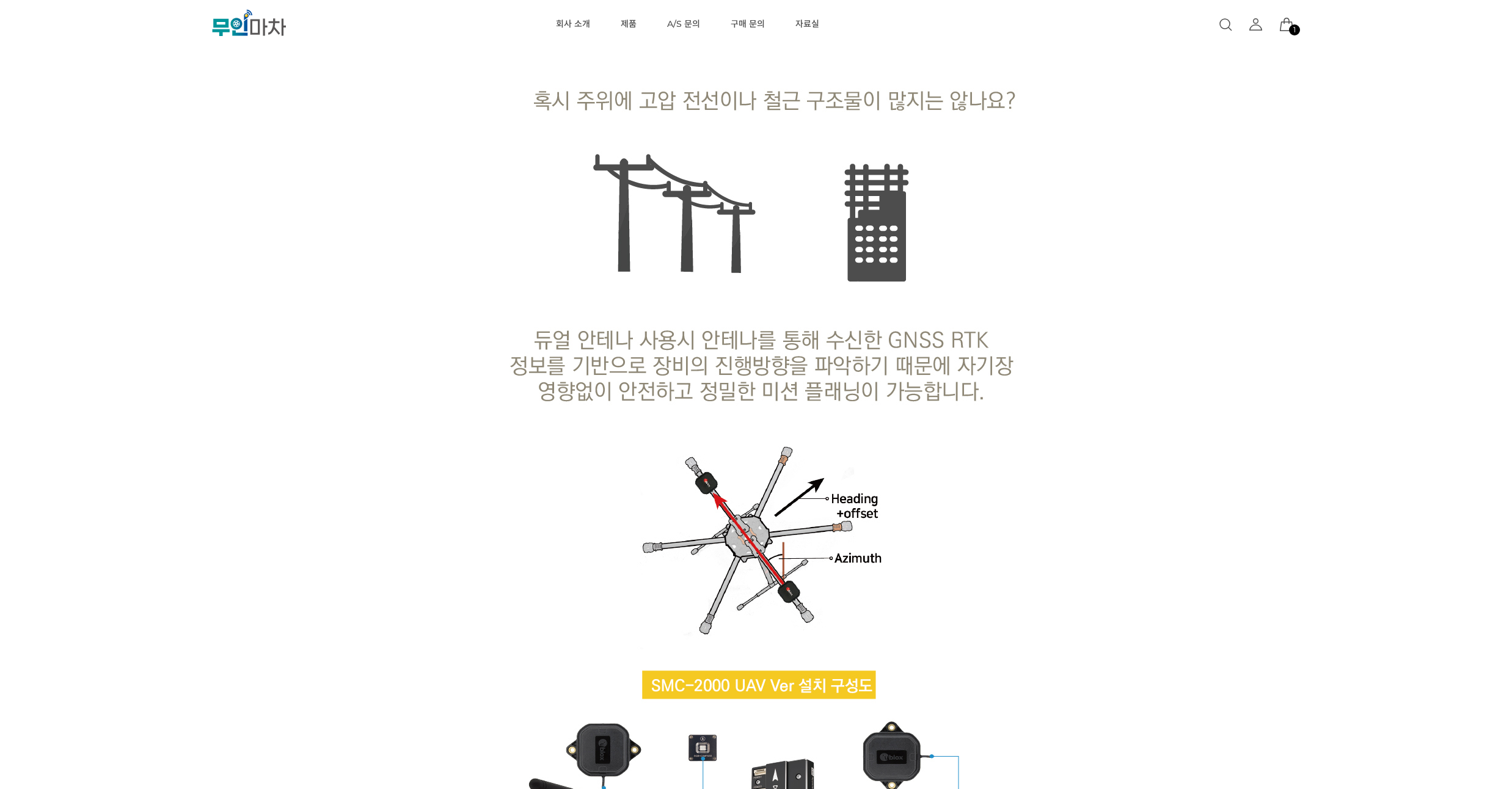
drag, startPoint x: 170, startPoint y: 144, endPoint x: 173, endPoint y: 118, distance: 26.2
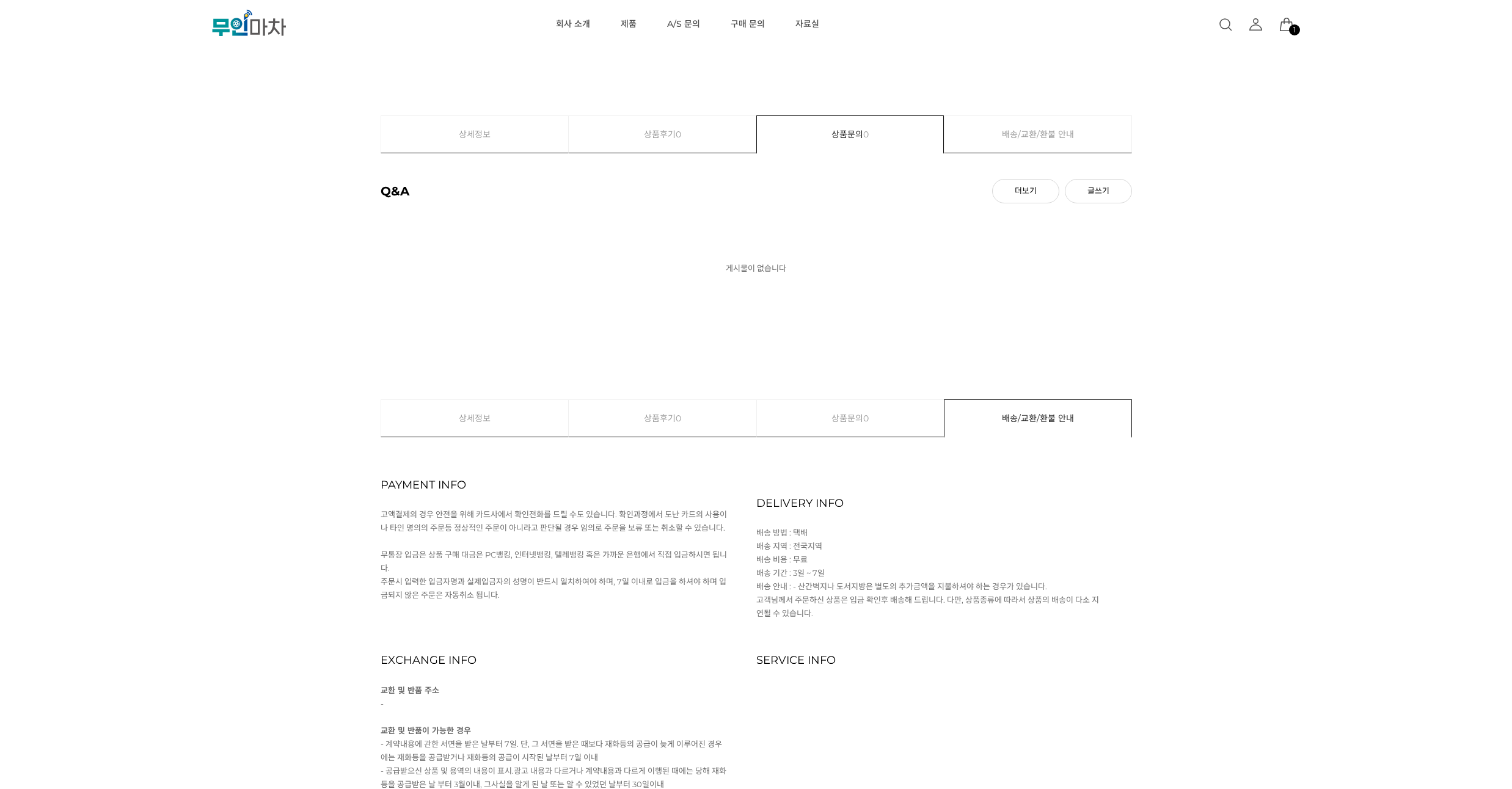
scroll to position [4030, 0]
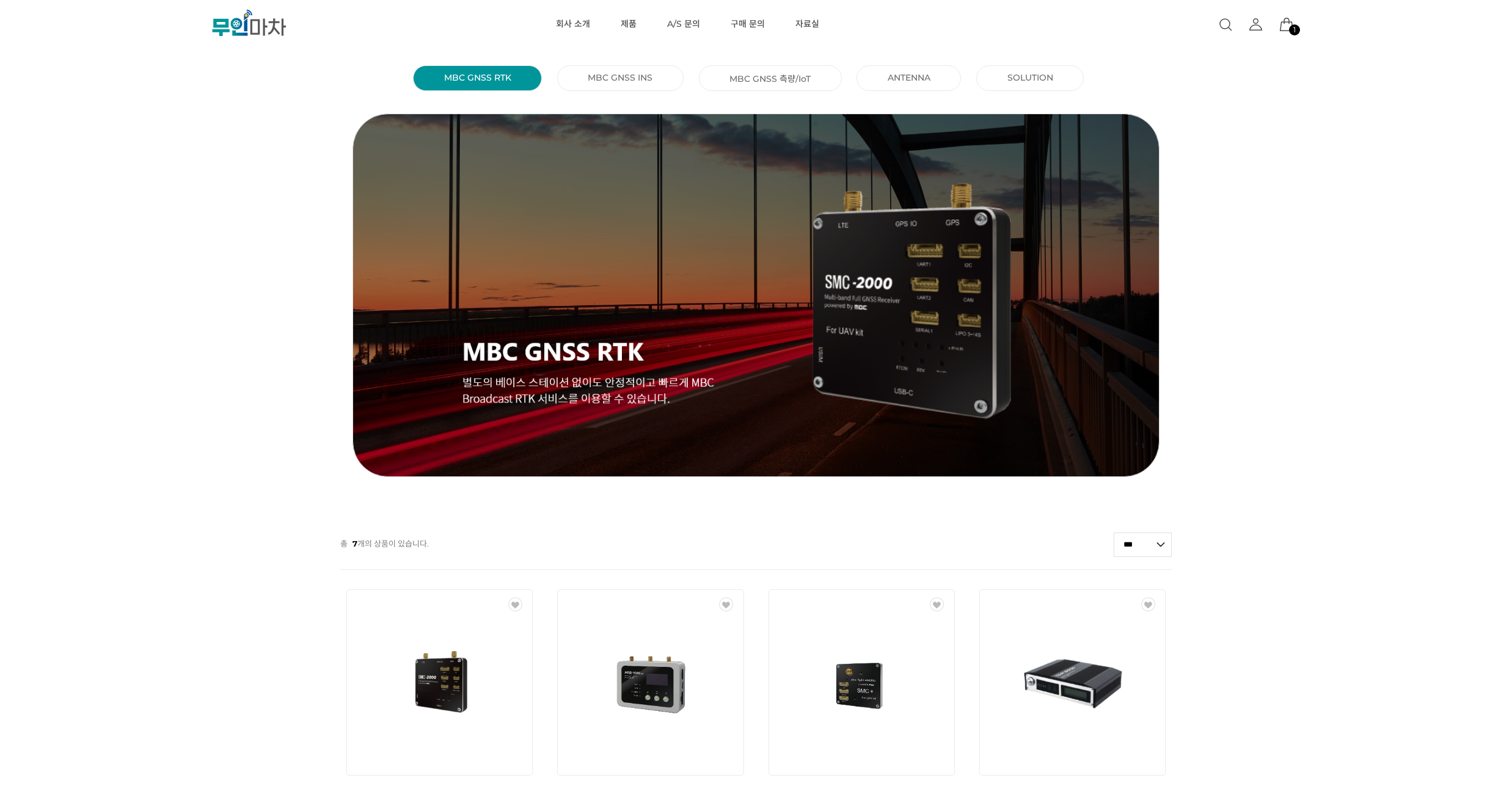
click at [652, 88] on li "MBC GNSS INS ()" at bounding box center [620, 78] width 127 height 26
click at [652, 81] on link "MBC GNSS INS ()" at bounding box center [620, 77] width 65 height 11
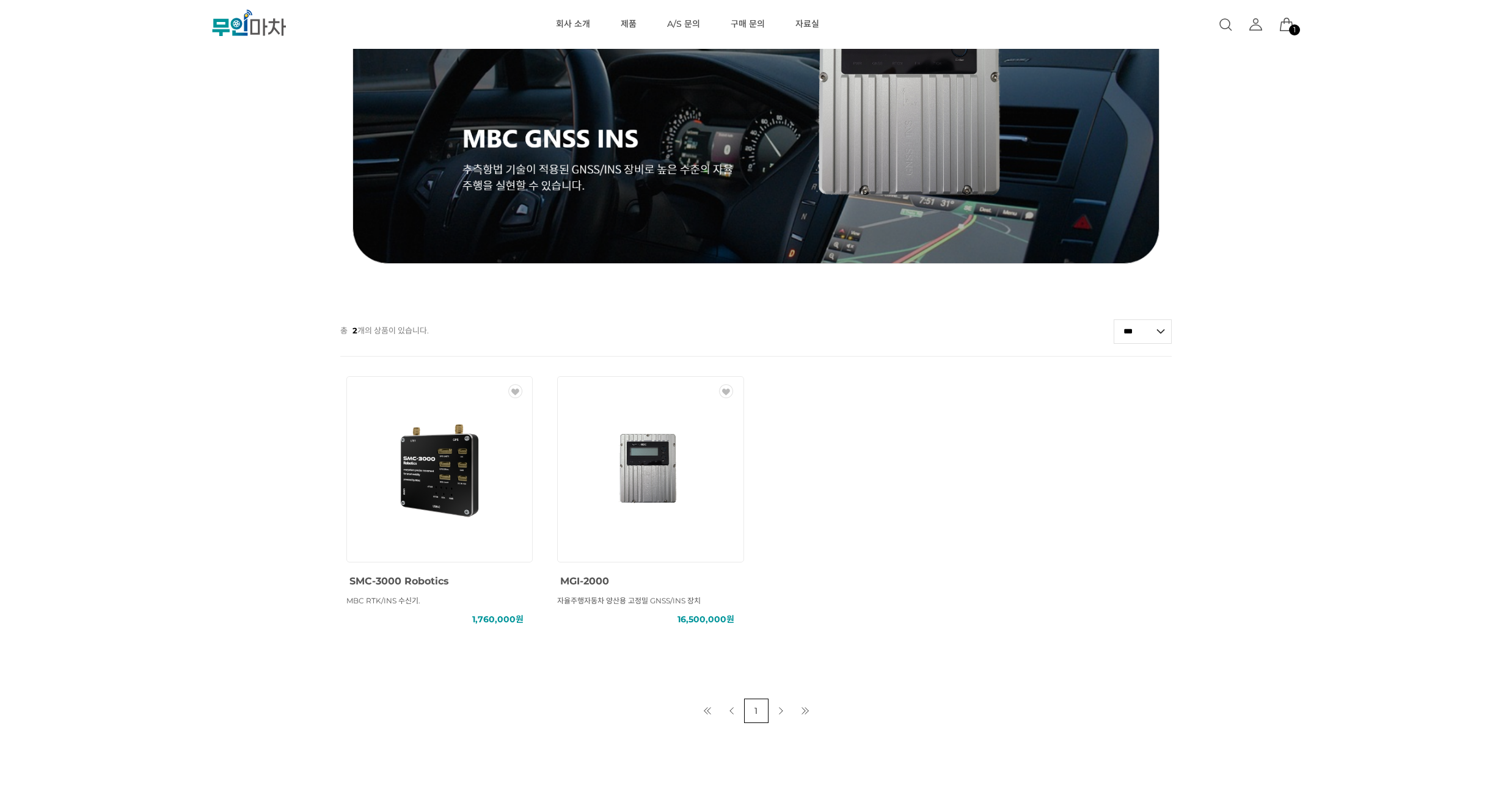
scroll to position [368, 0]
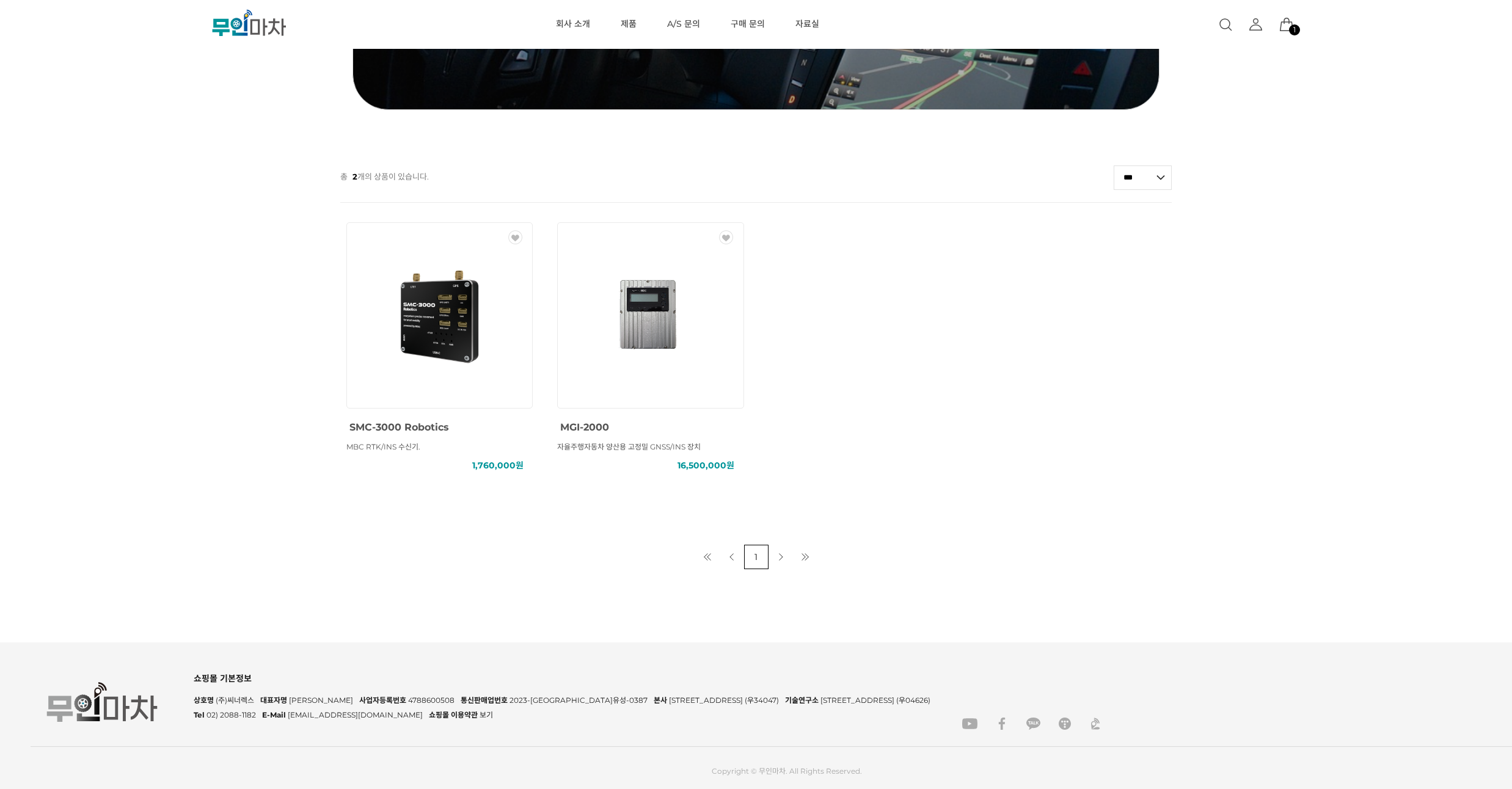
click at [418, 305] on img at bounding box center [439, 315] width 110 height 110
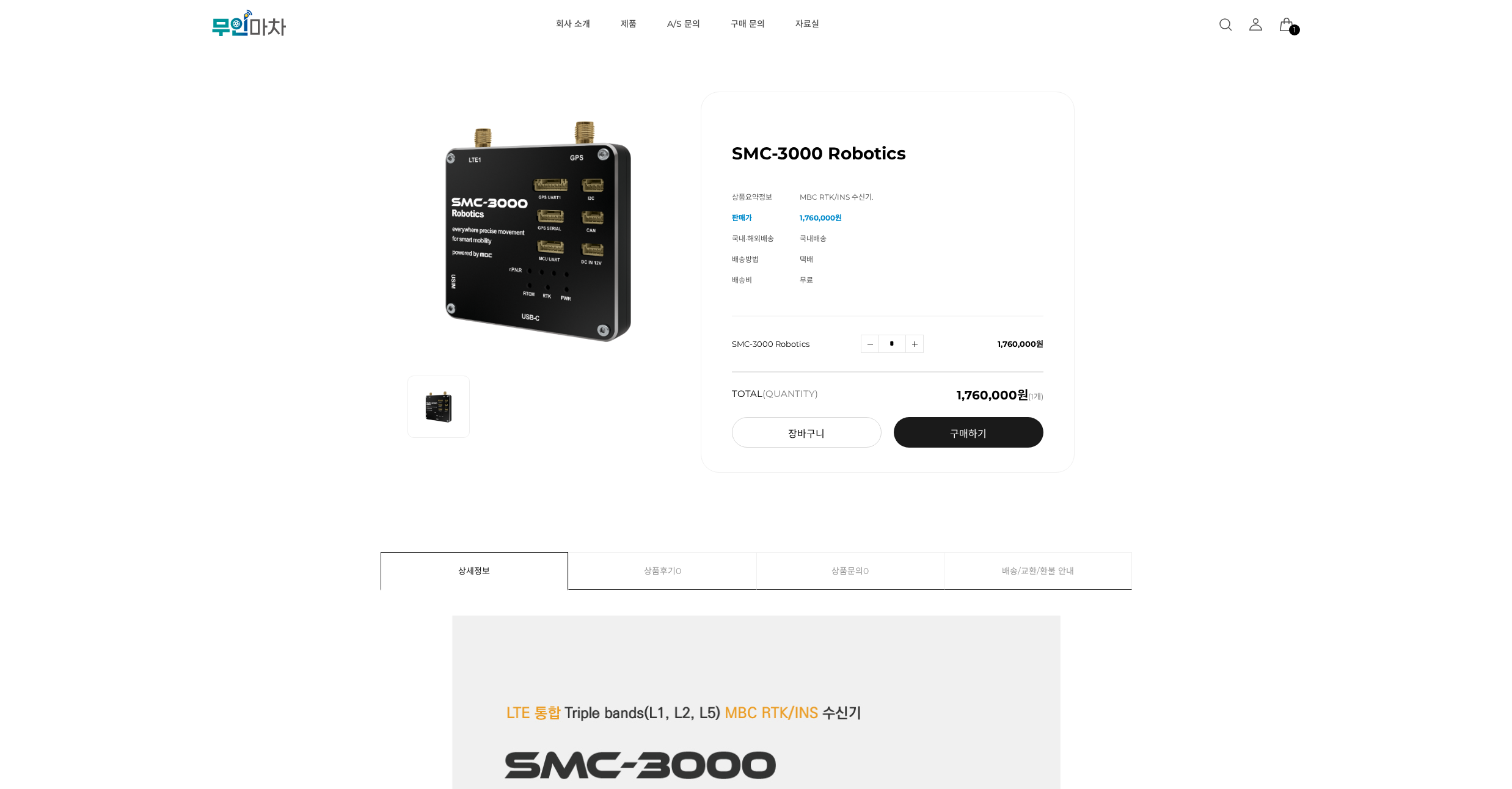
drag, startPoint x: 110, startPoint y: 257, endPoint x: 101, endPoint y: 221, distance: 37.1
click at [101, 221] on div "SMC-3000 Robotics (해외배송 가능상품) 기본 정보 상품명 SMC-3000 Robotics 상품요약정보 MBC RTK/INS 수신…" at bounding box center [756, 282] width 1361 height 442
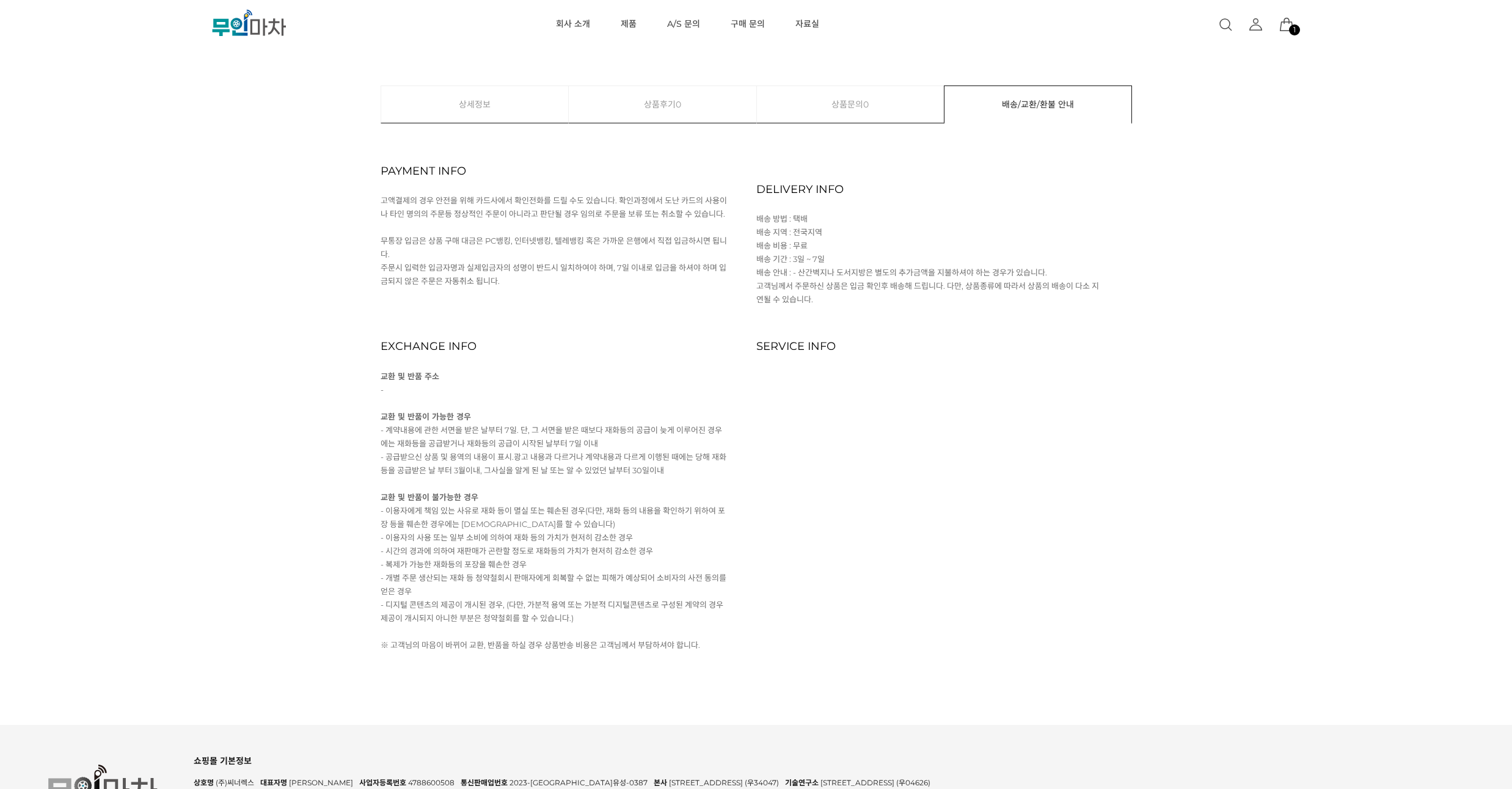
scroll to position [5956, 0]
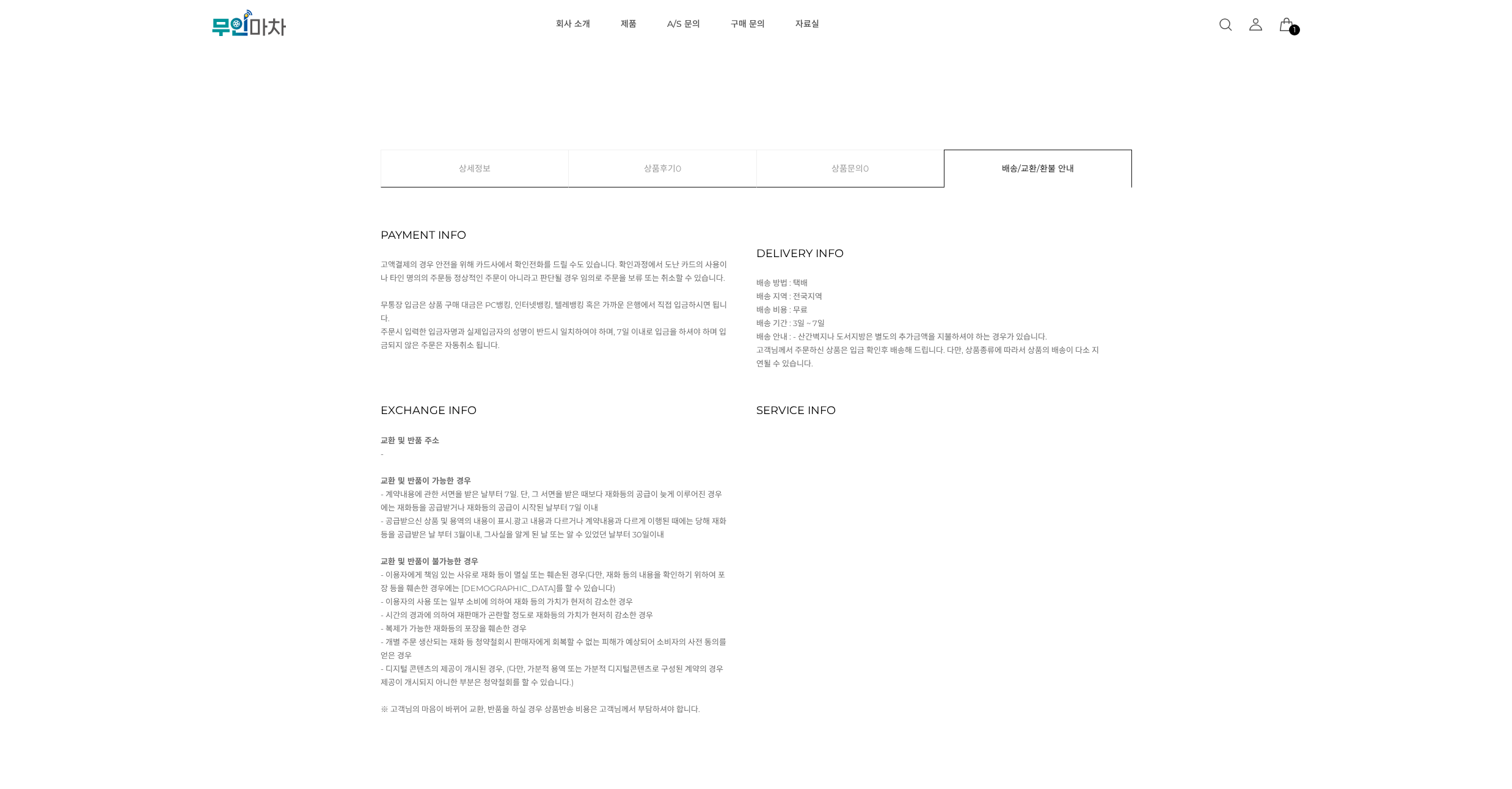
drag, startPoint x: 101, startPoint y: 220, endPoint x: 104, endPoint y: 187, distance: 33.1
drag, startPoint x: 96, startPoint y: 235, endPoint x: 104, endPoint y: 187, distance: 48.7
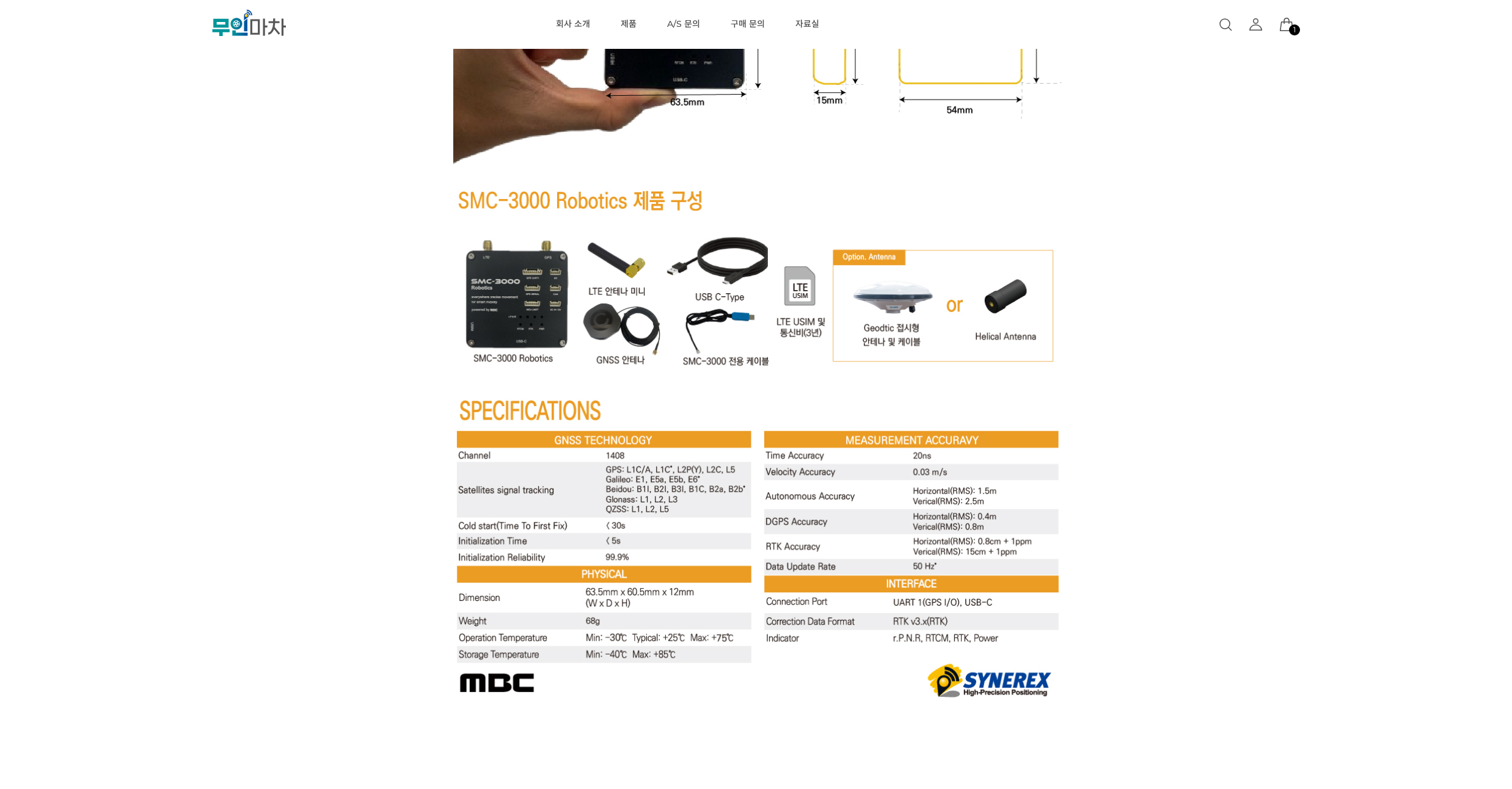
scroll to position [4710, 0]
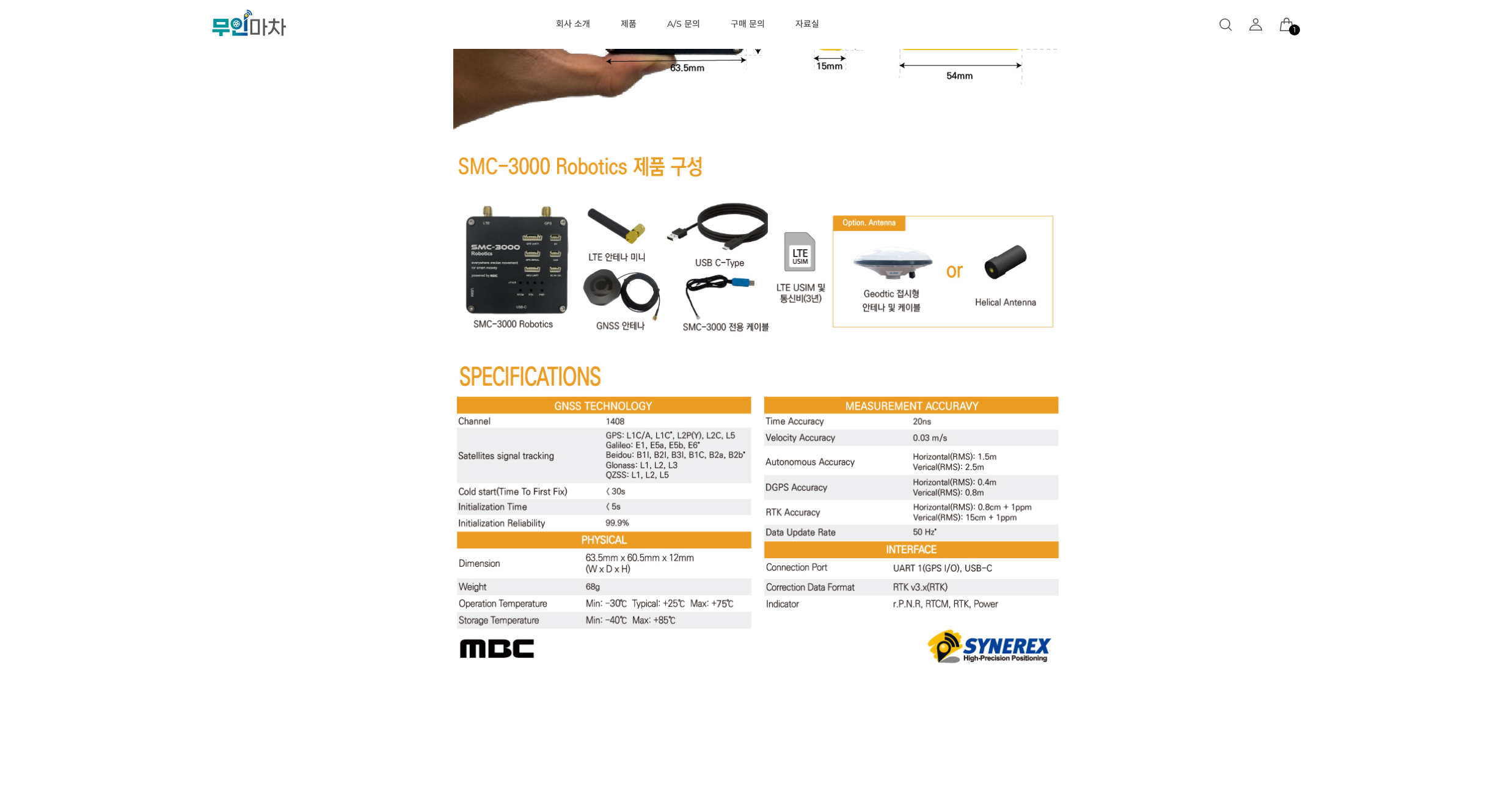
drag, startPoint x: 87, startPoint y: 202, endPoint x: 90, endPoint y: 191, distance: 11.4
drag, startPoint x: 89, startPoint y: 199, endPoint x: 102, endPoint y: 154, distance: 46.8
drag, startPoint x: 104, startPoint y: 207, endPoint x: 108, endPoint y: 180, distance: 27.3
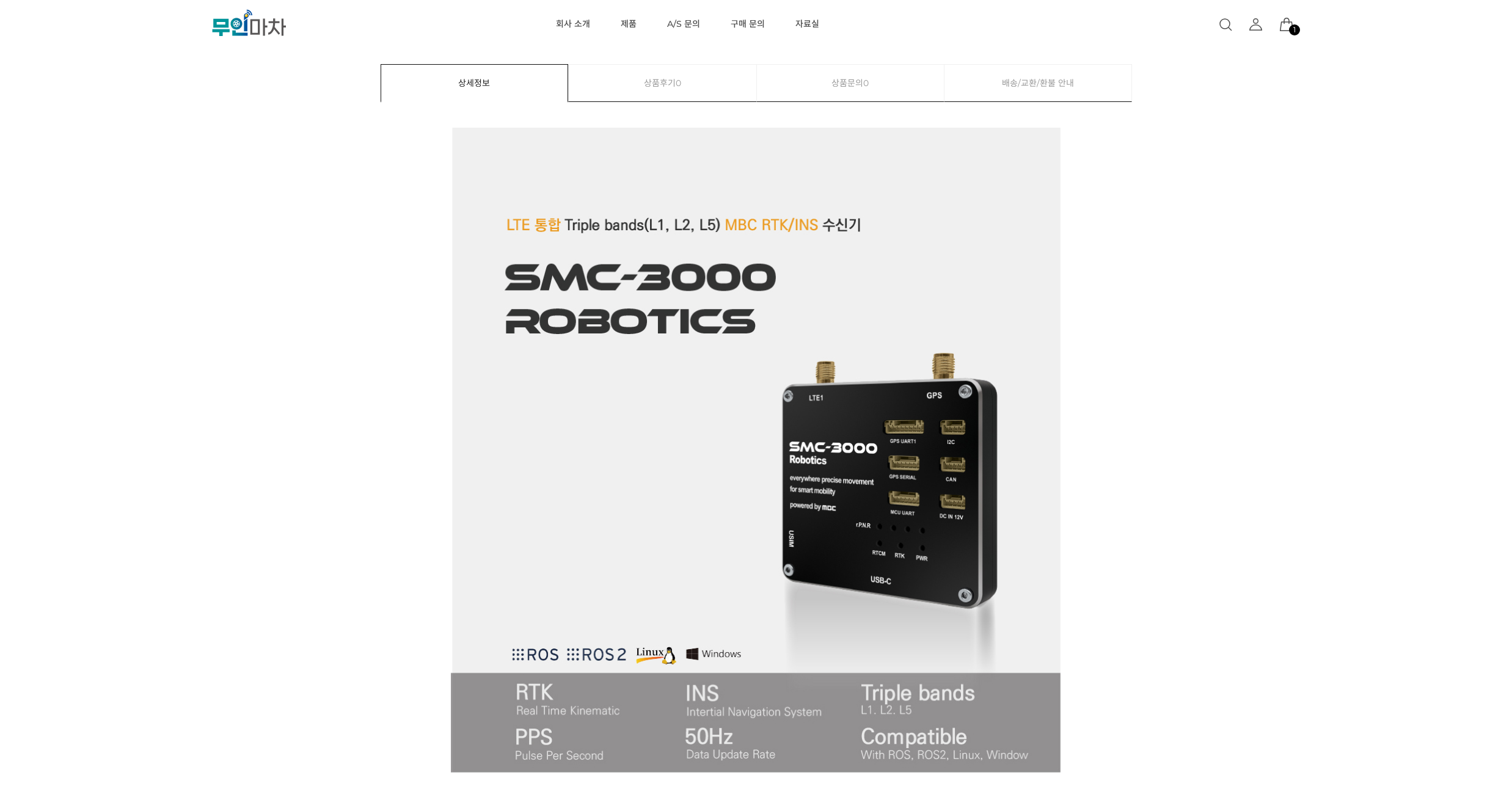
scroll to position [586, 0]
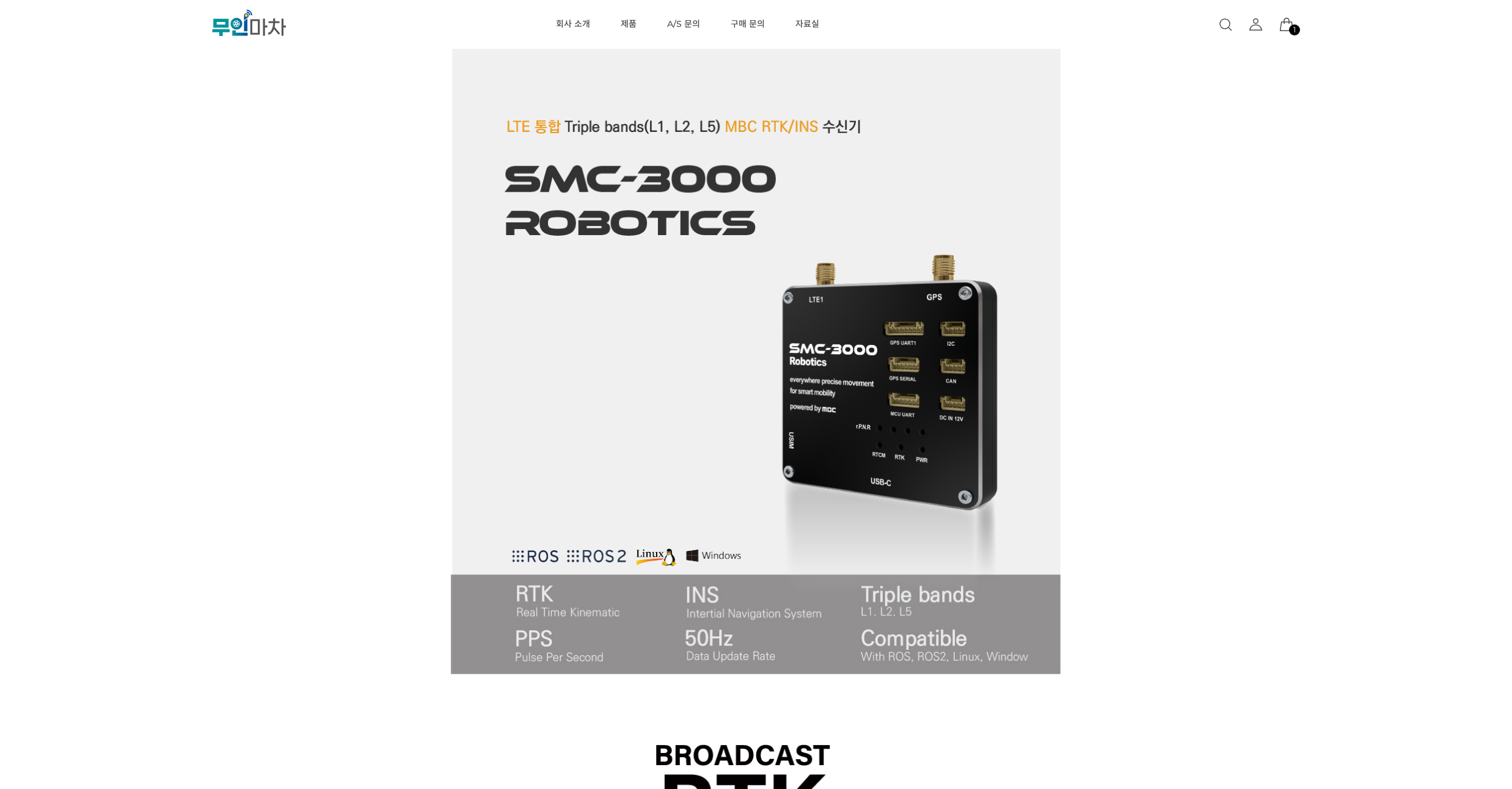
drag, startPoint x: 108, startPoint y: 180, endPoint x: 114, endPoint y: 158, distance: 22.8
drag, startPoint x: 504, startPoint y: 253, endPoint x: 497, endPoint y: 244, distance: 11.4
drag, startPoint x: 519, startPoint y: 300, endPoint x: 321, endPoint y: 291, distance: 198.2
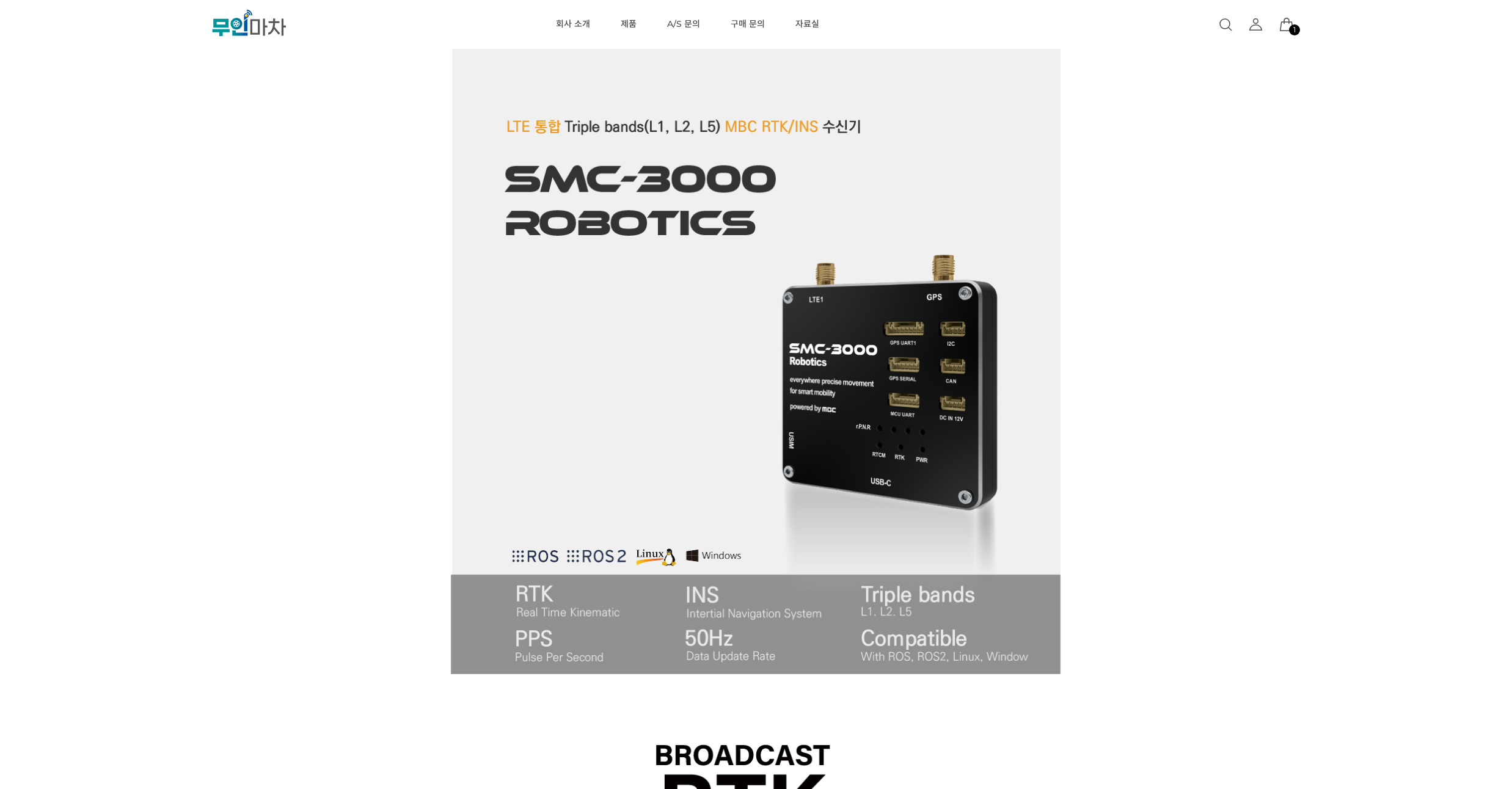
drag, startPoint x: 256, startPoint y: 285, endPoint x: 255, endPoint y: 261, distance: 24.0
drag, startPoint x: 479, startPoint y: 282, endPoint x: 324, endPoint y: 252, distance: 157.9
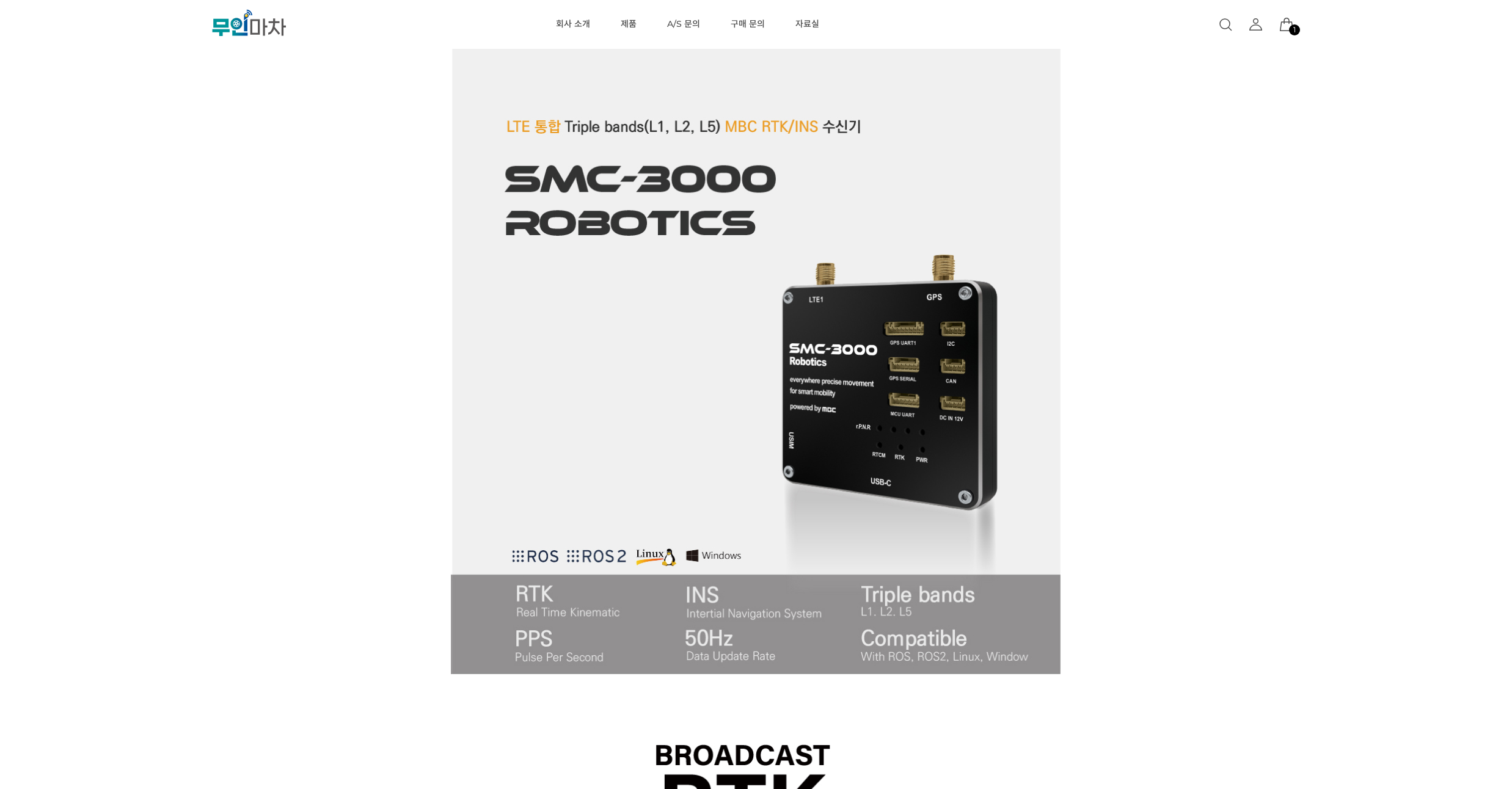
drag, startPoint x: 114, startPoint y: 279, endPoint x: 133, endPoint y: 232, distance: 50.7
drag, startPoint x: 133, startPoint y: 230, endPoint x: 139, endPoint y: 200, distance: 30.6
drag, startPoint x: 147, startPoint y: 198, endPoint x: 161, endPoint y: 165, distance: 35.8
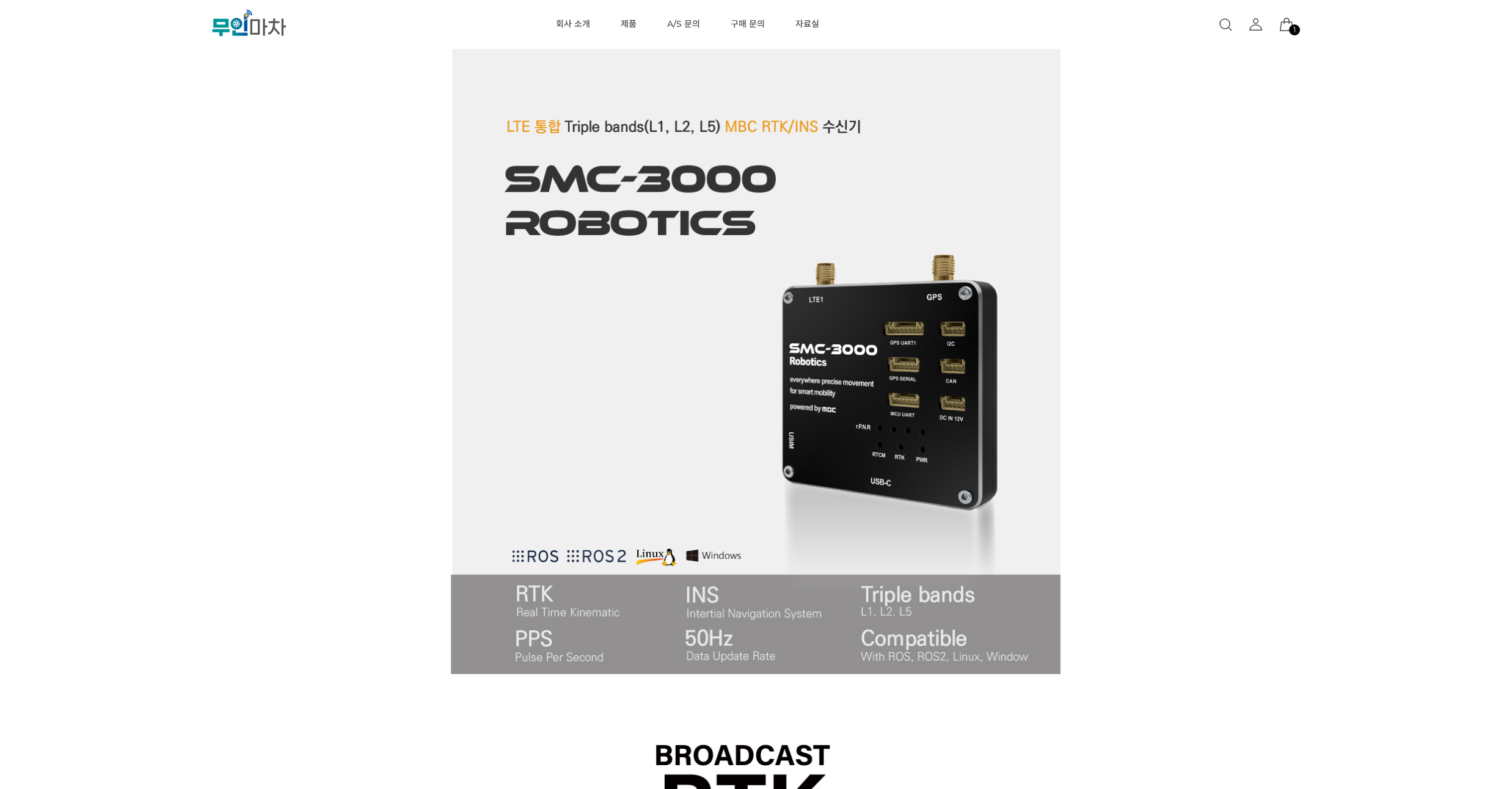
drag, startPoint x: 161, startPoint y: 165, endPoint x: 180, endPoint y: 132, distance: 38.1
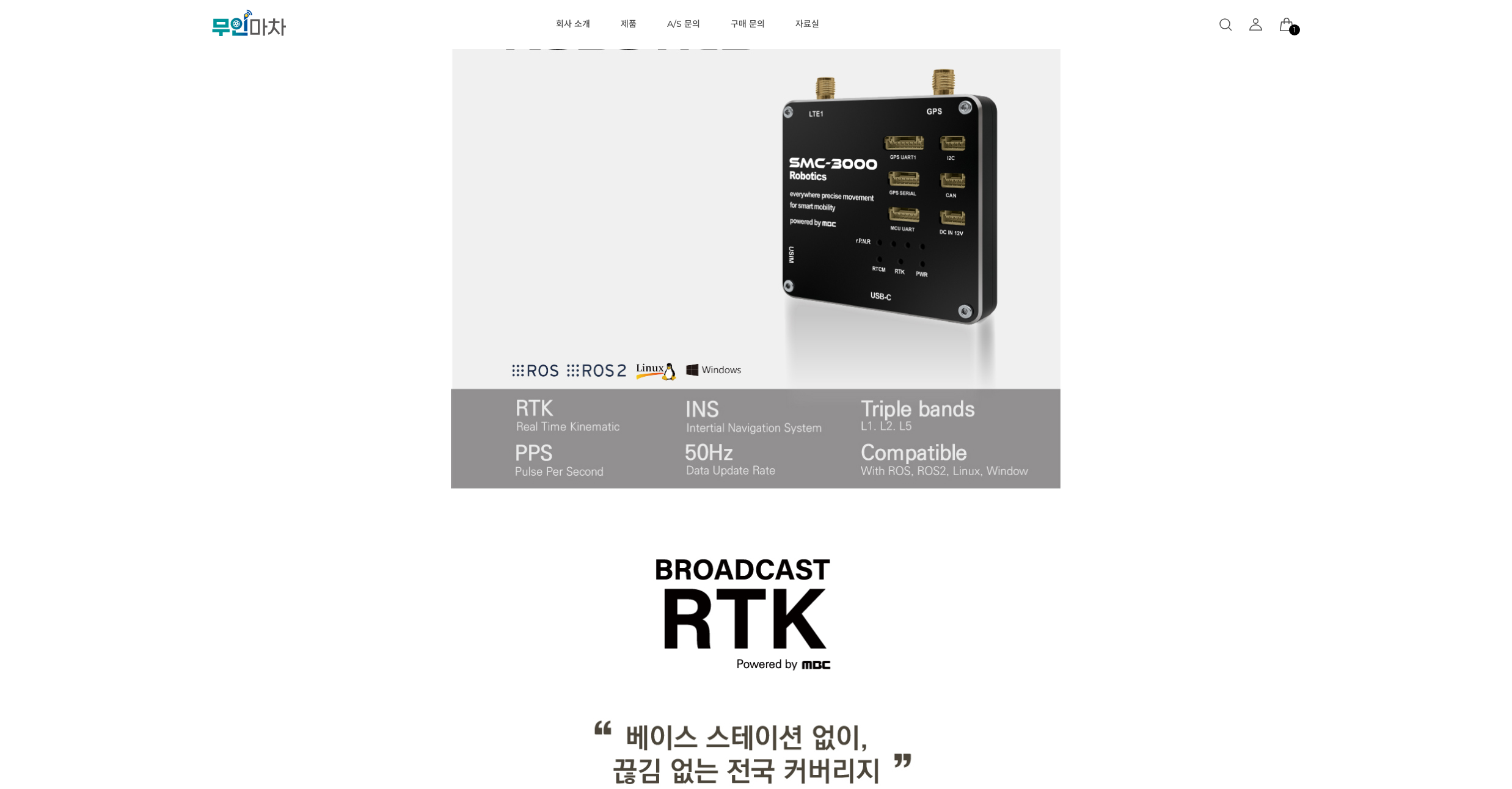
scroll to position [806, 0]
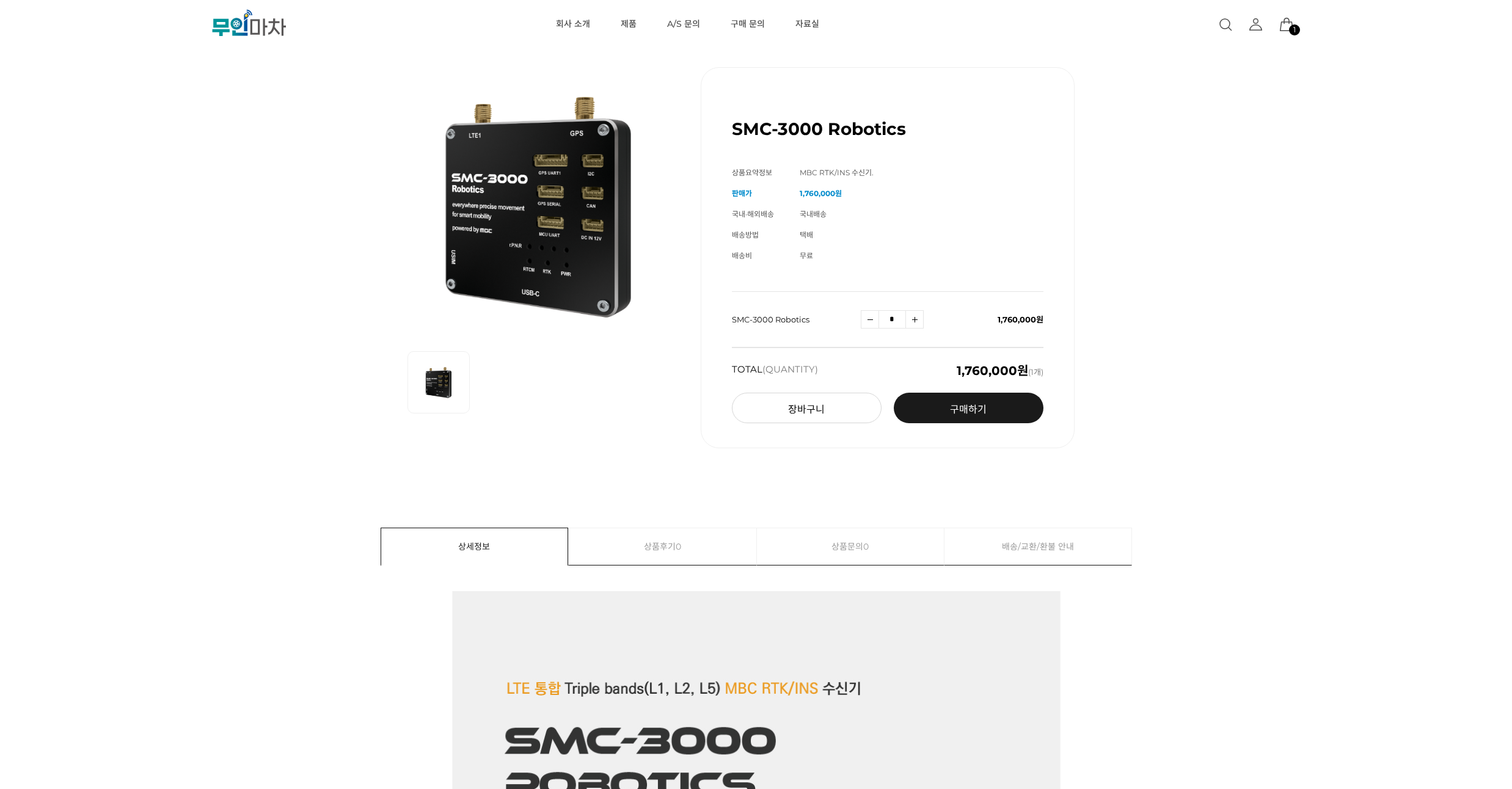
scroll to position [0, 0]
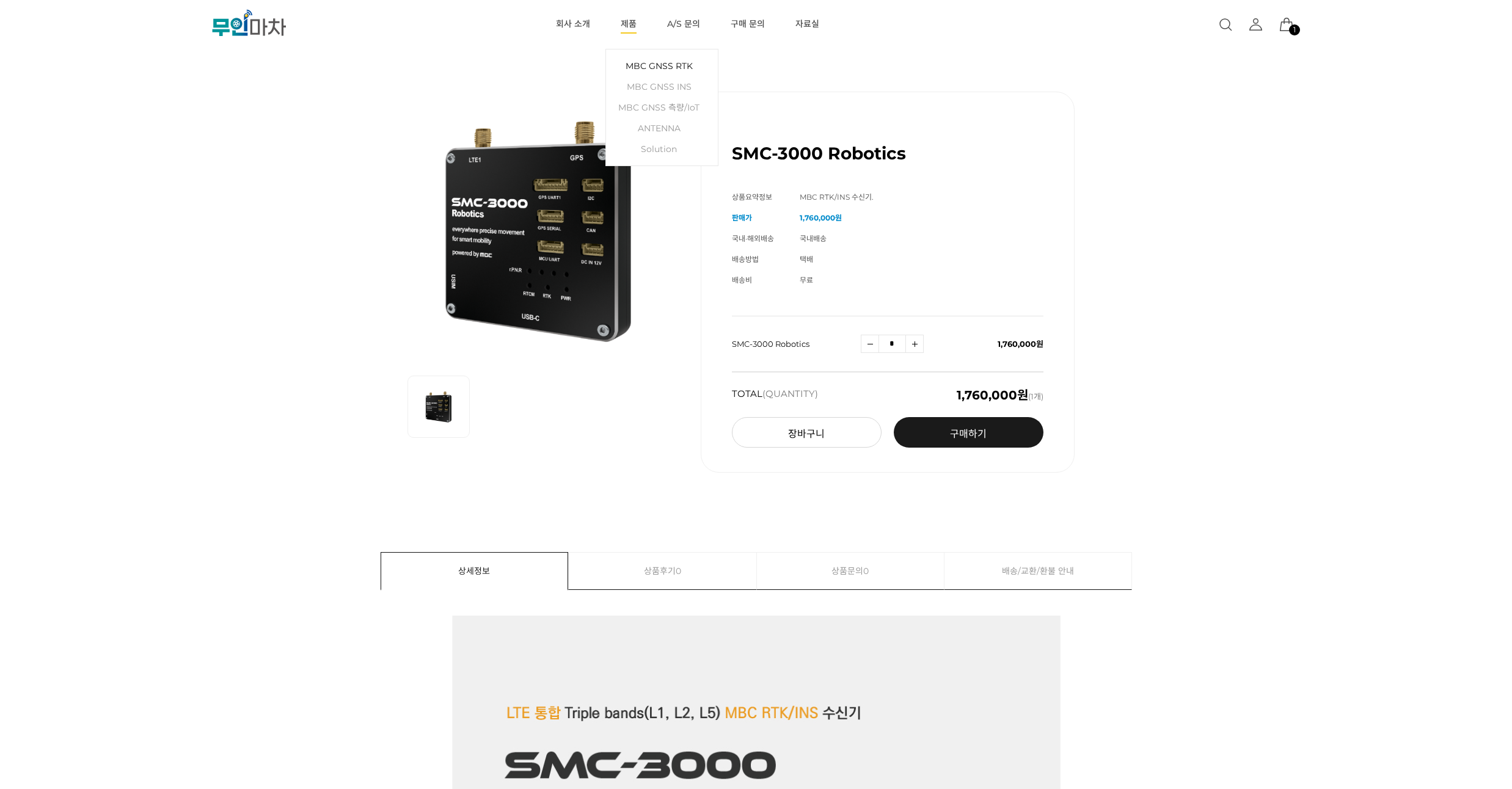
click at [626, 63] on link "MBC GNSS RTK" at bounding box center [662, 66] width 100 height 21
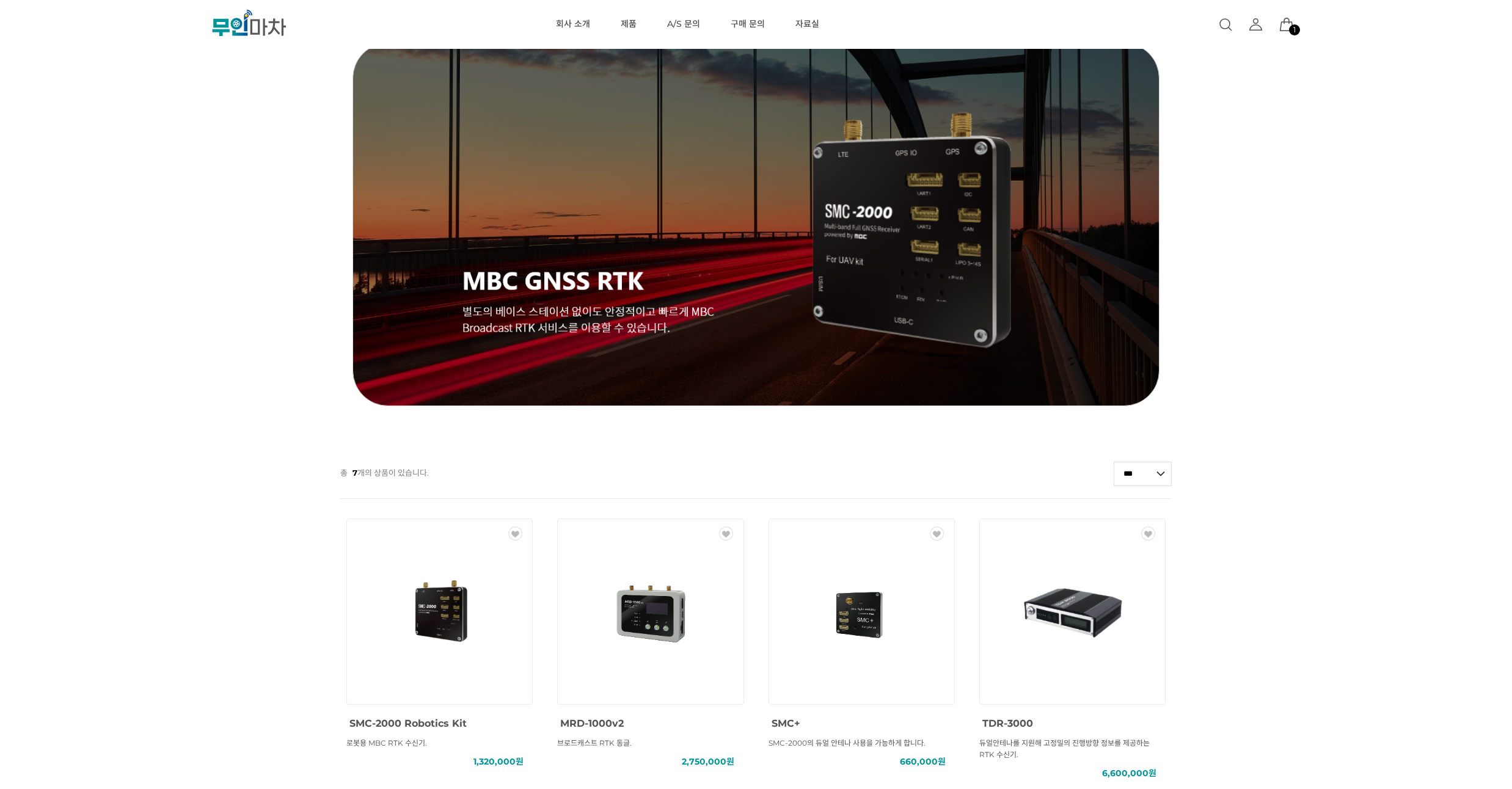
scroll to position [440, 0]
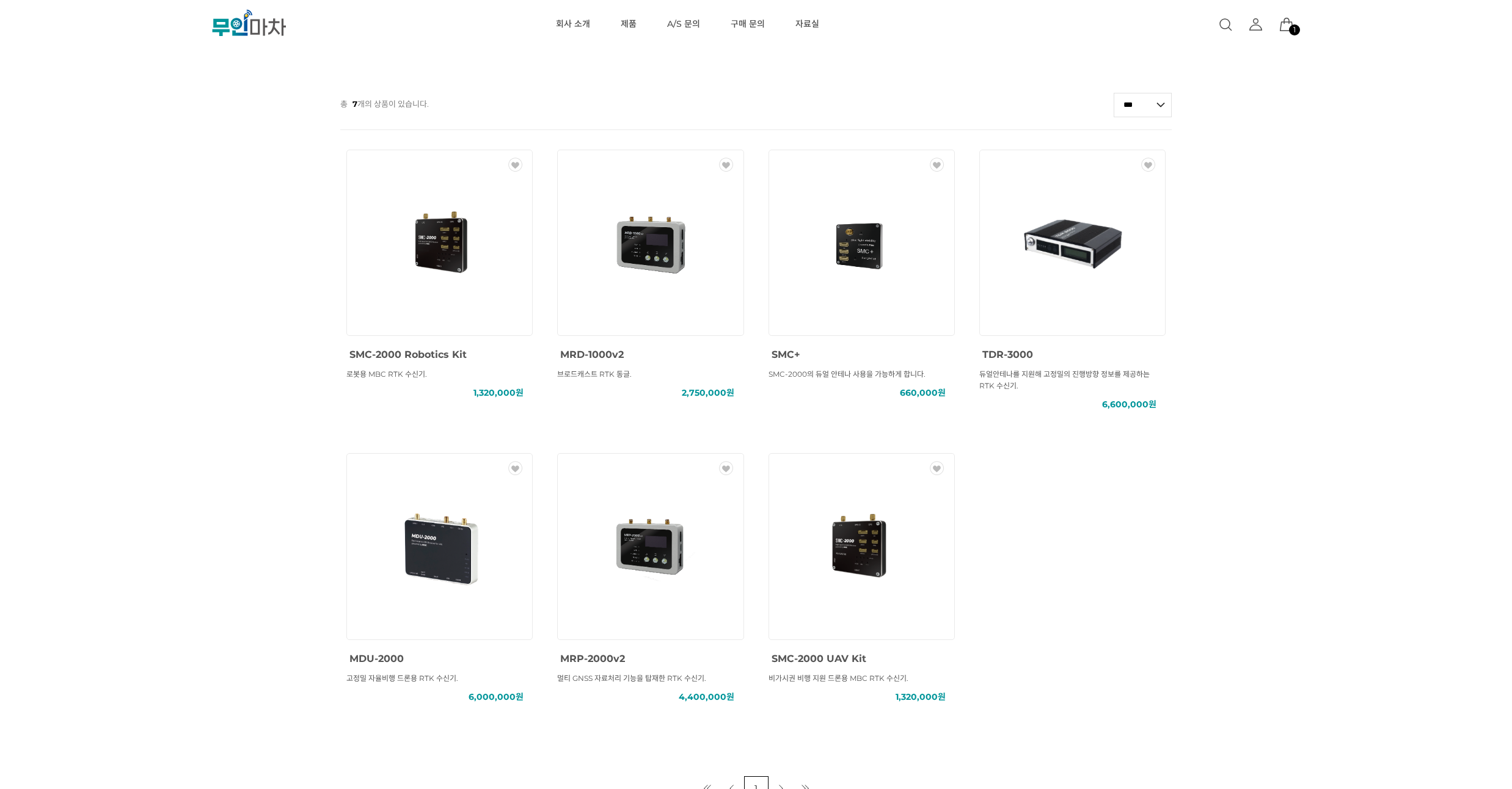
drag, startPoint x: 83, startPoint y: 170, endPoint x: 80, endPoint y: 149, distance: 21.2
click at [80, 149] on div "MBC GNSS RTK () MBC GNSS INS () MBC GNSS 측량/IoT () ANTENNA () SOLUTION () 총 7 개…" at bounding box center [756, 211] width 1512 height 1179
drag, startPoint x: 80, startPoint y: 149, endPoint x: 80, endPoint y: 133, distance: 16.0
click at [80, 133] on div "MBC GNSS RTK () MBC GNSS INS () MBC GNSS 측량/IoT () ANTENNA () SOLUTION () 총 7 개…" at bounding box center [756, 211] width 1512 height 1179
drag, startPoint x: 80, startPoint y: 133, endPoint x: 82, endPoint y: 114, distance: 19.1
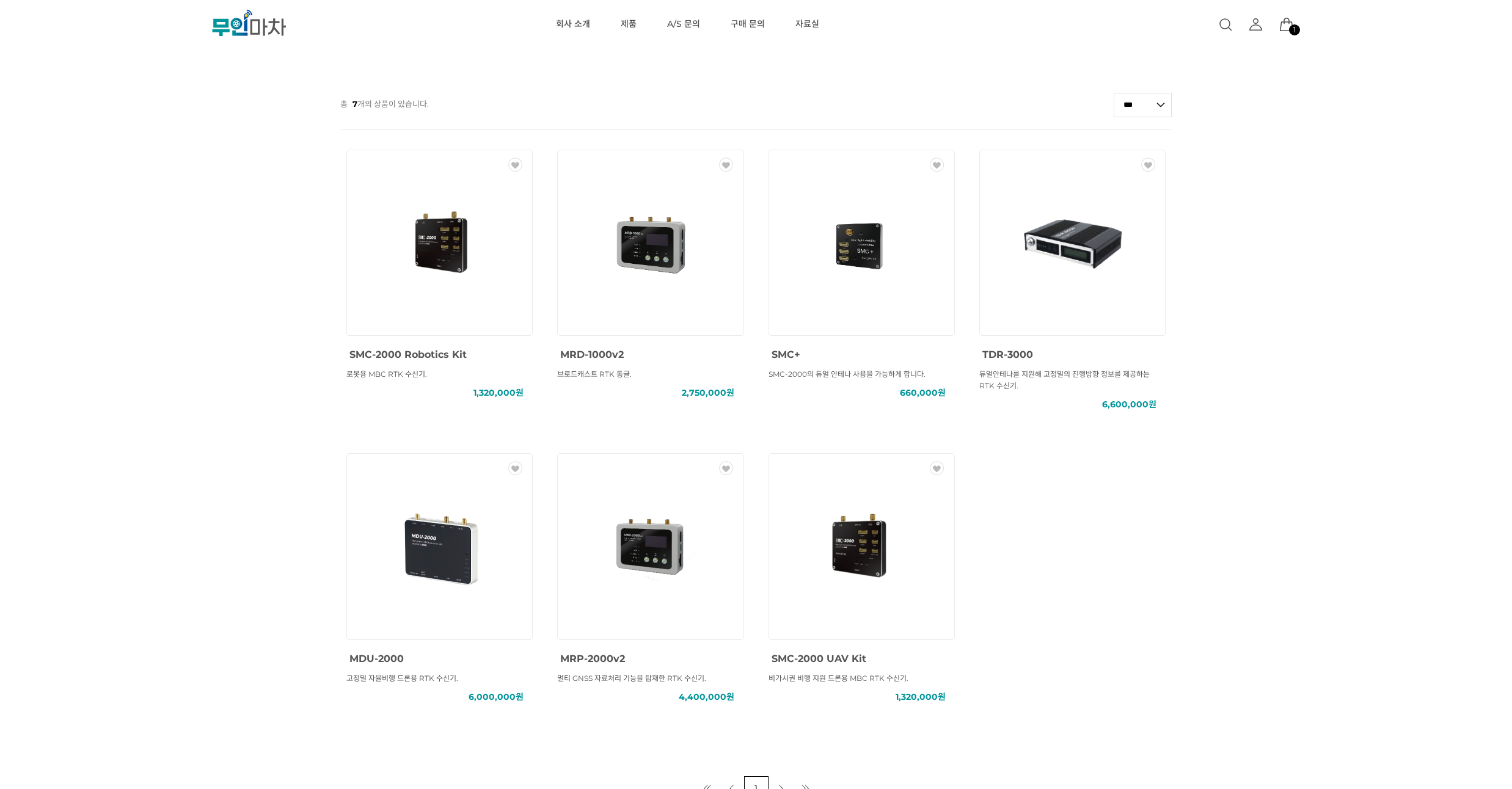
click at [82, 114] on div "MBC GNSS RTK () MBC GNSS INS () MBC GNSS 측량/IoT () ANTENNA () SOLUTION () 총 7 개…" at bounding box center [756, 211] width 1512 height 1179
drag, startPoint x: 59, startPoint y: 164, endPoint x: 58, endPoint y: 141, distance: 23.0
click at [58, 141] on div "MBC GNSS RTK () MBC GNSS INS () MBC GNSS 측량/IoT () ANTENNA () SOLUTION () 총 7 개…" at bounding box center [756, 211] width 1512 height 1179
click at [1281, 30] on icon at bounding box center [1286, 24] width 15 height 15
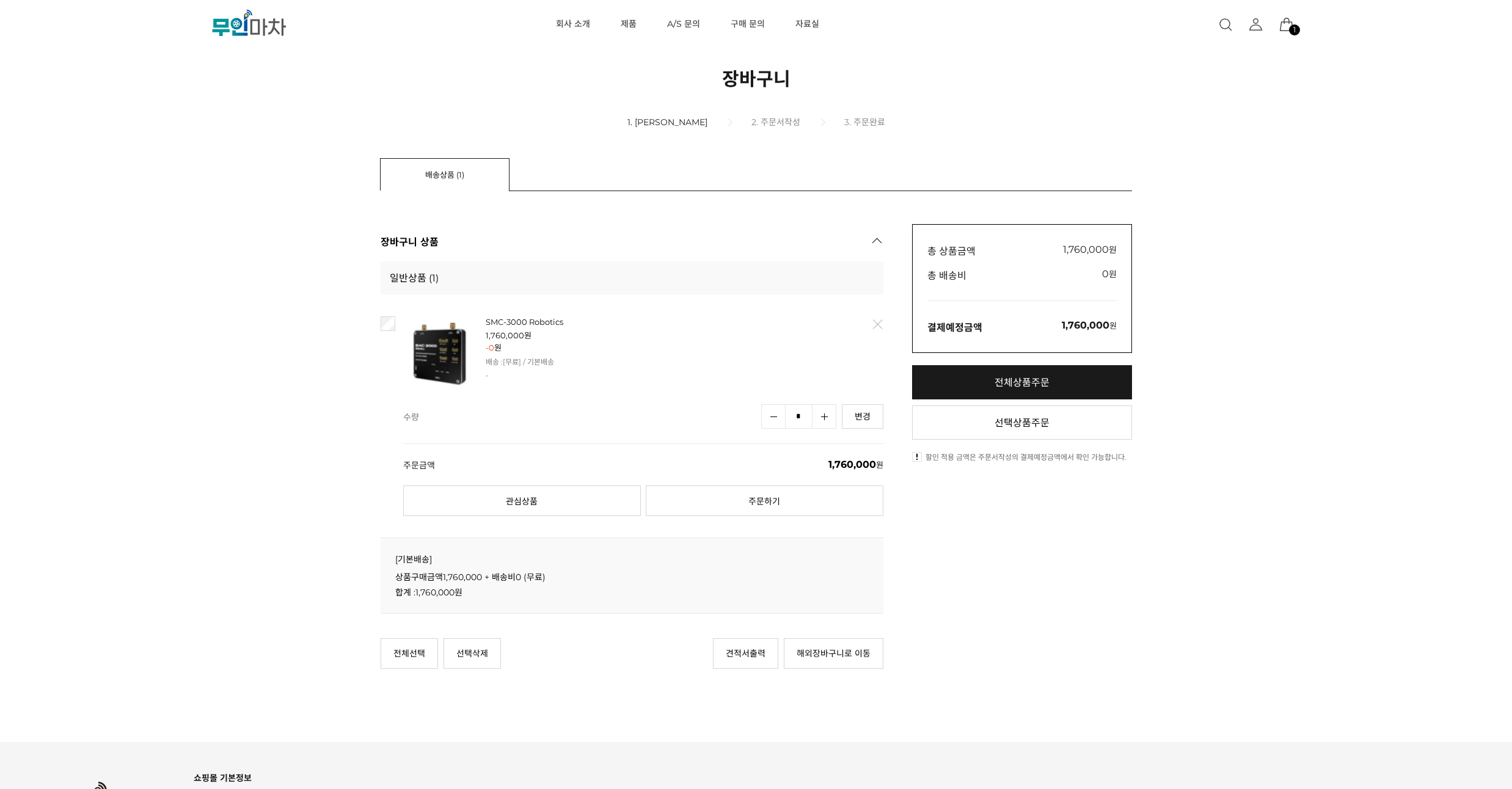
click at [816, 415] on link "수량증가" at bounding box center [824, 416] width 24 height 24
type input "*"
click at [877, 322] on link "삭제" at bounding box center [876, 324] width 26 height 26
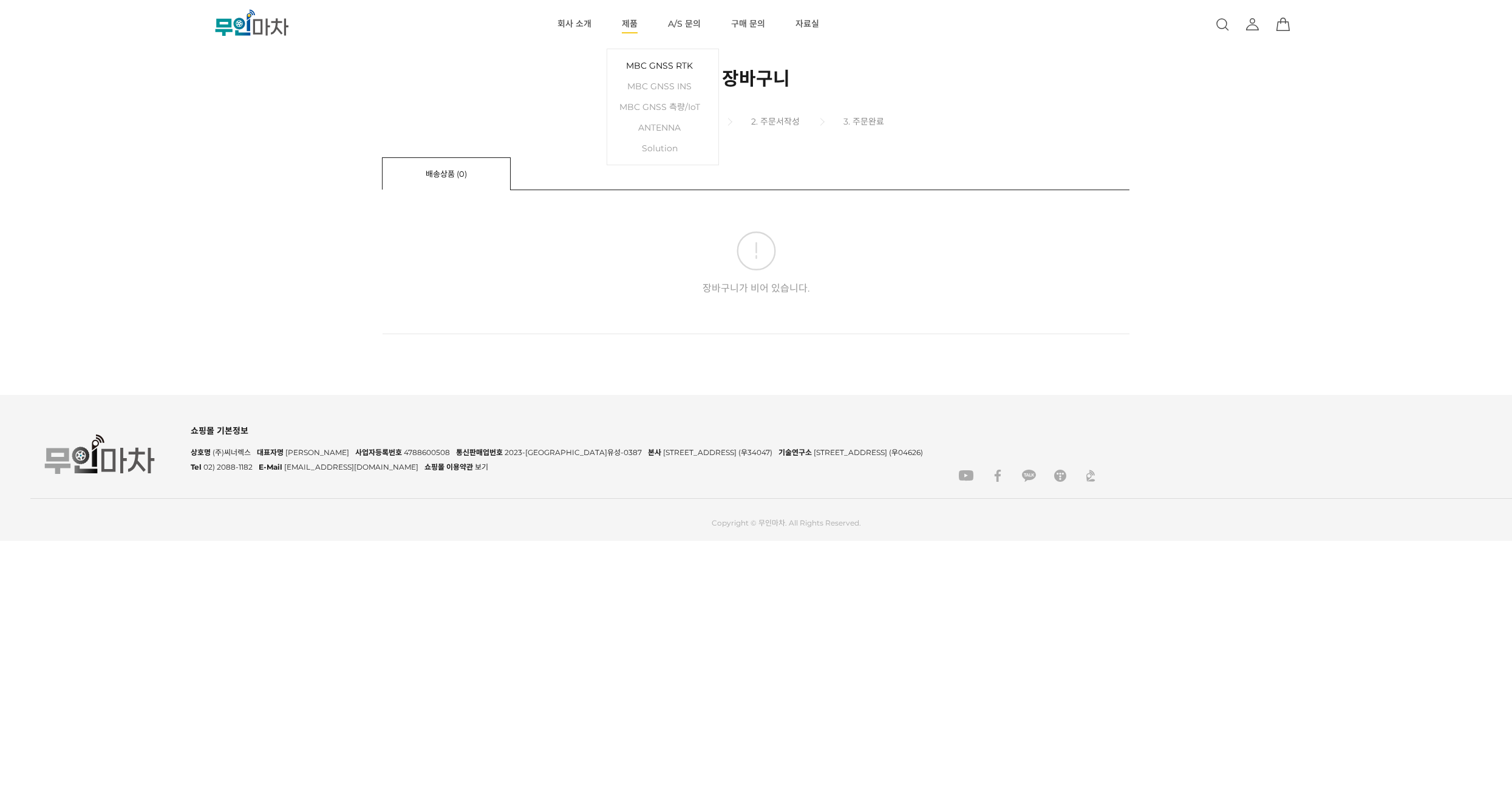
click at [627, 62] on link "MBC GNSS RTK" at bounding box center [663, 66] width 99 height 21
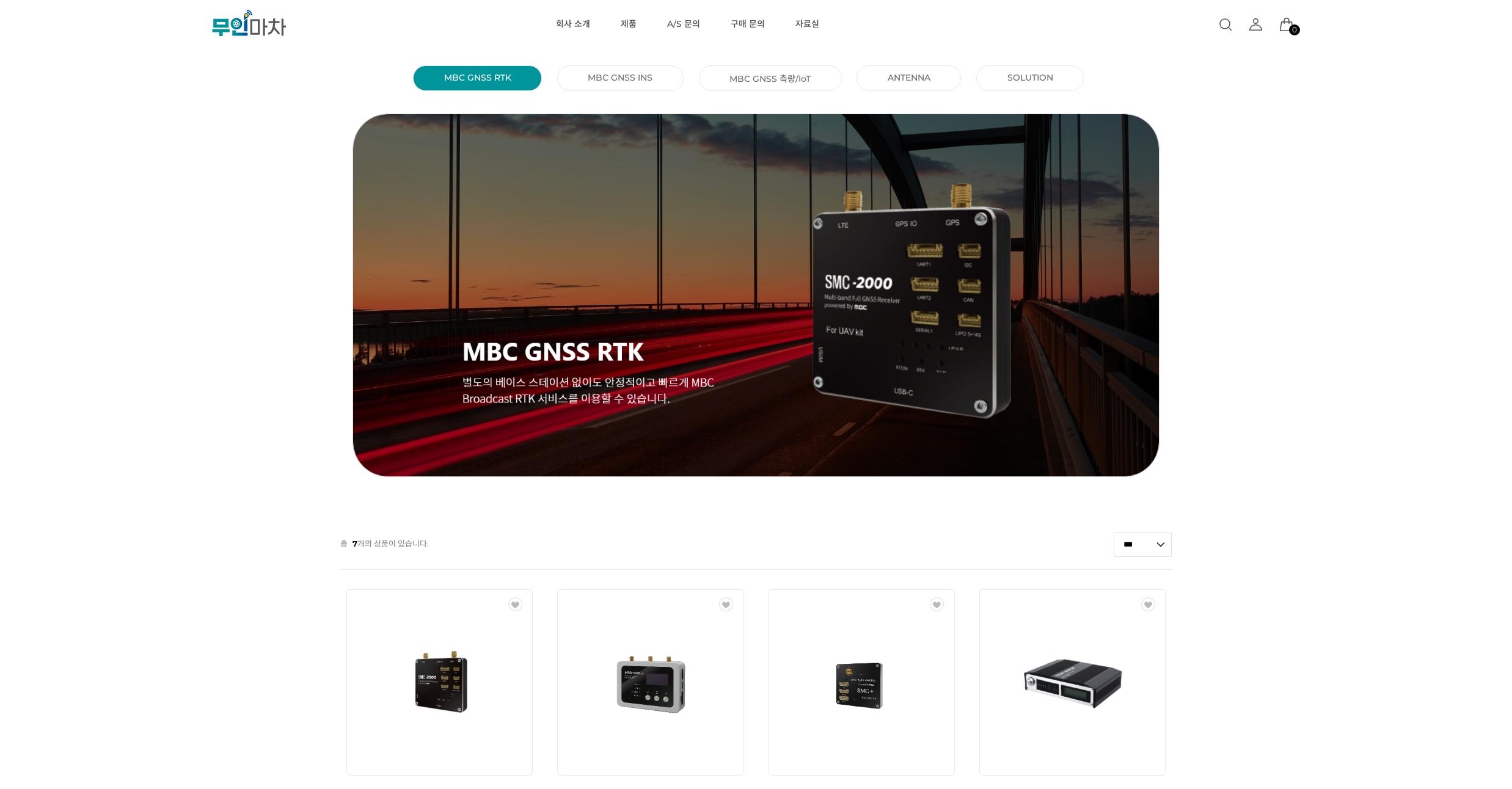
drag, startPoint x: 185, startPoint y: 246, endPoint x: 184, endPoint y: 203, distance: 43.0
click at [184, 203] on div "MBC GNSS RTK () MBC GNSS INS () MBC GNSS 측량/IoT () ANTENNA () SOLUTION () 총 7 개…" at bounding box center [756, 650] width 1512 height 1179
click at [749, 26] on link "구매 문의" at bounding box center [748, 24] width 34 height 49
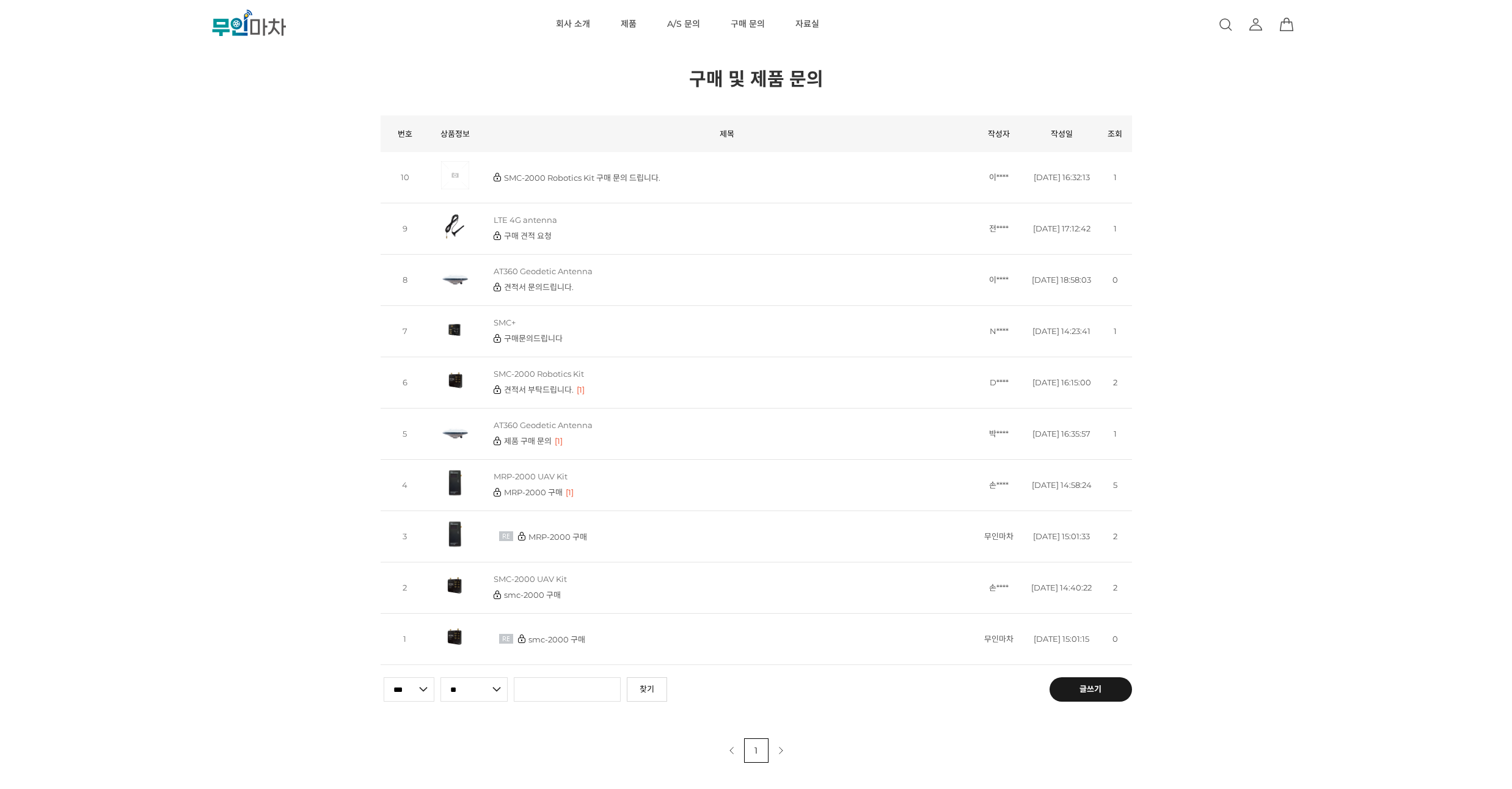
drag, startPoint x: 102, startPoint y: 211, endPoint x: 108, endPoint y: 185, distance: 26.7
click at [108, 185] on div "현재 위치 홈 게시판 구매 및 제품 문의 구매 및 제품 문의 공지사항 상품 후기 상품 Q&A 자유게시판 갤러리 뉴스/이벤트 이용안내 FAQ 구…" at bounding box center [756, 381] width 1512 height 763
drag, startPoint x: 104, startPoint y: 213, endPoint x: 102, endPoint y: 192, distance: 21.1
click at [102, 192] on div "현재 위치 홈 게시판 구매 및 제품 문의 구매 및 제품 문의 공지사항 상품 후기 상품 Q&A 자유게시판 갤러리 뉴스/이벤트 이용안내 FAQ 구…" at bounding box center [756, 381] width 1512 height 763
drag, startPoint x: 102, startPoint y: 192, endPoint x: 108, endPoint y: 172, distance: 20.9
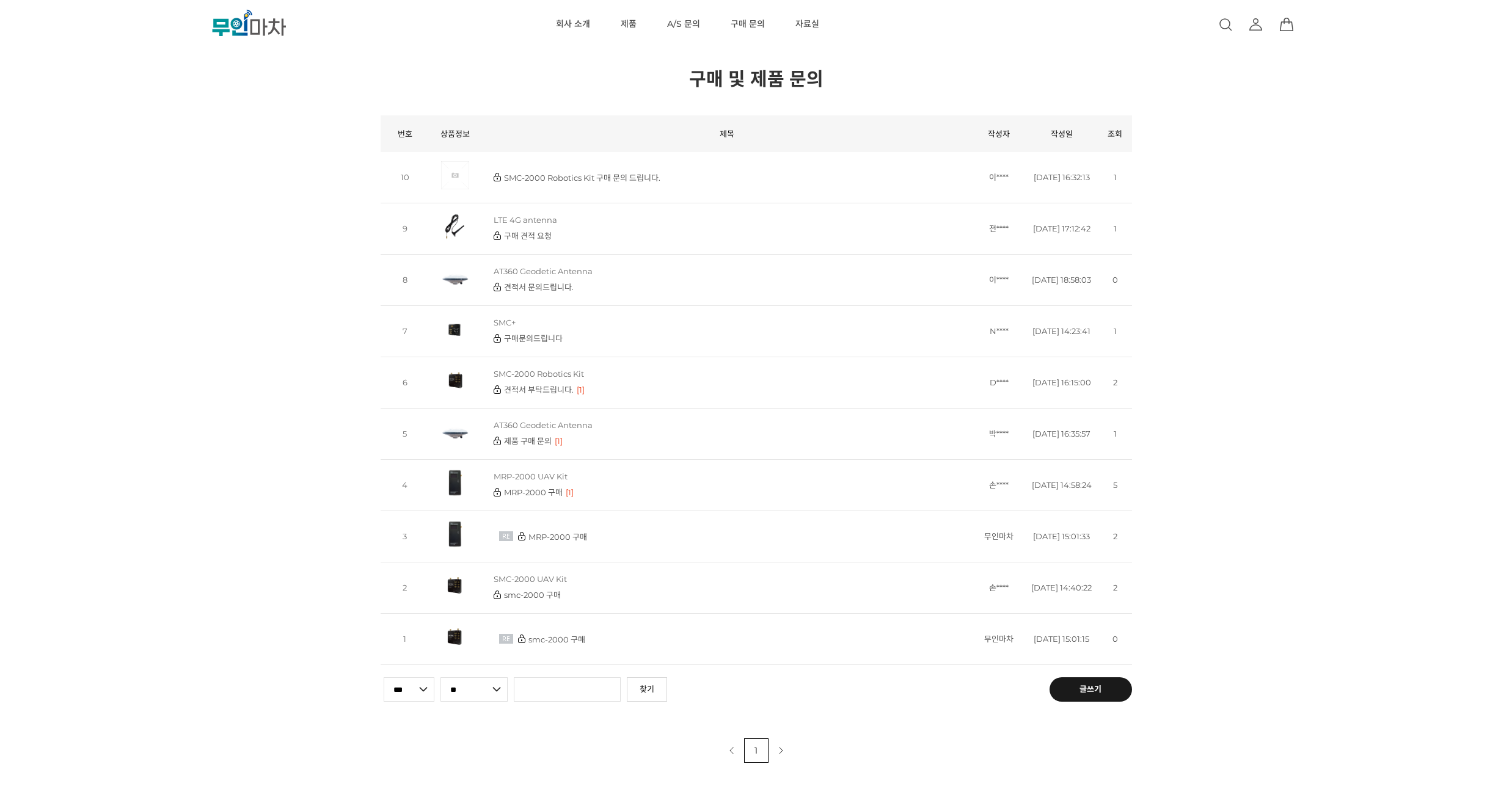
click at [107, 173] on div "현재 위치 홈 게시판 구매 및 제품 문의 구매 및 제품 문의 공지사항 상품 후기 상품 Q&A 자유게시판 갤러리 뉴스/이벤트 이용안내 FAQ 구…" at bounding box center [756, 381] width 1512 height 763
click at [581, 26] on link "회사 소개" at bounding box center [572, 24] width 34 height 49
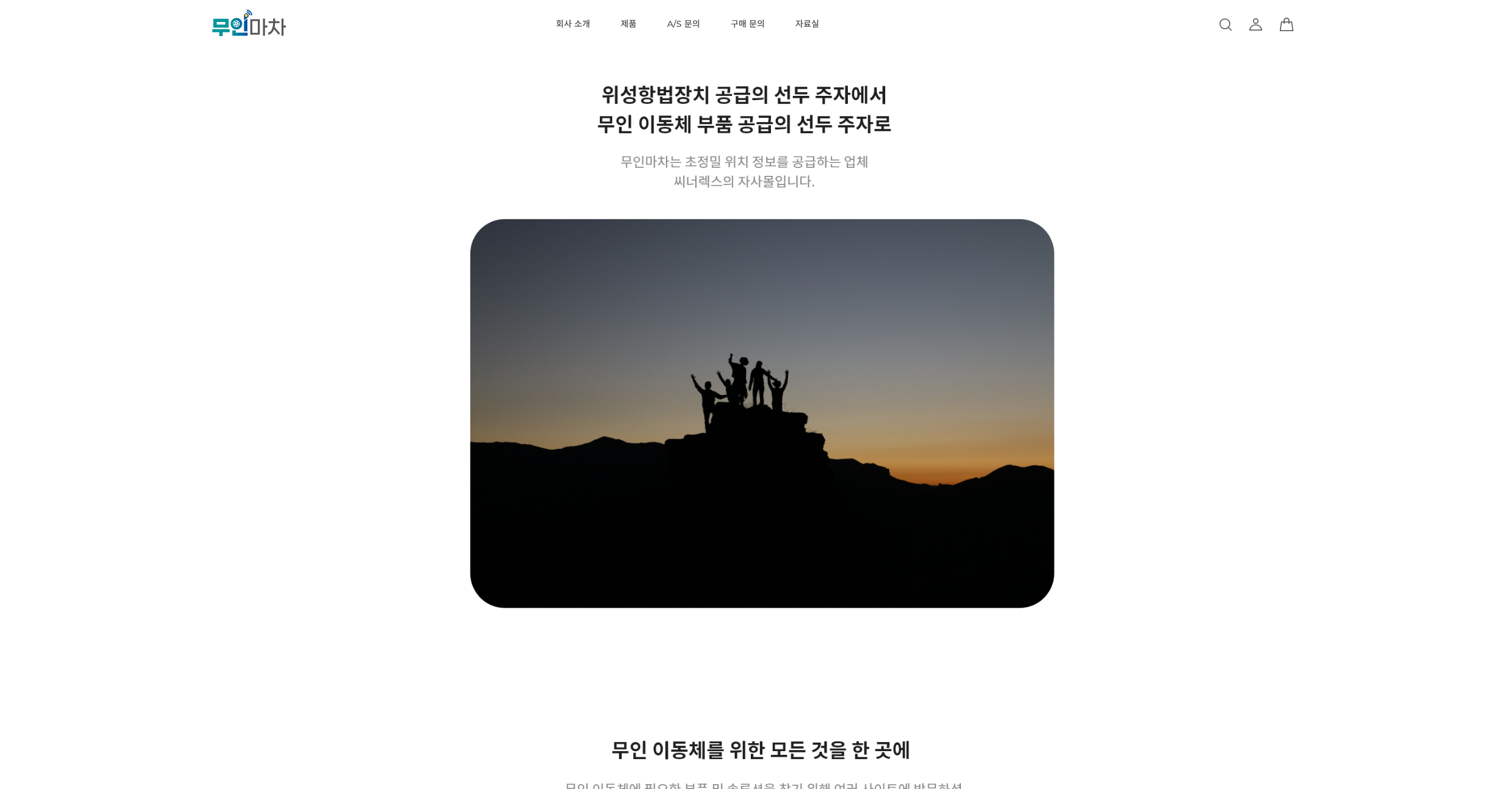
drag, startPoint x: 303, startPoint y: 170, endPoint x: 352, endPoint y: 92, distance: 92.1
click at [614, 30] on li "제품 MBC GNSS RTK MBC GNSS INS MBC GNSS 측량/IoT ANTENNA Solution" at bounding box center [628, 24] width 46 height 49
click at [625, 20] on link "제품" at bounding box center [628, 24] width 16 height 49
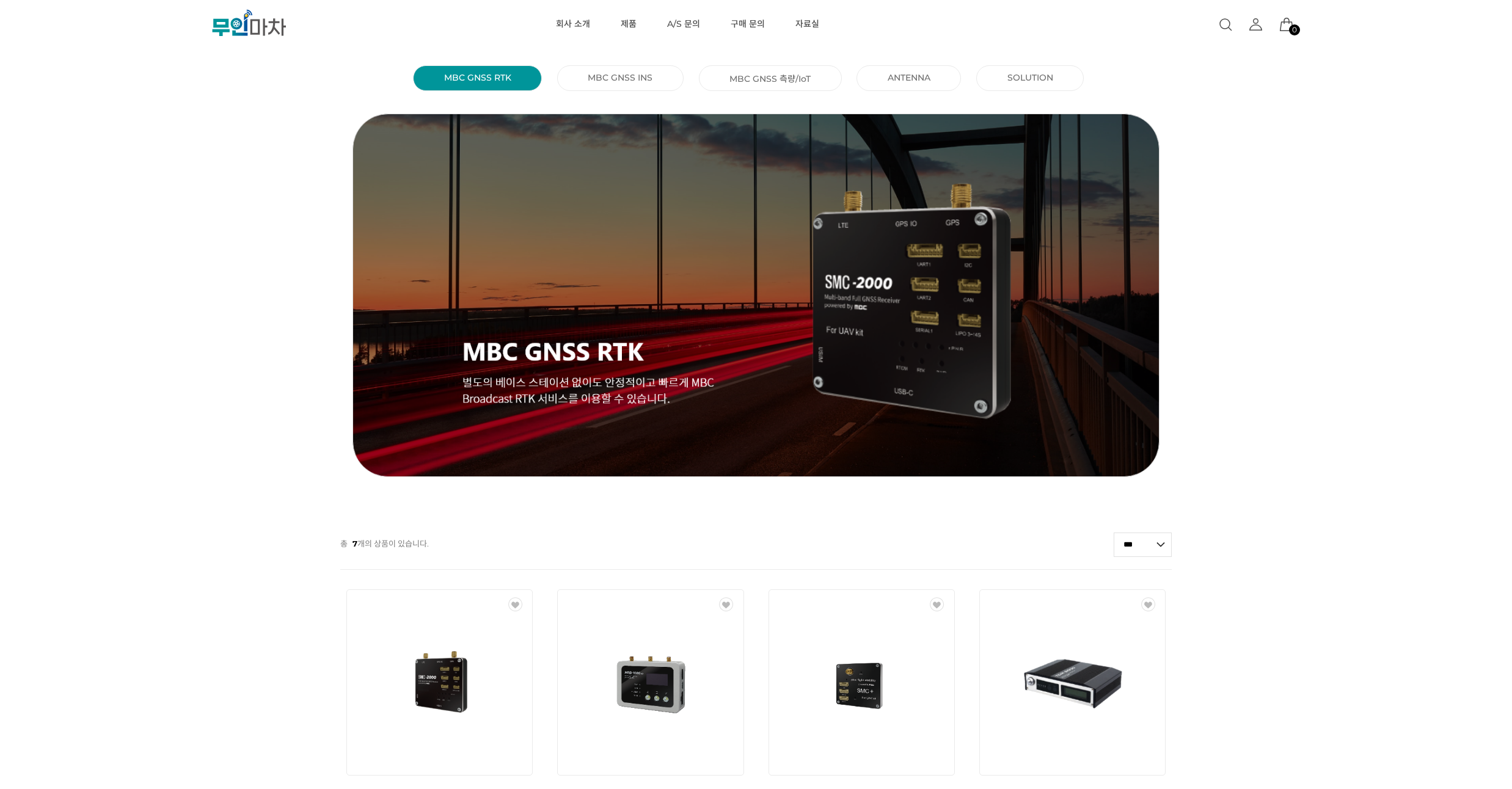
drag, startPoint x: 133, startPoint y: 193, endPoint x: 141, endPoint y: 154, distance: 39.8
click at [141, 154] on div "MBC GNSS RTK () MBC GNSS INS () MBC GNSS 측량/IoT () ANTENNA () SOLUTION () 총 7 개…" at bounding box center [756, 650] width 1512 height 1179
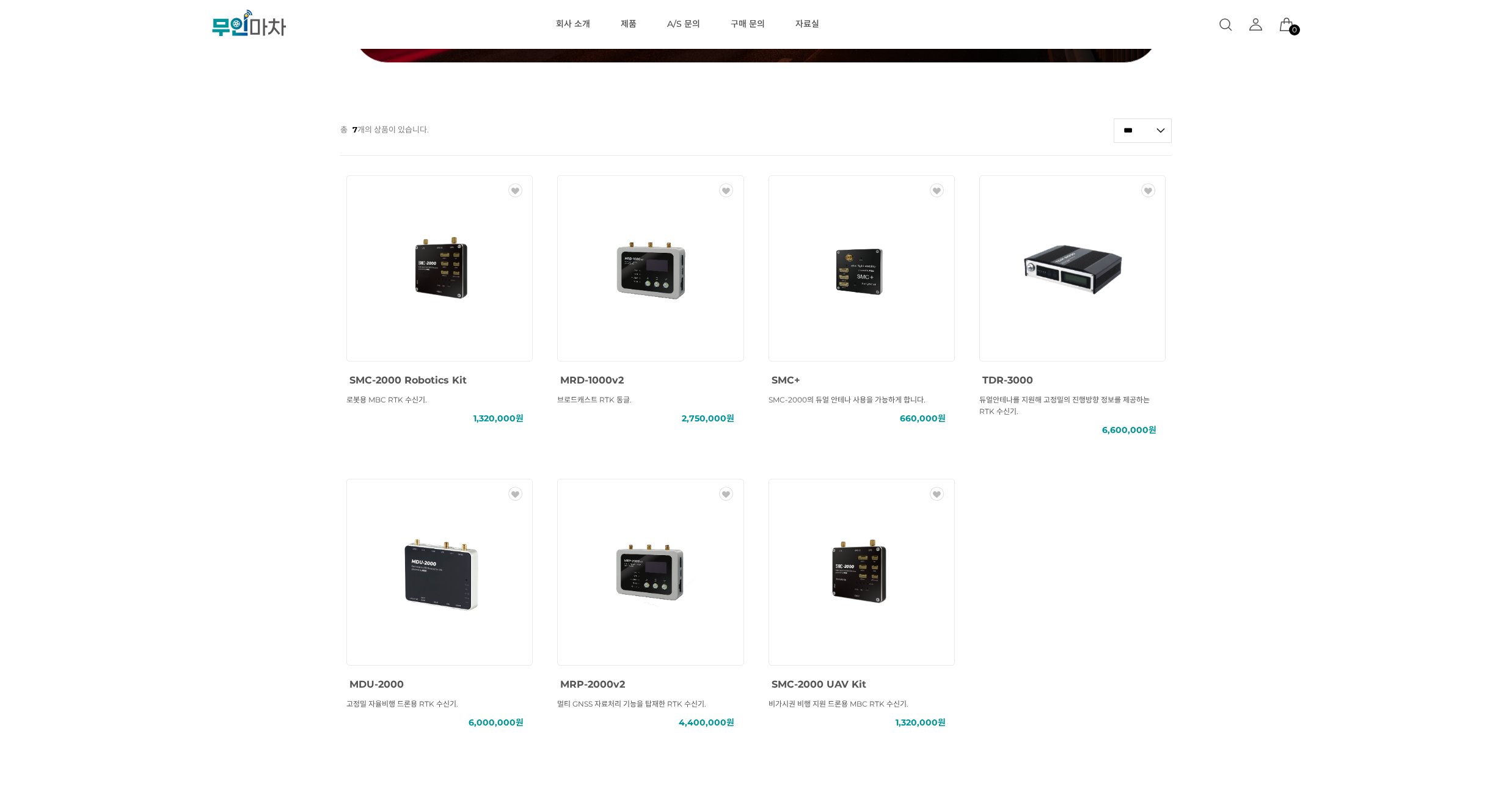
scroll to position [440, 0]
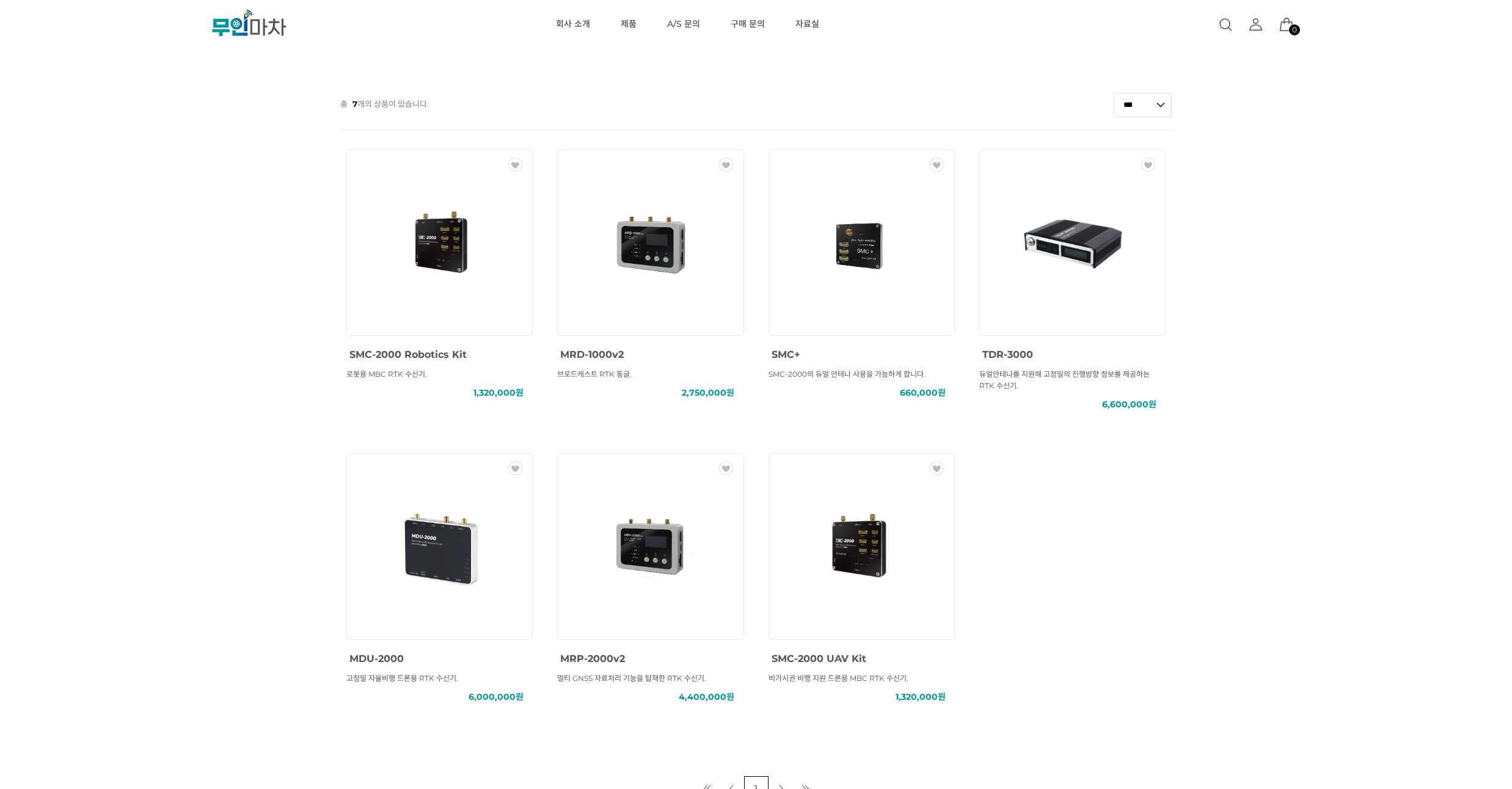
drag, startPoint x: 100, startPoint y: 240, endPoint x: 91, endPoint y: 200, distance: 41.0
click at [91, 200] on div "MBC GNSS RTK () MBC GNSS INS () MBC GNSS 측량/IoT () ANTENNA () SOLUTION () 총 7 개…" at bounding box center [756, 211] width 1512 height 1179
drag, startPoint x: 101, startPoint y: 214, endPoint x: 119, endPoint y: 172, distance: 45.7
click at [119, 172] on div "MBC GNSS RTK () MBC GNSS INS () MBC GNSS 측량/IoT () ANTENNA () SOLUTION () 총 7 개…" at bounding box center [756, 211] width 1512 height 1179
drag, startPoint x: 112, startPoint y: 194, endPoint x: 106, endPoint y: 172, distance: 22.8
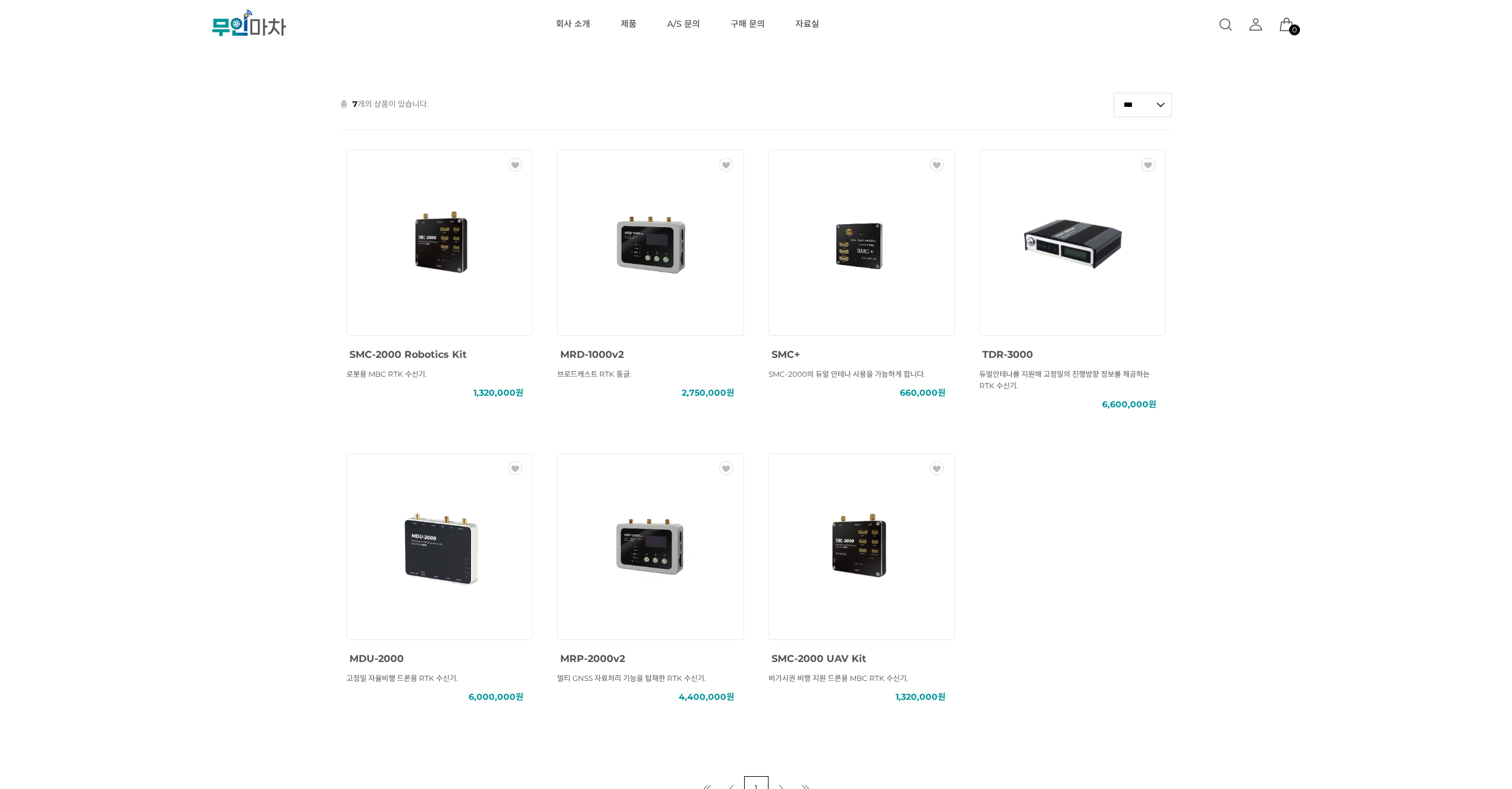
click at [106, 172] on div "MBC GNSS RTK () MBC GNSS INS () MBC GNSS 측량/IoT () ANTENNA () SOLUTION () 총 7 개…" at bounding box center [756, 211] width 1512 height 1179
drag, startPoint x: 105, startPoint y: 229, endPoint x: 104, endPoint y: 217, distance: 12.0
click at [104, 217] on div "MBC GNSS RTK () MBC GNSS INS () MBC GNSS 측량/IoT () ANTENNA () SOLUTION () 총 7 개…" at bounding box center [756, 211] width 1512 height 1179
drag, startPoint x: 75, startPoint y: 242, endPoint x: 75, endPoint y: 233, distance: 9.0
click at [75, 233] on div "MBC GNSS RTK () MBC GNSS INS () MBC GNSS 측량/IoT () ANTENNA () SOLUTION () 총 7 개…" at bounding box center [756, 211] width 1512 height 1179
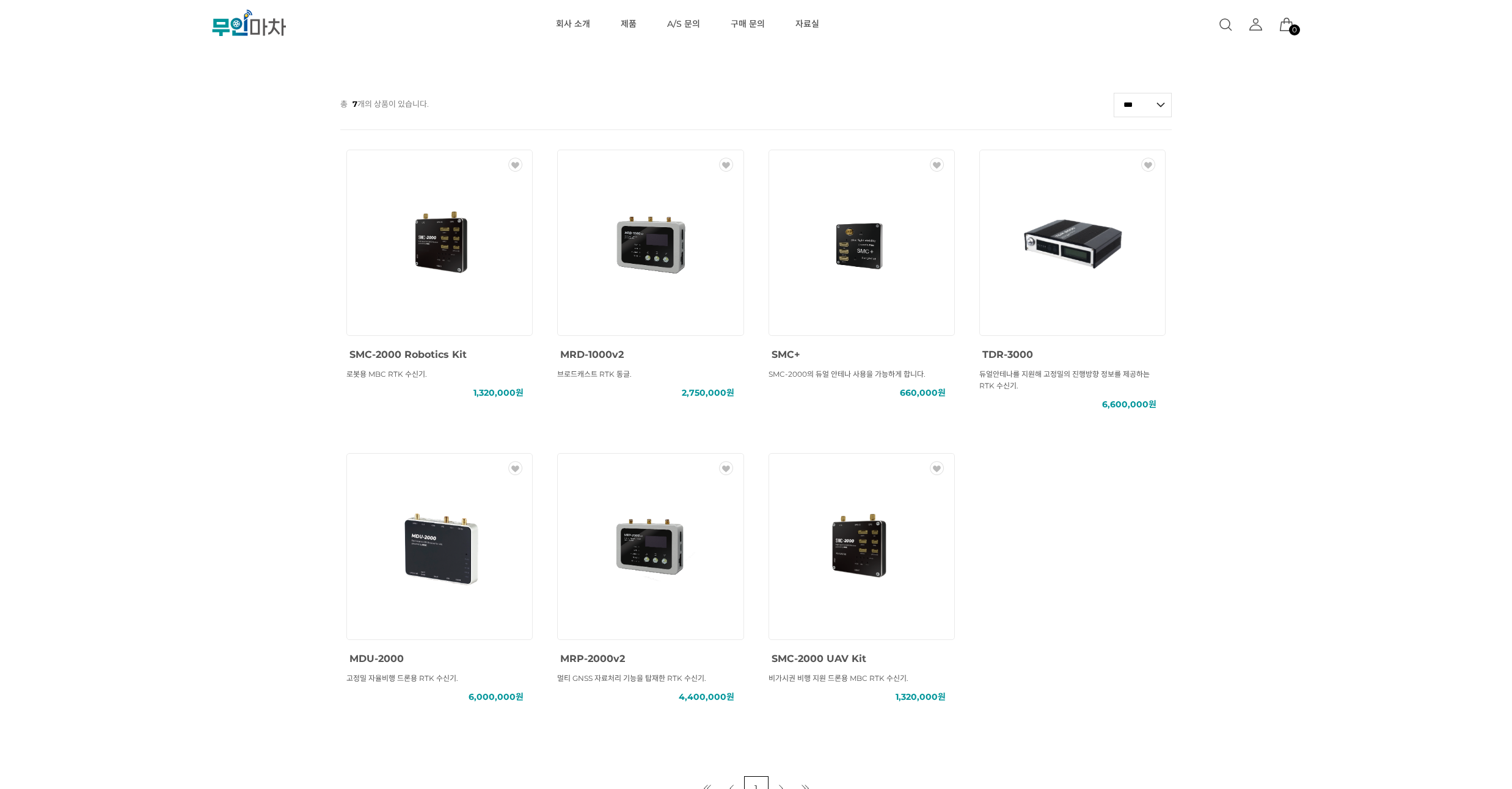
drag, startPoint x: 121, startPoint y: 205, endPoint x: 119, endPoint y: 183, distance: 22.1
click at [119, 183] on div "MBC GNSS RTK () MBC GNSS INS () MBC GNSS 측량/IoT () ANTENNA () SOLUTION () 총 7 개…" at bounding box center [756, 211] width 1512 height 1179
drag, startPoint x: 100, startPoint y: 178, endPoint x: 101, endPoint y: 157, distance: 21.0
click at [101, 157] on div "MBC GNSS RTK () MBC GNSS INS () MBC GNSS 측량/IoT () ANTENNA () SOLUTION () 총 7 개…" at bounding box center [756, 211] width 1512 height 1179
drag, startPoint x: 46, startPoint y: 203, endPoint x: 60, endPoint y: 172, distance: 34.0
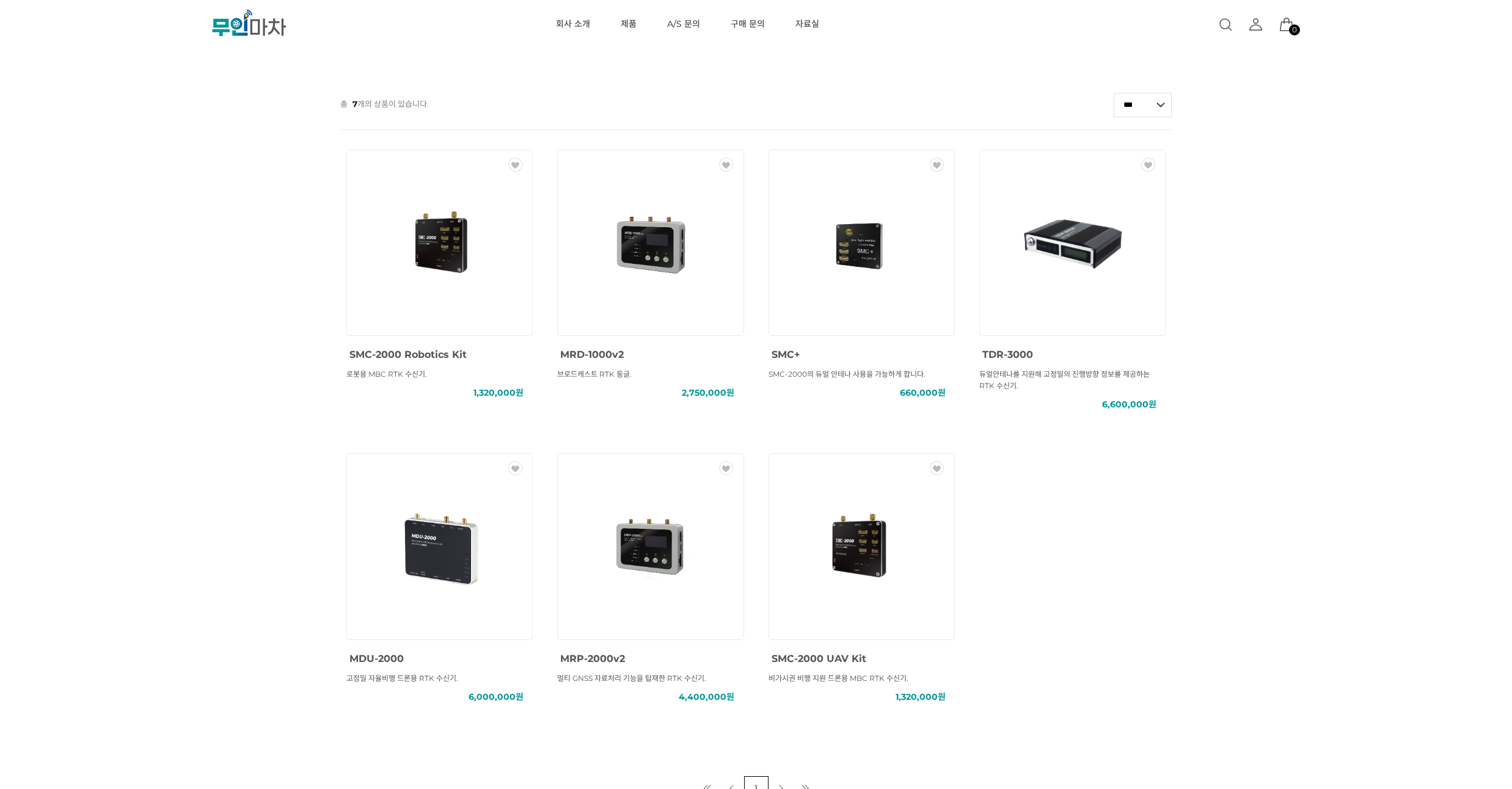
click at [60, 172] on div "MBC GNSS RTK () MBC GNSS INS () MBC GNSS 측량/IoT () ANTENNA () SOLUTION () 총 7 개…" at bounding box center [756, 211] width 1512 height 1179
drag, startPoint x: 77, startPoint y: 149, endPoint x: 108, endPoint y: 101, distance: 57.1
click at [108, 101] on div "MBC GNSS RTK () MBC GNSS INS () MBC GNSS 측량/IoT () ANTENNA () SOLUTION () 총 7 개…" at bounding box center [756, 211] width 1512 height 1179
drag, startPoint x: 88, startPoint y: 161, endPoint x: 87, endPoint y: 141, distance: 20.0
click at [87, 141] on div "MBC GNSS RTK () MBC GNSS INS () MBC GNSS 측량/IoT () ANTENNA () SOLUTION () 총 7 개…" at bounding box center [756, 211] width 1512 height 1179
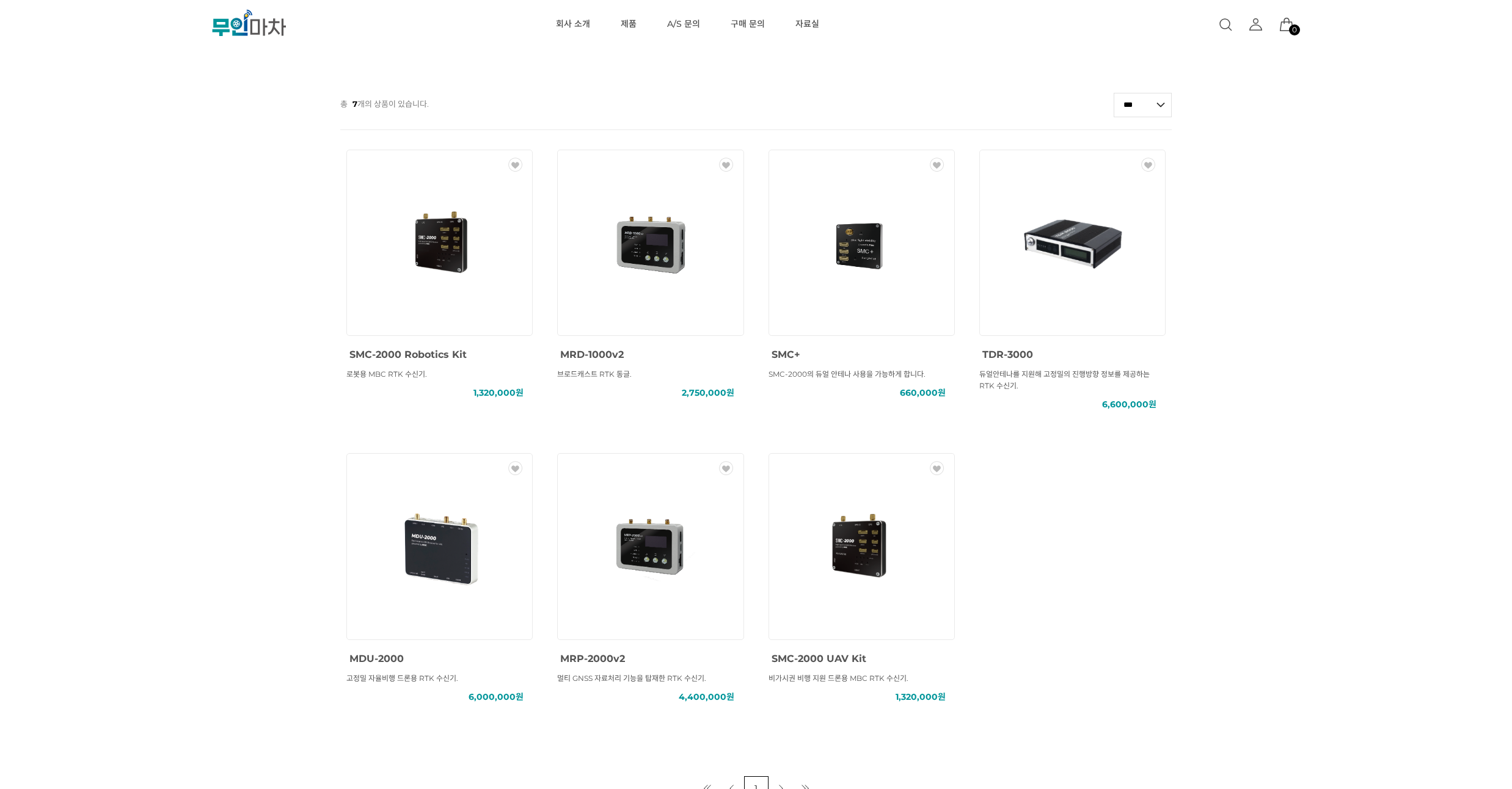
click at [361, 107] on p "총 7 개의 상품이 있습니다." at bounding box center [385, 104] width 89 height 23
click at [197, 142] on div "MBC GNSS RTK () MBC GNSS INS () MBC GNSS 측량/IoT () ANTENNA () SOLUTION () 총 7 개…" at bounding box center [756, 211] width 1512 height 1179
drag, startPoint x: 85, startPoint y: 193, endPoint x: 84, endPoint y: 172, distance: 21.0
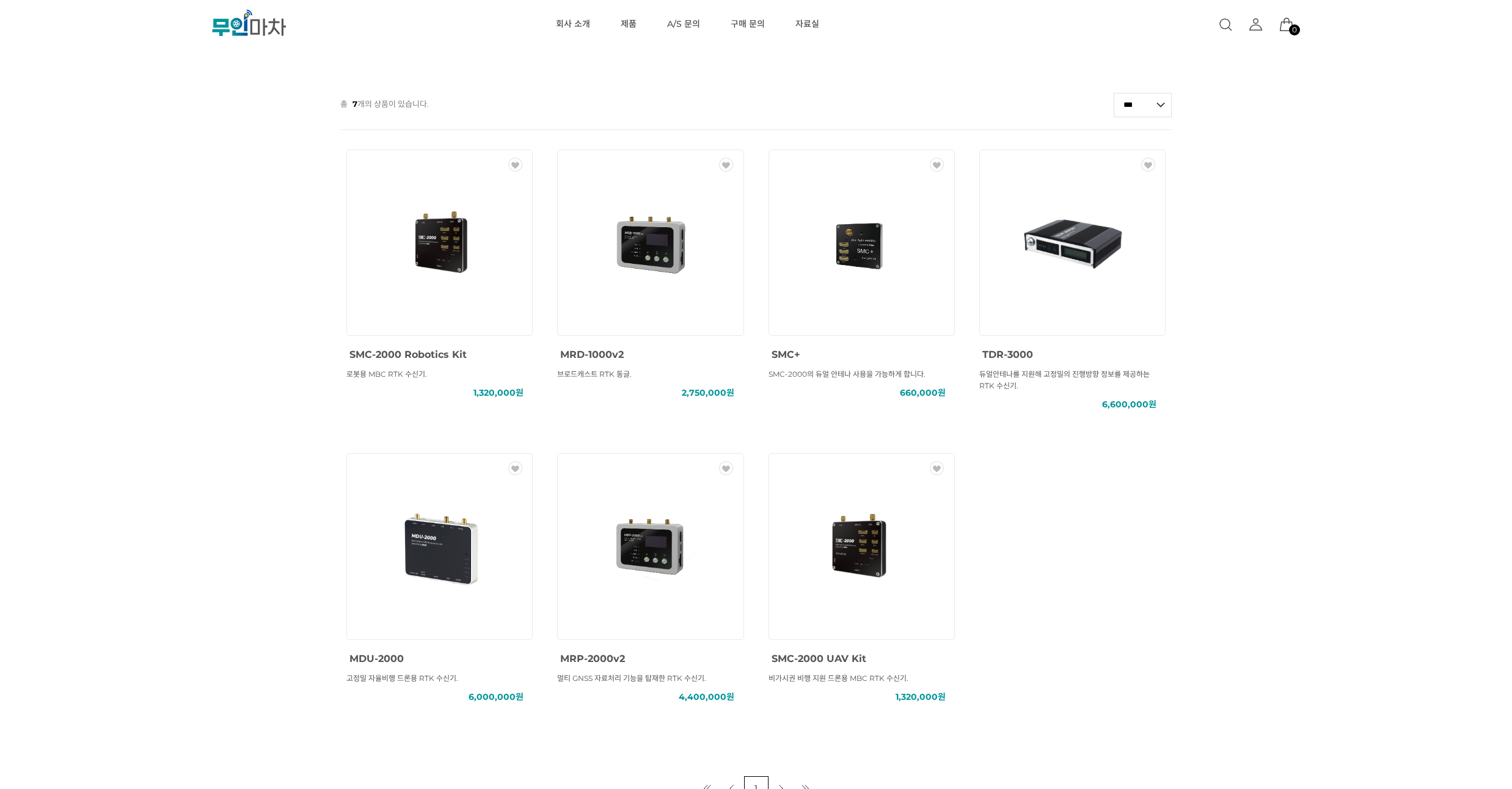
click at [84, 172] on div "MBC GNSS RTK () MBC GNSS INS () MBC GNSS 측량/IoT () ANTENNA () SOLUTION () 총 7 개…" at bounding box center [756, 211] width 1512 height 1179
